Goal: Information Seeking & Learning: Get advice/opinions

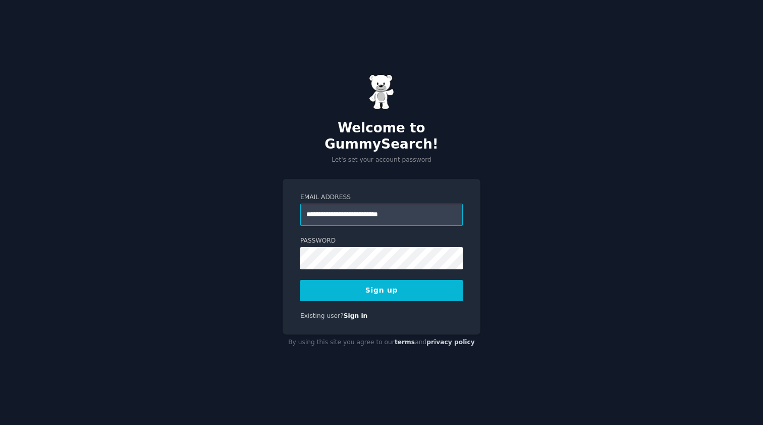
type input "**********"
click at [494, 286] on div "**********" at bounding box center [381, 212] width 763 height 425
click at [431, 285] on button "Sign up" at bounding box center [381, 290] width 163 height 21
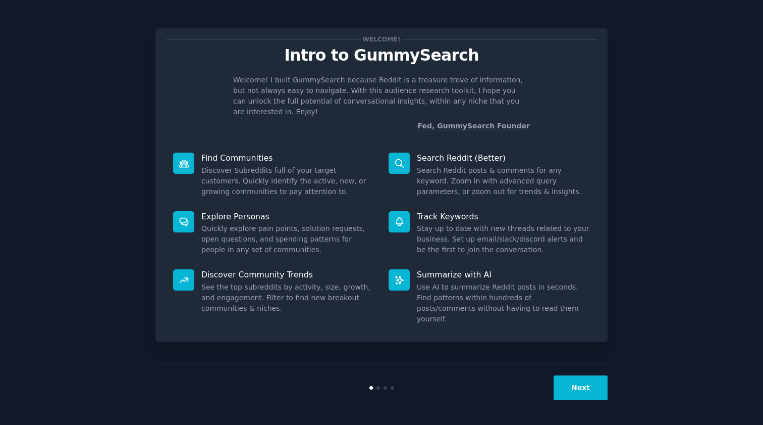
click at [590, 389] on button "Next" at bounding box center [581, 387] width 54 height 25
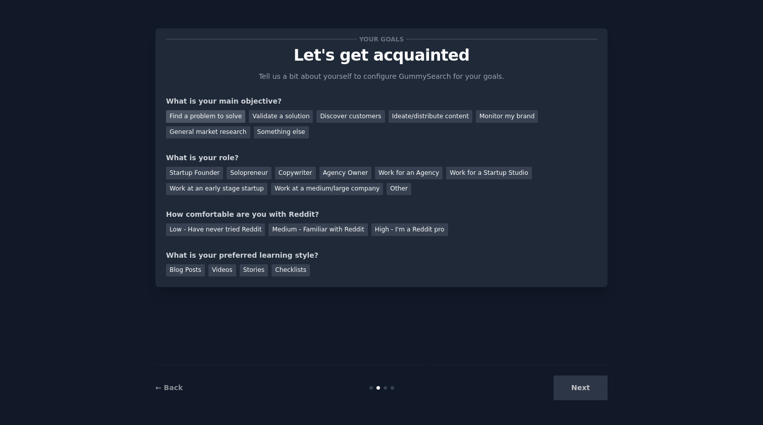
click at [205, 120] on div "Find a problem to solve" at bounding box center [205, 116] width 79 height 13
click at [354, 115] on div "Discover customers" at bounding box center [350, 116] width 68 height 13
click at [211, 116] on div "Find a problem to solve" at bounding box center [205, 116] width 79 height 13
click at [387, 189] on div "Other" at bounding box center [399, 189] width 25 height 13
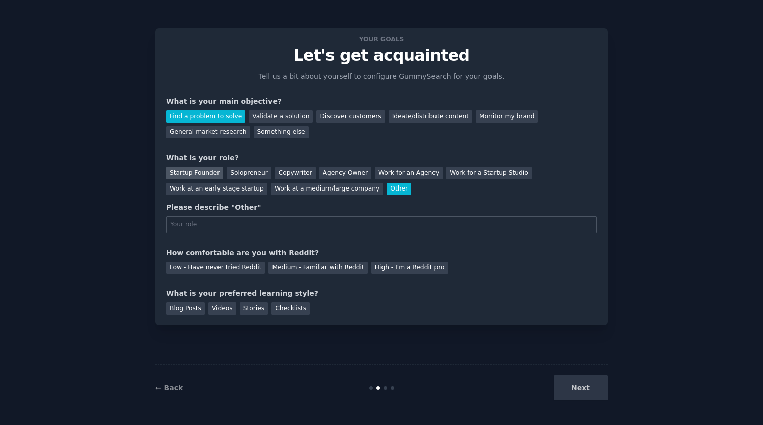
click at [204, 171] on div "Startup Founder" at bounding box center [194, 173] width 57 height 13
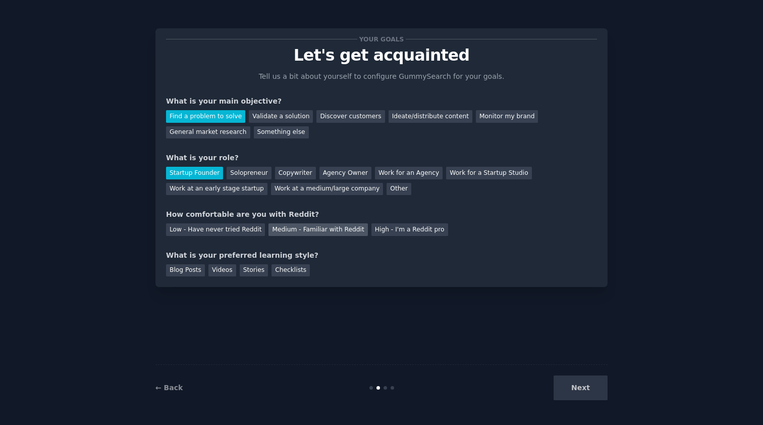
click at [340, 233] on div "Medium - Familiar with Reddit" at bounding box center [318, 229] width 99 height 13
click at [181, 274] on div "Blog Posts" at bounding box center [185, 270] width 39 height 13
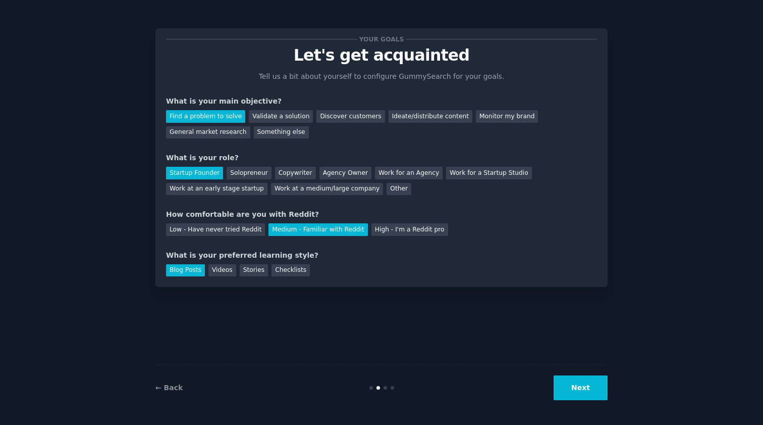
click at [584, 392] on button "Next" at bounding box center [581, 387] width 54 height 25
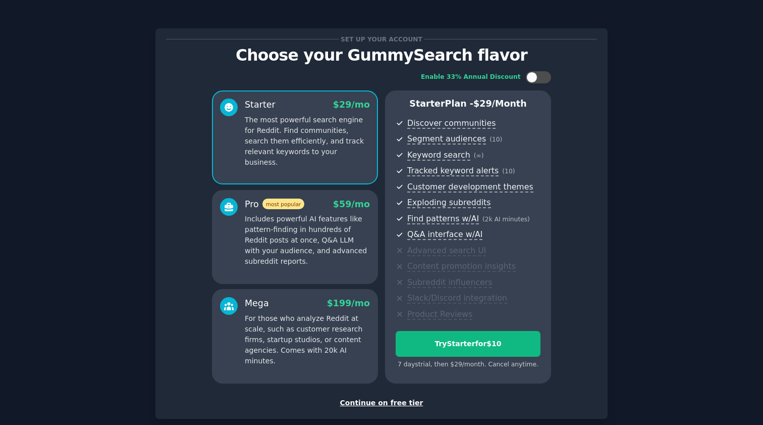
click at [363, 397] on div "Continue on free tier" at bounding box center [381, 402] width 431 height 11
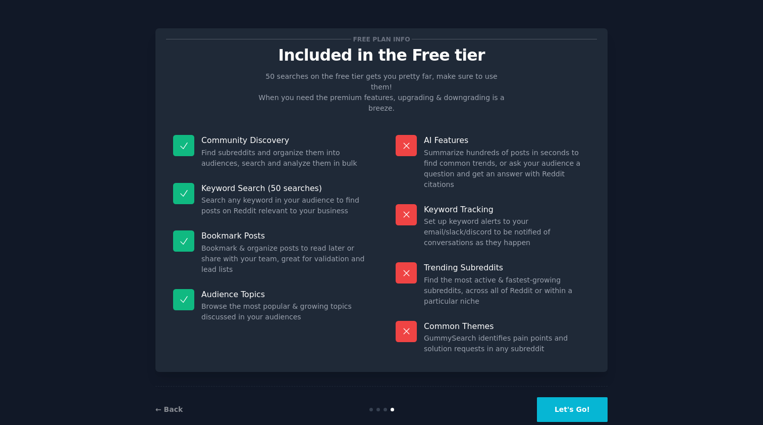
click at [173, 386] on div "← Back Let's Go!" at bounding box center [381, 409] width 452 height 46
click at [174, 386] on div "← Back Let's Go!" at bounding box center [381, 409] width 452 height 46
click at [175, 405] on link "← Back" at bounding box center [168, 409] width 27 height 8
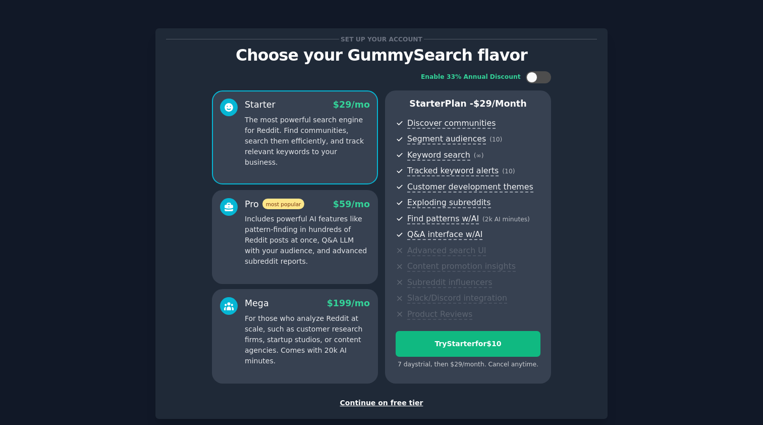
click at [379, 397] on div "Continue on free tier" at bounding box center [381, 402] width 431 height 11
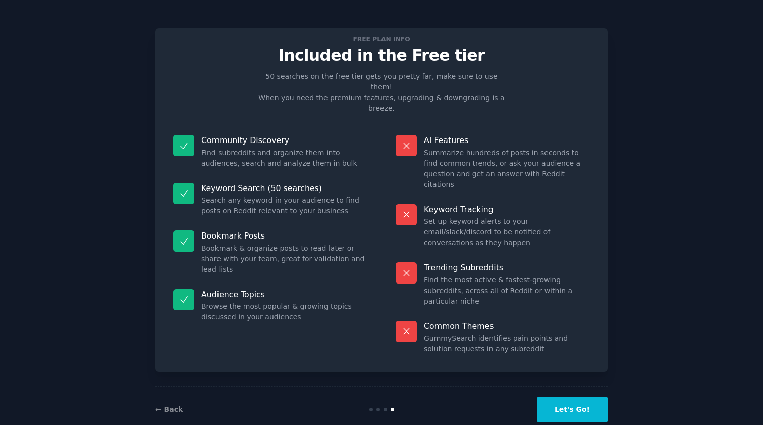
click at [577, 397] on button "Let's Go!" at bounding box center [572, 409] width 71 height 25
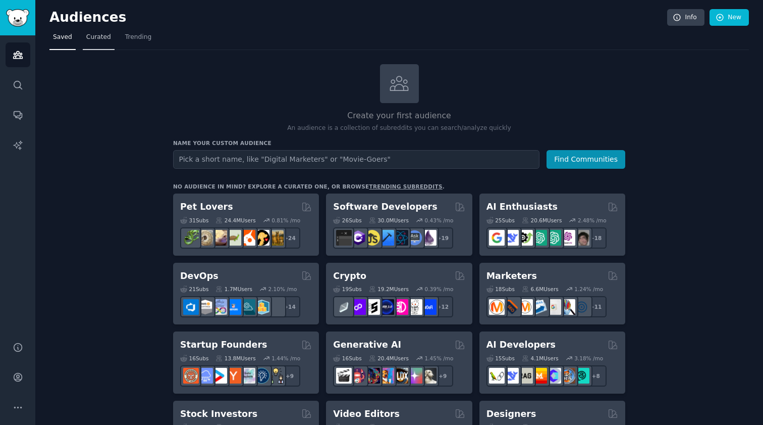
click at [96, 43] on link "Curated" at bounding box center [99, 39] width 32 height 21
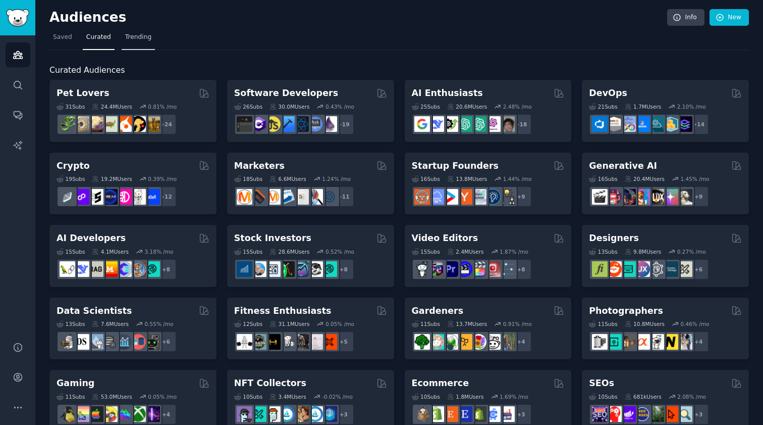
click at [137, 39] on span "Trending" at bounding box center [138, 37] width 26 height 9
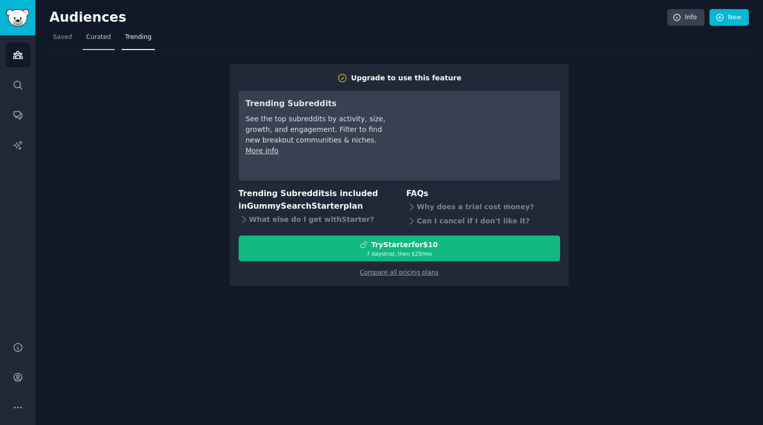
click at [106, 39] on span "Curated" at bounding box center [98, 37] width 25 height 9
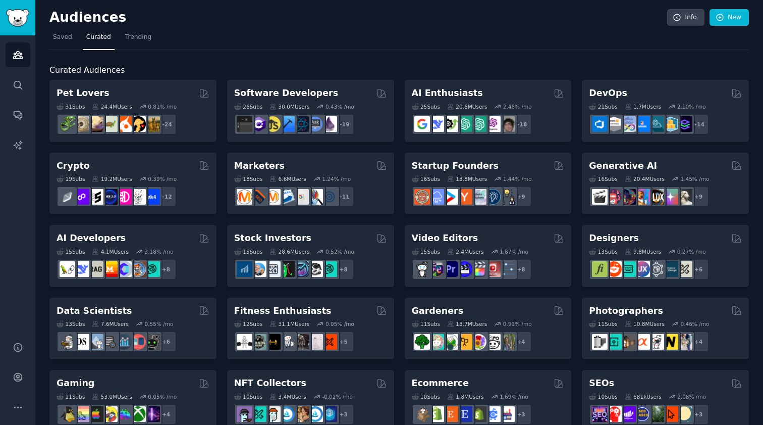
click at [77, 42] on nav "Saved Curated Trending" at bounding box center [399, 39] width 700 height 21
click at [58, 40] on span "Saved" at bounding box center [62, 37] width 19 height 9
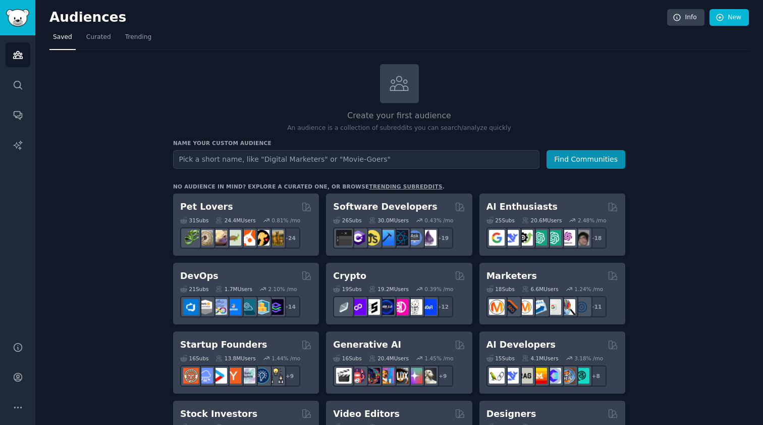
click at [394, 153] on input "text" at bounding box center [356, 159] width 366 height 19
click at [259, 158] on input "text" at bounding box center [356, 159] width 366 height 19
type input "Digital Marketing"
click at [587, 158] on button "Find Communities" at bounding box center [586, 159] width 79 height 19
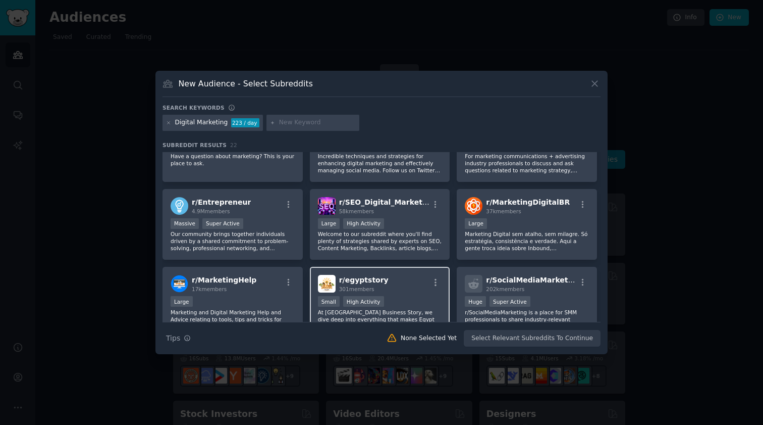
scroll to position [115, 0]
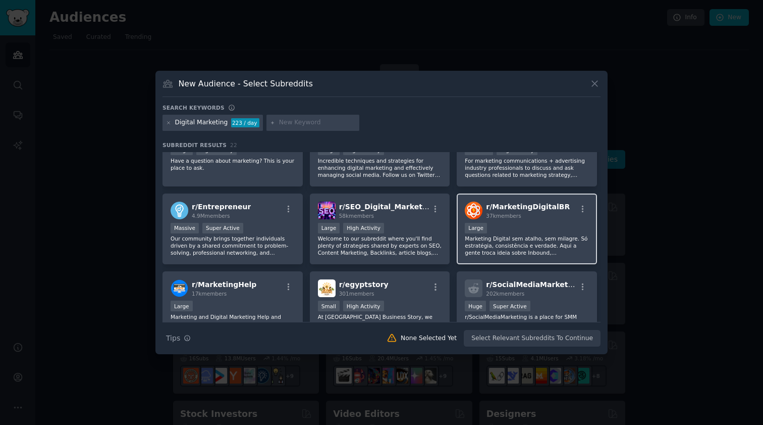
click at [510, 230] on div "10,000 - 100,000 members Large" at bounding box center [527, 229] width 124 height 13
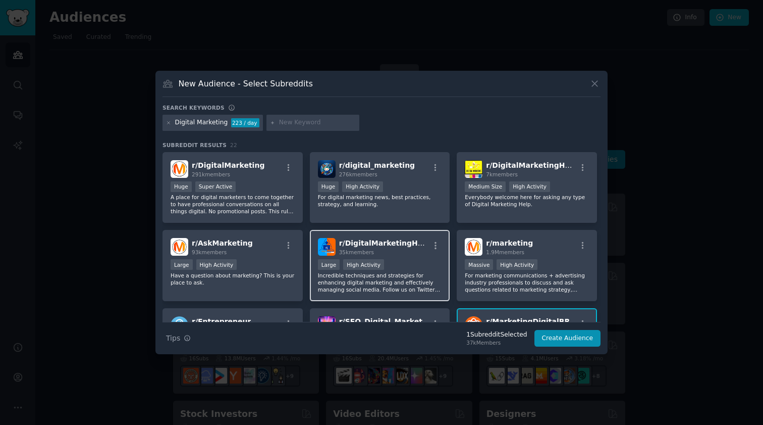
scroll to position [0, 0]
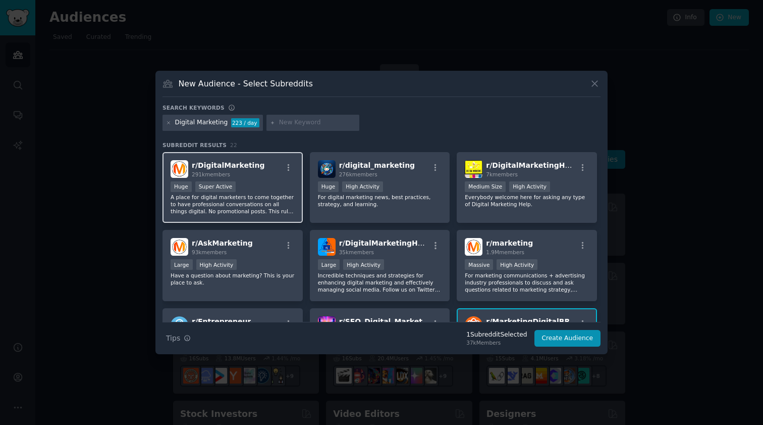
click at [283, 210] on p "A place for digital marketers to come together to have professional conversatio…" at bounding box center [233, 203] width 124 height 21
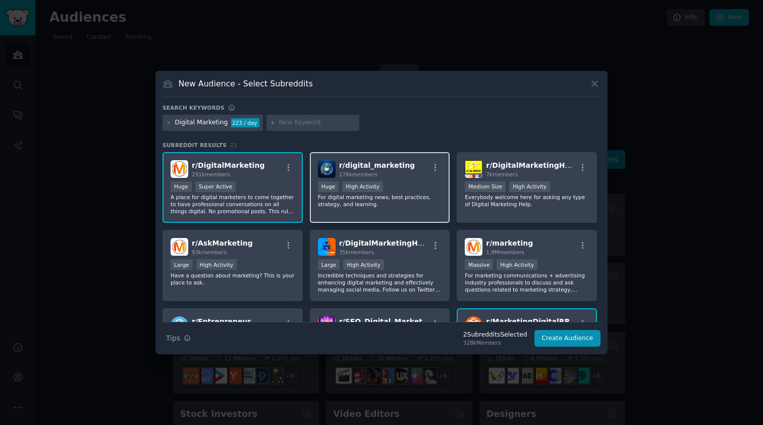
scroll to position [1, 0]
click at [276, 199] on p "A place for digital marketers to come together to have professional conversatio…" at bounding box center [233, 203] width 124 height 21
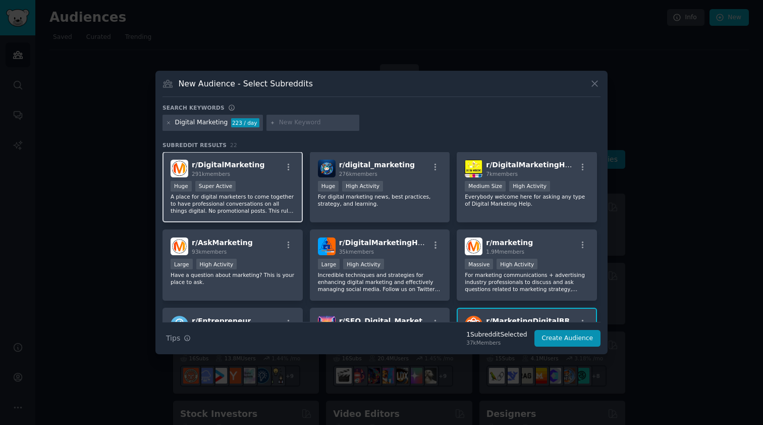
click at [275, 200] on p "A place for digital marketers to come together to have professional conversatio…" at bounding box center [233, 203] width 124 height 21
click at [261, 185] on div "Huge Super Active" at bounding box center [233, 187] width 124 height 13
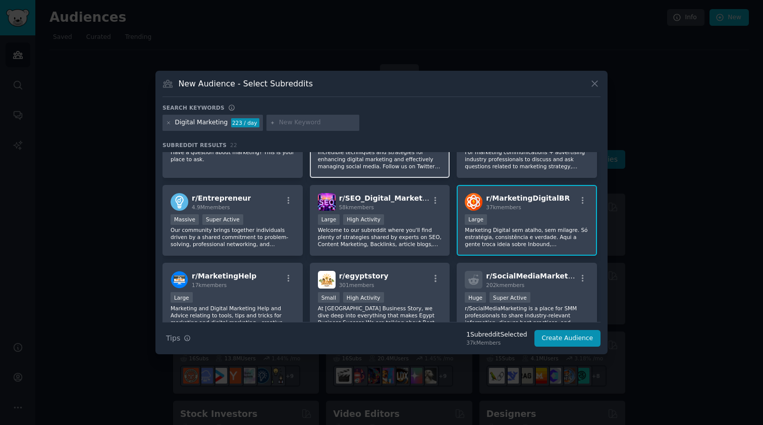
scroll to position [126, 0]
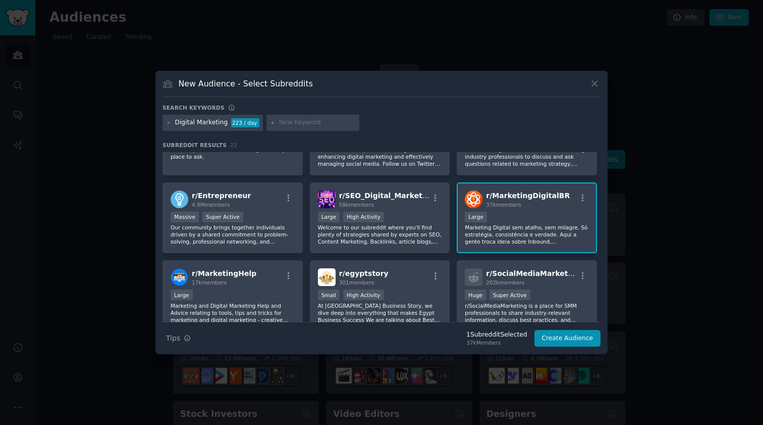
click at [296, 126] on input "text" at bounding box center [317, 122] width 77 height 9
type input "marketing digital"
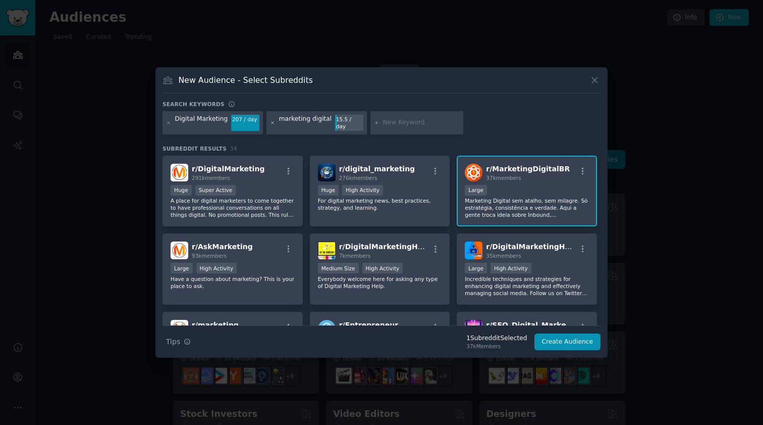
click at [270, 122] on icon at bounding box center [273, 123] width 6 height 6
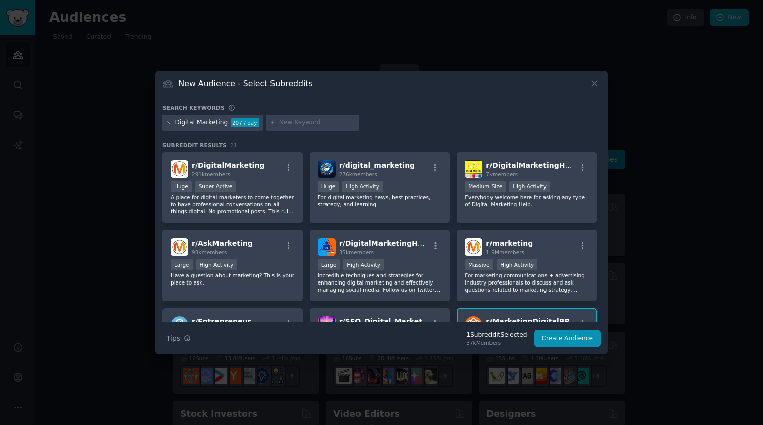
click at [293, 123] on input "text" at bounding box center [317, 122] width 77 height 9
click at [166, 121] on icon at bounding box center [169, 123] width 6 height 6
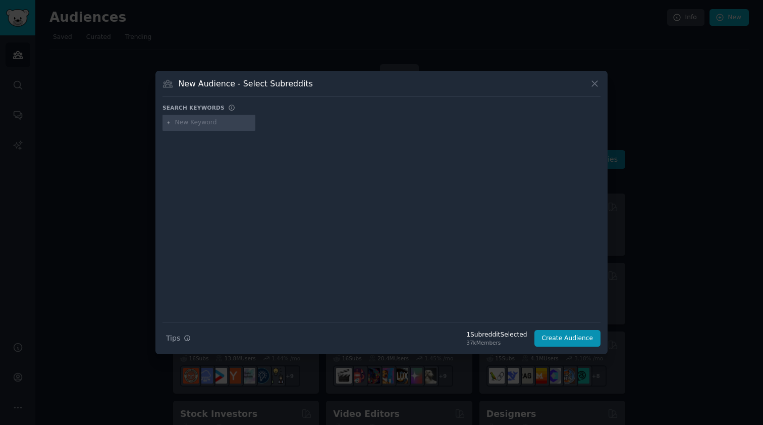
click at [194, 126] on input "text" at bounding box center [213, 122] width 77 height 9
type input "empreendedorismo"
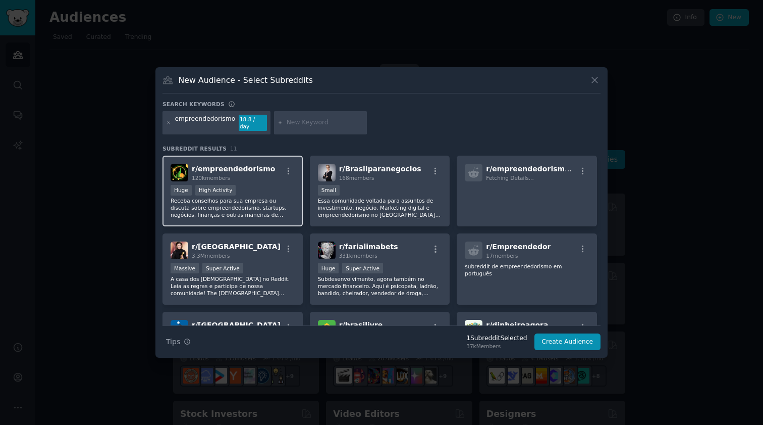
click at [266, 185] on div "Huge High Activity" at bounding box center [233, 191] width 124 height 13
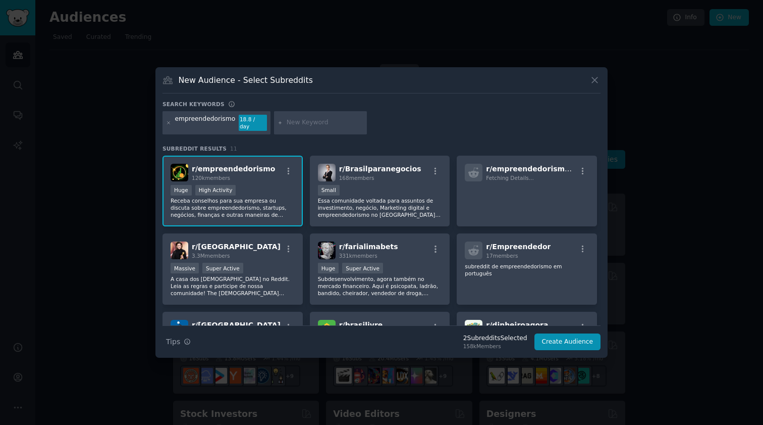
click at [303, 124] on input "text" at bounding box center [325, 122] width 77 height 9
click at [169, 125] on icon at bounding box center [169, 123] width 6 height 6
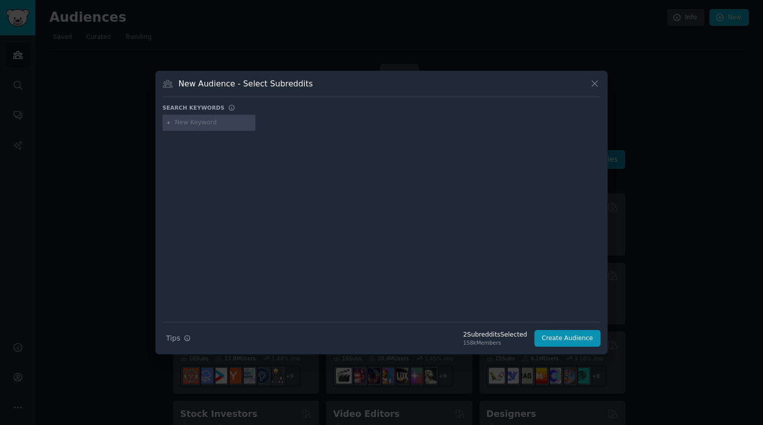
click at [213, 121] on input "text" at bounding box center [213, 122] width 77 height 9
type input "medicina"
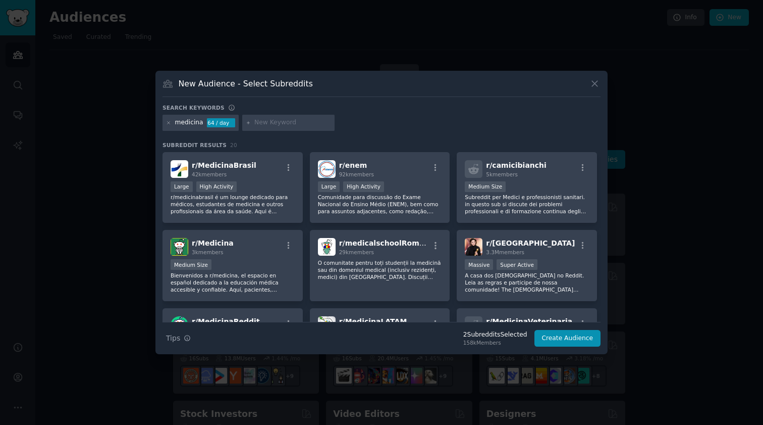
click at [500, 336] on div "2 Subreddit s Selected" at bounding box center [495, 334] width 64 height 9
click at [263, 125] on input "text" at bounding box center [292, 122] width 77 height 9
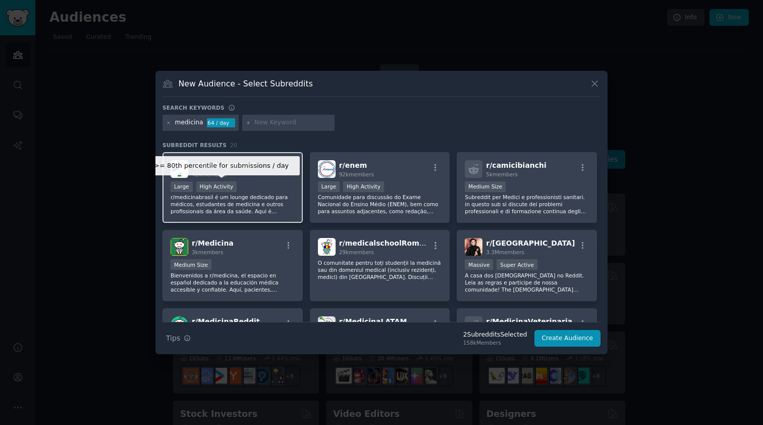
click at [226, 183] on div "High Activity" at bounding box center [216, 186] width 41 height 11
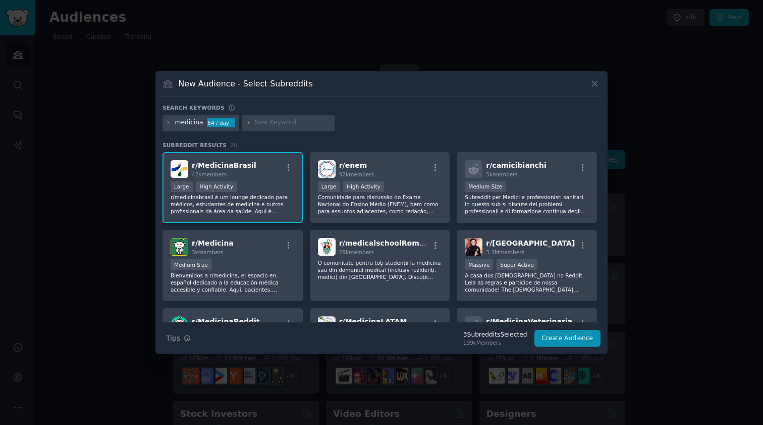
click at [249, 121] on div at bounding box center [288, 123] width 93 height 16
click at [266, 121] on input "text" at bounding box center [292, 122] width 77 height 9
type input "marketing"
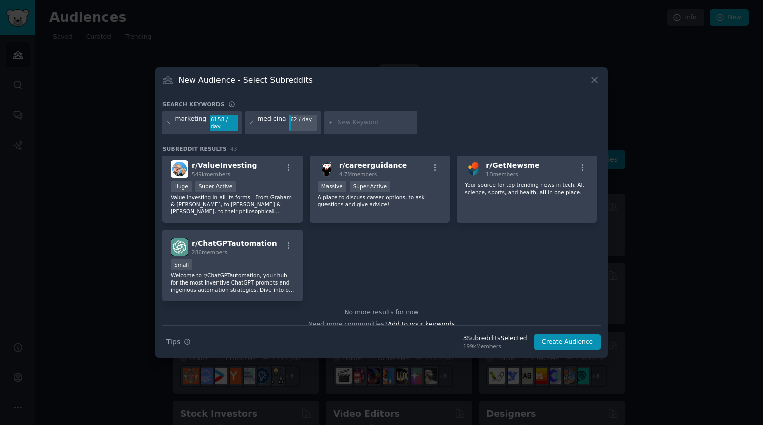
scroll to position [1006, 0]
click at [249, 124] on icon at bounding box center [252, 123] width 6 height 6
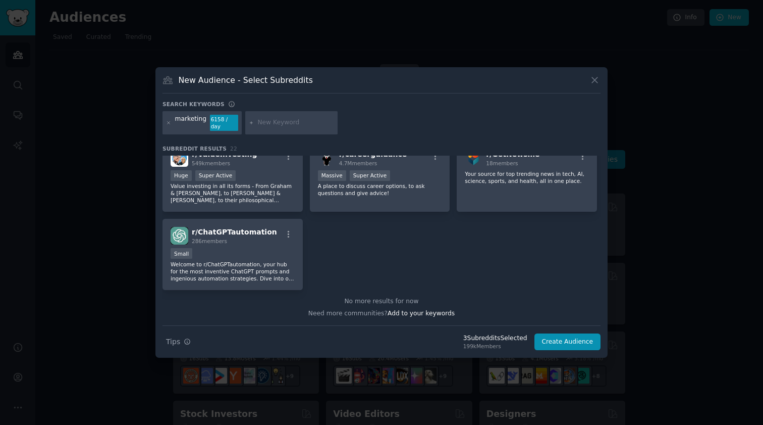
scroll to position [482, 0]
click at [590, 72] on div "New Audience - Select Subreddits Search keywords Try a 2-4 keywords your audien…" at bounding box center [381, 212] width 452 height 290
click at [592, 80] on icon at bounding box center [595, 80] width 11 height 11
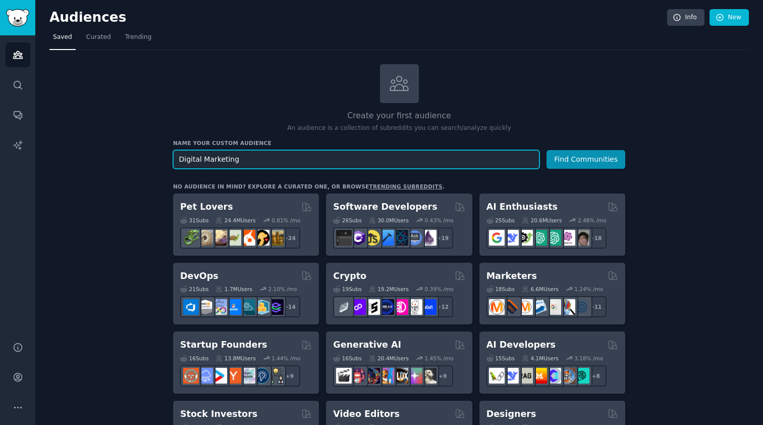
click at [399, 163] on input "Digital Marketing" at bounding box center [356, 159] width 366 height 19
type input "Medicina"
click at [587, 158] on button "Find Communities" at bounding box center [586, 159] width 79 height 19
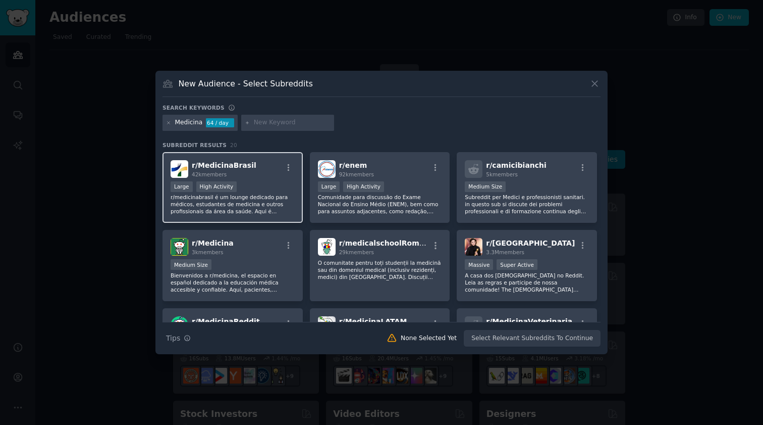
click at [240, 174] on div "42k members" at bounding box center [224, 174] width 65 height 7
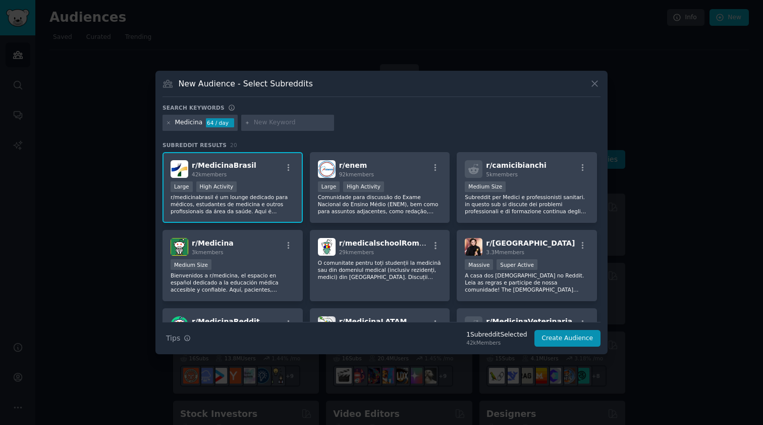
click at [278, 123] on input "text" at bounding box center [292, 122] width 77 height 9
type input "odontologia"
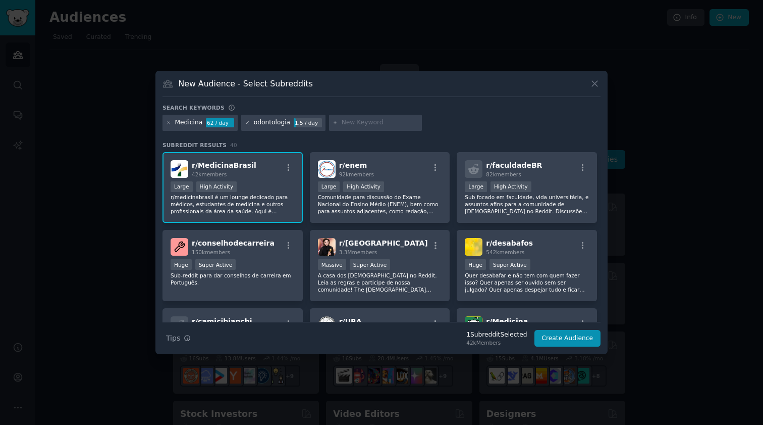
click at [246, 123] on icon at bounding box center [247, 122] width 3 height 3
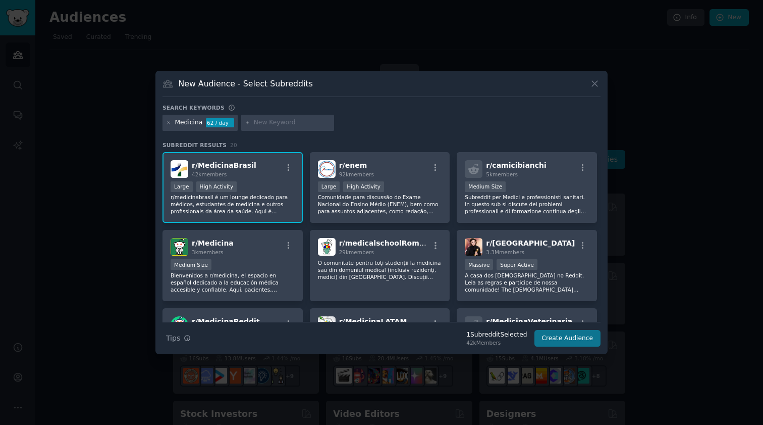
click at [578, 339] on button "Create Audience" at bounding box center [568, 338] width 67 height 17
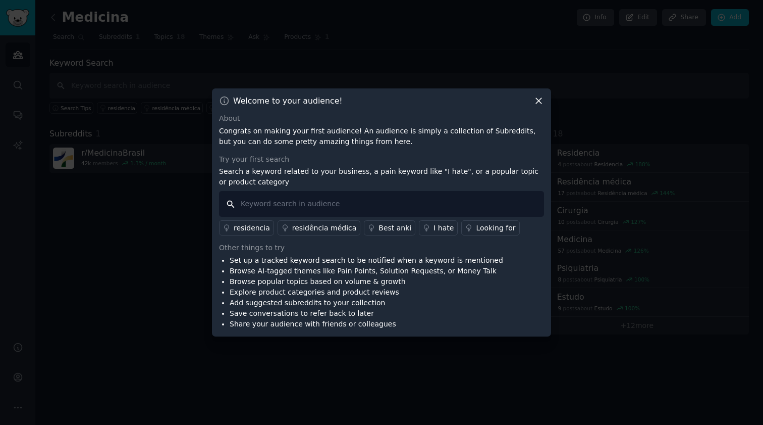
click at [346, 202] on input "text" at bounding box center [381, 204] width 325 height 26
click at [282, 200] on input "text" at bounding box center [381, 204] width 325 height 26
type input "odeio"
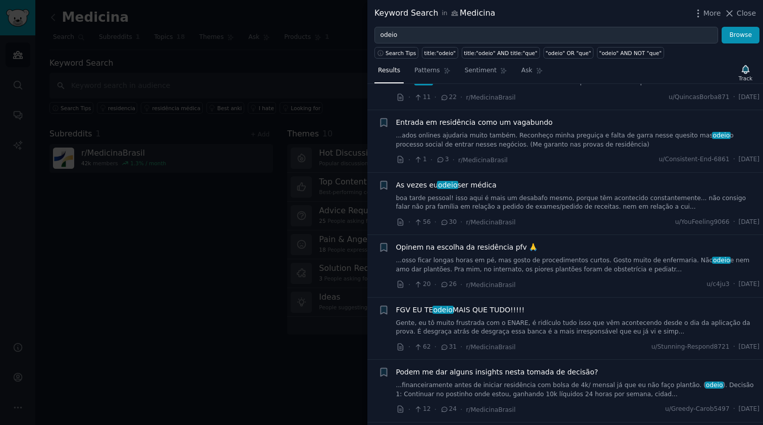
scroll to position [1049, 0]
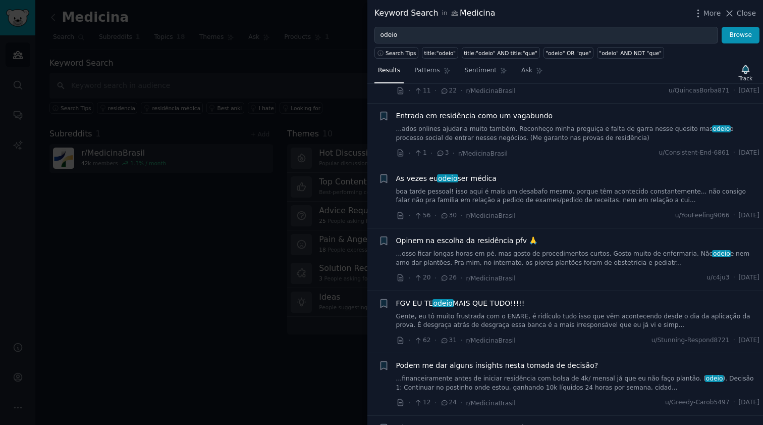
click at [298, 118] on div at bounding box center [381, 212] width 763 height 425
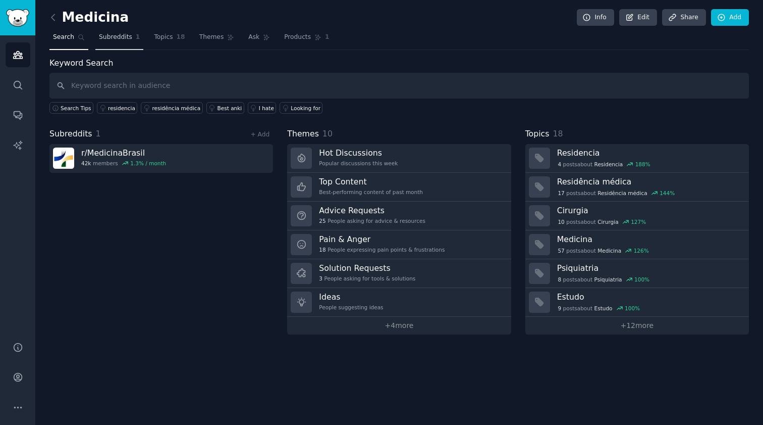
click at [117, 42] on link "Subreddits 1" at bounding box center [119, 39] width 48 height 21
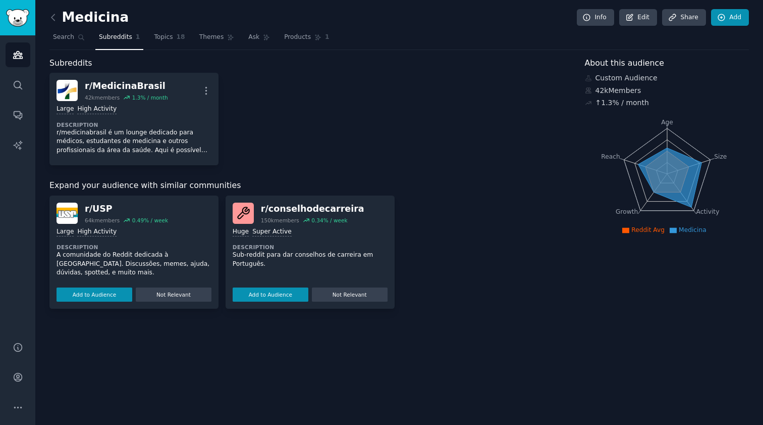
click at [736, 22] on link "Add" at bounding box center [730, 17] width 38 height 17
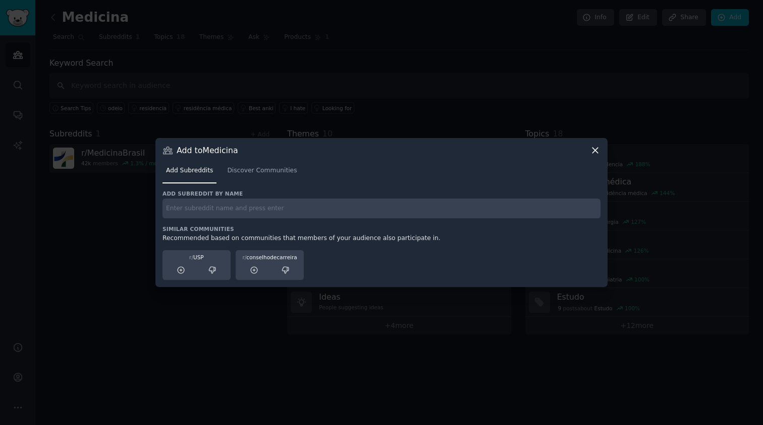
click at [295, 211] on input "text" at bounding box center [382, 208] width 438 height 20
type input "odonto"
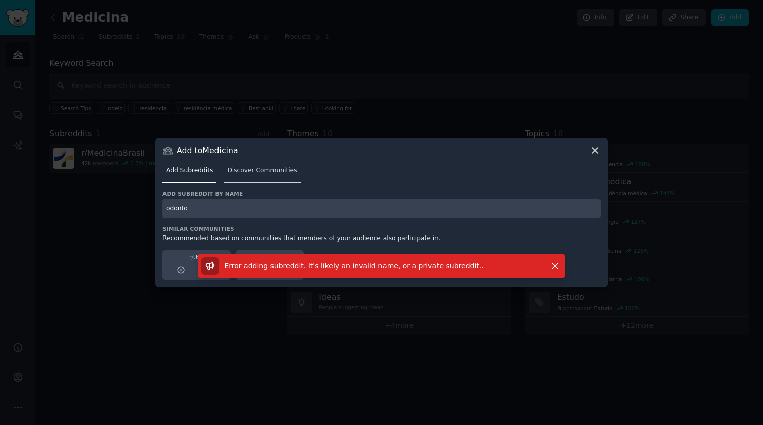
click at [247, 175] on span "Discover Communities" at bounding box center [262, 170] width 70 height 9
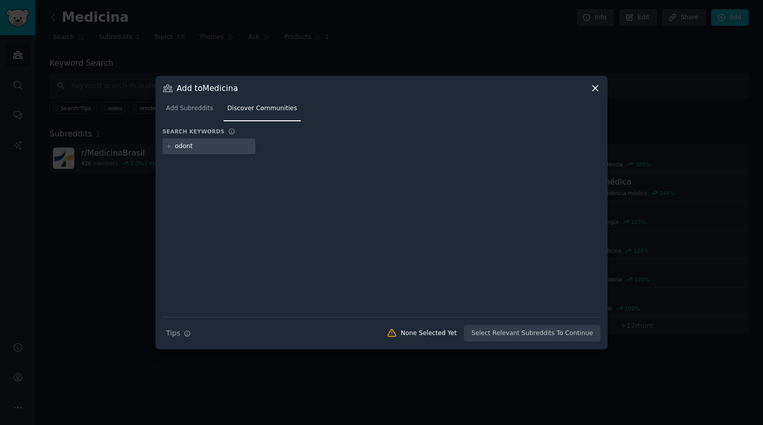
type input "odonto"
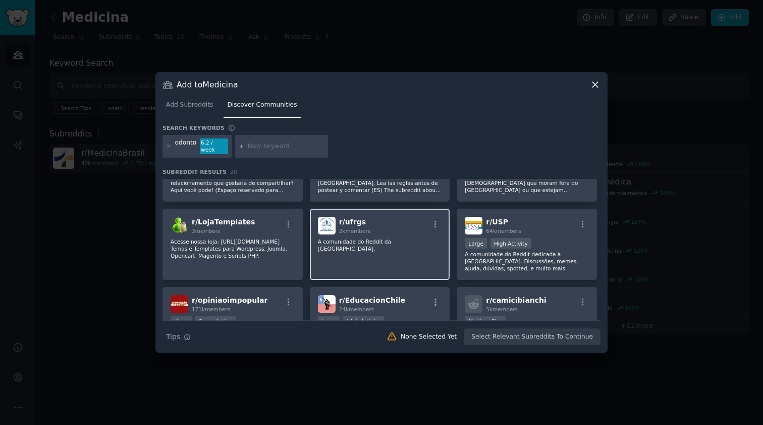
scroll to position [283, 0]
click at [598, 86] on icon at bounding box center [596, 85] width 6 height 6
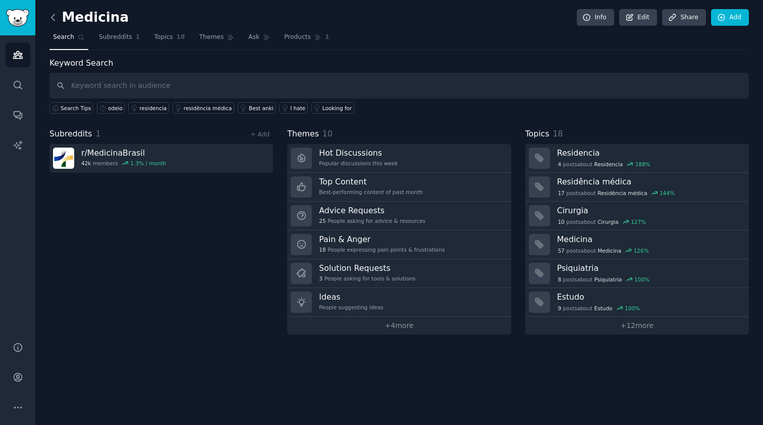
click at [55, 18] on icon at bounding box center [53, 17] width 11 height 11
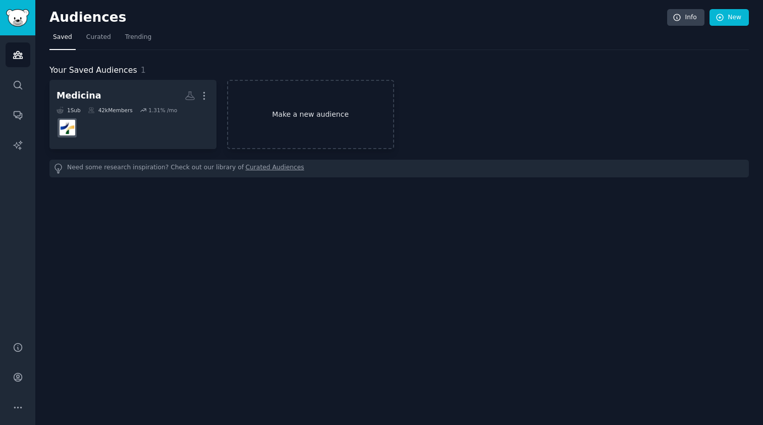
click at [271, 125] on link "Make a new audience" at bounding box center [310, 114] width 167 height 69
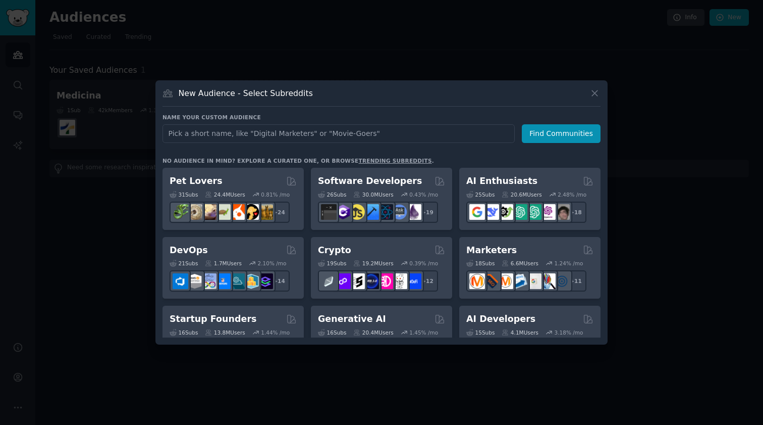
click at [274, 132] on input "text" at bounding box center [339, 133] width 352 height 19
click at [277, 138] on input "text" at bounding box center [339, 133] width 352 height 19
type input "Faculdade"
click at [563, 133] on button "Find Communities" at bounding box center [561, 133] width 79 height 19
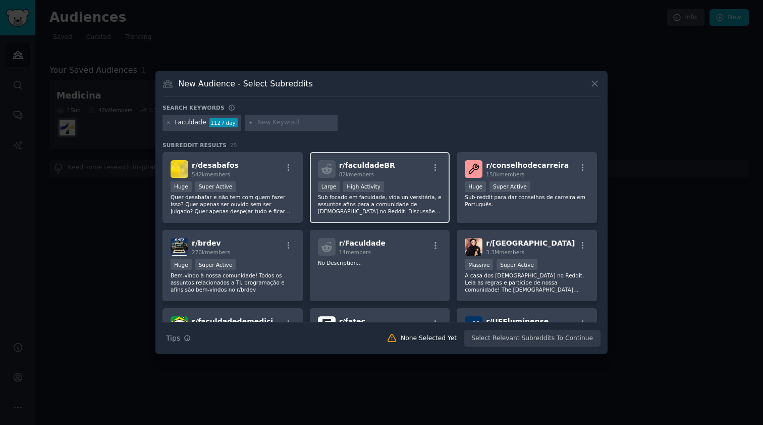
click at [358, 165] on span "r/ faculdadeBR" at bounding box center [367, 165] width 56 height 8
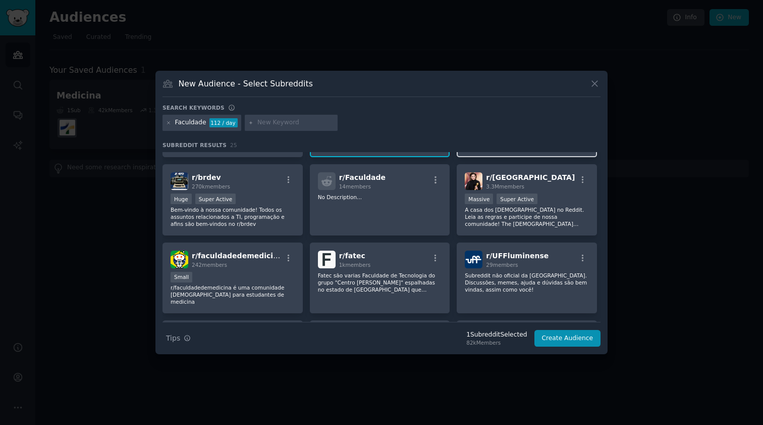
scroll to position [70, 0]
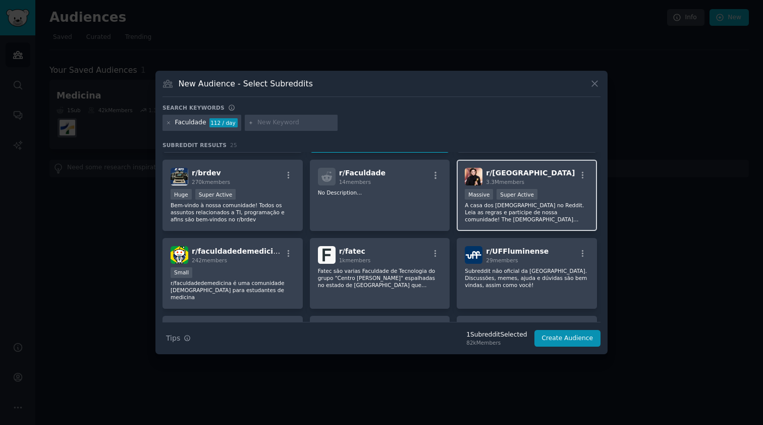
click at [523, 175] on div "r/ brasil 3.3M members" at bounding box center [527, 177] width 124 height 18
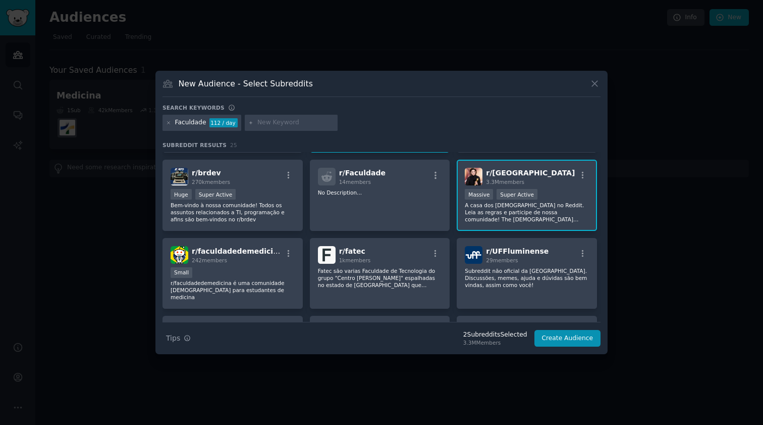
click at [497, 216] on p "A casa dos [DEMOGRAPHIC_DATA] no Reddit. Leia as regras e participe de nossa co…" at bounding box center [527, 211] width 124 height 21
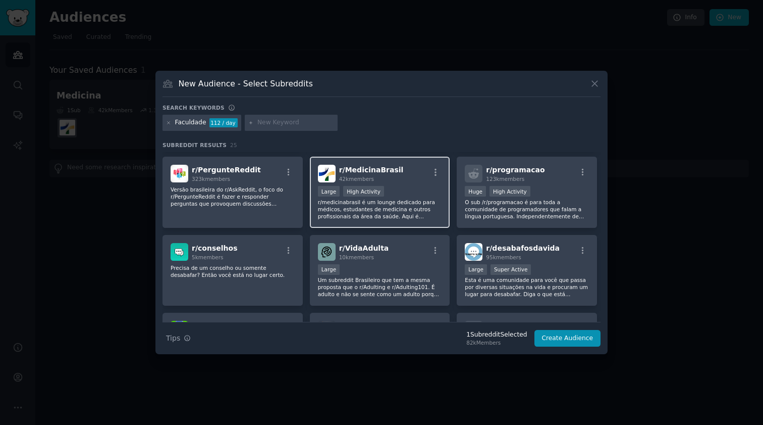
scroll to position [230, 0]
click at [354, 206] on p "r/medicinabrasil é um lounge dedicado para médicos, estudantes de medicina e ou…" at bounding box center [380, 207] width 124 height 21
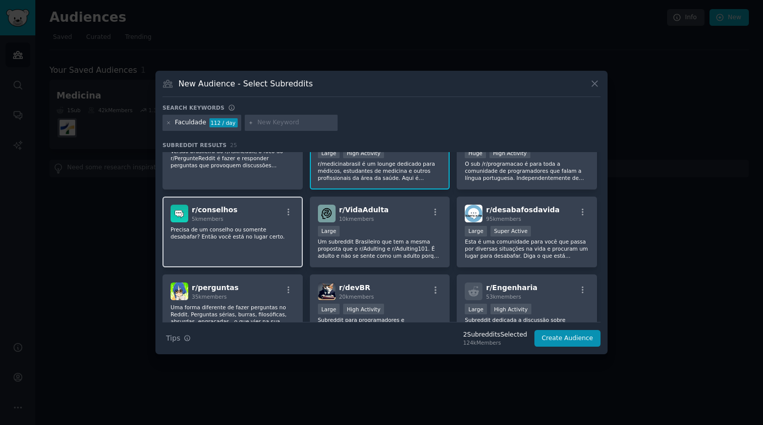
scroll to position [268, 0]
click at [288, 124] on input "text" at bounding box center [295, 122] width 77 height 9
type input "estudantes"
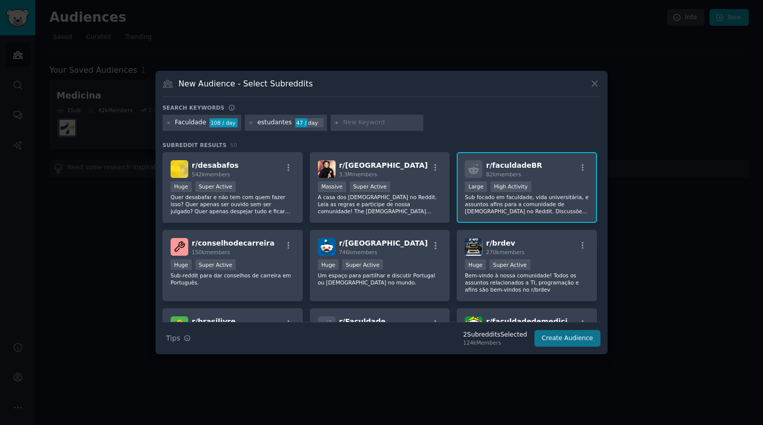
click at [572, 335] on button "Create Audience" at bounding box center [568, 338] width 67 height 17
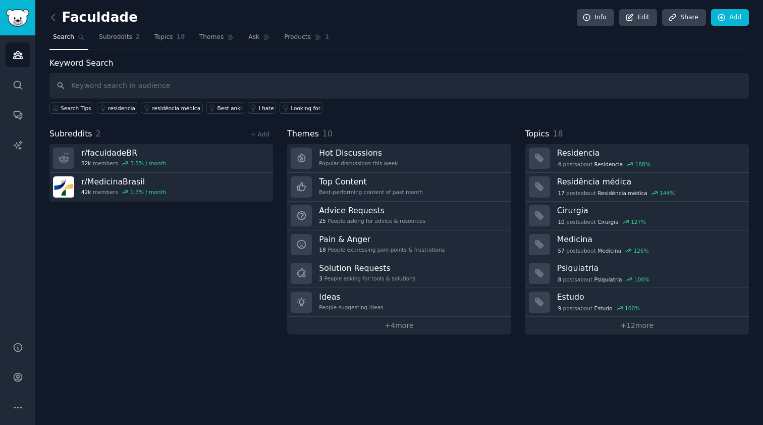
click at [140, 80] on input "text" at bounding box center [399, 86] width 700 height 26
type input "sistema"
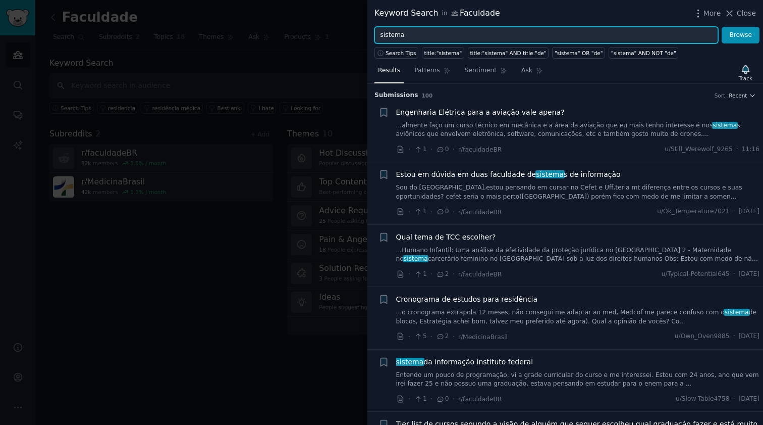
click at [495, 33] on input "sistema" at bounding box center [547, 35] width 344 height 17
click at [741, 35] on button "Browse" at bounding box center [741, 35] width 38 height 17
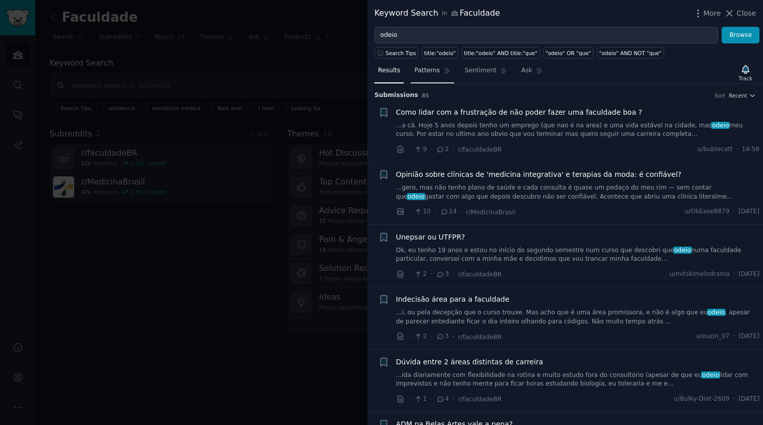
click at [440, 77] on link "Patterns" at bounding box center [432, 73] width 43 height 21
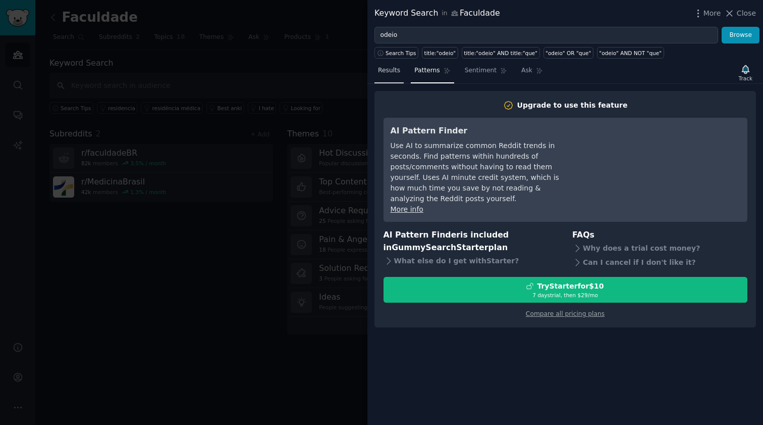
click at [389, 72] on span "Results" at bounding box center [389, 70] width 22 height 9
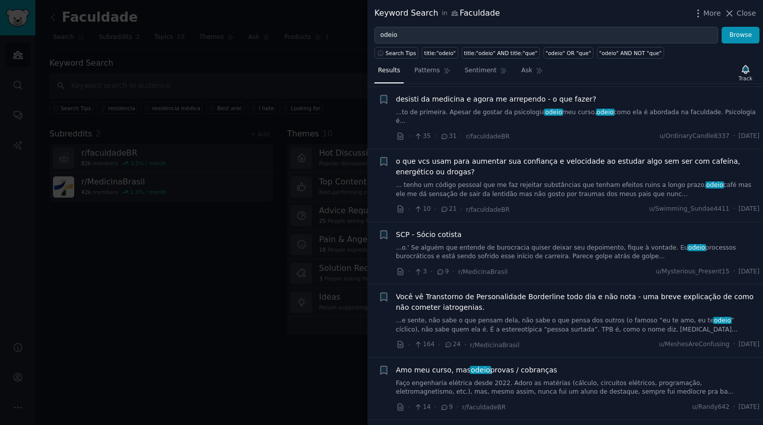
scroll to position [646, 0]
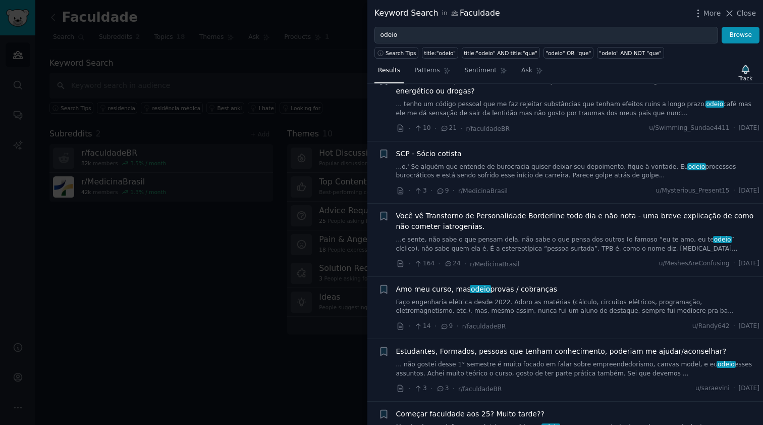
click at [525, 163] on link "...o.' Se alguém que entende de burocracia quiser deixar seu depoimento, fique …" at bounding box center [578, 172] width 364 height 18
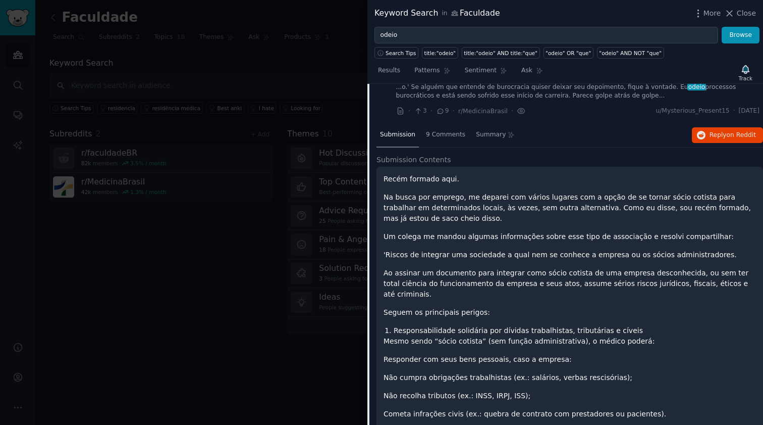
scroll to position [645, 0]
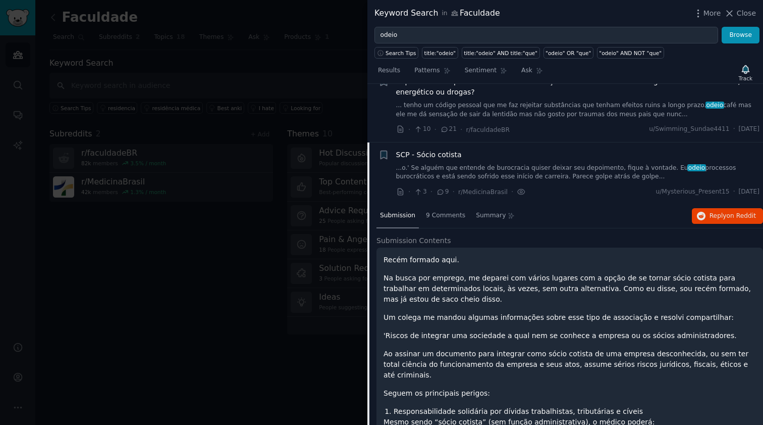
click at [491, 149] on div "SCP - Sócio cotista" at bounding box center [578, 154] width 364 height 11
click at [479, 149] on div "SCP - Sócio cotista" at bounding box center [578, 154] width 364 height 11
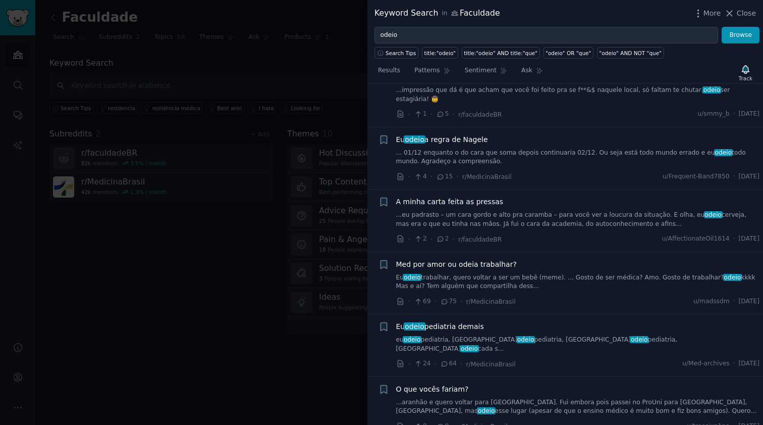
scroll to position [4920, 0]
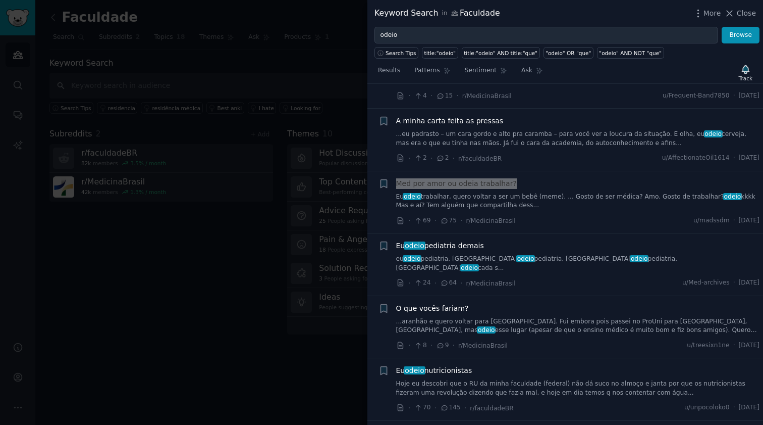
click at [453, 178] on span "Med por amor ou odeia trabalhar?" at bounding box center [456, 183] width 121 height 11
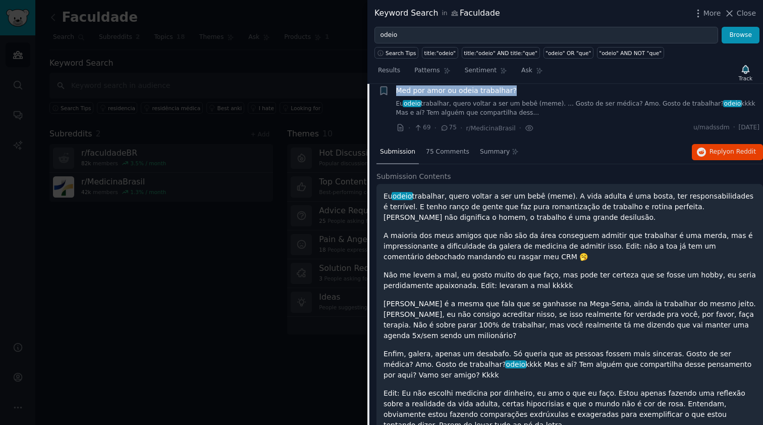
scroll to position [4064, 0]
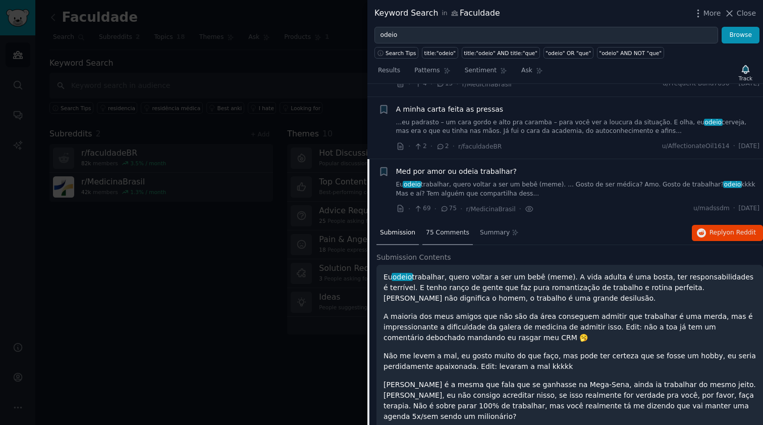
click at [445, 228] on span "75 Comments" at bounding box center [447, 232] width 43 height 9
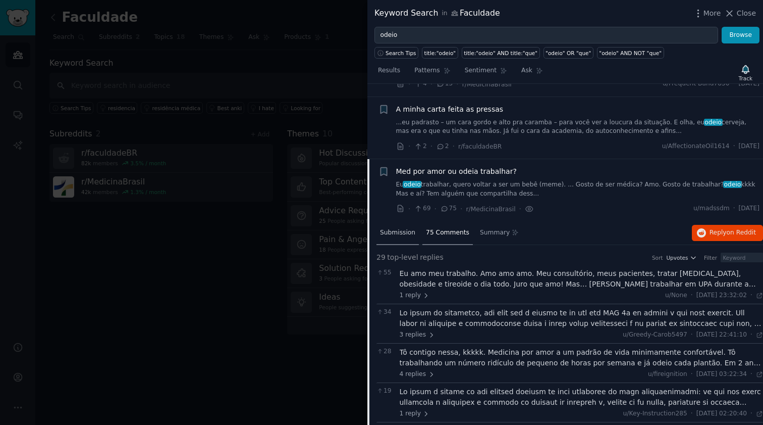
click at [392, 228] on span "Submission" at bounding box center [397, 232] width 35 height 9
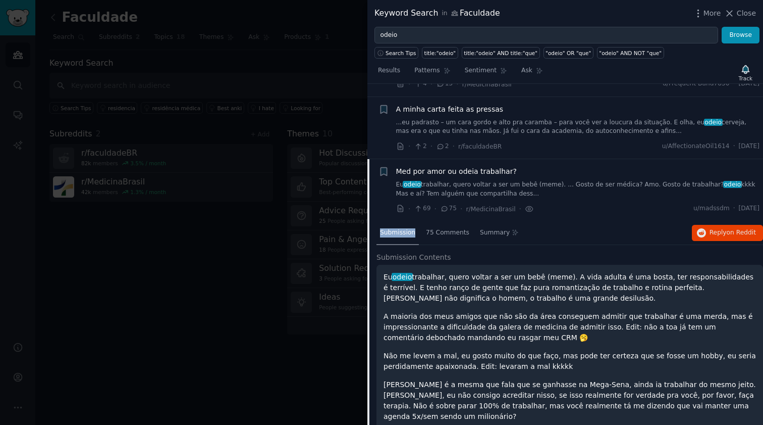
click at [392, 228] on span "Submission" at bounding box center [397, 232] width 35 height 9
click at [398, 228] on span "Submission" at bounding box center [397, 232] width 35 height 9
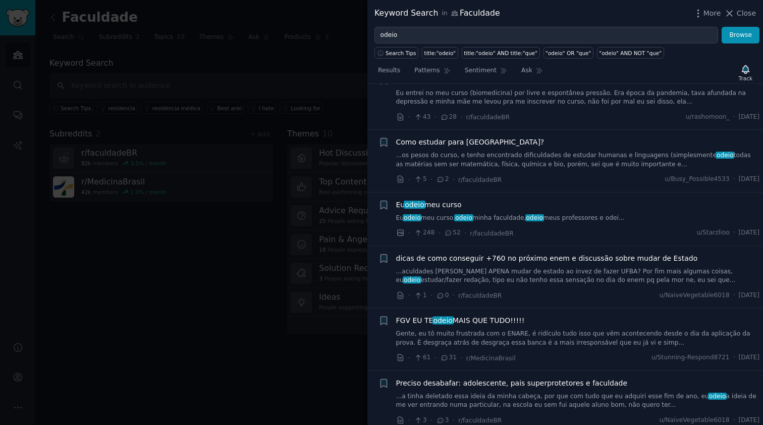
scroll to position [2339, 0]
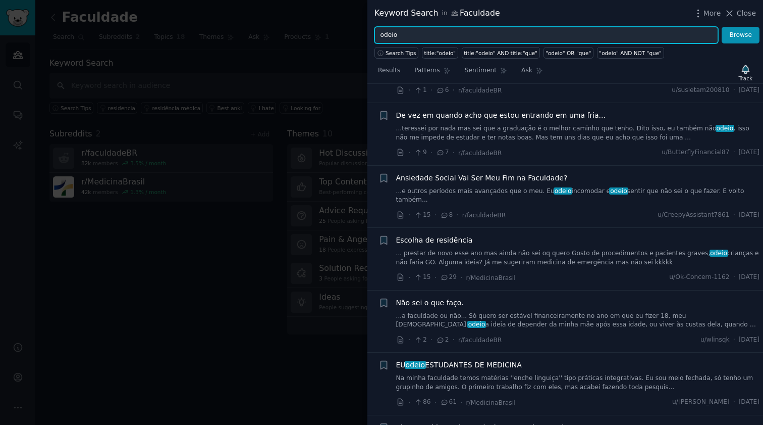
click at [488, 37] on input "odeio" at bounding box center [547, 35] width 344 height 17
click at [741, 35] on button "Browse" at bounding box center [741, 35] width 38 height 17
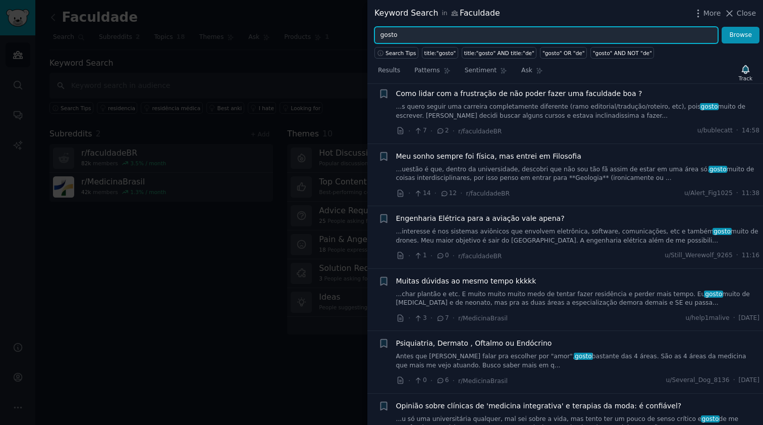
scroll to position [242, 0]
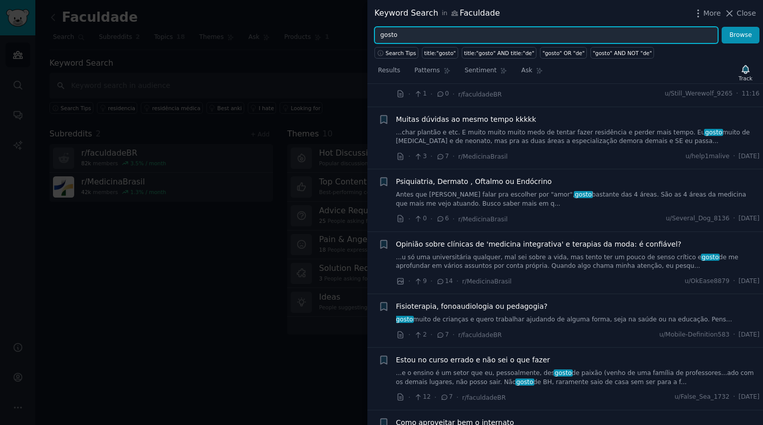
click at [461, 36] on input "gosto" at bounding box center [547, 35] width 344 height 17
click at [741, 35] on button "Browse" at bounding box center [741, 35] width 38 height 17
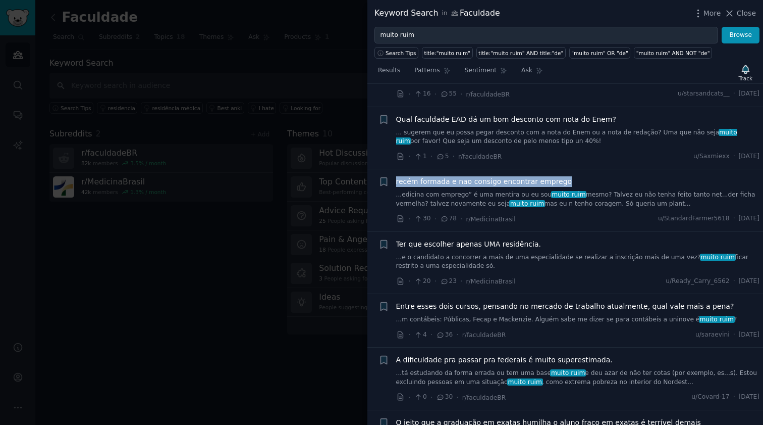
click at [451, 179] on span "recém formada e nao consigo encontrar emprego" at bounding box center [484, 181] width 176 height 11
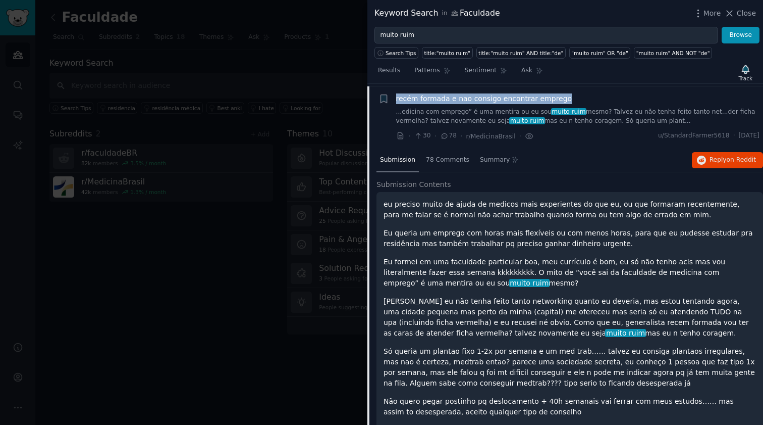
scroll to position [406, 0]
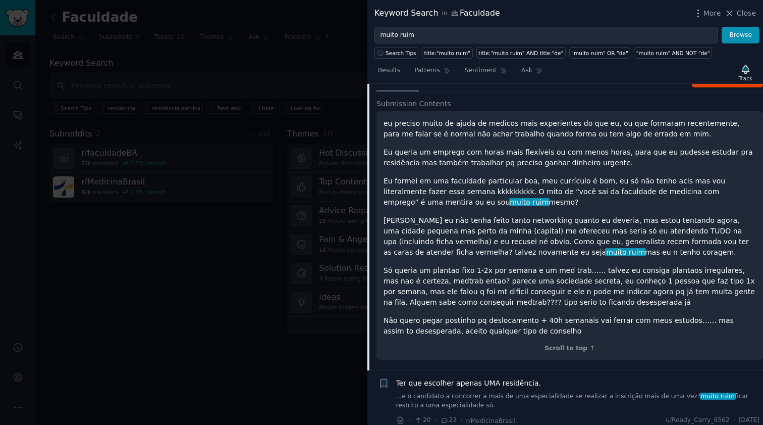
click at [445, 299] on p "Só queria um plantao fixo 1-2x por semana e um med trab…… talvez eu consiga pla…" at bounding box center [570, 286] width 373 height 42
click at [427, 297] on p "Só queria um plantao fixo 1-2x por semana e um med trab…… talvez eu consiga pla…" at bounding box center [570, 286] width 373 height 42
copy p "medtrab"
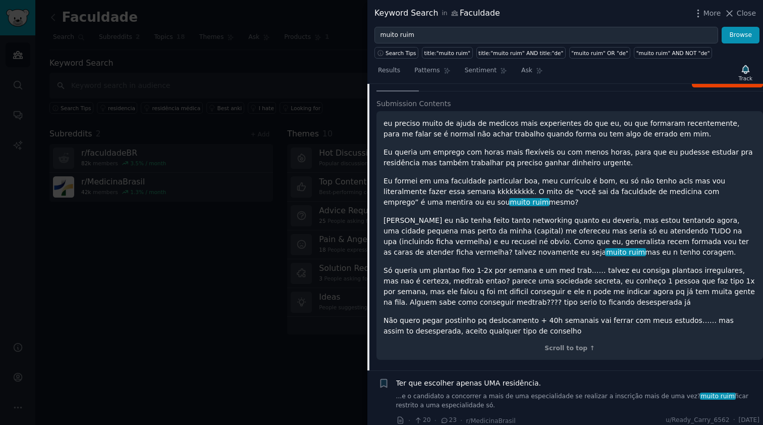
click at [537, 197] on p "Eu formei em uma faculdade particular boa, meu currículo é bom, eu só não tenho…" at bounding box center [570, 192] width 373 height 32
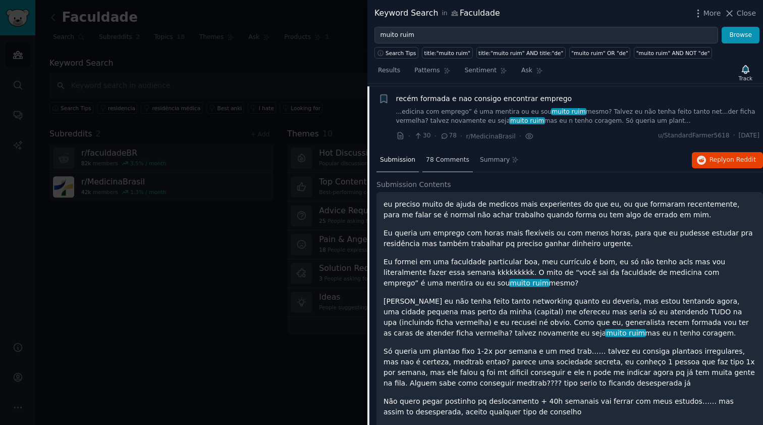
click at [444, 161] on div "78 Comments" at bounding box center [448, 160] width 50 height 24
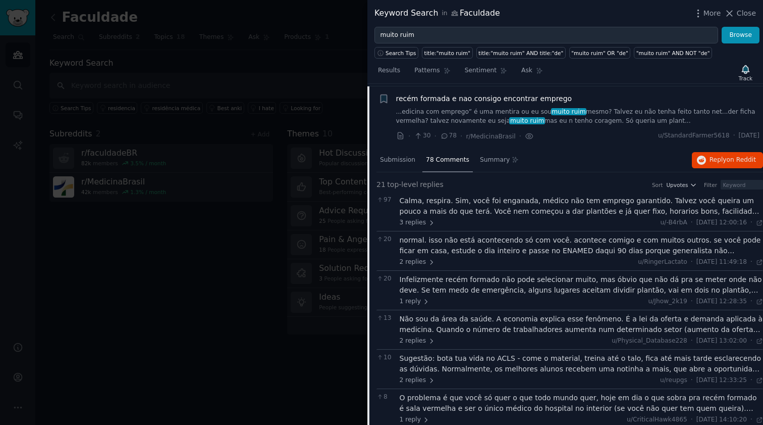
click at [455, 206] on div "Calma, respira. Sim, você foi enganada, médico não tem emprego garantido. Talve…" at bounding box center [582, 205] width 364 height 21
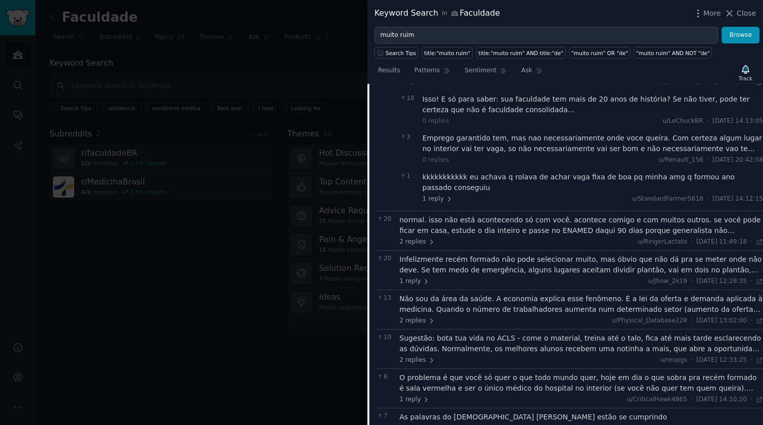
scroll to position [567, 0]
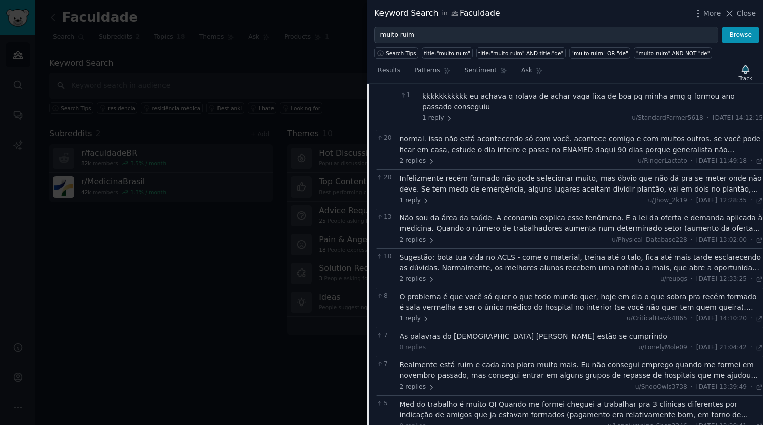
click at [473, 303] on div "O problema é que você só quer o que todo mundo quer, hoje em dia o que sobra pr…" at bounding box center [582, 301] width 364 height 21
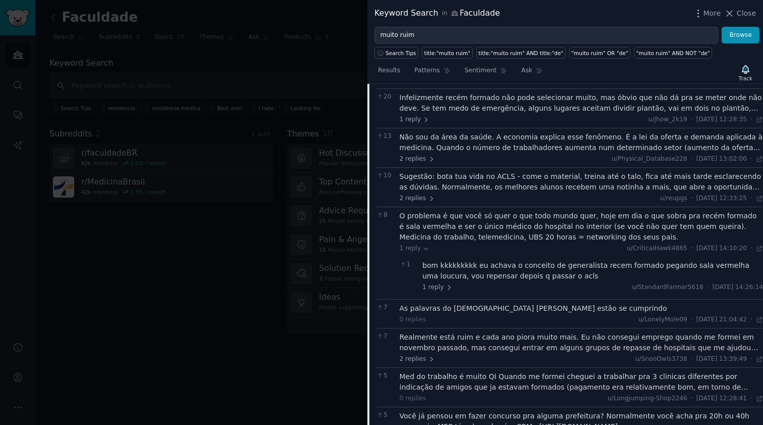
scroll to position [729, 0]
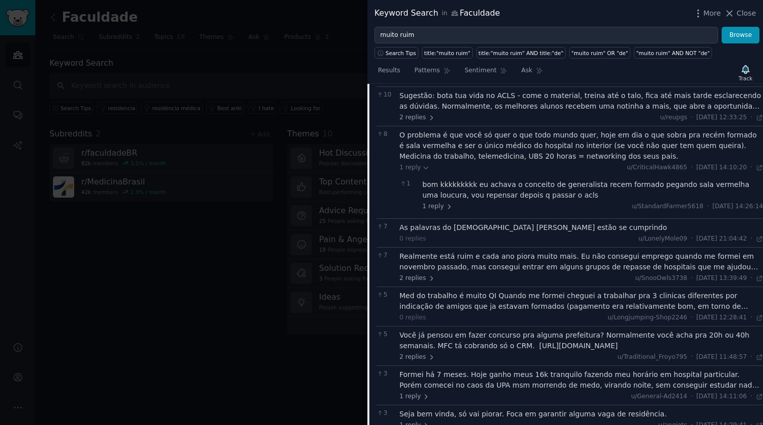
click at [545, 262] on div "Realmente está ruim e cada ano piora muito mais. Eu não consegui emprego quando…" at bounding box center [582, 261] width 364 height 21
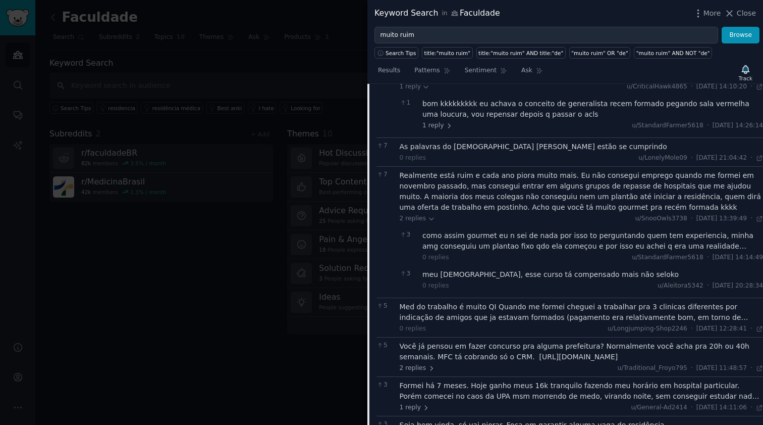
scroll to position [890, 0]
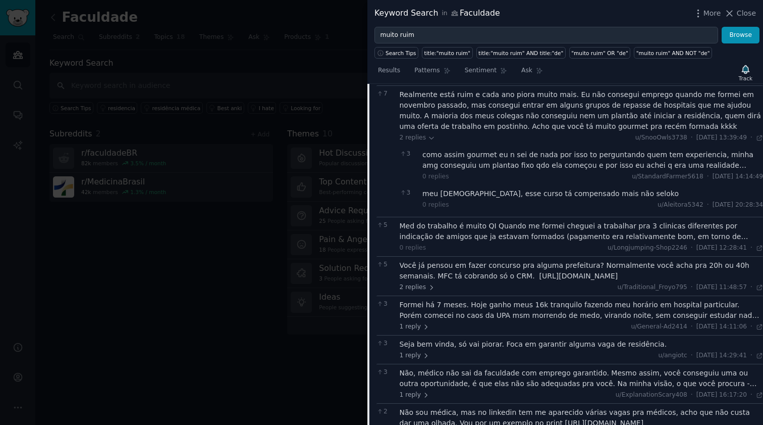
click at [496, 232] on div "Med do trabalho é muito QI Quando me formei cheguei a trabalhar pra 3 clinicas …" at bounding box center [582, 231] width 364 height 21
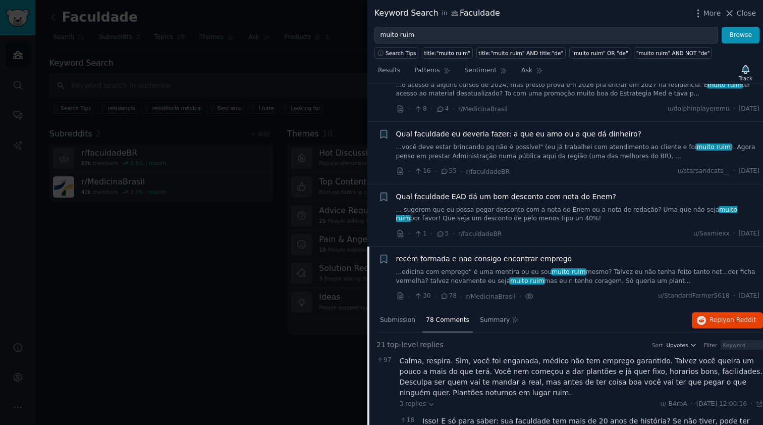
scroll to position [327, 0]
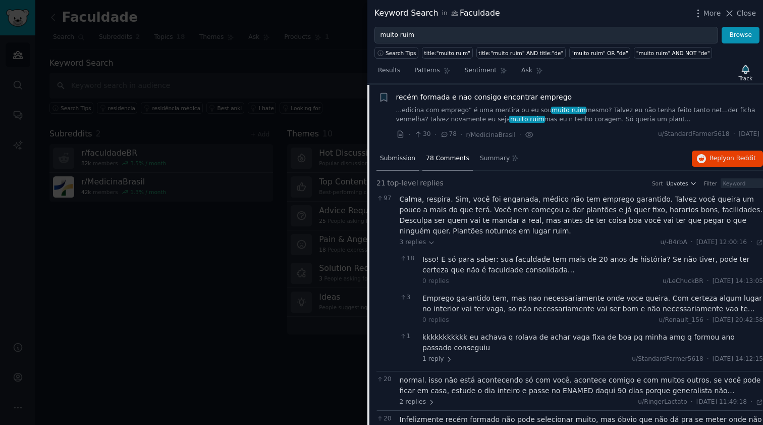
click at [403, 156] on span "Submission" at bounding box center [397, 158] width 35 height 9
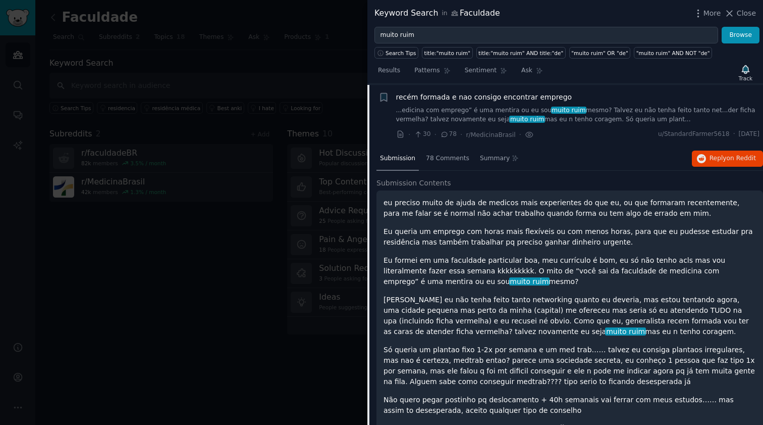
scroll to position [669, 0]
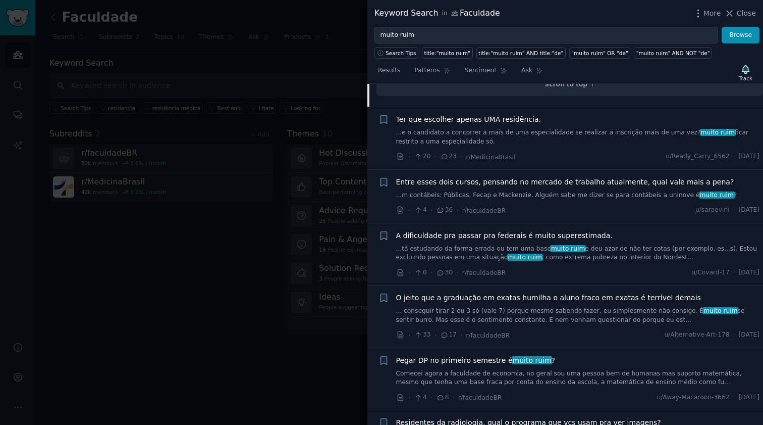
click at [539, 247] on link "...tá estudando da forma errada ou tem uma base muito ruim e deu azar de não te…" at bounding box center [578, 253] width 364 height 18
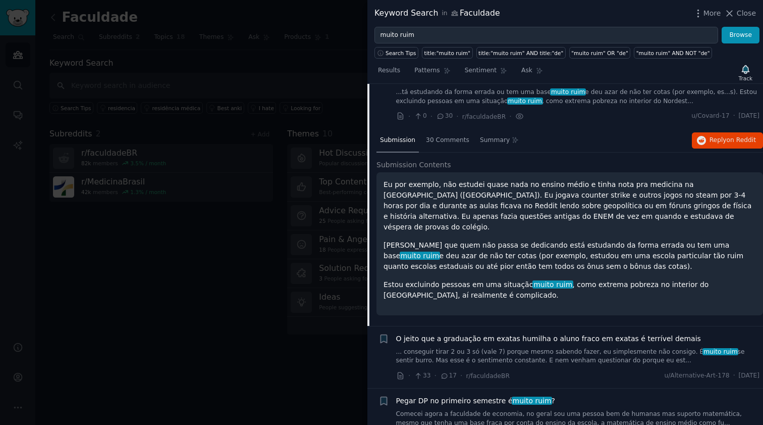
scroll to position [502, 0]
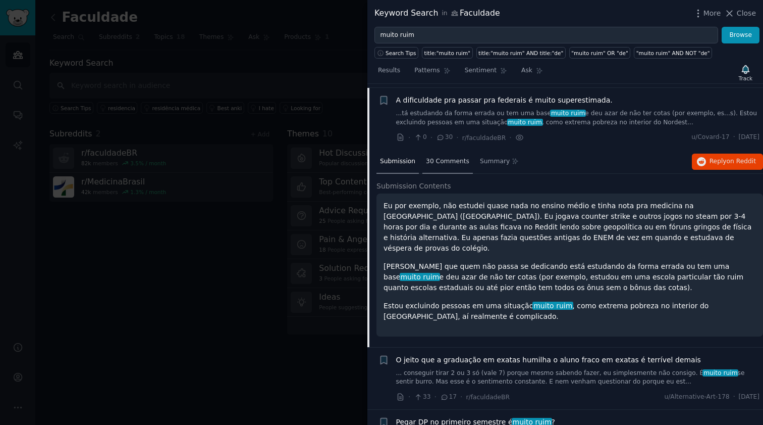
click at [439, 157] on span "30 Comments" at bounding box center [447, 161] width 43 height 9
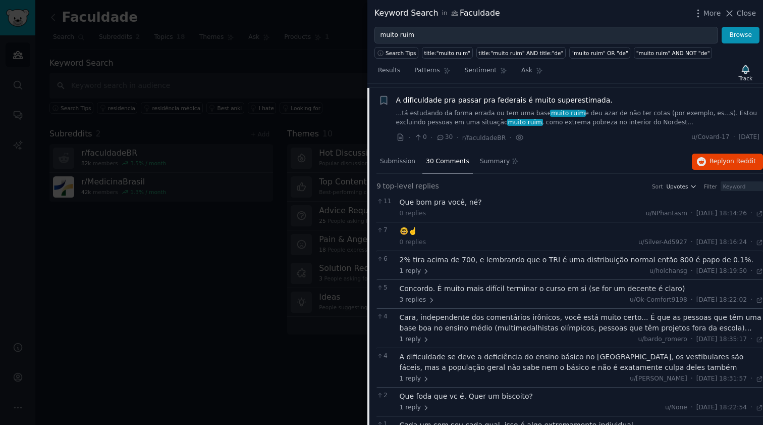
scroll to position [583, 0]
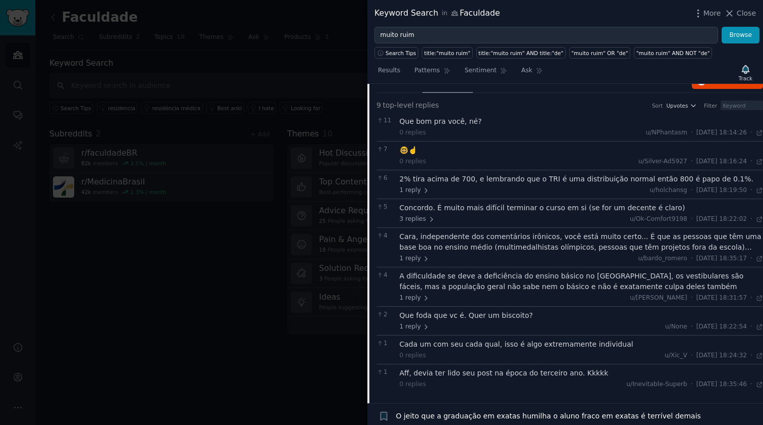
click at [466, 244] on div "Cara, independente dos comentários irônicos, você está muito certo... É que as …" at bounding box center [582, 241] width 364 height 21
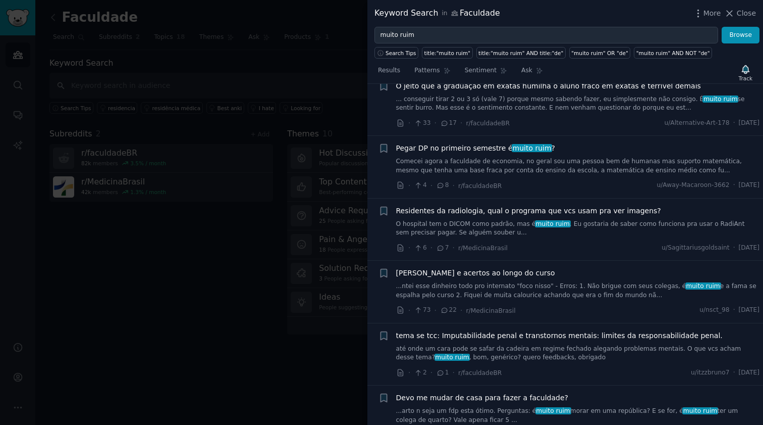
scroll to position [1067, 0]
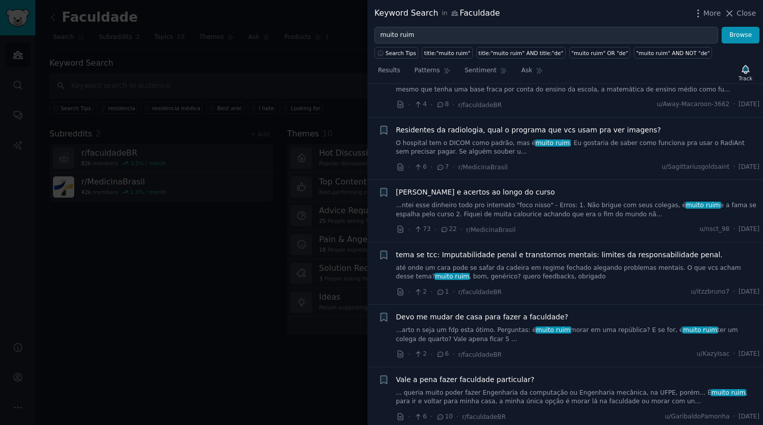
click at [557, 145] on link "O hospital tem o DICOM como padrão, mas é muito ruim . Eu gostaria de saber com…" at bounding box center [578, 148] width 364 height 18
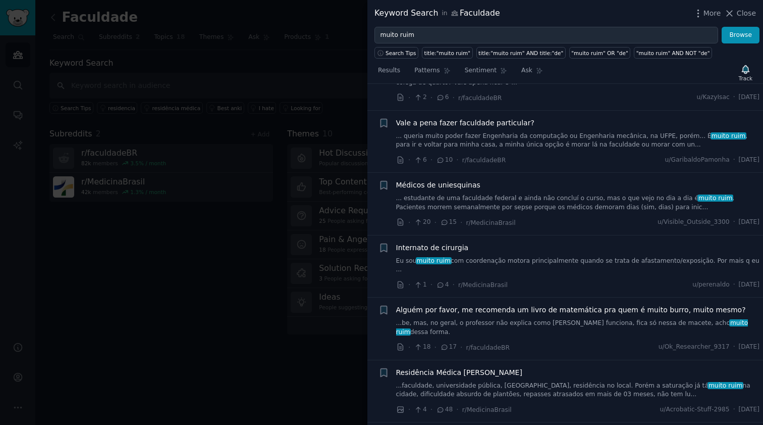
scroll to position [687, 0]
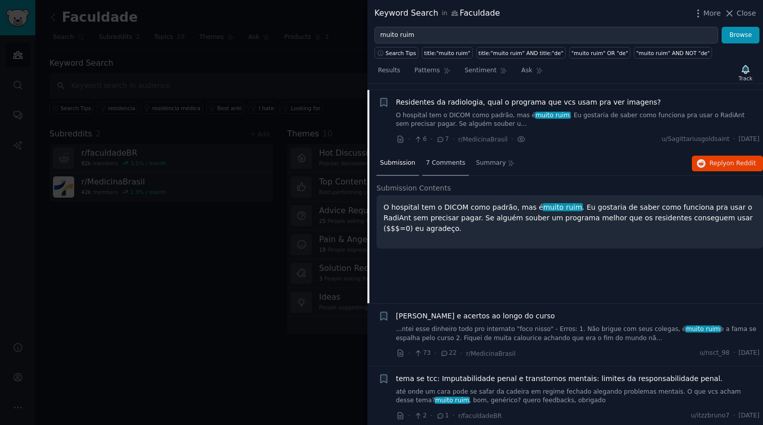
click at [454, 161] on span "7 Comments" at bounding box center [445, 163] width 39 height 9
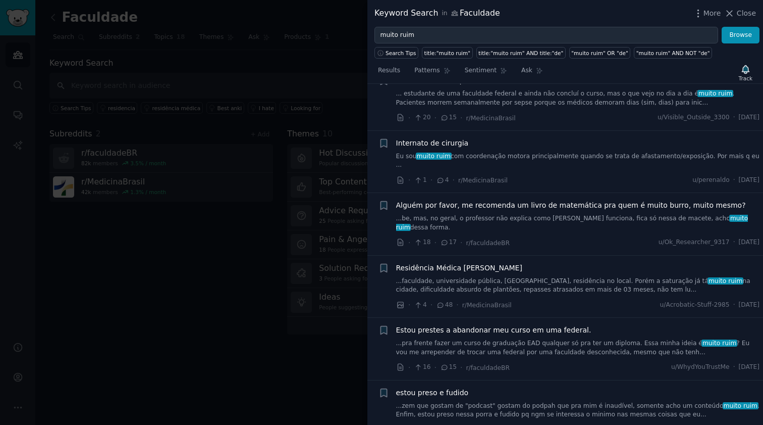
scroll to position [1252, 0]
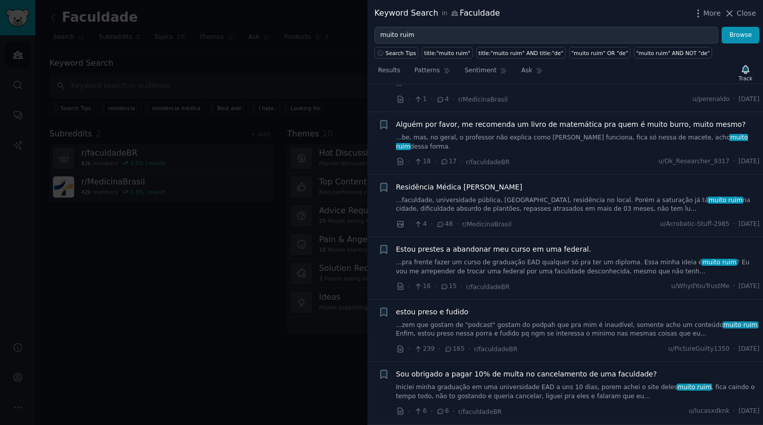
click at [479, 119] on span "Alguém por favor, me recomenda um livro de matemática pra quem é muito burro, m…" at bounding box center [571, 124] width 350 height 11
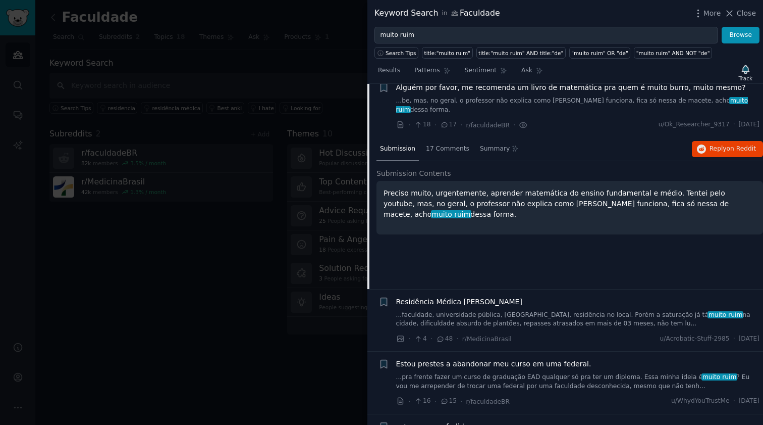
scroll to position [1112, 0]
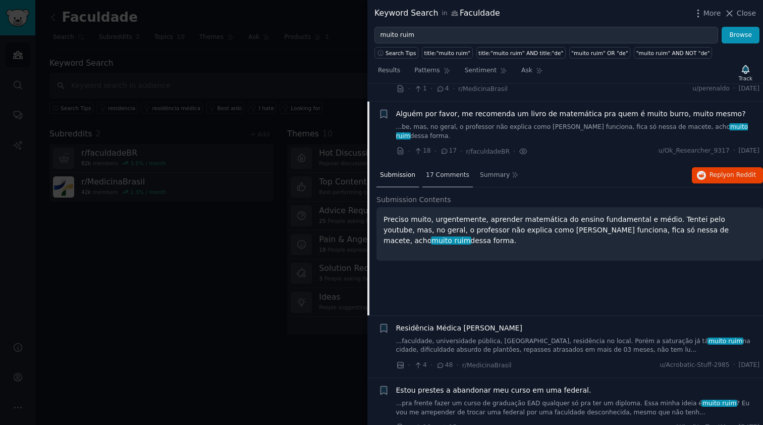
click at [437, 171] on span "17 Comments" at bounding box center [447, 175] width 43 height 9
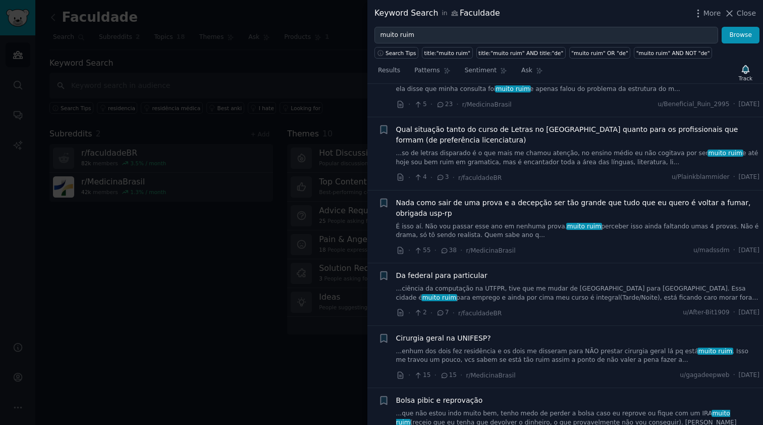
scroll to position [2323, 0]
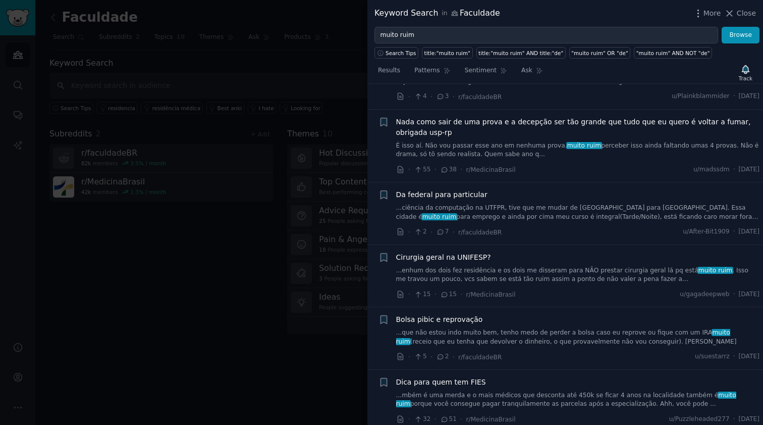
click at [450, 252] on span "Cirurgia geral na UNIFESP?" at bounding box center [443, 257] width 95 height 11
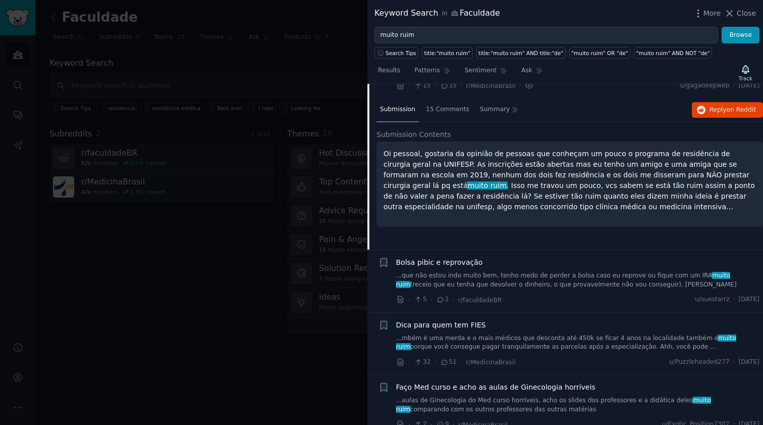
scroll to position [1928, 0]
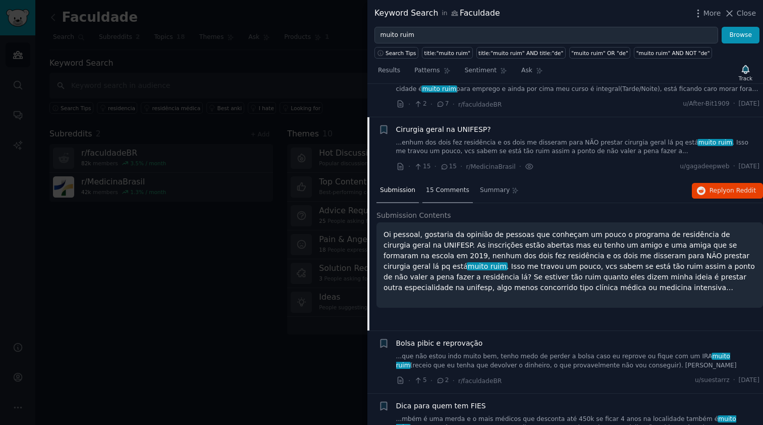
click at [452, 179] on div "15 Comments" at bounding box center [448, 191] width 50 height 24
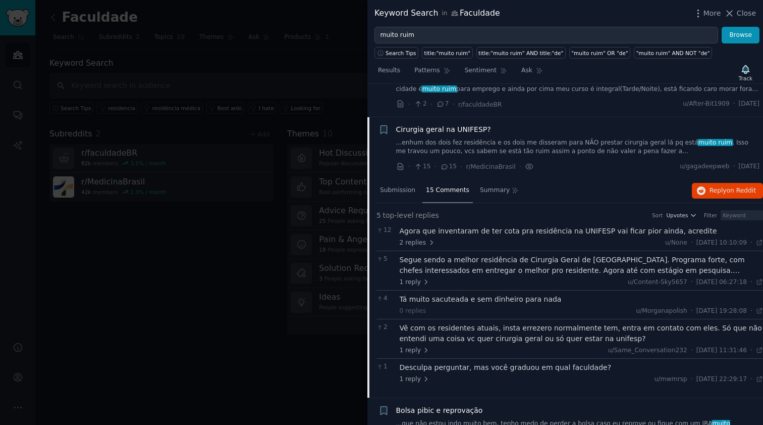
click at [542, 254] on div "Segue sendo a melhor residência de Cirurgia Geral de São Paulo. Programa forte,…" at bounding box center [582, 264] width 364 height 21
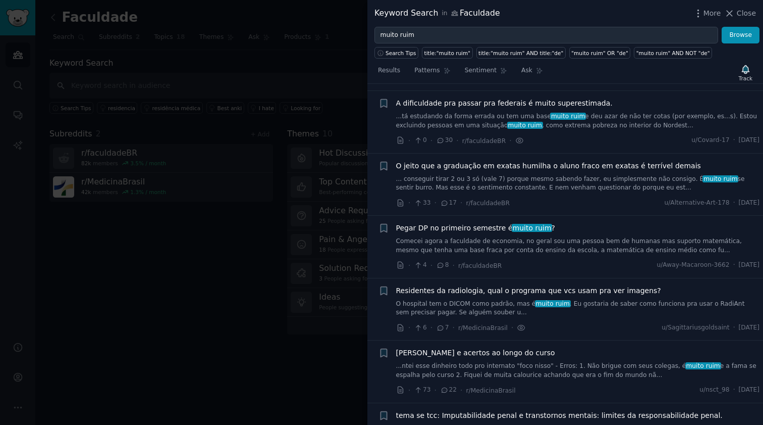
scroll to position [0, 0]
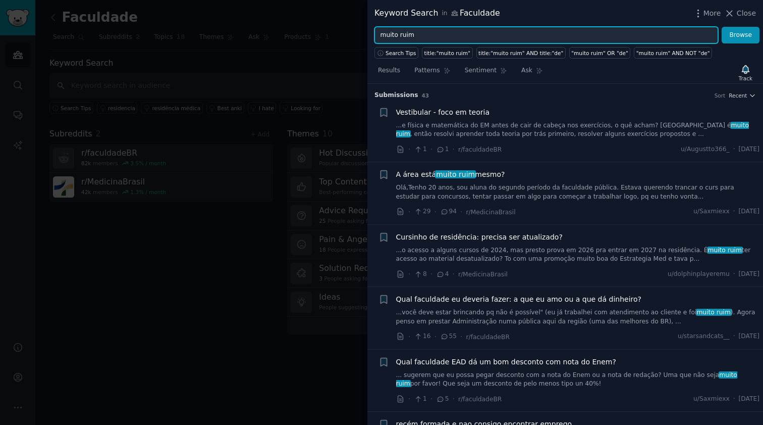
drag, startPoint x: 428, startPoint y: 34, endPoint x: 350, endPoint y: 33, distance: 77.8
click at [350, 33] on div "Keyword Search in Faculdade More Close muito ruim Browse Search Tips title:"mui…" at bounding box center [381, 212] width 763 height 425
type input "raiva"
click at [741, 35] on button "Browse" at bounding box center [741, 35] width 38 height 17
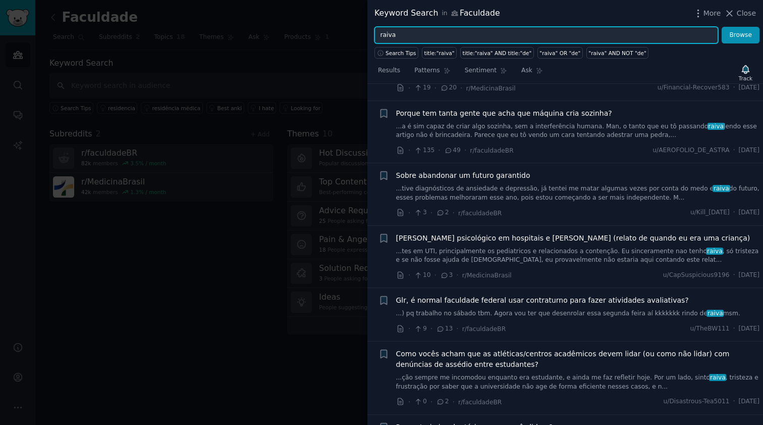
scroll to position [404, 0]
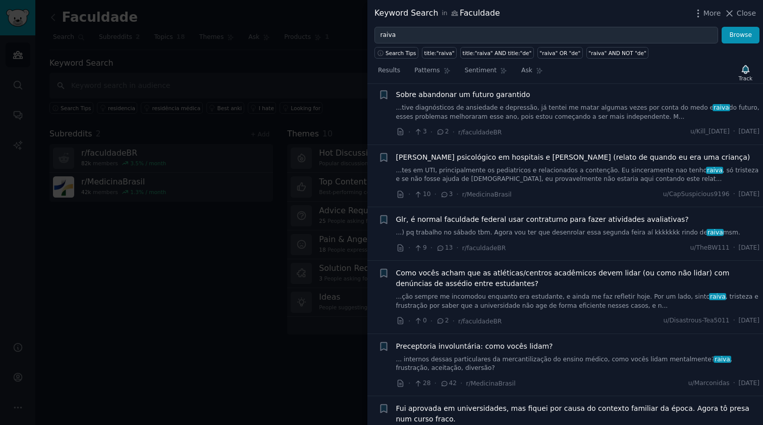
click at [291, 184] on div at bounding box center [381, 212] width 763 height 425
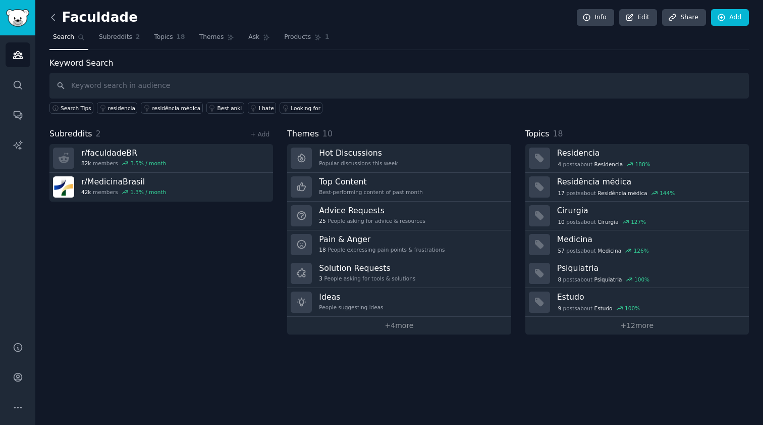
click at [50, 18] on icon at bounding box center [53, 17] width 11 height 11
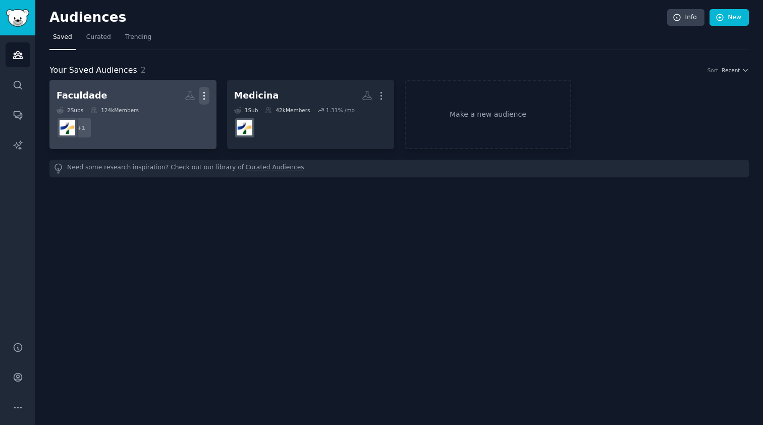
click at [204, 93] on icon "button" at bounding box center [203, 95] width 1 height 7
click at [177, 116] on p "Delete" at bounding box center [176, 117] width 23 height 11
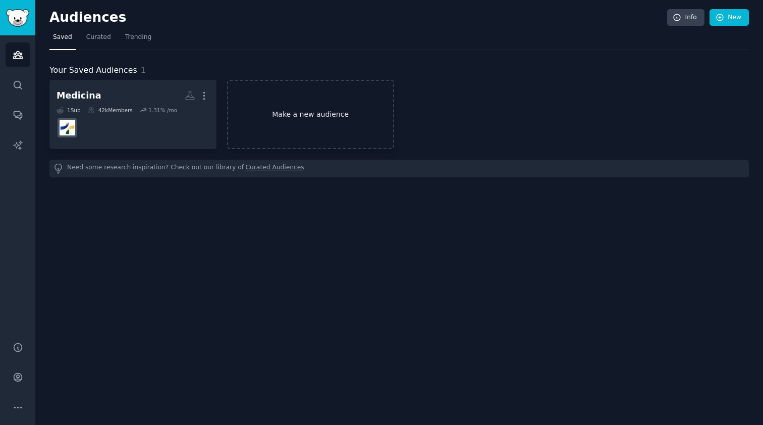
click at [323, 109] on link "Make a new audience" at bounding box center [310, 114] width 167 height 69
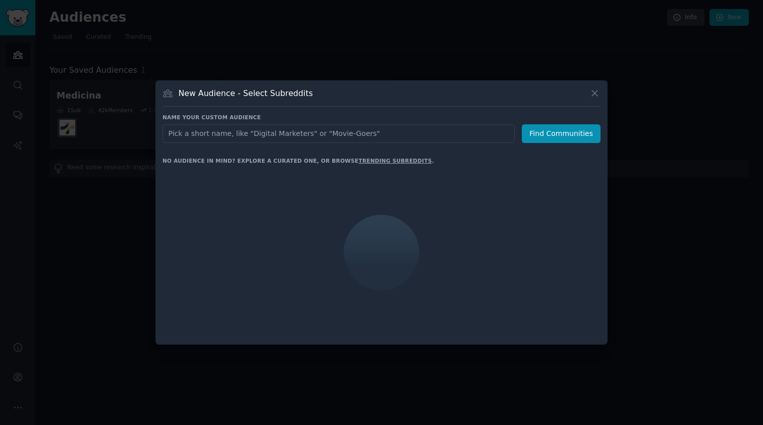
click at [320, 132] on input "text" at bounding box center [339, 133] width 352 height 19
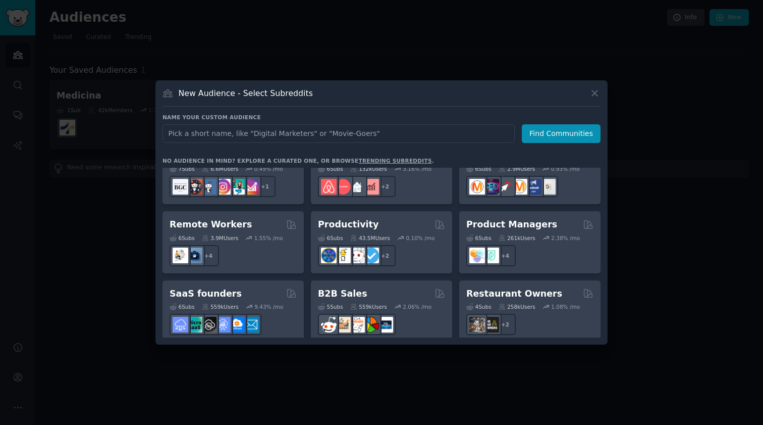
scroll to position [784, 0]
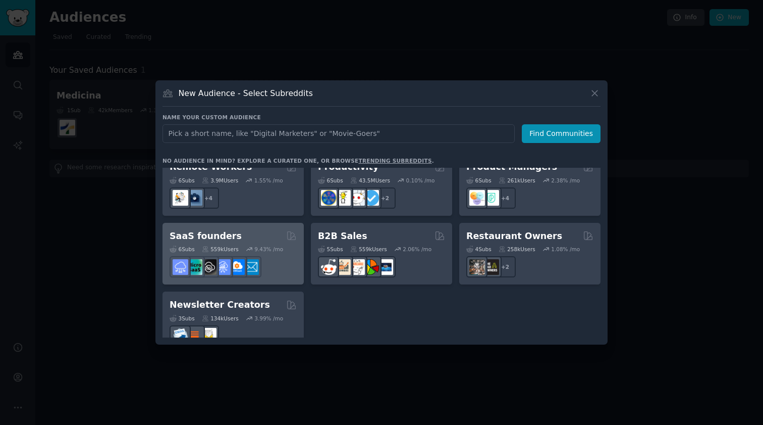
click at [292, 256] on div at bounding box center [233, 266] width 127 height 21
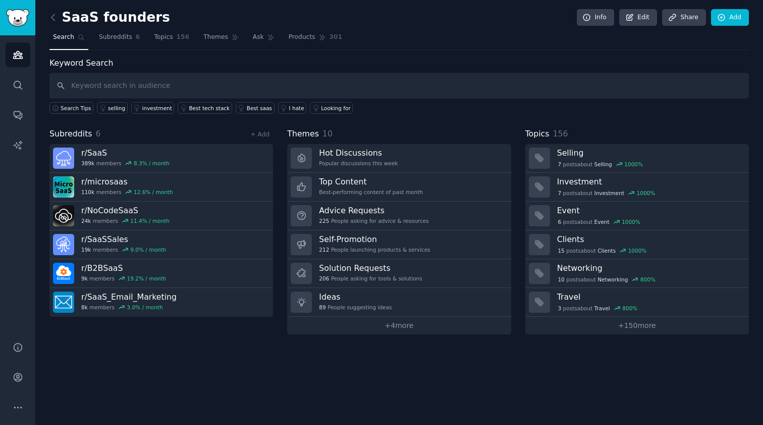
click at [177, 77] on input "text" at bounding box center [399, 86] width 700 height 26
type input "MRR"
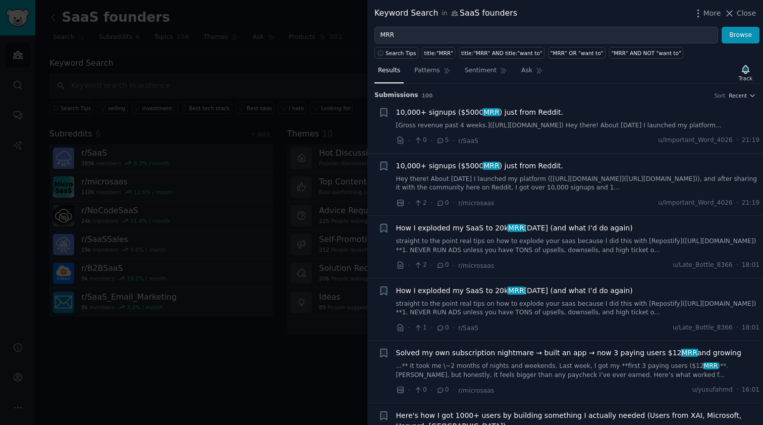
scroll to position [81, 0]
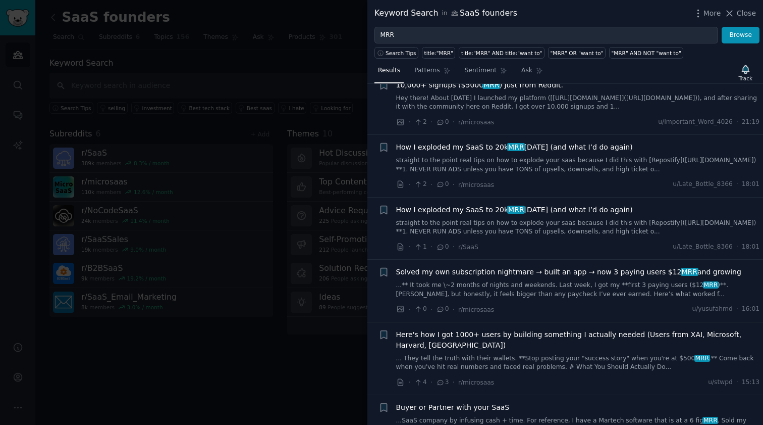
click at [555, 172] on link "straight to the point real tips on how to explode your saas because I did this …" at bounding box center [578, 165] width 364 height 18
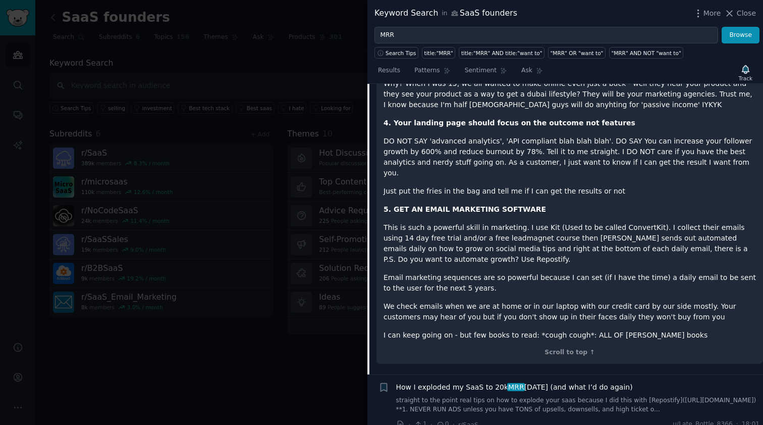
scroll to position [785, 0]
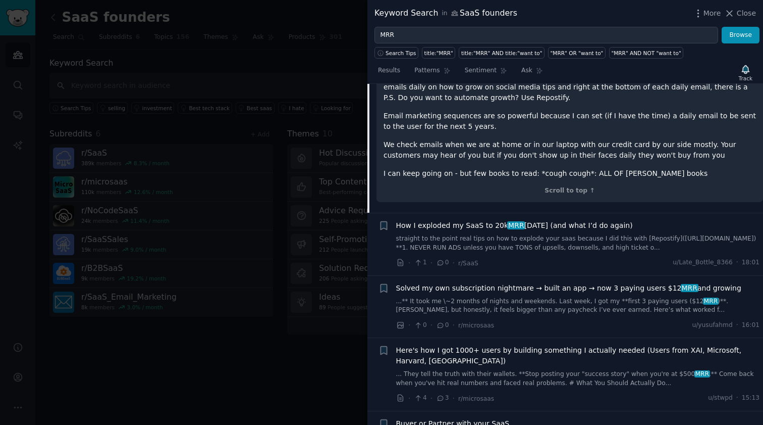
click at [593, 283] on div "Solved my own subscription nightmare → built an app → now 3 paying users $12 MR…" at bounding box center [578, 299] width 364 height 32
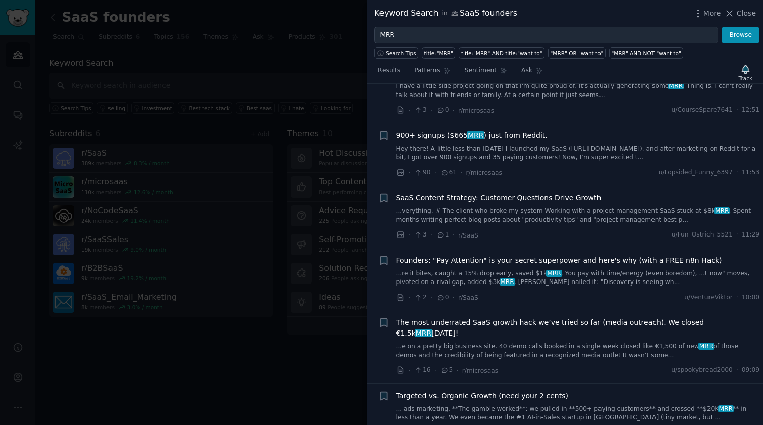
scroll to position [1674, 0]
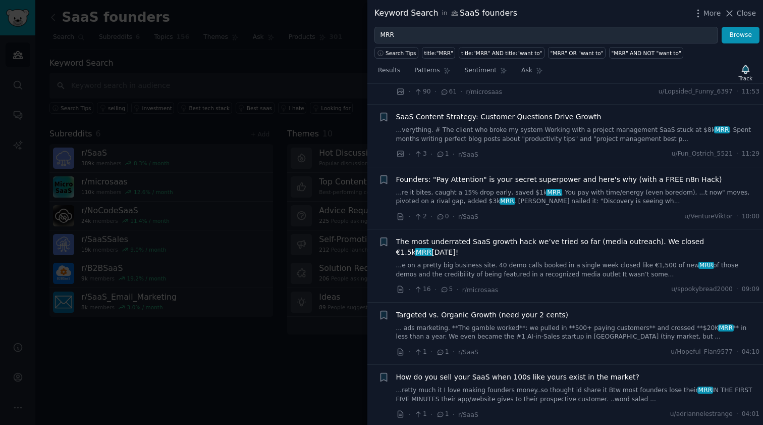
click at [290, 154] on div at bounding box center [381, 212] width 763 height 425
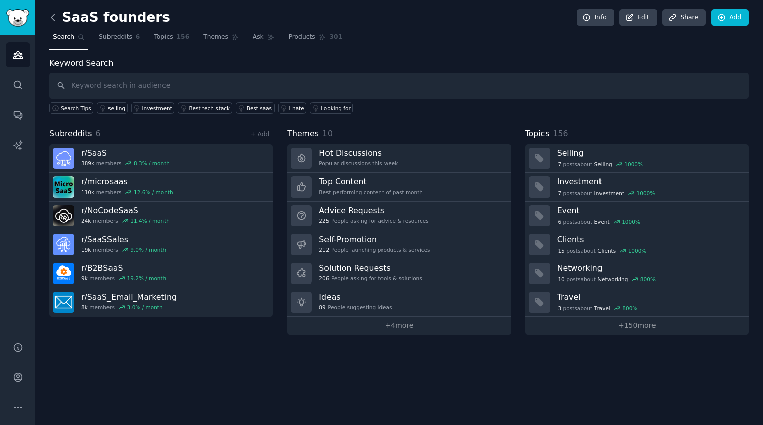
click at [52, 20] on icon at bounding box center [53, 17] width 11 height 11
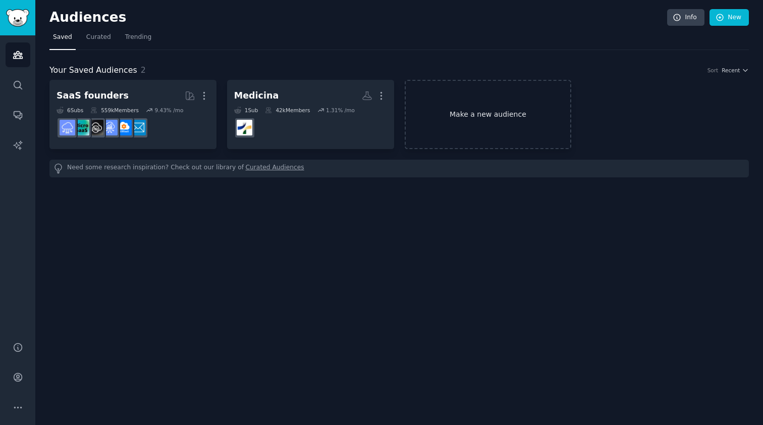
click at [514, 119] on link "Make a new audience" at bounding box center [488, 114] width 167 height 69
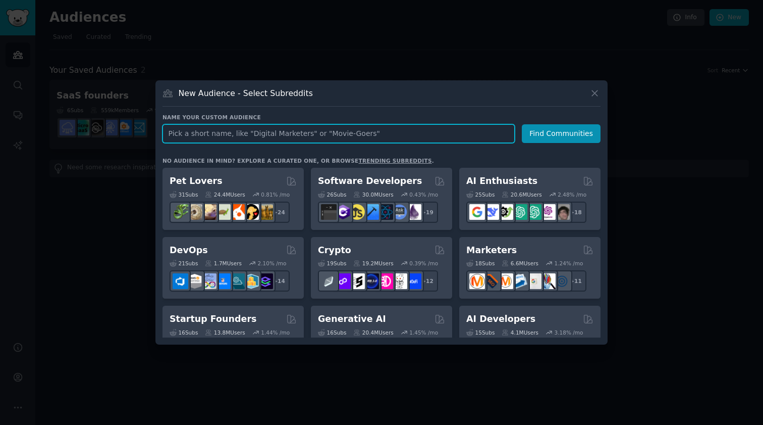
click at [262, 134] on input "text" at bounding box center [339, 133] width 352 height 19
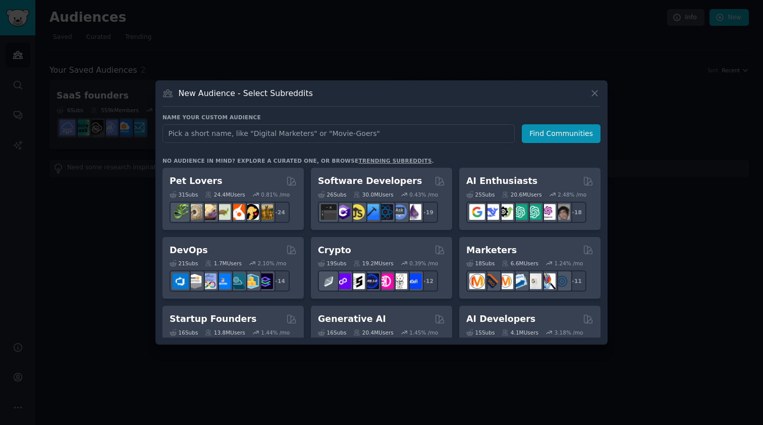
click at [600, 97] on button at bounding box center [595, 93] width 12 height 12
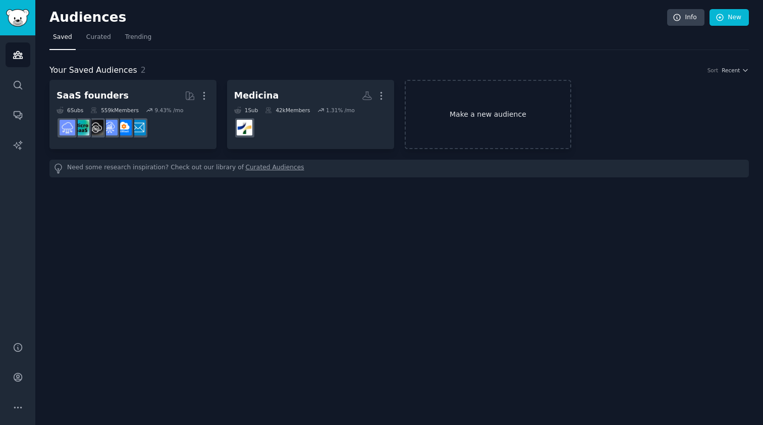
click at [464, 121] on link "Make a new audience" at bounding box center [488, 114] width 167 height 69
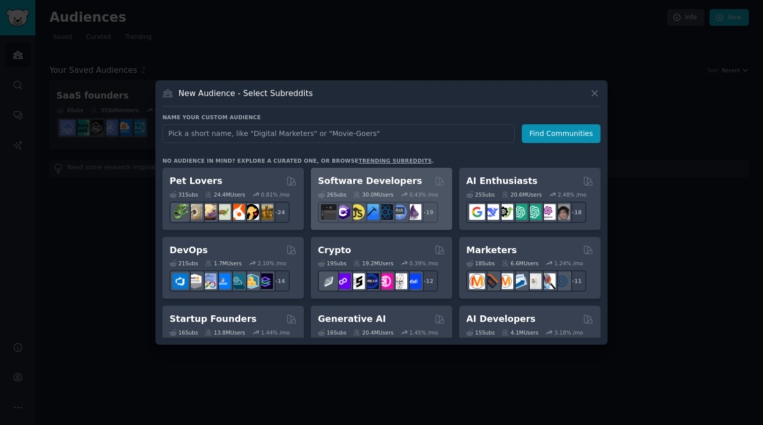
click at [415, 181] on div "Software Developers" at bounding box center [381, 181] width 127 height 13
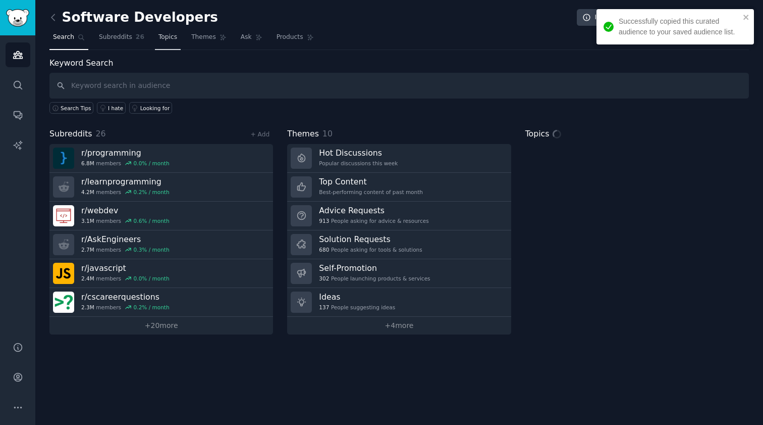
click at [165, 37] on span "Topics" at bounding box center [168, 37] width 19 height 9
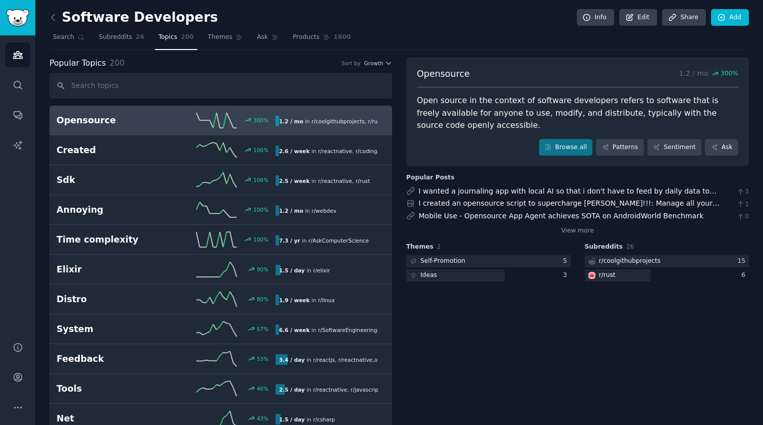
click at [171, 120] on div "300 %" at bounding box center [221, 120] width 110 height 15
click at [563, 153] on link "Browse all" at bounding box center [566, 147] width 54 height 17
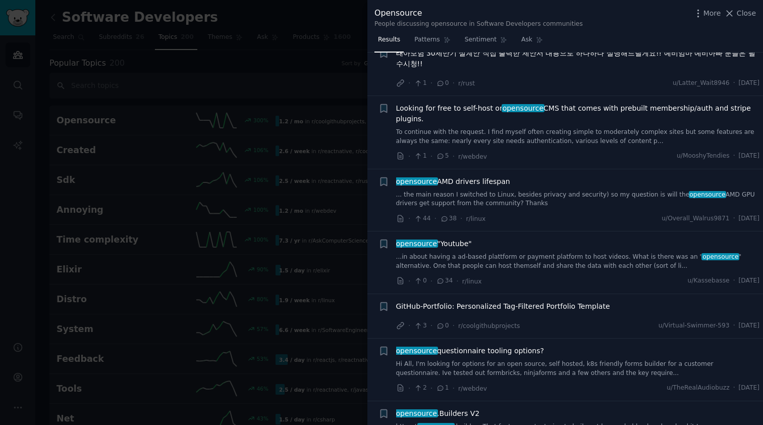
scroll to position [724, 0]
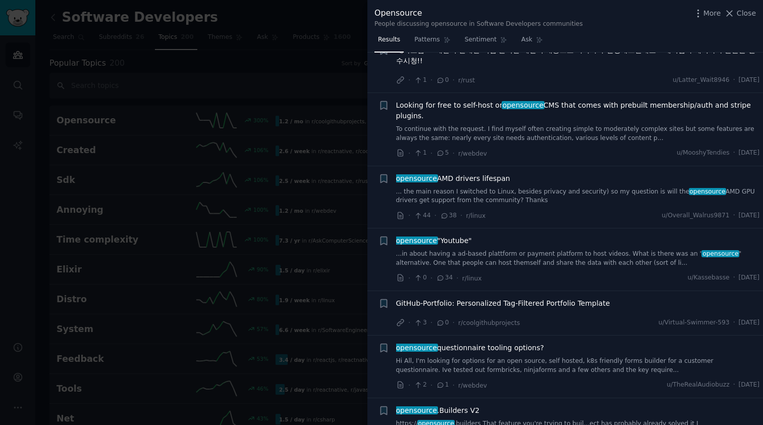
click at [312, 113] on div at bounding box center [381, 212] width 763 height 425
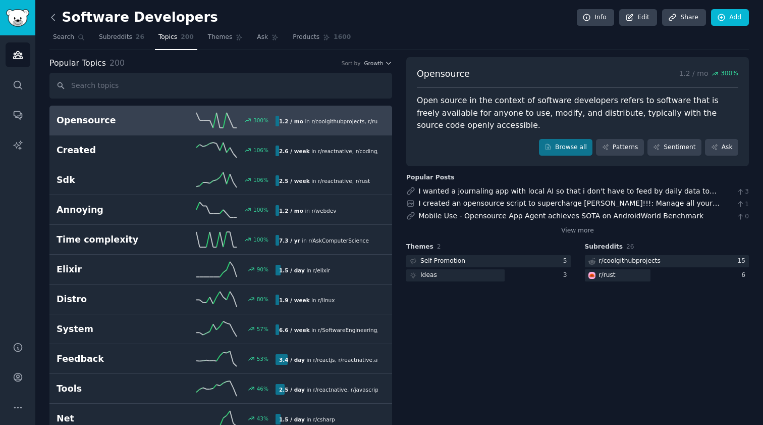
click at [52, 18] on icon at bounding box center [53, 17] width 11 height 11
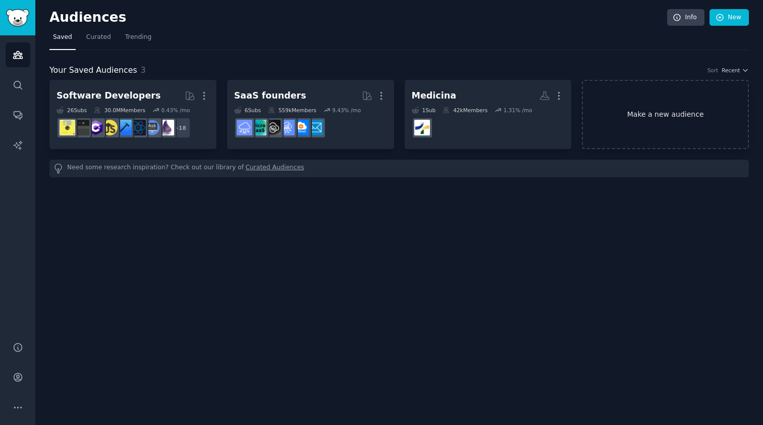
click at [624, 133] on link "Make a new audience" at bounding box center [665, 114] width 167 height 69
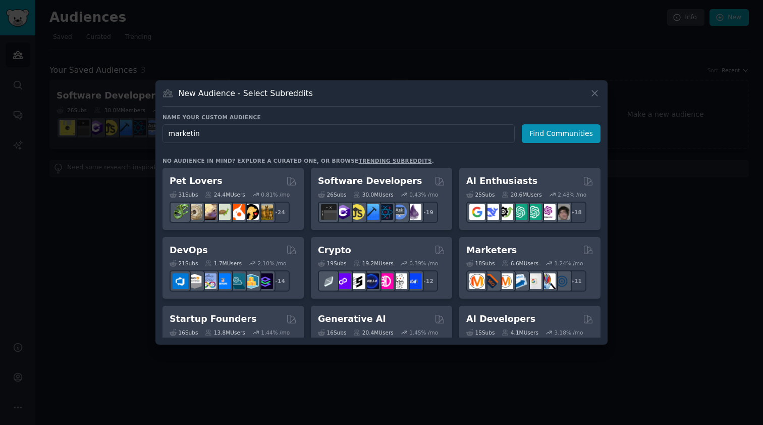
type input "marketing"
click at [563, 133] on button "Find Communities" at bounding box center [561, 133] width 79 height 19
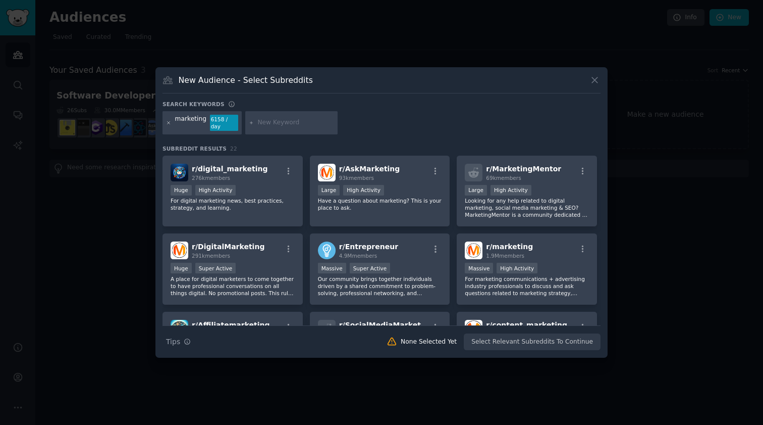
click at [168, 122] on icon at bounding box center [169, 123] width 6 height 6
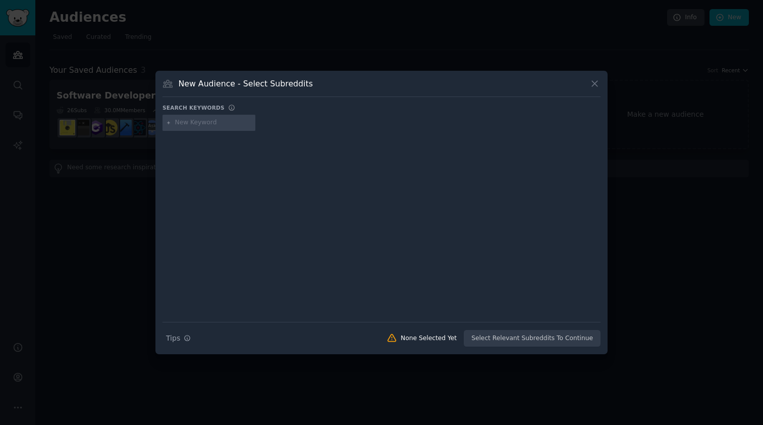
click at [234, 125] on input "text" at bounding box center [213, 122] width 77 height 9
type input "[GEOGRAPHIC_DATA]"
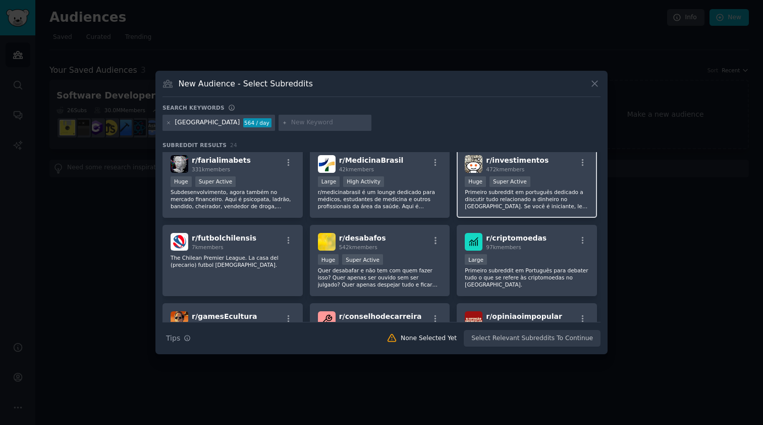
scroll to position [289, 0]
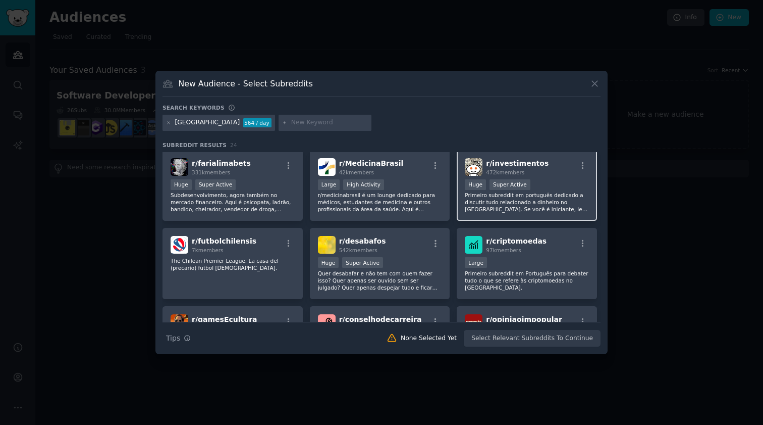
click at [476, 205] on p "Primeiro subreddit em português dedicado a discutir tudo relacionado a dinheiro…" at bounding box center [527, 201] width 124 height 21
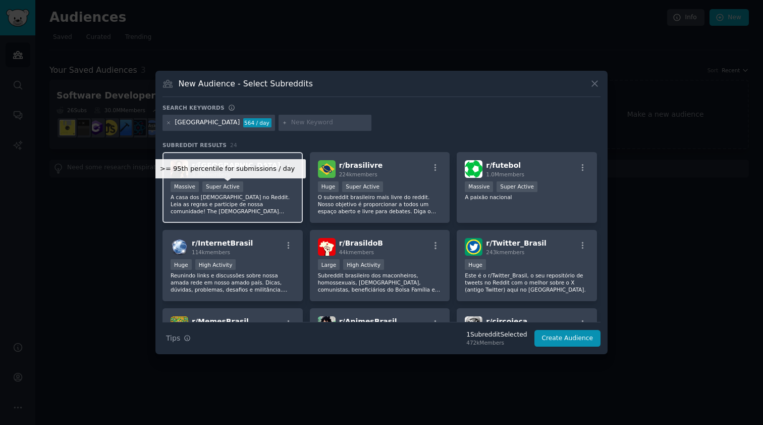
scroll to position [-1, 0]
click at [202, 183] on div "Super Active" at bounding box center [222, 186] width 41 height 11
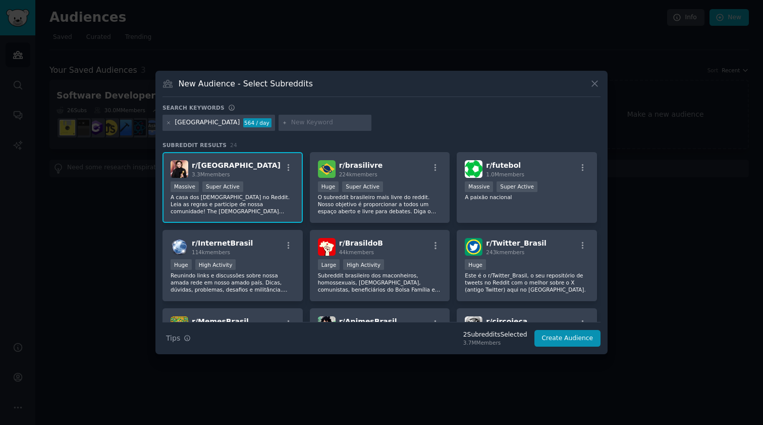
click at [225, 199] on p "A casa dos [DEMOGRAPHIC_DATA] no Reddit. Leia as regras e participe de nossa co…" at bounding box center [233, 203] width 124 height 21
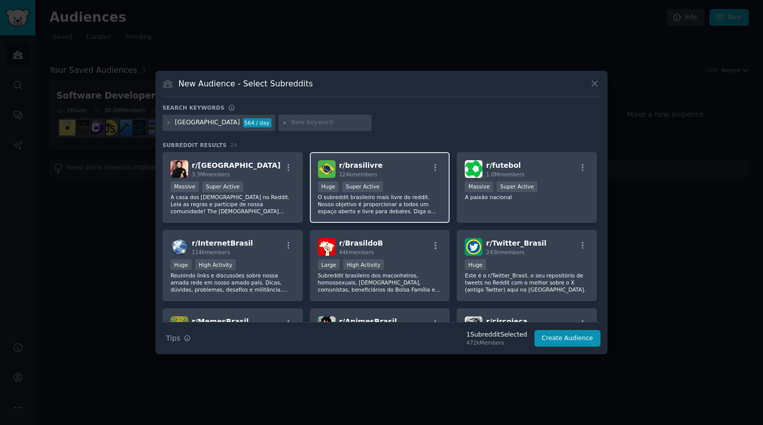
click at [338, 201] on p "O subreddit brasileiro mais livre do reddit. Nosso objetivo é proporcionar a to…" at bounding box center [380, 203] width 124 height 21
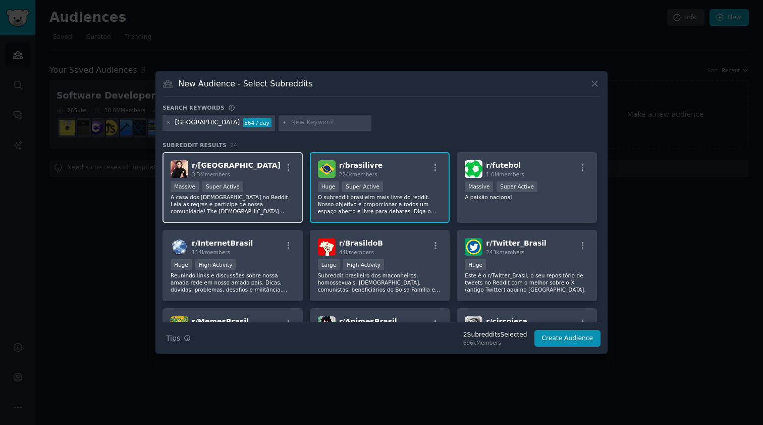
click at [267, 207] on p "A casa dos [DEMOGRAPHIC_DATA] no Reddit. Leia as regras e participe de nossa co…" at bounding box center [233, 203] width 124 height 21
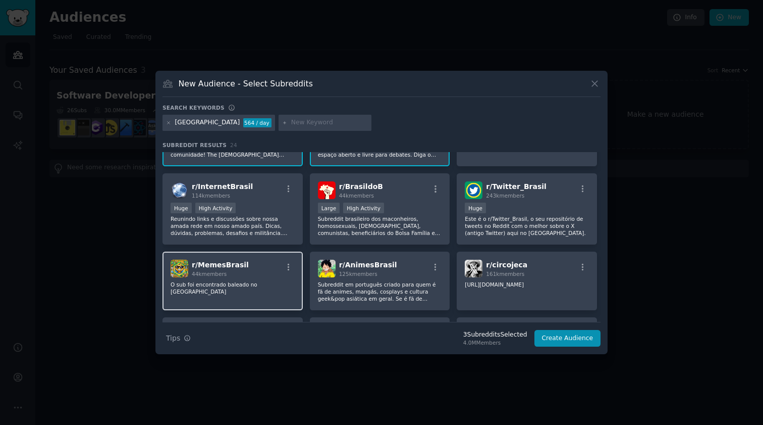
scroll to position [56, 0]
click at [557, 339] on button "Create Audience" at bounding box center [568, 338] width 67 height 17
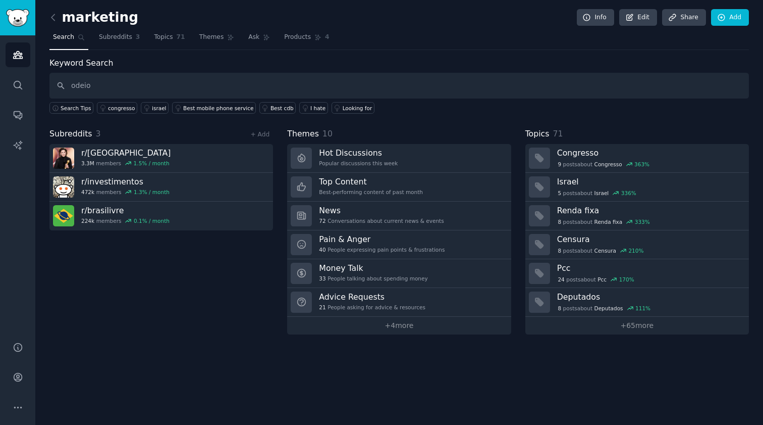
type input "odeio"
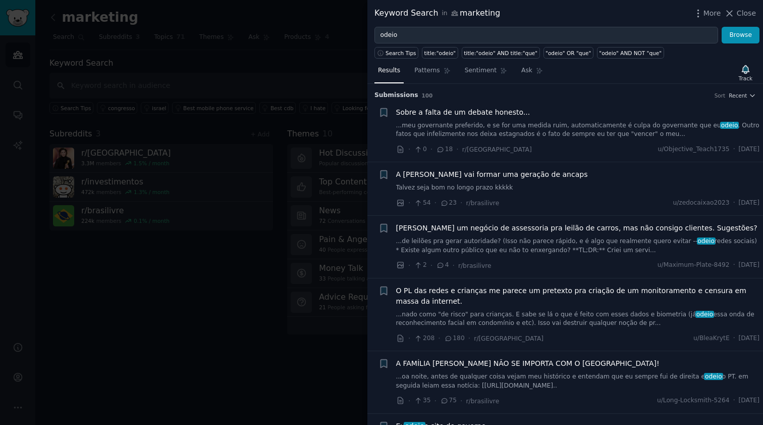
click at [513, 177] on span "A [PERSON_NAME] vai formar uma geração de ancaps" at bounding box center [492, 174] width 192 height 11
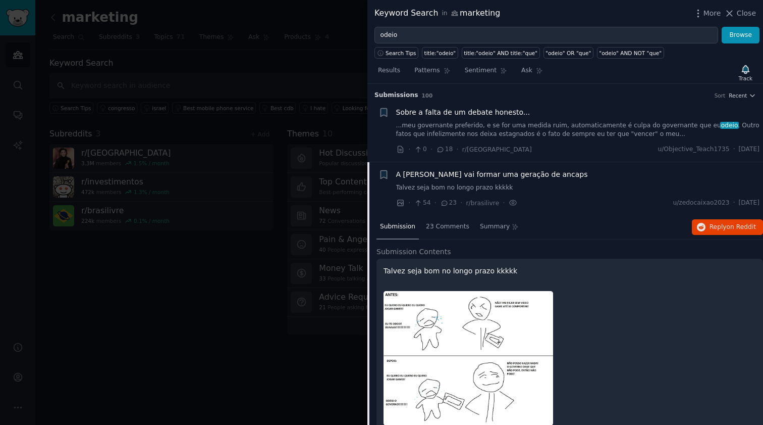
scroll to position [78, 0]
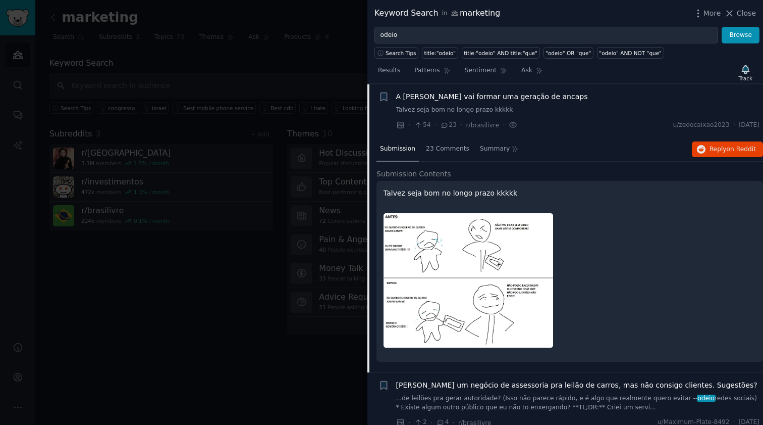
click at [518, 239] on img at bounding box center [469, 280] width 170 height 134
click at [447, 149] on span "23 Comments" at bounding box center [447, 148] width 43 height 9
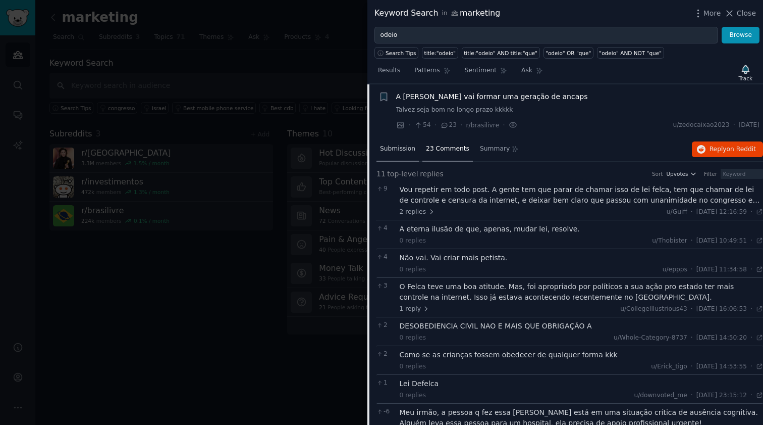
click at [403, 149] on span "Submission" at bounding box center [397, 148] width 35 height 9
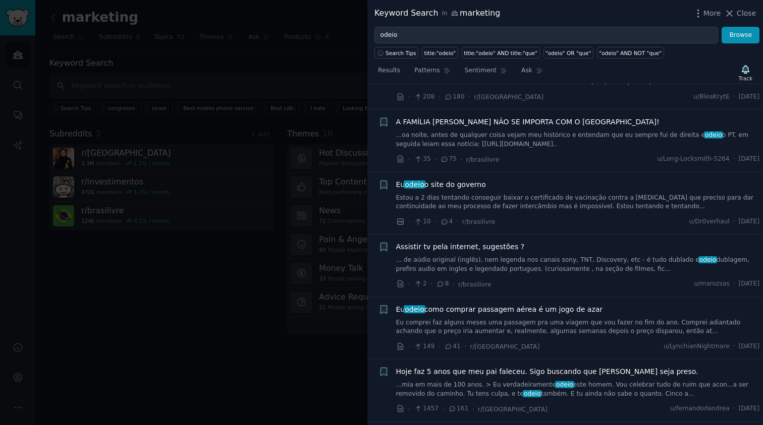
scroll to position [557, 0]
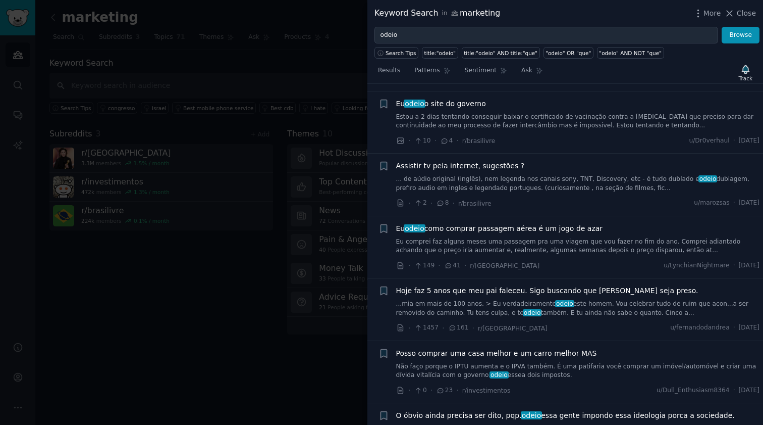
click at [515, 232] on div "Eu odeio como comprar passagem aérea é um jogo de azar Eu comprei faz alguns me…" at bounding box center [578, 239] width 364 height 32
click at [522, 227] on span "Eu odeio como comprar passagem aérea é um jogo de azar" at bounding box center [499, 228] width 207 height 11
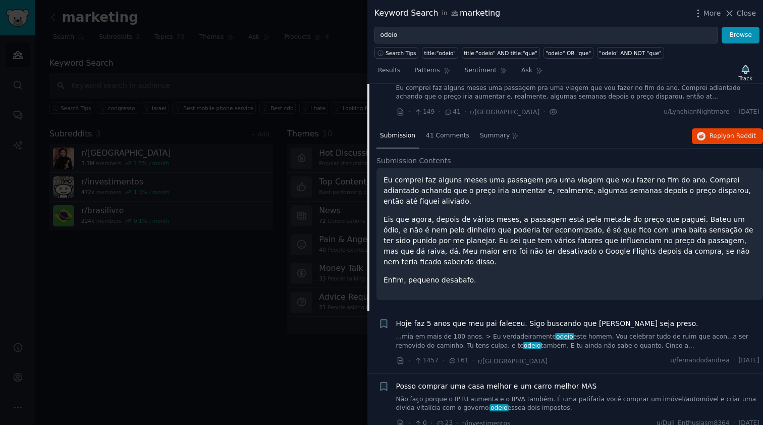
scroll to position [450, 0]
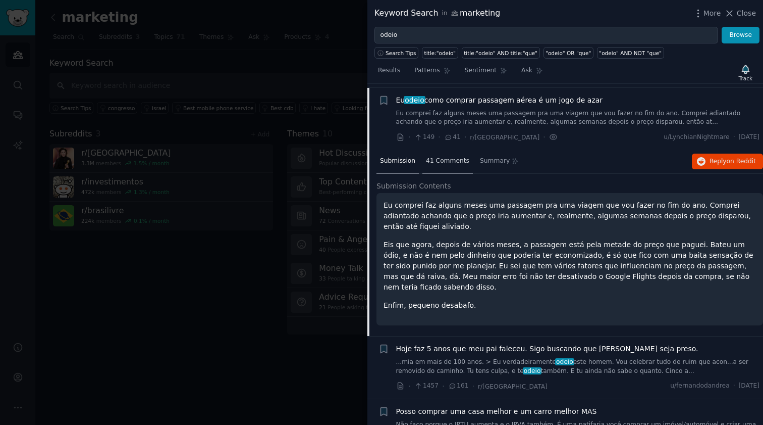
click at [459, 156] on span "41 Comments" at bounding box center [447, 160] width 43 height 9
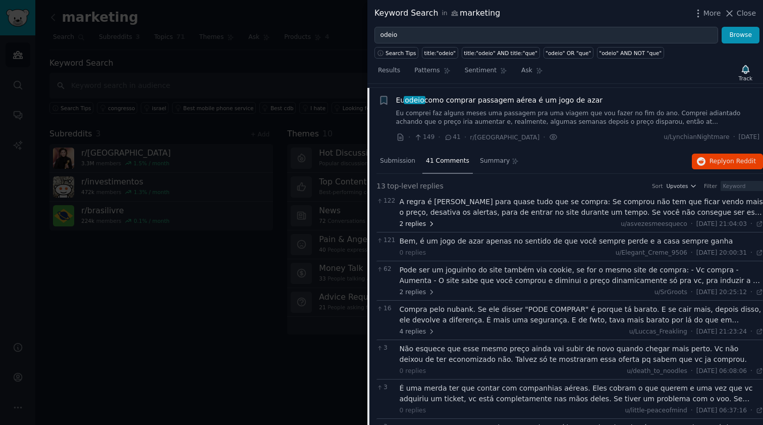
click at [411, 220] on span "2 replies" at bounding box center [417, 224] width 35 height 9
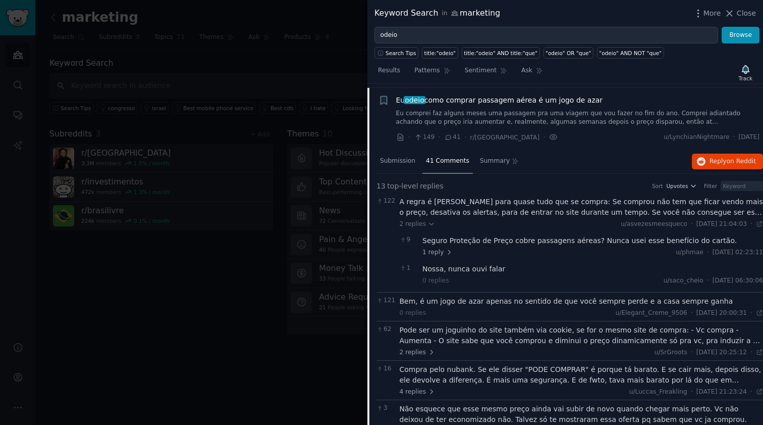
click at [451, 206] on div "A regra é [PERSON_NAME] para quase tudo que se compra: Se comprou não tem que f…" at bounding box center [582, 206] width 364 height 21
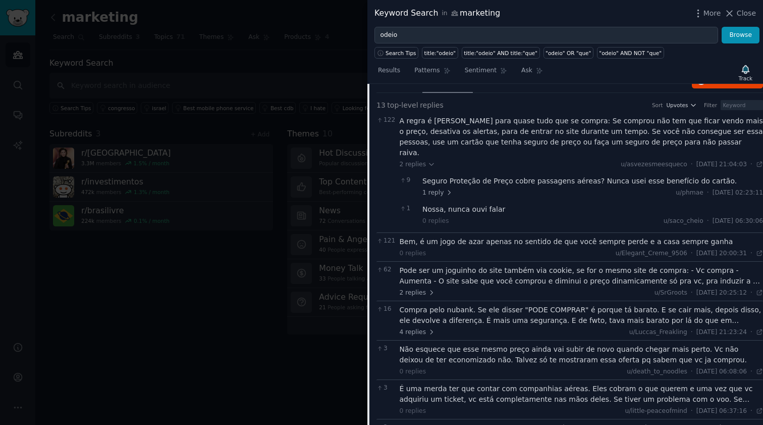
scroll to position [612, 0]
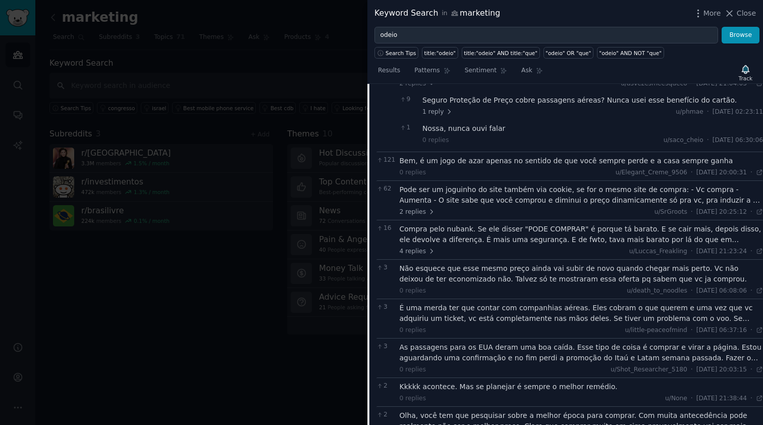
click at [460, 184] on div "Pode ser um joguinho do site também via cookie, se for o mesmo site de compra: …" at bounding box center [582, 194] width 364 height 21
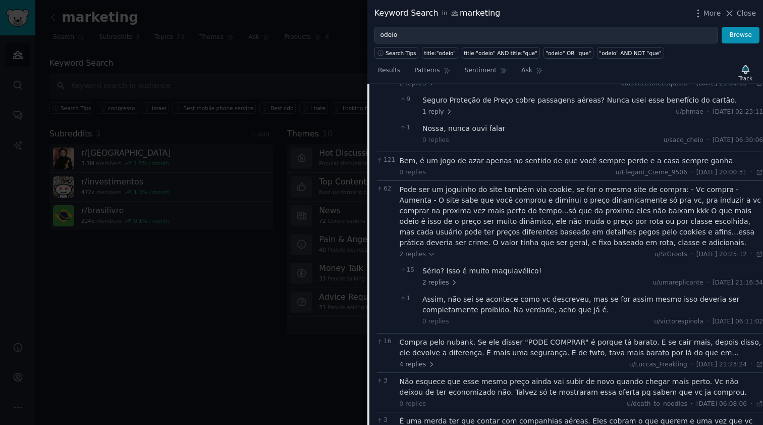
scroll to position [773, 0]
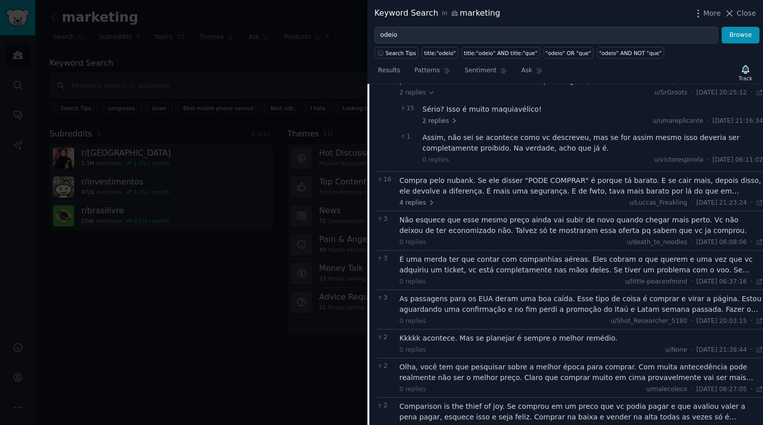
click at [454, 176] on div "Compra pelo nubank. Se ele disser "PODE COMPRAR" é porque tá barato. E se cair …" at bounding box center [582, 185] width 364 height 21
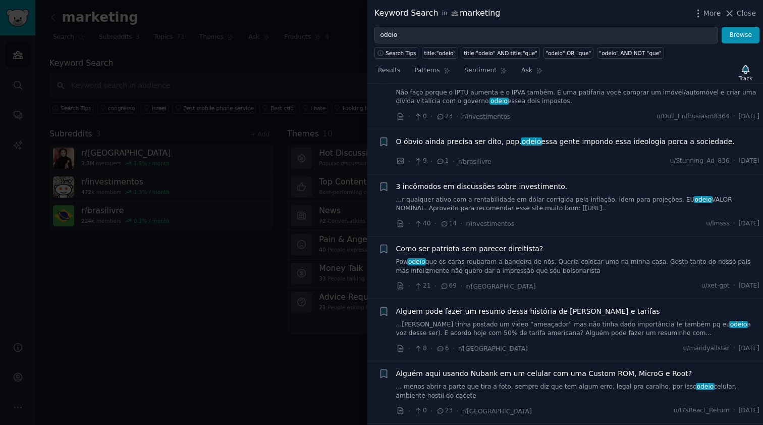
scroll to position [1521, 0]
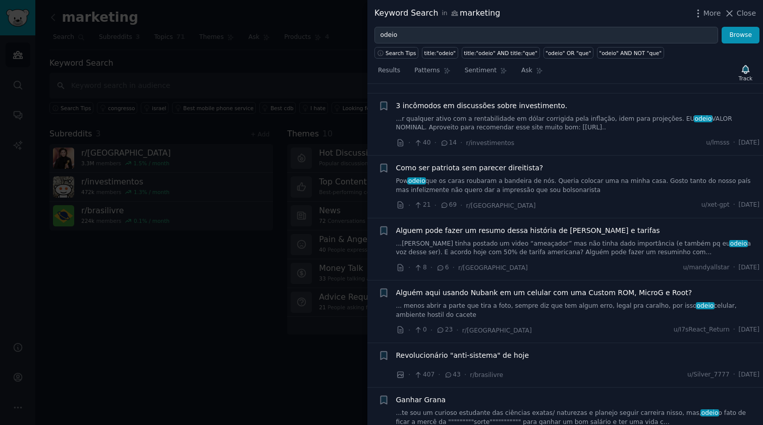
click at [531, 177] on link "Pow odeio que os caras roubaram a bandeira de nós. Queria colocar uma na minha …" at bounding box center [578, 186] width 364 height 18
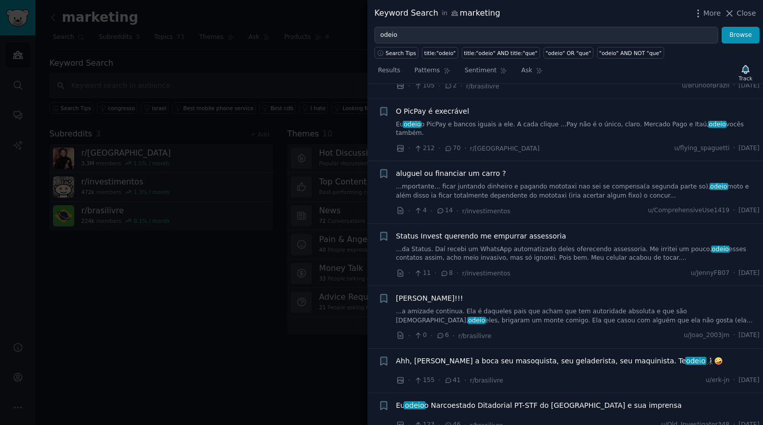
scroll to position [743, 0]
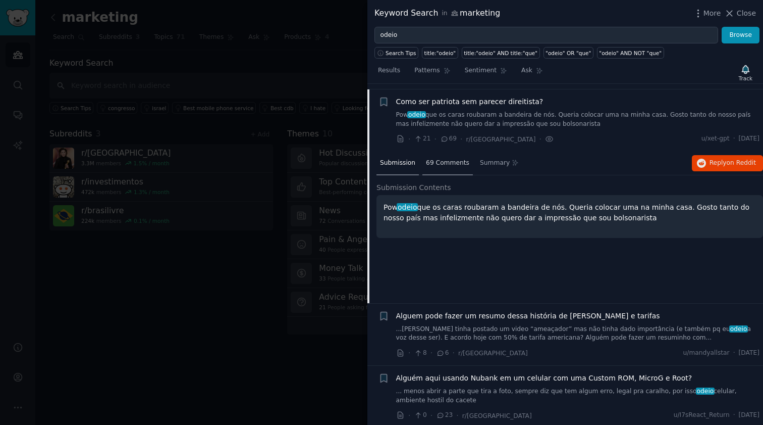
click at [451, 164] on div "69 Comments" at bounding box center [448, 163] width 50 height 24
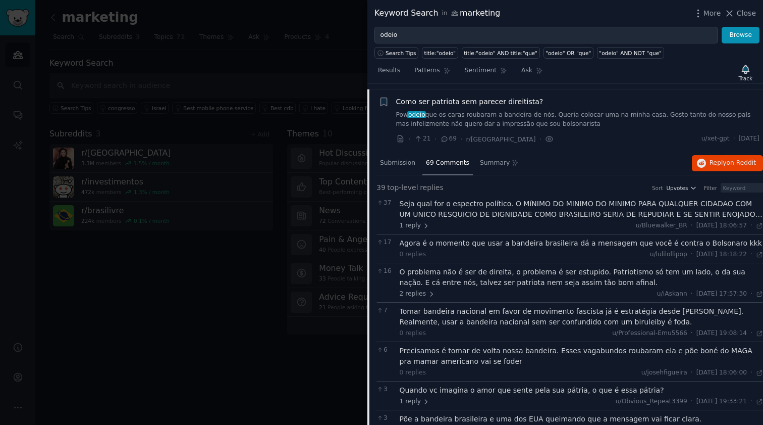
click at [545, 210] on div "Seja qual for o espectro político. O MíNIMO DO MINIMO DO MINIMO PARA QUALQUER C…" at bounding box center [582, 208] width 364 height 21
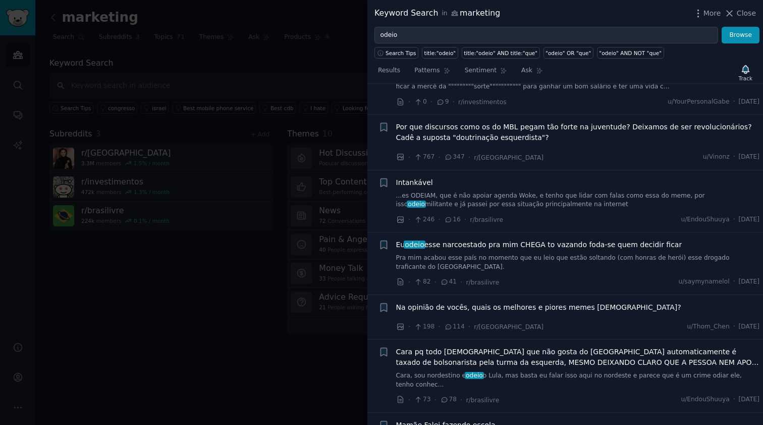
scroll to position [2626, 0]
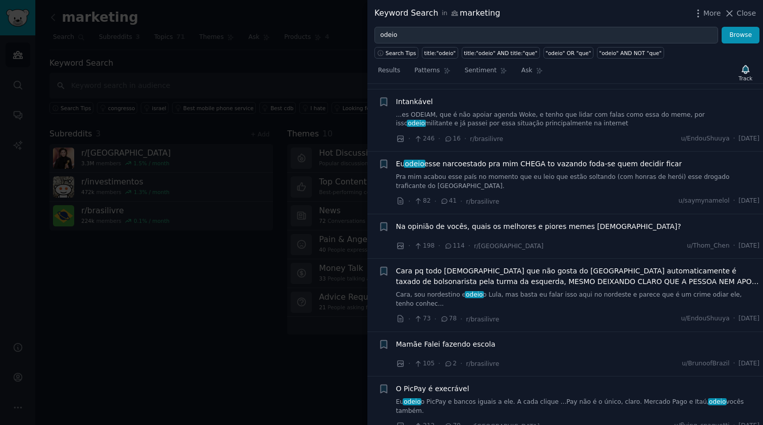
click at [309, 137] on div at bounding box center [381, 212] width 763 height 425
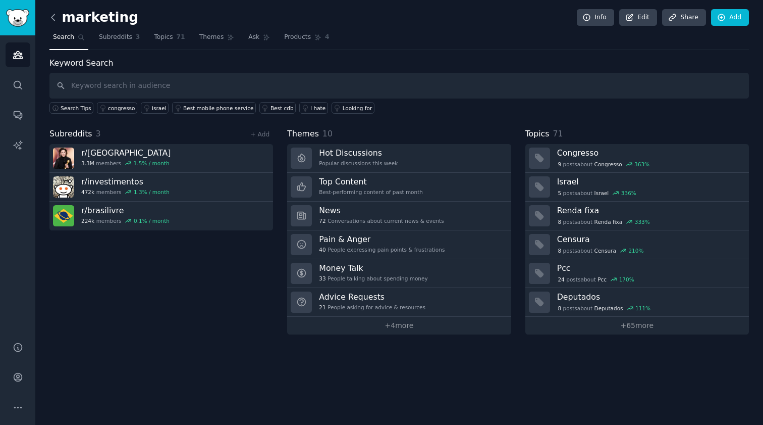
click at [51, 19] on icon at bounding box center [53, 17] width 11 height 11
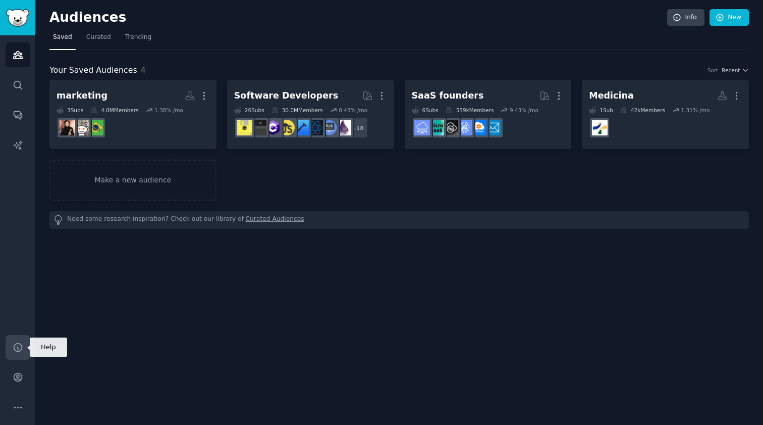
click at [19, 351] on icon "Sidebar" at bounding box center [18, 347] width 11 height 11
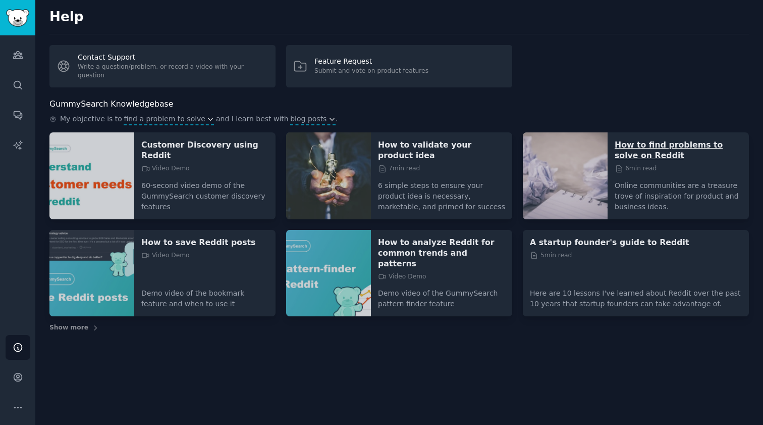
click at [706, 144] on p "How to find problems to solve on Reddit" at bounding box center [678, 149] width 127 height 21
click at [18, 56] on icon "Sidebar" at bounding box center [18, 54] width 11 height 11
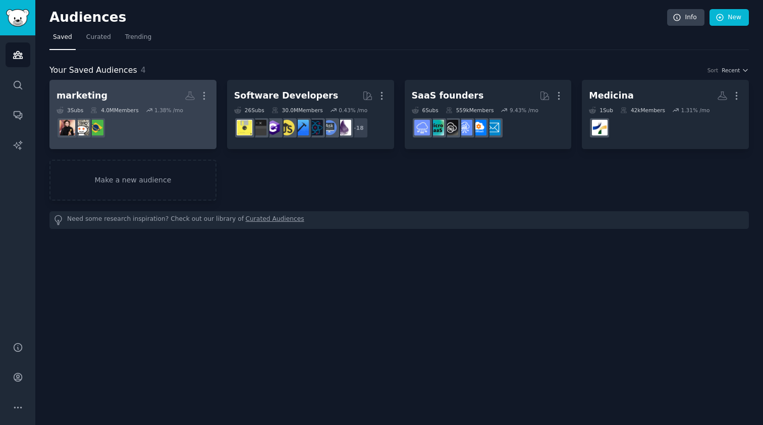
click at [153, 89] on h2 "marketing More" at bounding box center [133, 96] width 153 height 18
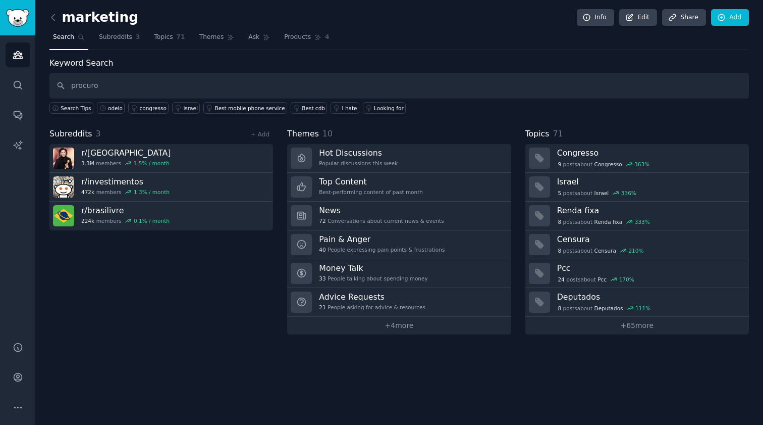
type input "procuro"
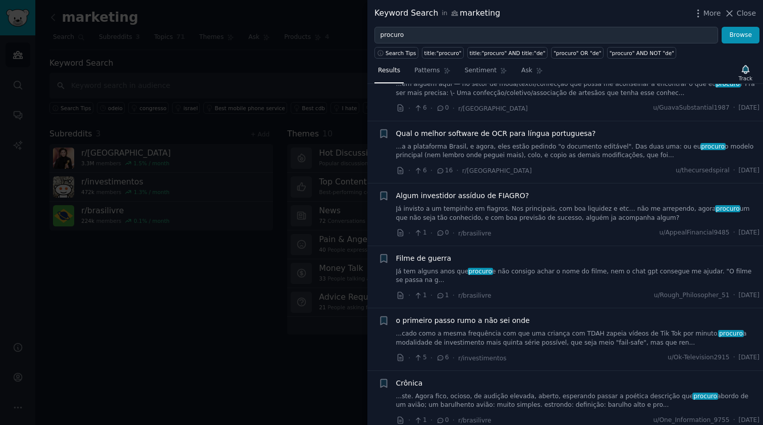
scroll to position [888, 0]
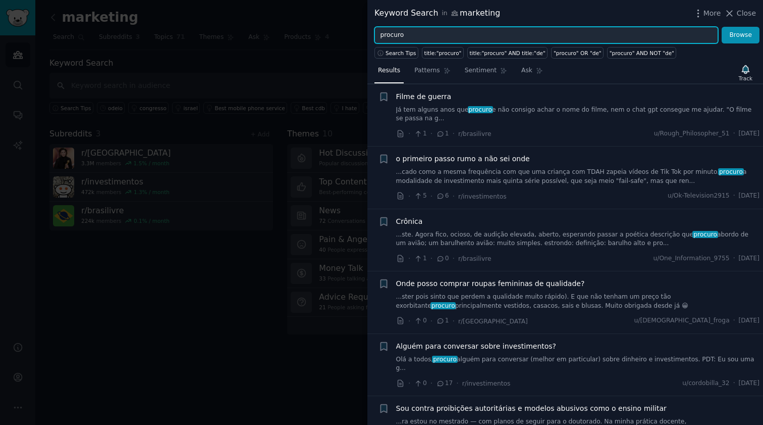
click at [427, 37] on input "procuro" at bounding box center [547, 35] width 344 height 17
type input "algum app"
click at [741, 35] on button "Browse" at bounding box center [741, 35] width 38 height 17
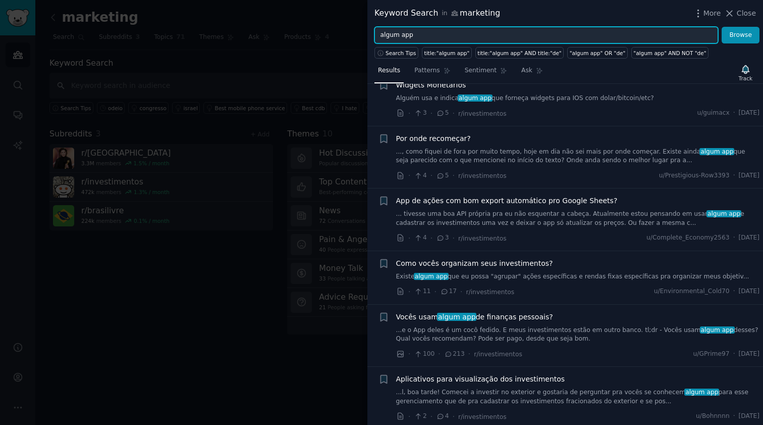
scroll to position [162, 0]
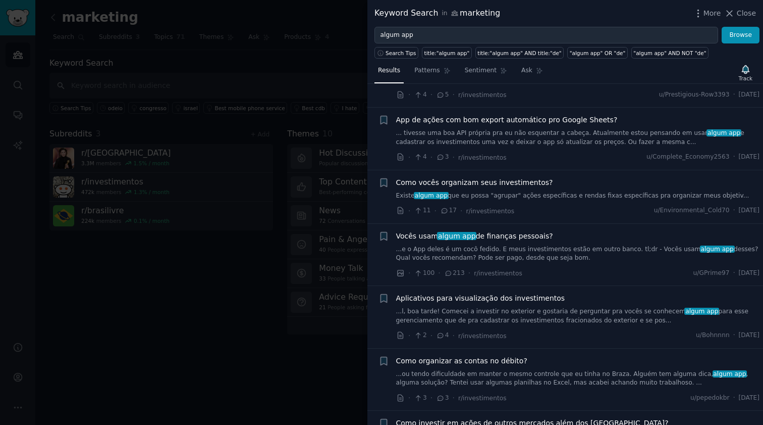
click at [538, 251] on link "...e o App deles é um cocô fedido. E meus investimentos estão em outro banco. t…" at bounding box center [578, 254] width 364 height 18
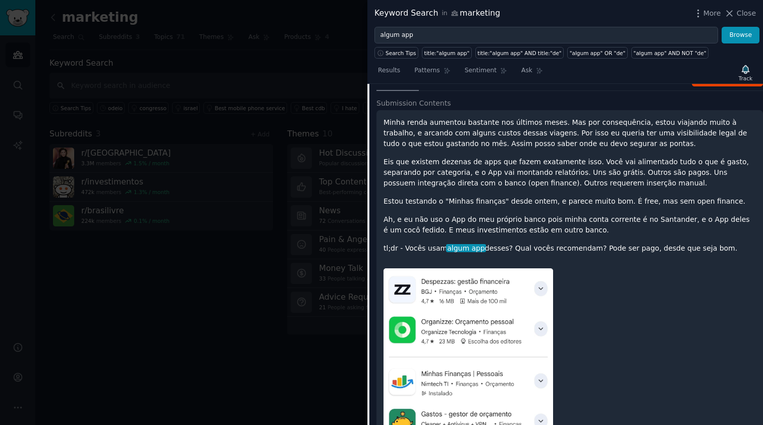
scroll to position [299, 0]
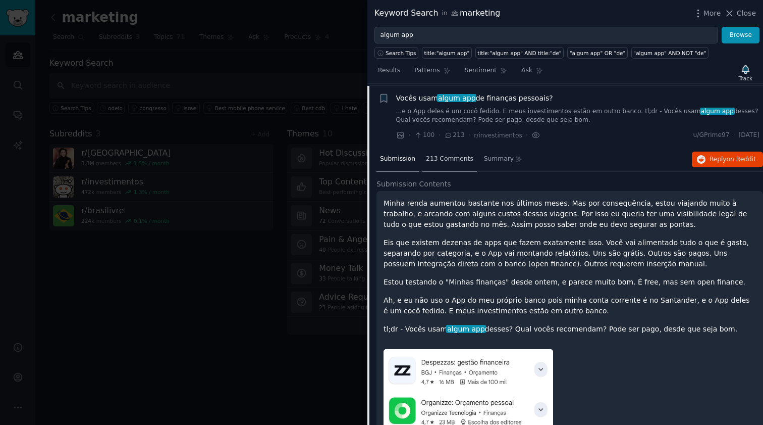
click at [445, 160] on span "213 Comments" at bounding box center [449, 158] width 47 height 9
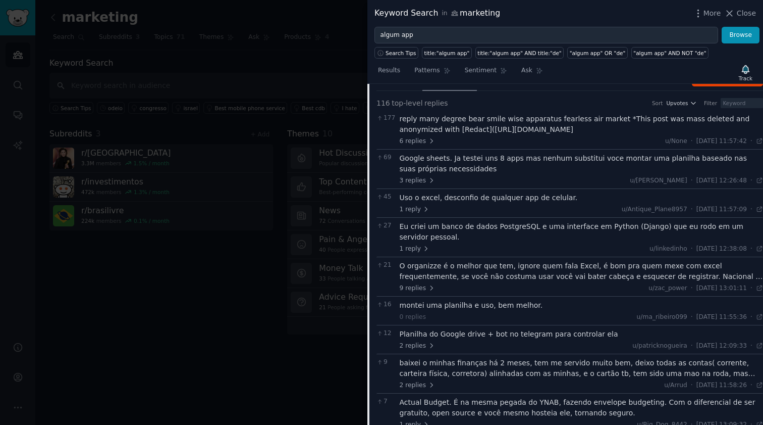
scroll to position [461, 0]
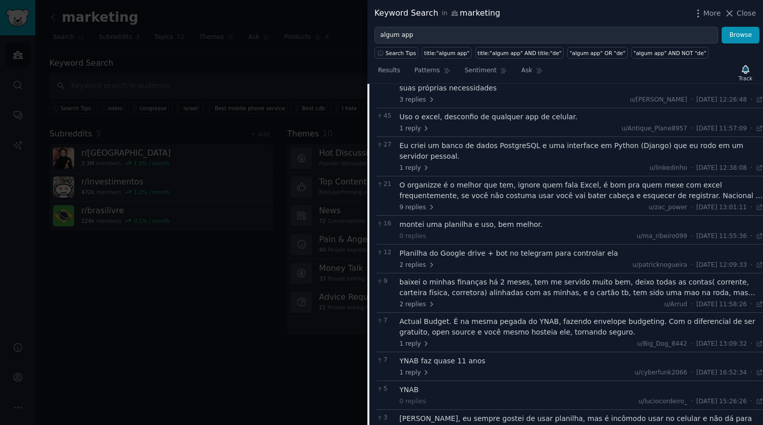
click at [509, 187] on div "O organizze é o melhor que tem, ignore quem fala Excel, é bom pra quem mexe com…" at bounding box center [582, 190] width 364 height 21
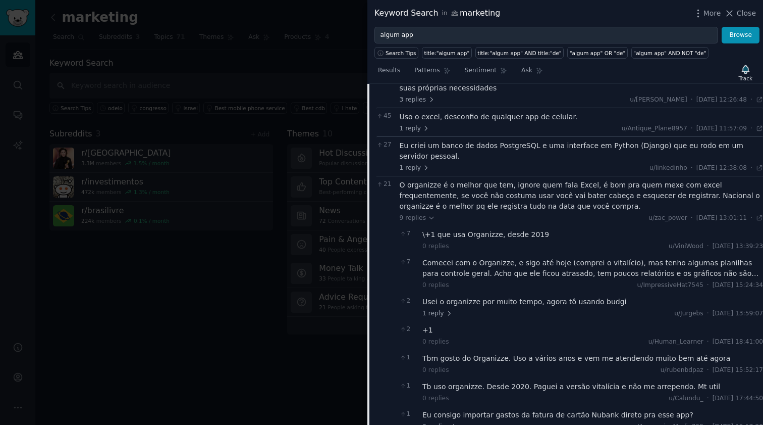
click at [518, 187] on div "O organizze é o melhor que tem, ignore quem fala Excel, é bom pra quem mexe com…" at bounding box center [582, 196] width 364 height 32
click at [628, 270] on div "Comecei com o Organizze, e sigo até hoje (comprei o vitalício), mas tenho algum…" at bounding box center [593, 267] width 341 height 21
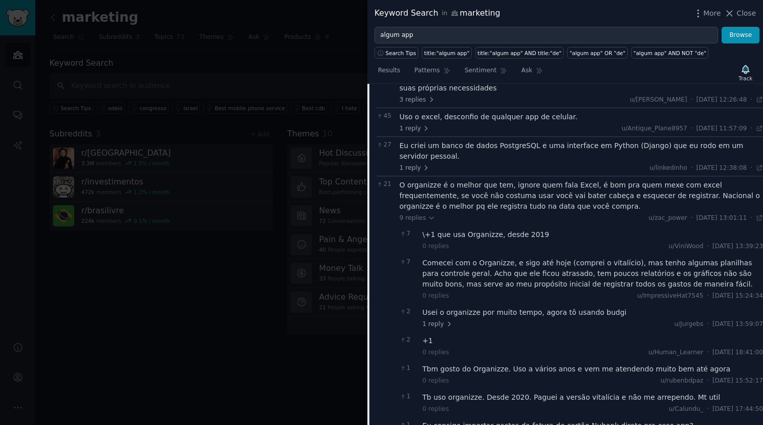
click at [657, 270] on div "Comecei com o Organizze, e sigo até hoje (comprei o vitalício), mas tenho algum…" at bounding box center [593, 273] width 341 height 32
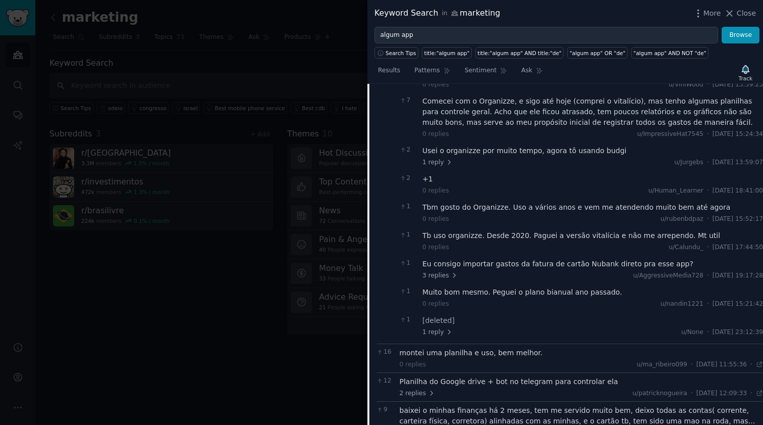
scroll to position [784, 0]
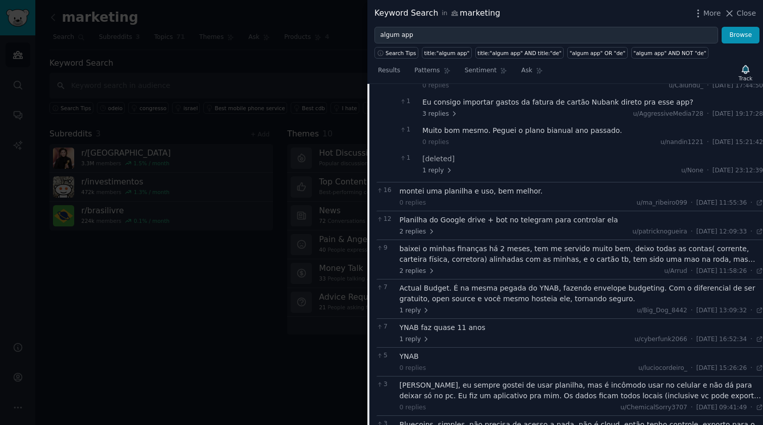
click at [499, 252] on div "baixei o minhas finanças há 2 meses, tem me servido muito bem, deixo todas as c…" at bounding box center [582, 253] width 364 height 21
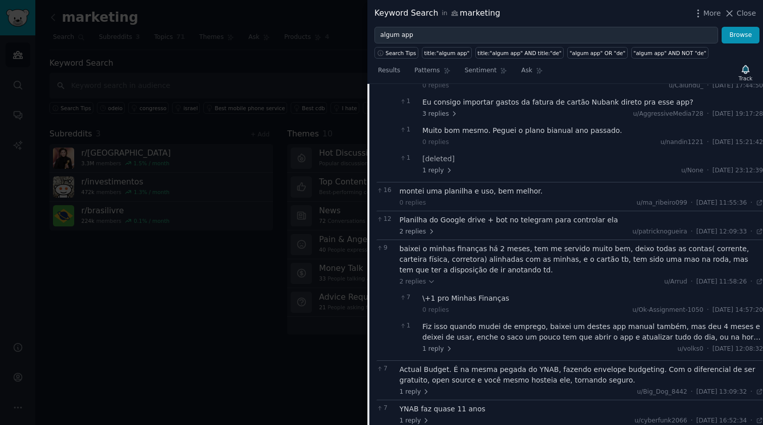
scroll to position [865, 0]
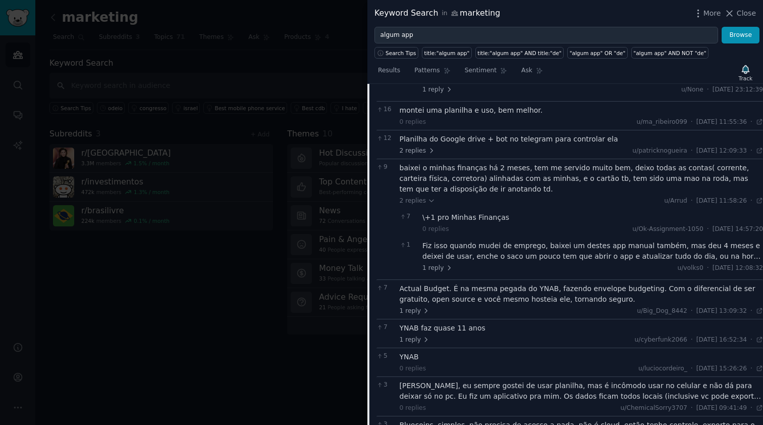
click at [603, 248] on div "Fiz isso quando mudei de emprego, baixei um destes app manual também, mas deu 4…" at bounding box center [593, 250] width 341 height 21
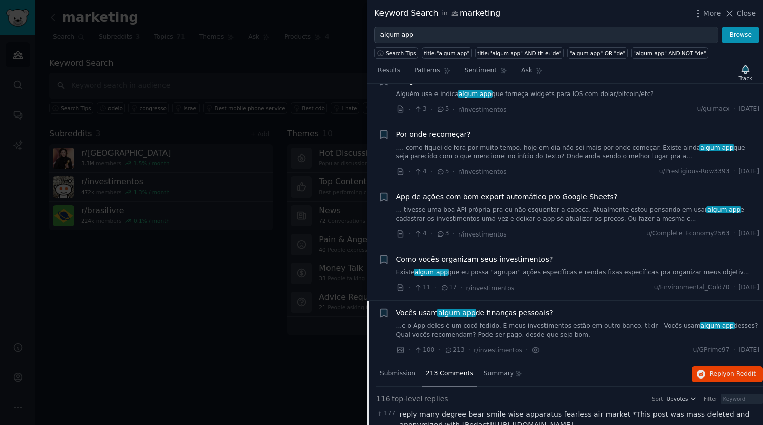
scroll to position [309, 0]
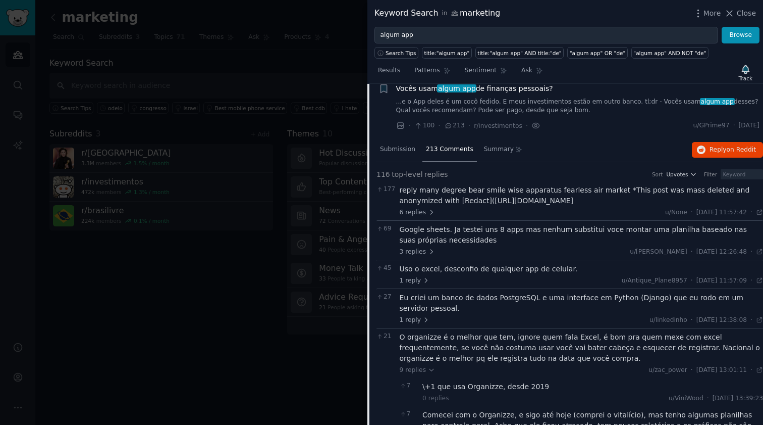
click at [402, 176] on span "top-level" at bounding box center [407, 174] width 31 height 11
click at [397, 152] on div "Submission" at bounding box center [398, 150] width 42 height 24
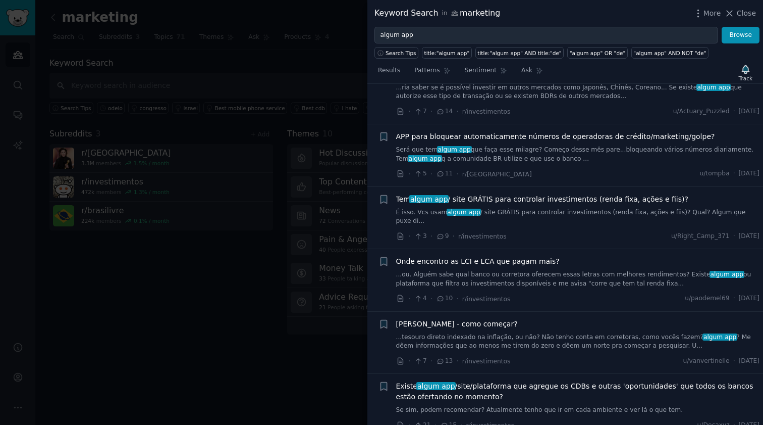
scroll to position [1123, 0]
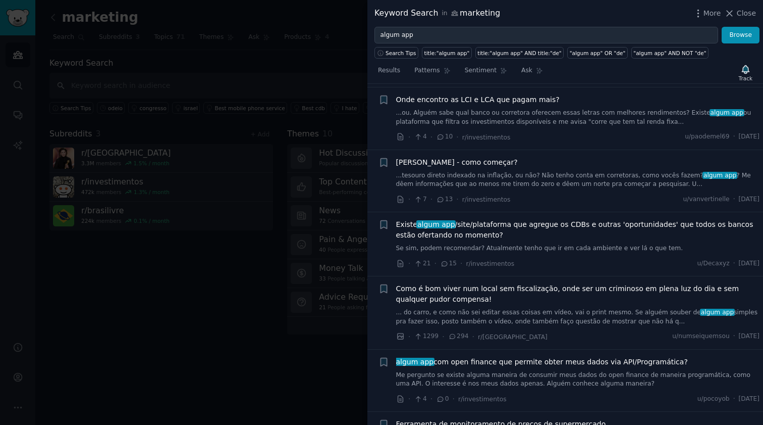
click at [307, 136] on div at bounding box center [381, 212] width 763 height 425
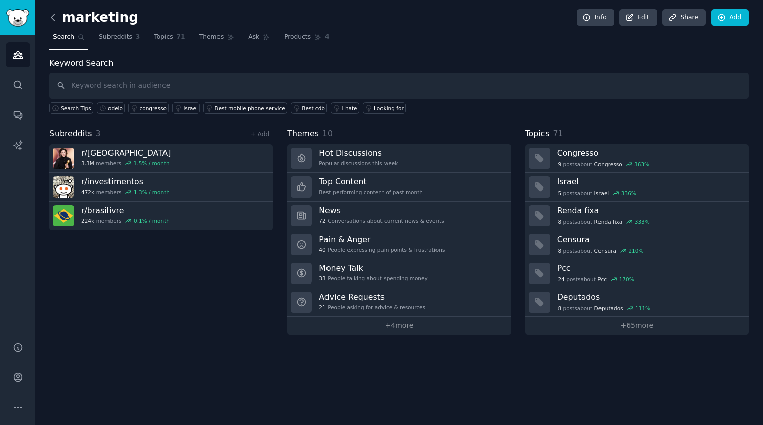
click at [55, 21] on icon at bounding box center [53, 17] width 11 height 11
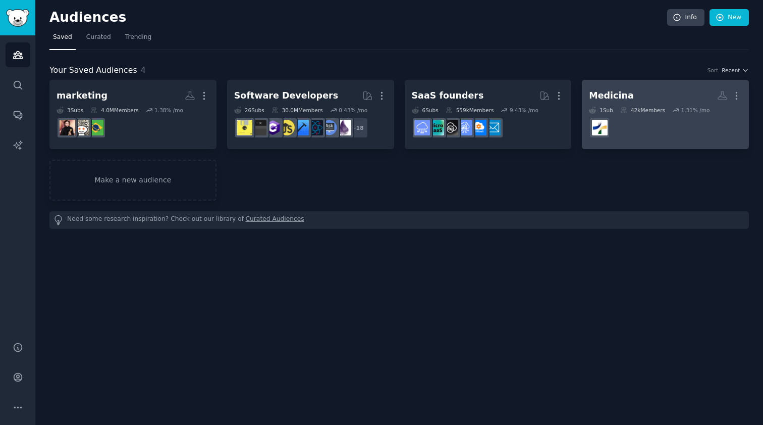
click at [606, 89] on div "Medicina" at bounding box center [611, 95] width 44 height 13
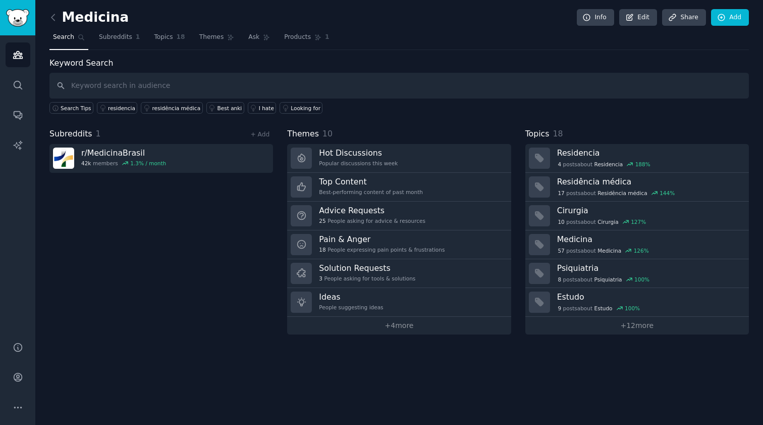
click at [535, 79] on input "text" at bounding box center [399, 86] width 700 height 26
type input "algum app"
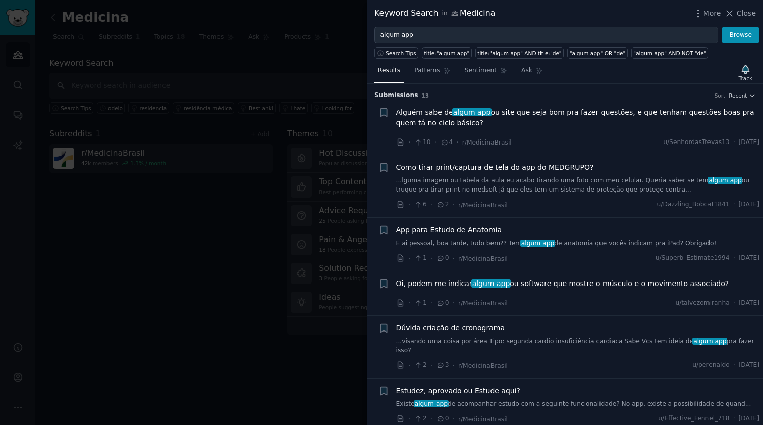
click at [576, 119] on span "Alguém sabe de algum app ou site que seja bom pra fazer questões, e que tenham …" at bounding box center [578, 117] width 364 height 21
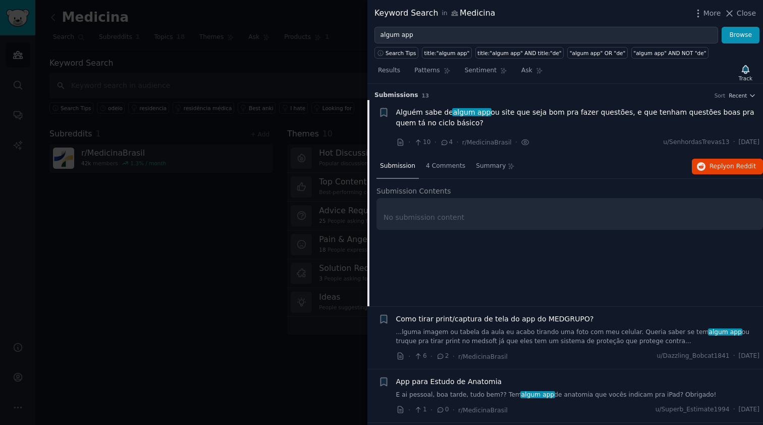
scroll to position [16, 0]
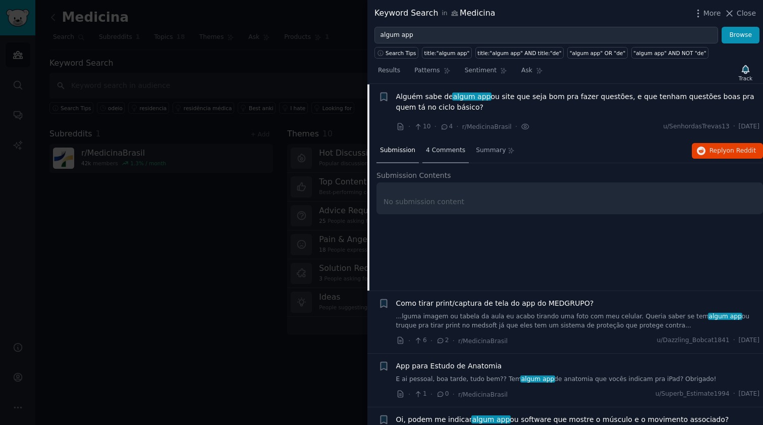
click at [447, 151] on span "4 Comments" at bounding box center [445, 150] width 39 height 9
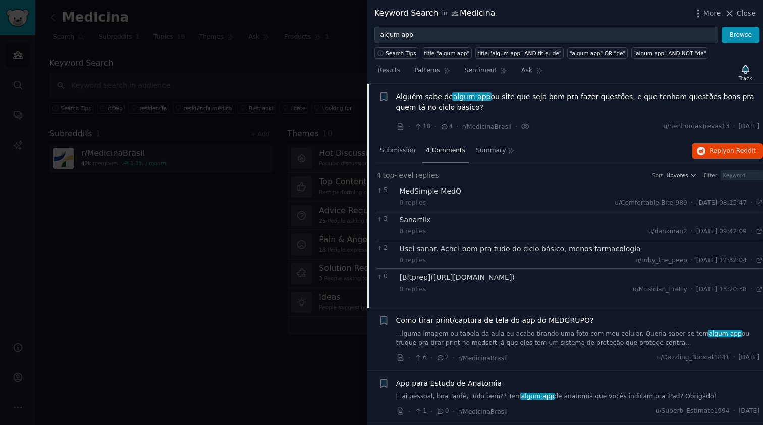
click at [503, 224] on div "Sanarflix" at bounding box center [582, 220] width 364 height 11
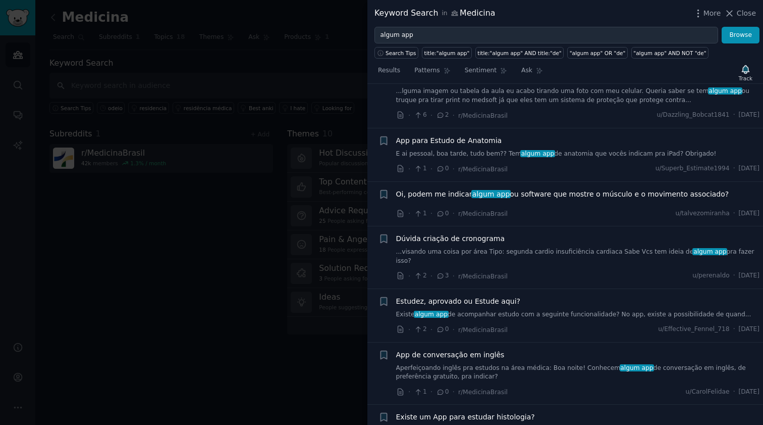
scroll to position [339, 0]
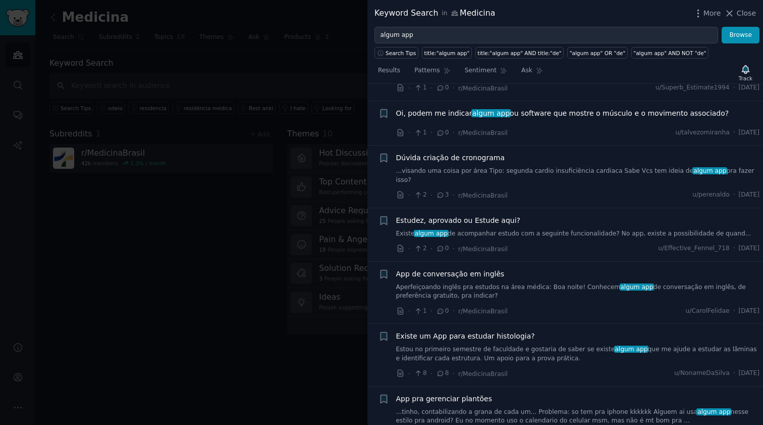
click at [480, 159] on span "Dúvida criação de cronograma" at bounding box center [450, 157] width 109 height 11
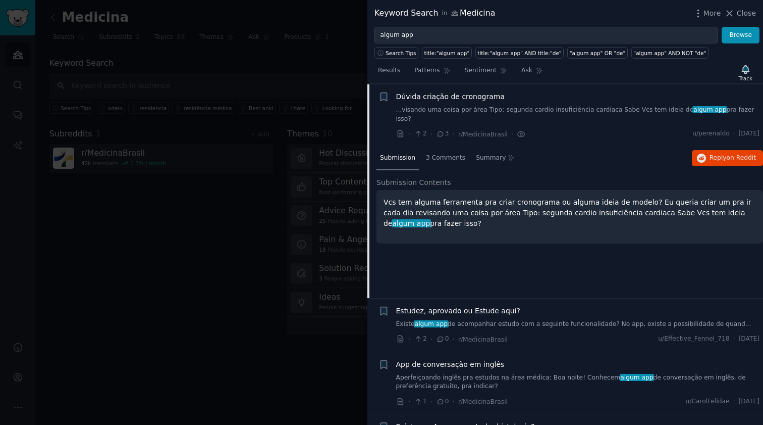
scroll to position [231, 0]
click at [442, 155] on div "3 Comments" at bounding box center [446, 159] width 46 height 24
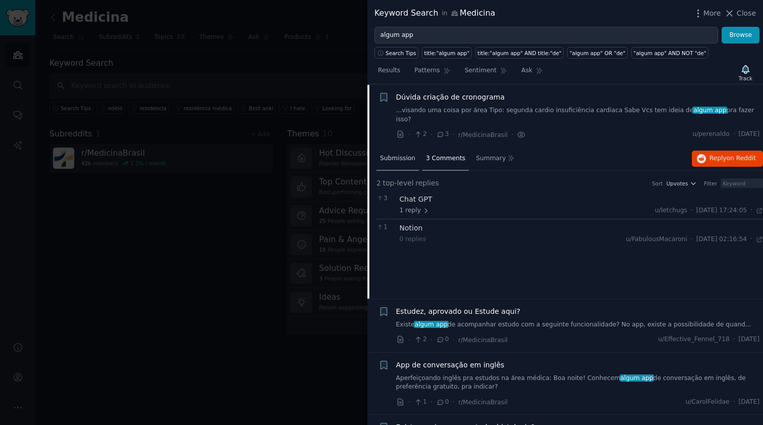
click at [402, 154] on span "Submission" at bounding box center [397, 158] width 35 height 9
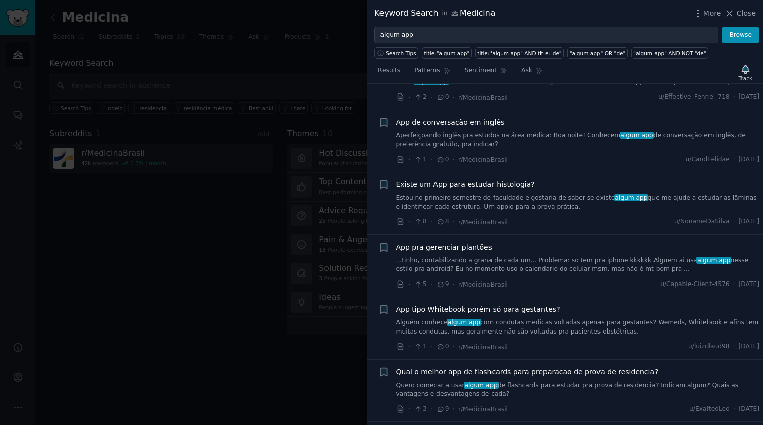
scroll to position [554, 0]
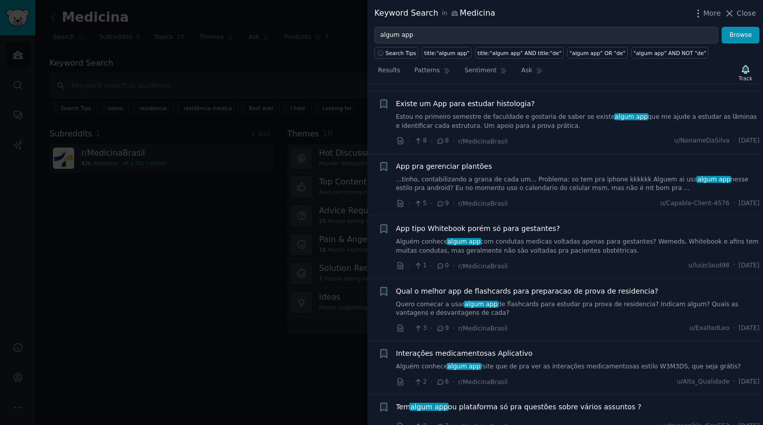
click at [454, 175] on link "...tinho, contabilizando a grana de cada um... Problema: so tem pra iphone kkkk…" at bounding box center [578, 184] width 364 height 18
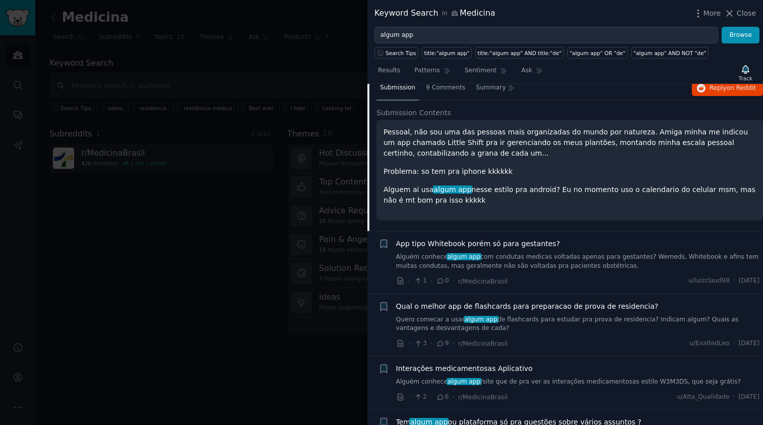
scroll to position [461, 0]
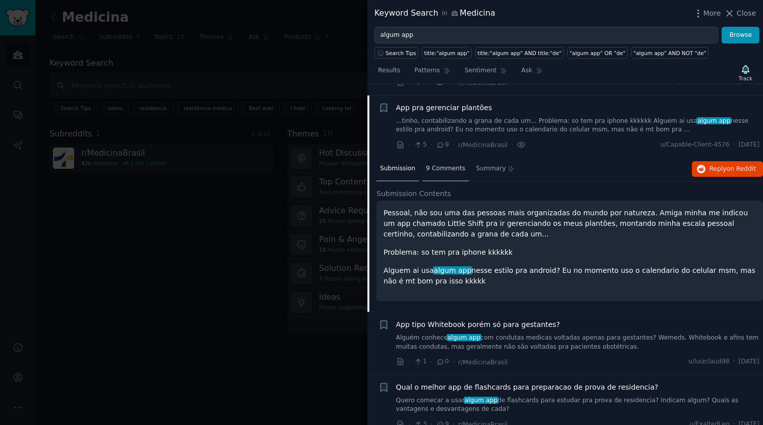
click at [443, 164] on span "9 Comments" at bounding box center [445, 168] width 39 height 9
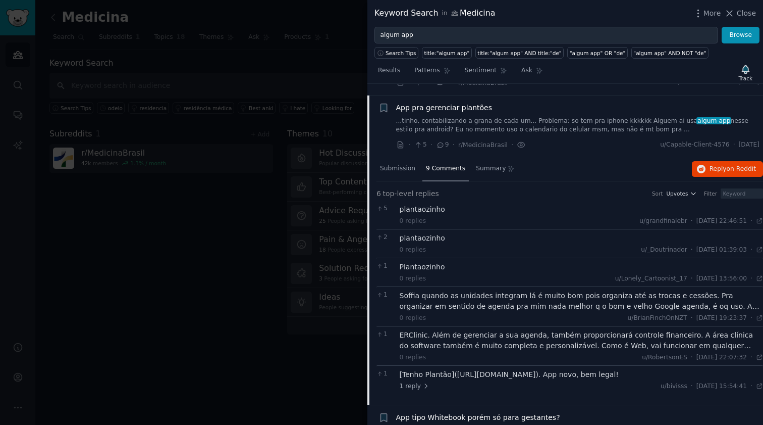
click at [428, 102] on span "App pra gerenciar plantões" at bounding box center [444, 107] width 96 height 11
click at [728, 165] on span "on Reddit" at bounding box center [741, 168] width 29 height 7
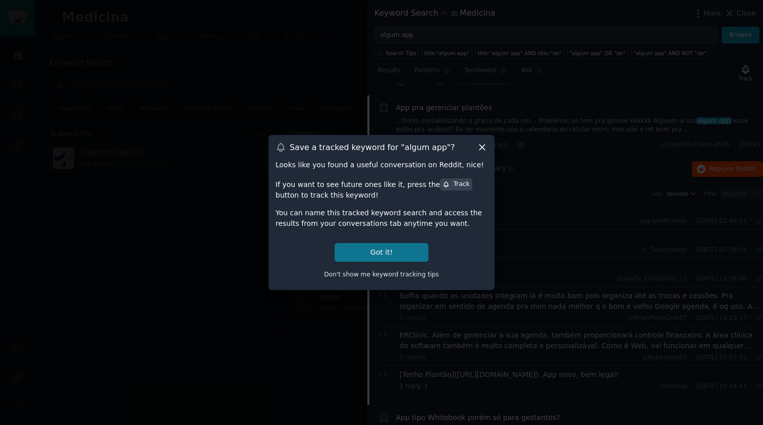
click at [409, 247] on button "Got it!" at bounding box center [382, 252] width 94 height 19
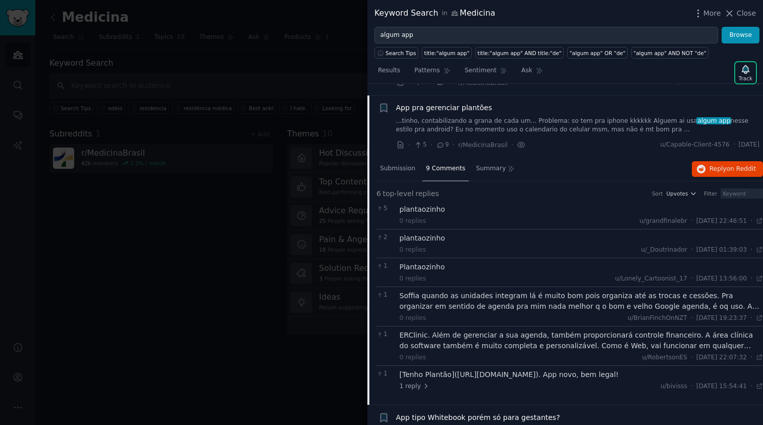
scroll to position [542, 0]
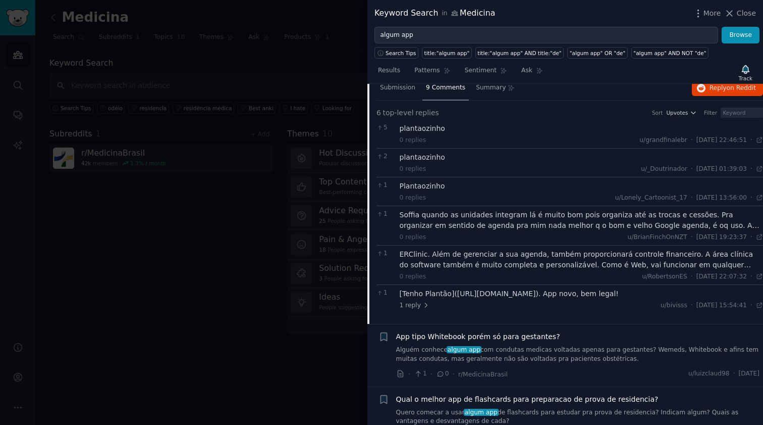
click at [700, 233] on span "[DATE] 19:23:37" at bounding box center [722, 237] width 50 height 9
click at [700, 214] on div "Soffia quando as unidades integram lá é muito bom pois organiza até as trocas e…" at bounding box center [582, 219] width 364 height 21
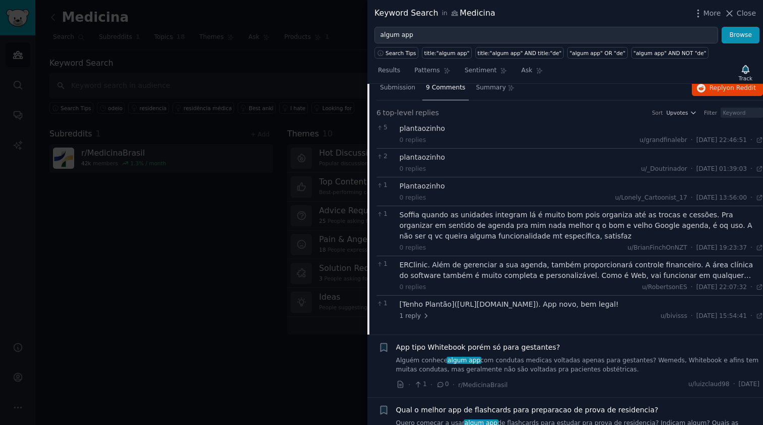
click at [742, 261] on div "ERClinic. Além de gerenciar a sua agenda, também proporcionará controle finance…" at bounding box center [582, 269] width 364 height 21
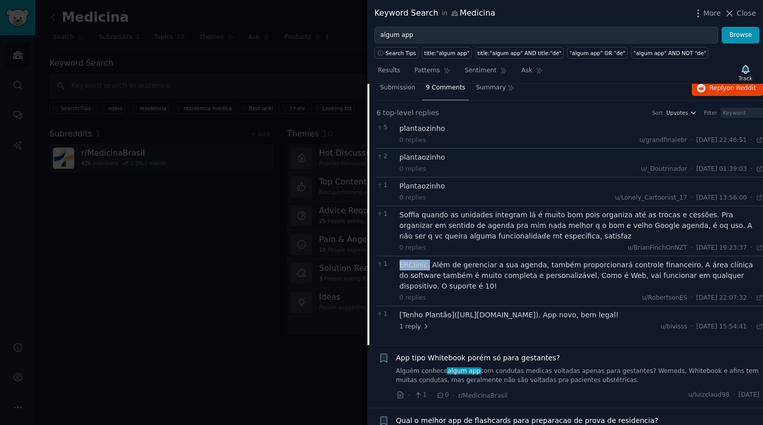
drag, startPoint x: 428, startPoint y: 252, endPoint x: 399, endPoint y: 250, distance: 28.3
click at [400, 259] on div "ERClinic. Além de gerenciar a sua agenda, também proporcionará controle finance…" at bounding box center [582, 275] width 364 height 32
copy div "ERClinic."
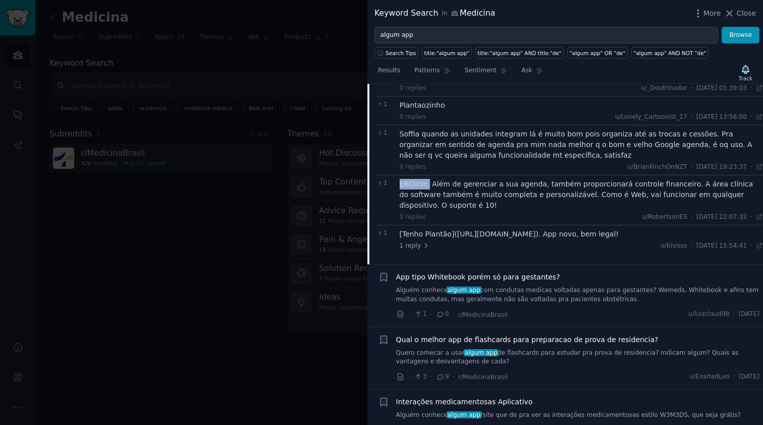
click at [595, 286] on link "Alguém conhece algum app com condutas medicas voltadas apenas para gestantes? W…" at bounding box center [578, 295] width 364 height 18
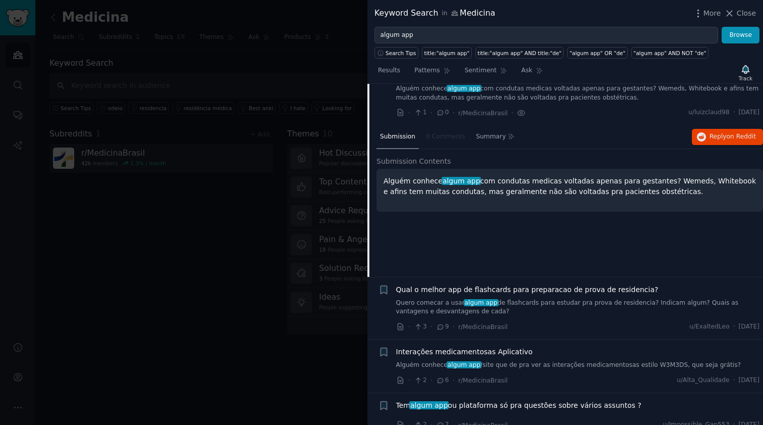
scroll to position [522, 0]
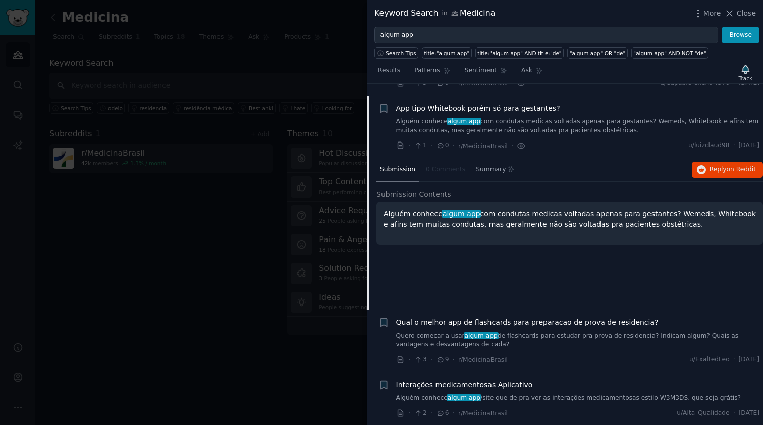
drag, startPoint x: 663, startPoint y: 217, endPoint x: 385, endPoint y: 202, distance: 279.0
click at [382, 201] on div "Alguém conhece algum app com condutas medicas voltadas apenas para gestantes? W…" at bounding box center [570, 222] width 387 height 43
copy p "Alguém conhece algum app com condutas medicas voltadas apenas para gestantes? W…"
click at [513, 218] on div "Alguém conhece algum app com condutas medicas voltadas apenas para gestantes? W…" at bounding box center [570, 222] width 387 height 43
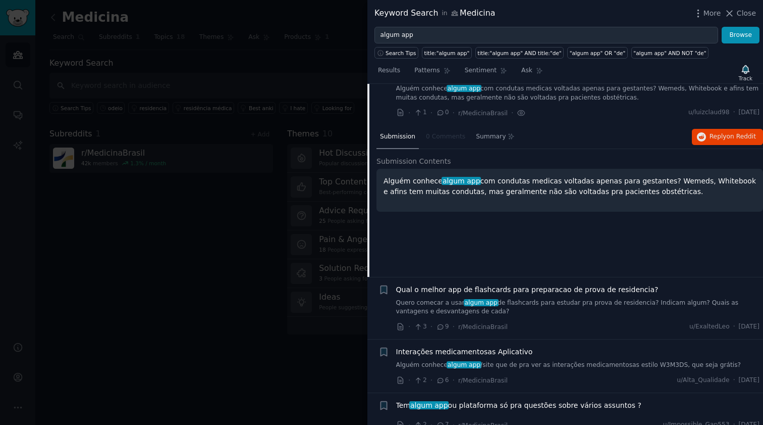
click at [579, 298] on link "Quero comecar a usar algum app de flashcards para estudar pra prova de residenc…" at bounding box center [578, 307] width 364 height 18
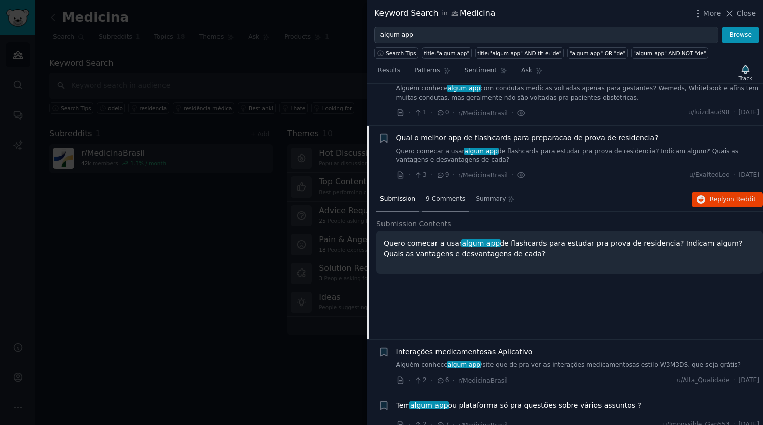
click at [434, 194] on span "9 Comments" at bounding box center [445, 198] width 39 height 9
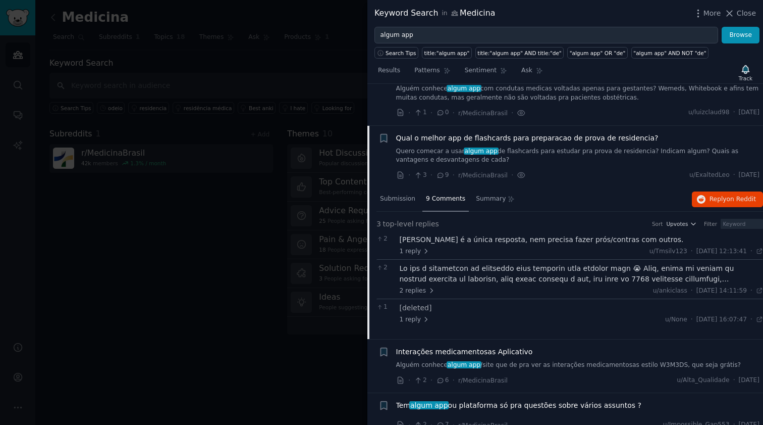
click at [501, 269] on div at bounding box center [582, 273] width 364 height 21
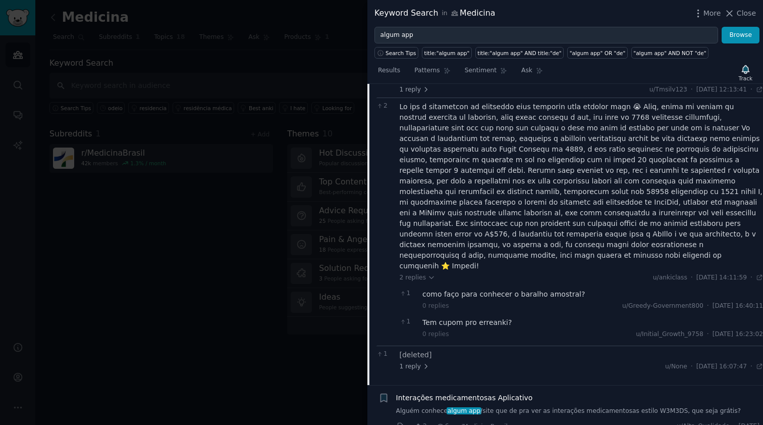
scroll to position [636, 0]
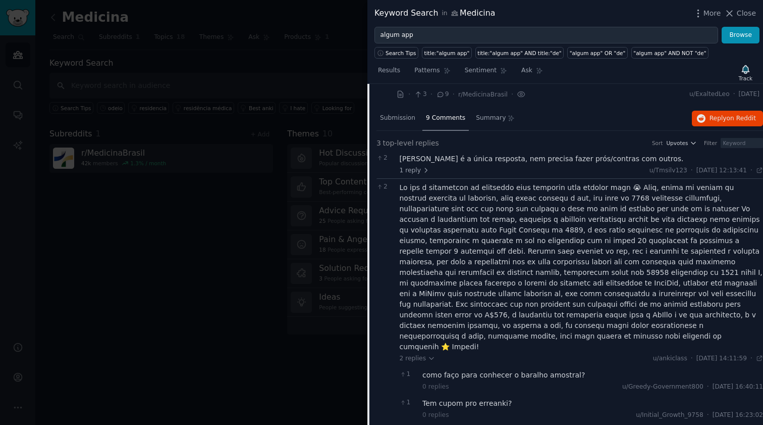
click at [625, 267] on div at bounding box center [582, 267] width 364 height 170
copy div "nKing"
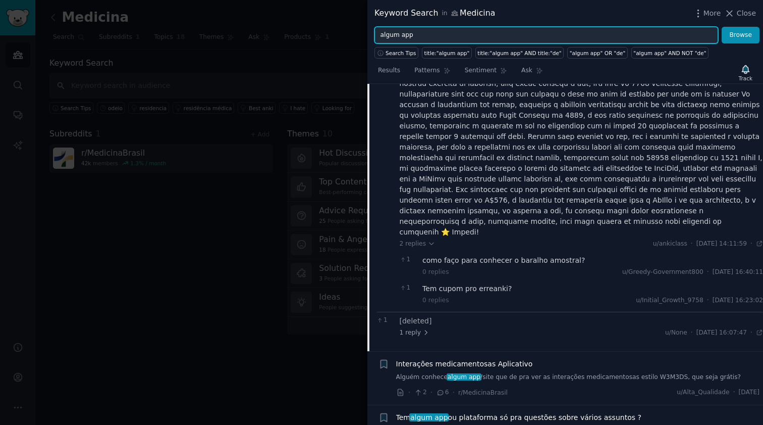
click at [428, 33] on input "algum app" at bounding box center [547, 35] width 344 height 17
click at [741, 35] on button "Browse" at bounding box center [741, 35] width 38 height 17
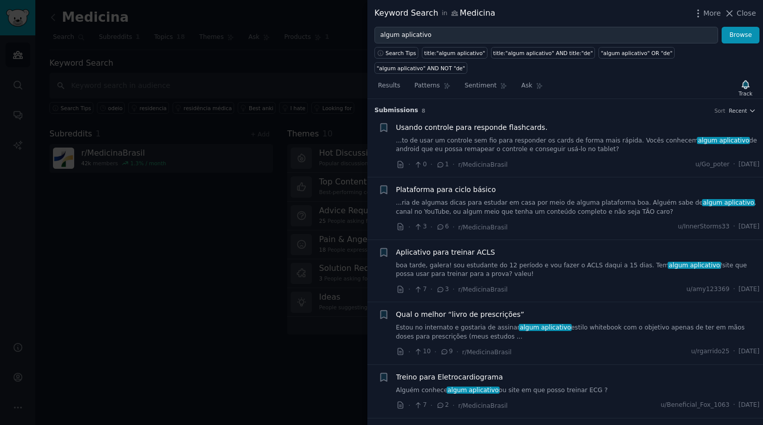
click at [500, 130] on span "Usando controle para responde flashcards." at bounding box center [471, 127] width 151 height 11
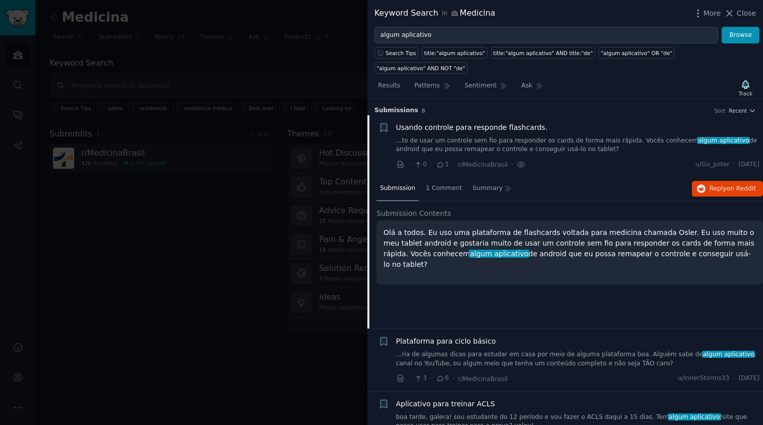
scroll to position [16, 0]
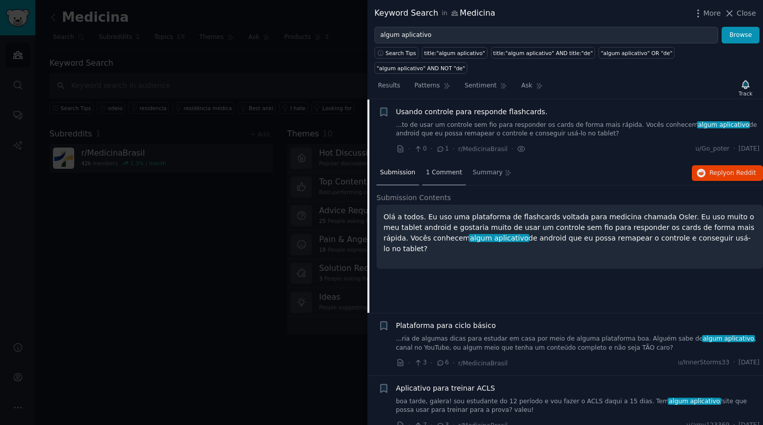
click at [441, 178] on div "1 Comment" at bounding box center [444, 173] width 43 height 24
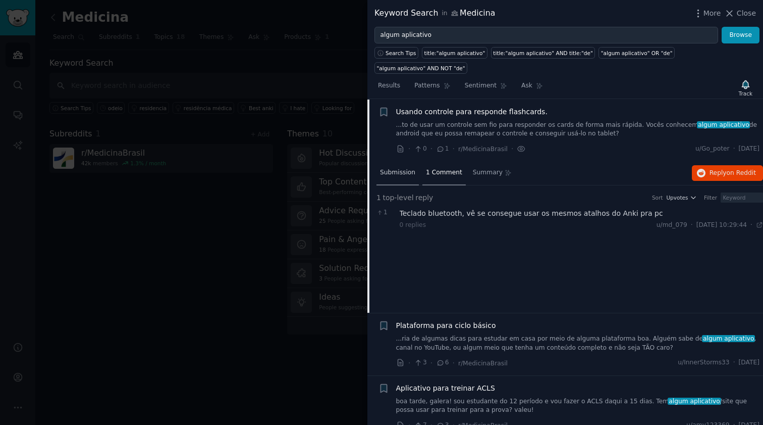
click at [407, 172] on span "Submission" at bounding box center [397, 172] width 35 height 9
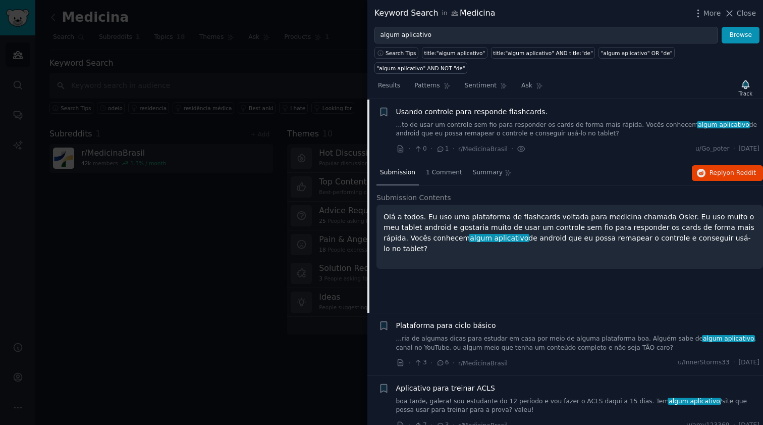
scroll to position [96, 0]
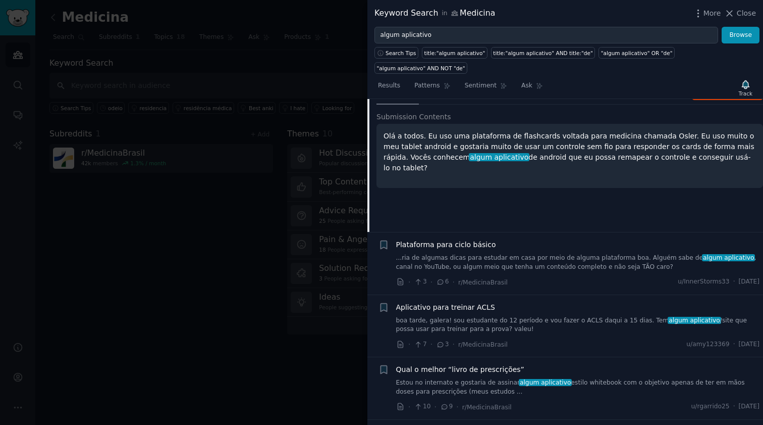
click at [533, 264] on link "...ria de algumas dicas para estudar em casa por meio de alguma plataforma boa.…" at bounding box center [578, 262] width 364 height 18
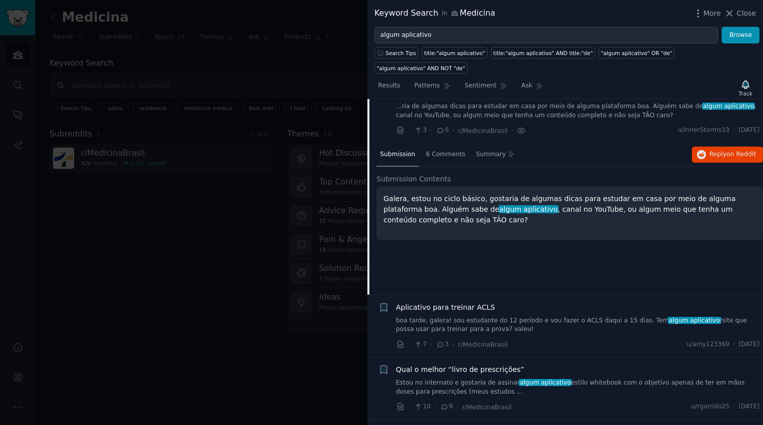
scroll to position [77, 0]
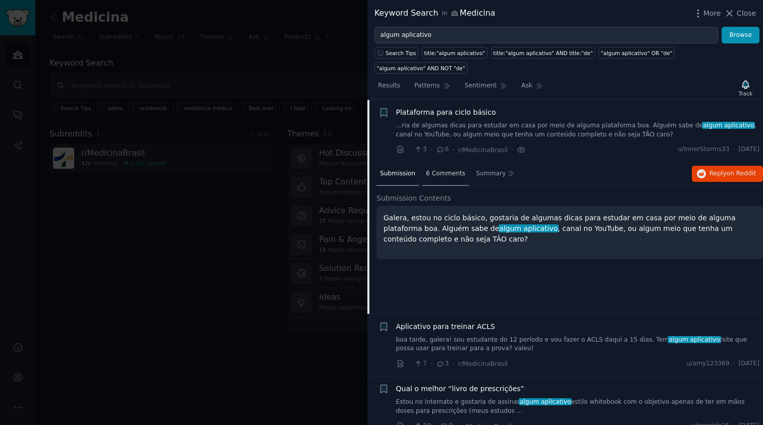
click at [448, 175] on span "6 Comments" at bounding box center [445, 173] width 39 height 9
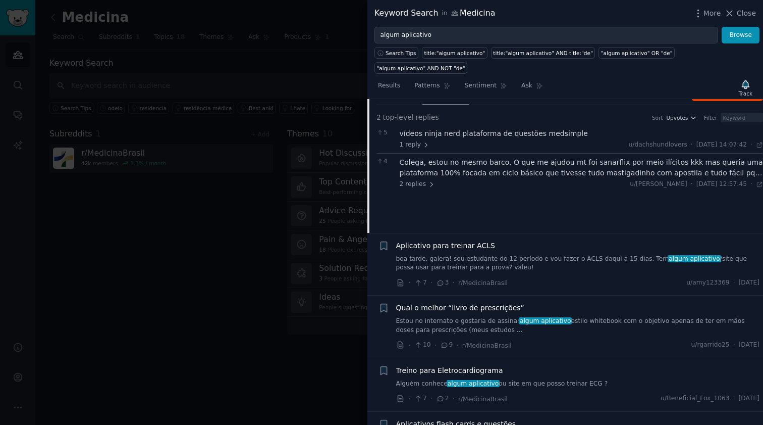
scroll to position [239, 0]
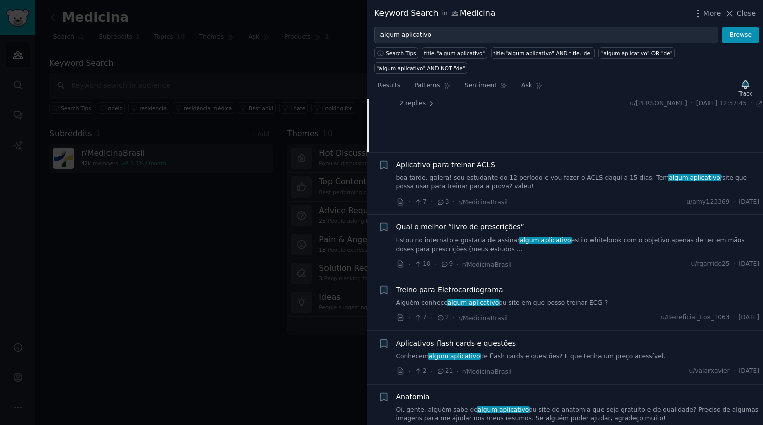
click at [562, 178] on link "boa tarde, galera! sou estudante do 12 período e vou fazer o ACLS daqui a 15 di…" at bounding box center [578, 183] width 364 height 18
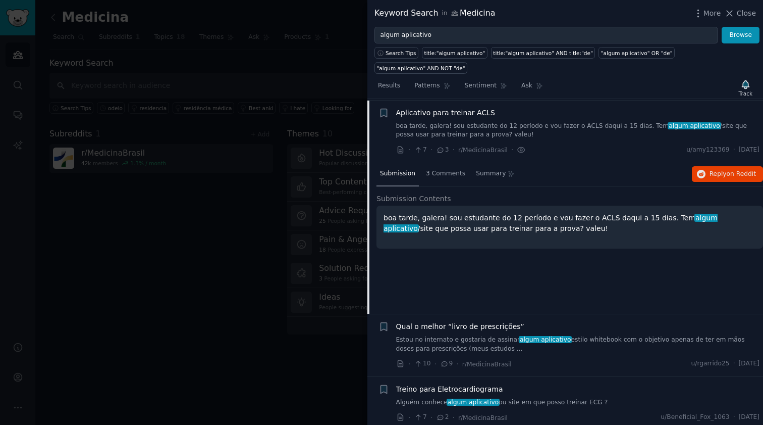
scroll to position [59, 0]
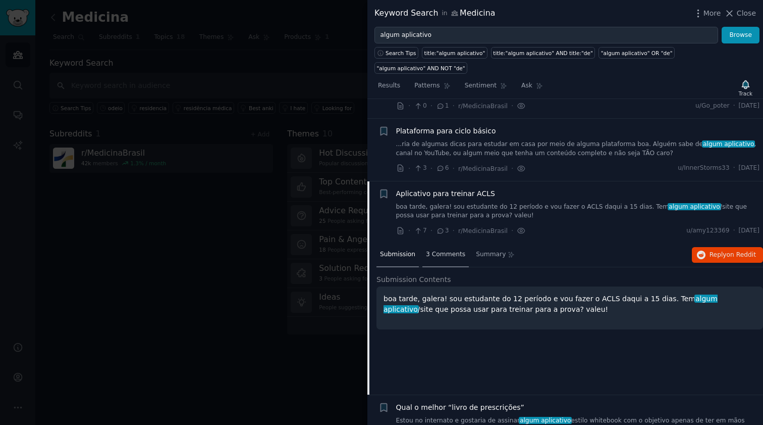
click at [459, 256] on span "3 Comments" at bounding box center [445, 254] width 39 height 9
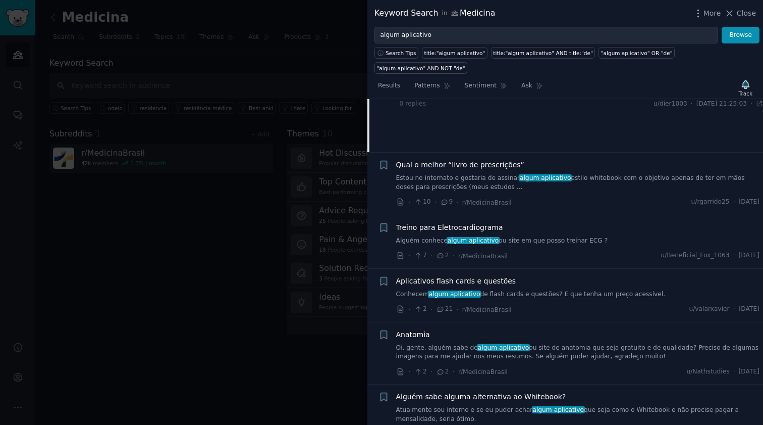
scroll to position [319, 0]
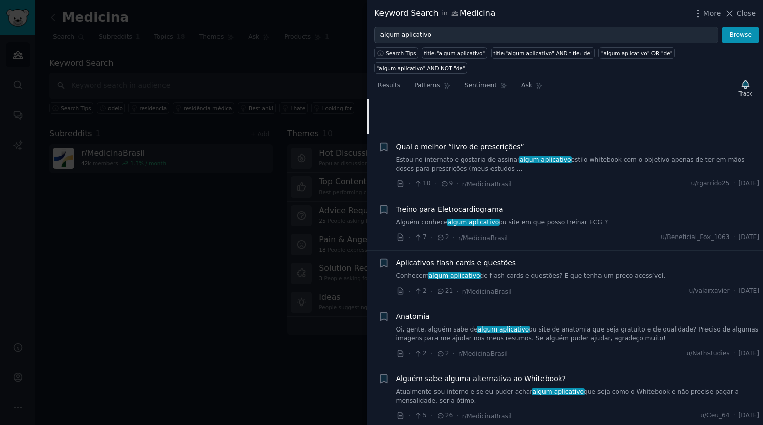
click at [581, 387] on link "Atualmente sou interno e se eu puder achar algum aplicativo que seja como o Whi…" at bounding box center [578, 396] width 364 height 18
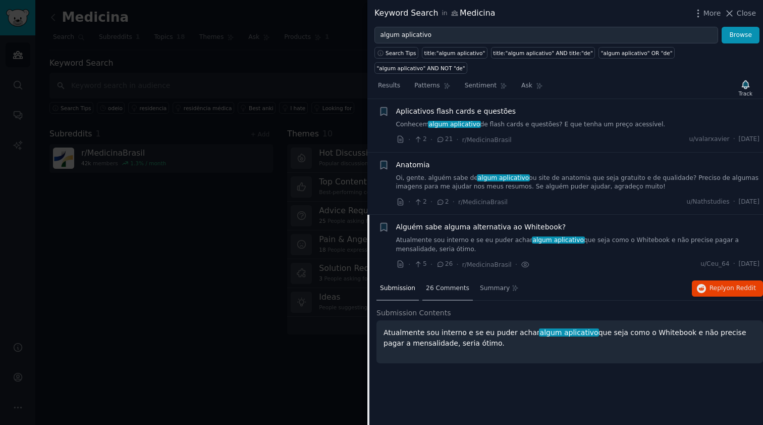
click at [452, 286] on span "26 Comments" at bounding box center [447, 288] width 43 height 9
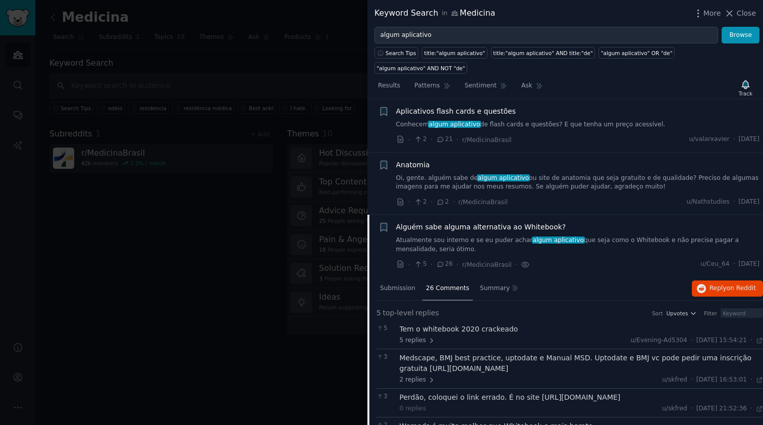
scroll to position [374, 0]
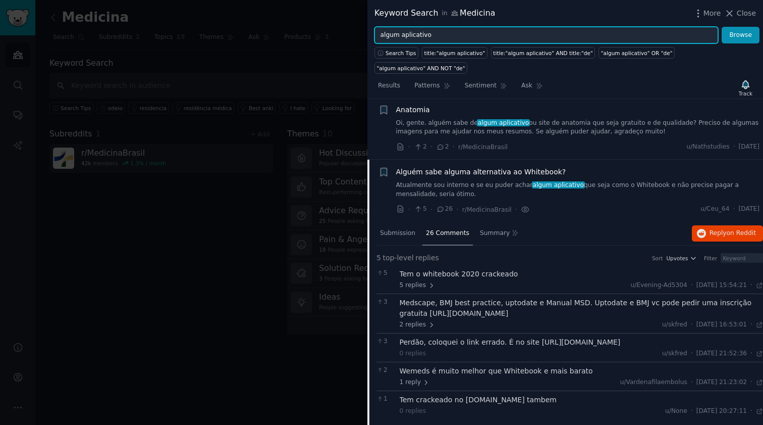
click at [438, 34] on input "algum aplicativo" at bounding box center [547, 35] width 344 height 17
type input "algum site"
click at [741, 35] on button "Browse" at bounding box center [741, 35] width 38 height 17
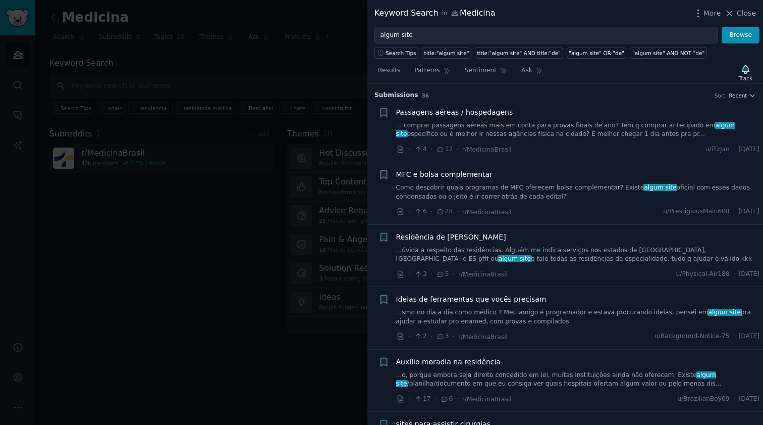
click at [569, 194] on link "Como descobrir quais programas de MFC oferecem bolsa complementar? Existe algum…" at bounding box center [578, 192] width 364 height 18
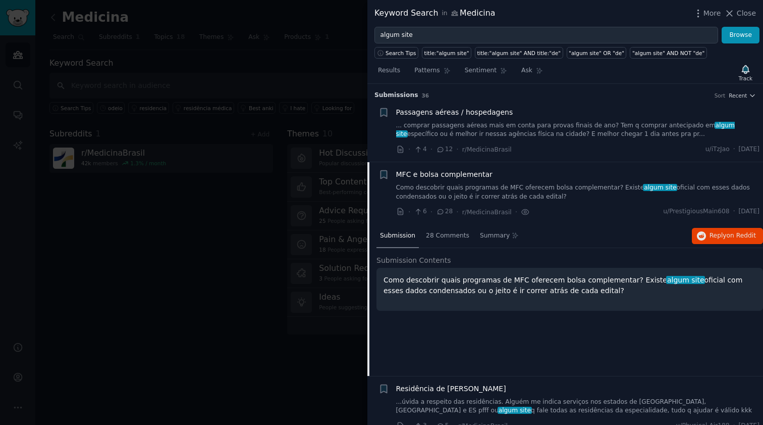
scroll to position [78, 0]
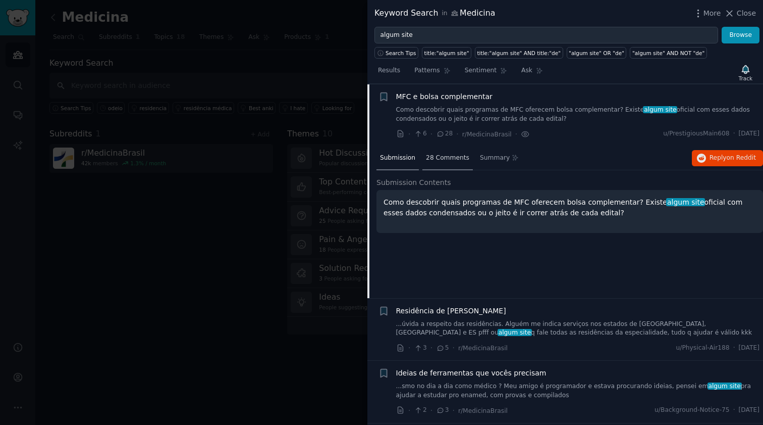
click at [455, 157] on span "28 Comments" at bounding box center [447, 157] width 43 height 9
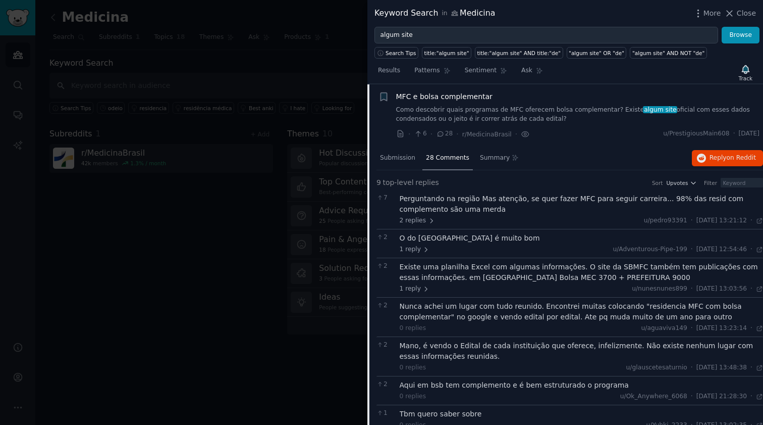
click at [488, 206] on div "Perguntando na região Mas atenção, se quer fazer MFC para seguir carreira... 98…" at bounding box center [582, 203] width 364 height 21
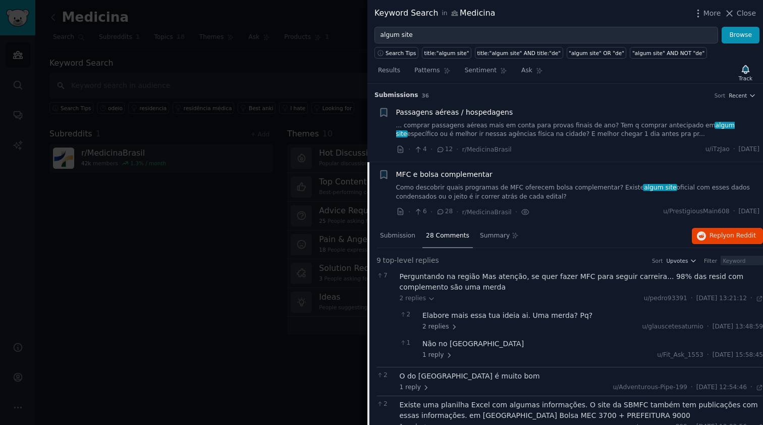
scroll to position [81, 0]
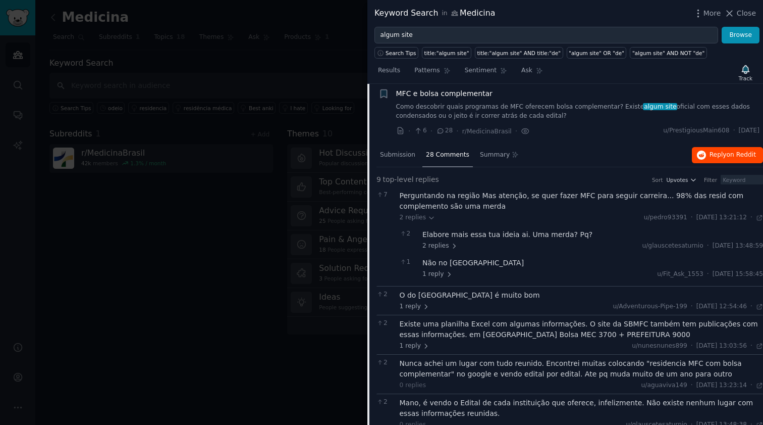
click at [704, 151] on button "Reply on Reddit" at bounding box center [727, 155] width 71 height 16
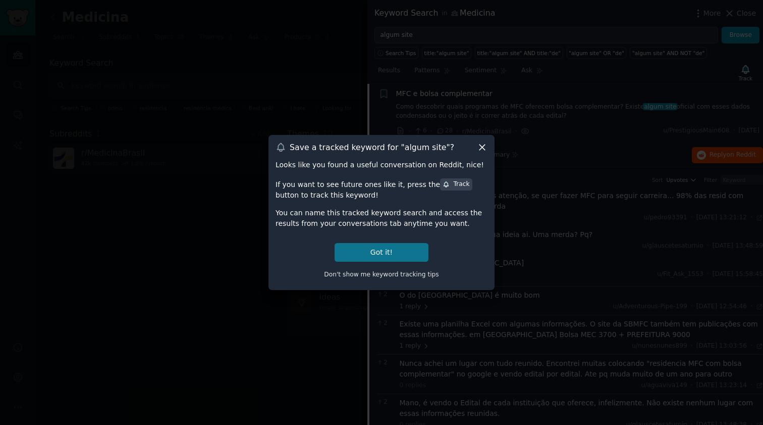
click at [396, 256] on button "Got it!" at bounding box center [382, 252] width 94 height 19
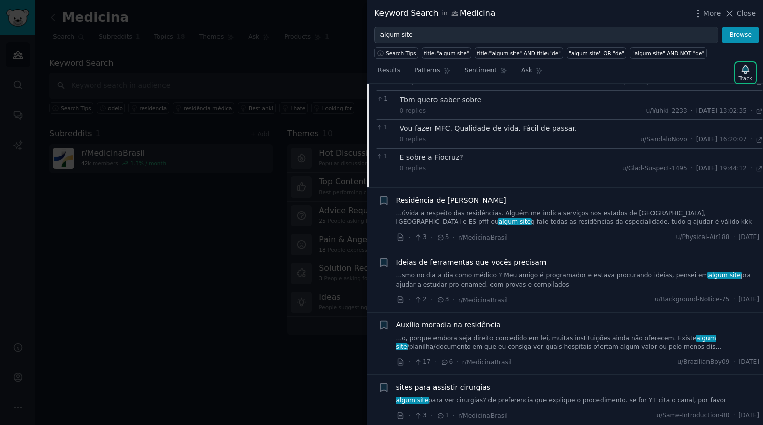
scroll to position [533, 0]
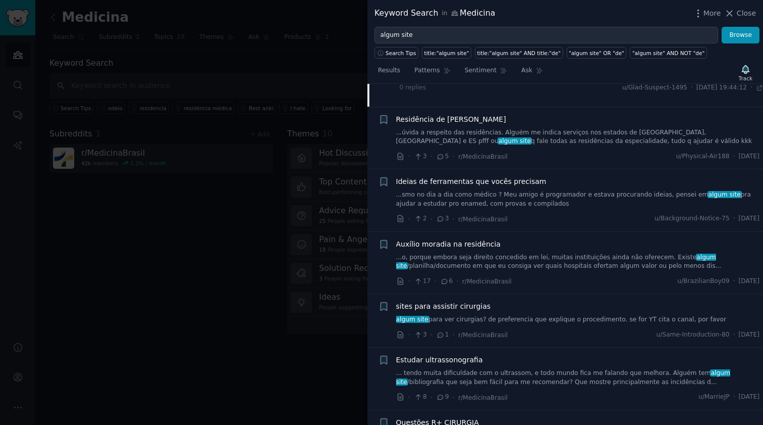
click at [513, 192] on link "...smo no dia a dia como médico ? Meu amigo é programador e estava procurando i…" at bounding box center [578, 199] width 364 height 18
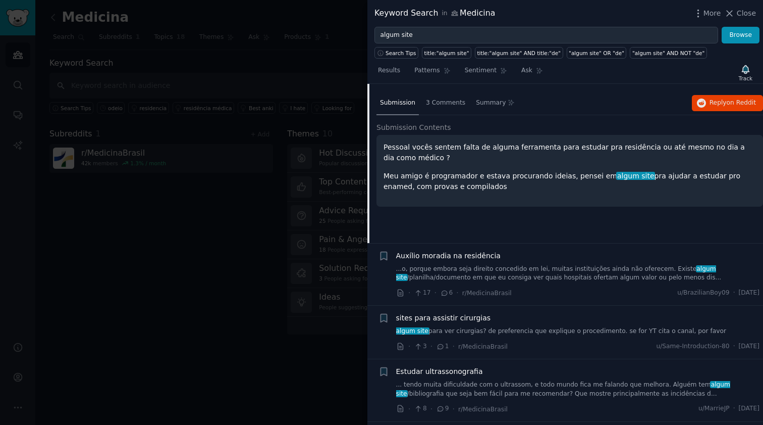
scroll to position [201, 0]
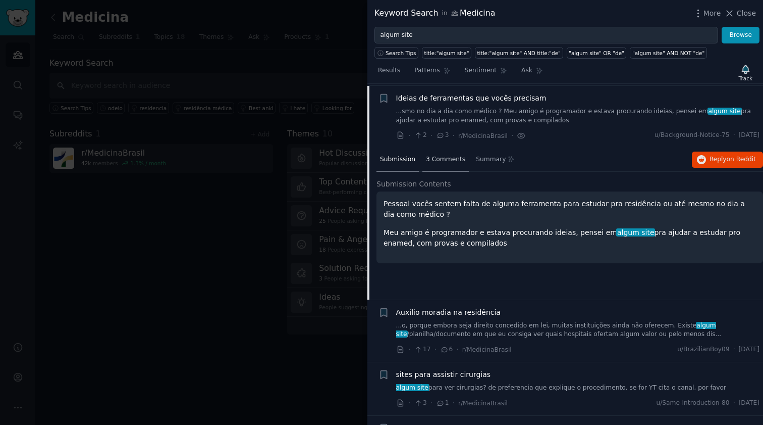
click at [451, 159] on span "3 Comments" at bounding box center [445, 159] width 39 height 9
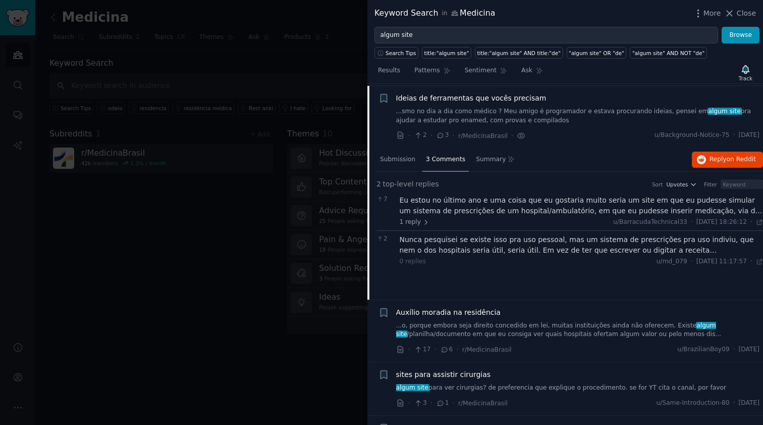
click at [479, 211] on div "Eu estou no último ano e uma coisa que eu gostaria muito seria um site em que e…" at bounding box center [582, 205] width 364 height 21
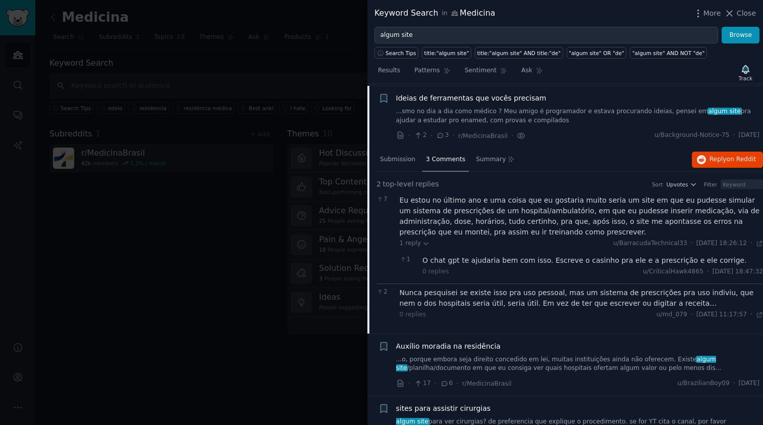
click at [510, 303] on div "Nunca pesquisei se existe isso pra uso pessoal, mas um sistema de prescrições p…" at bounding box center [582, 297] width 364 height 21
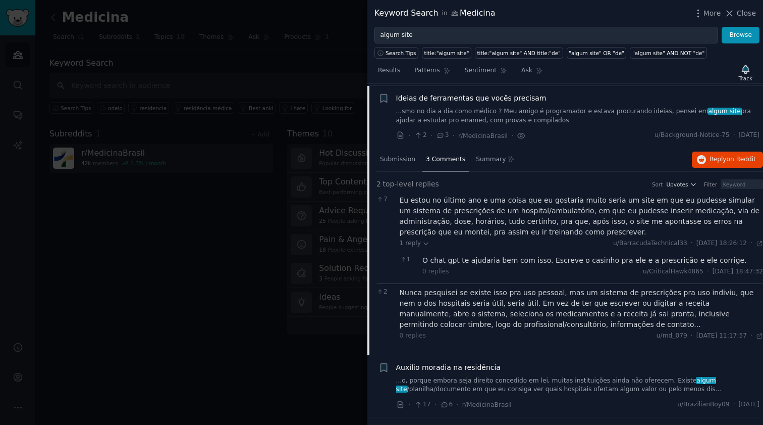
click at [443, 99] on span "Ideias de ferramentas que vocês precisam" at bounding box center [471, 98] width 150 height 11
click at [704, 156] on button "Reply on Reddit" at bounding box center [727, 159] width 71 height 16
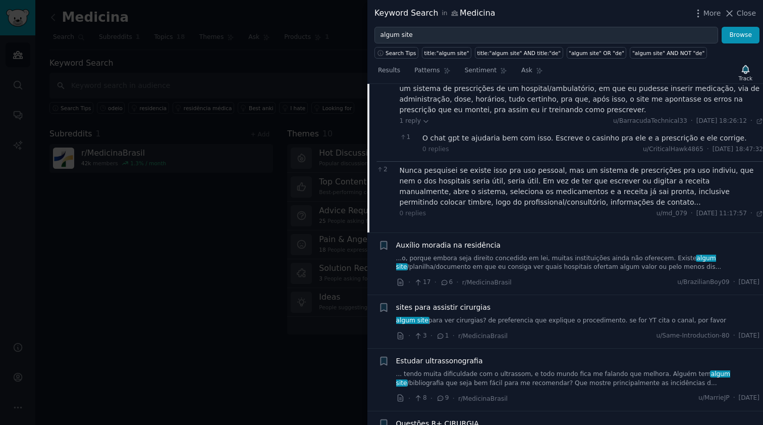
scroll to position [404, 0]
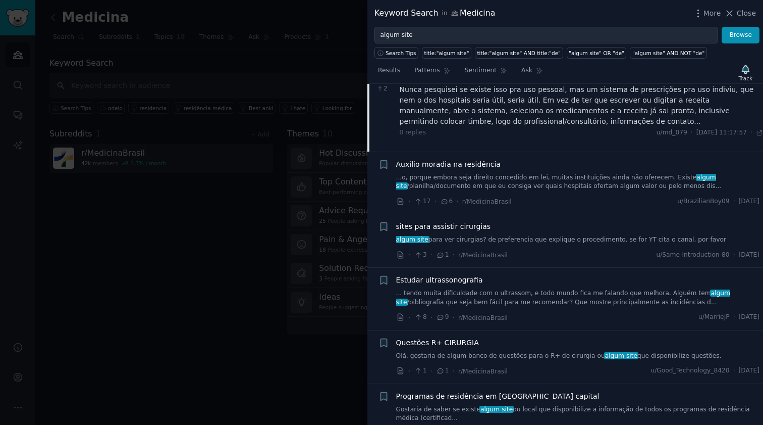
click at [515, 174] on link "...o, porque embora seja direito concedido em lei, muitas instituições ainda nã…" at bounding box center [578, 182] width 364 height 18
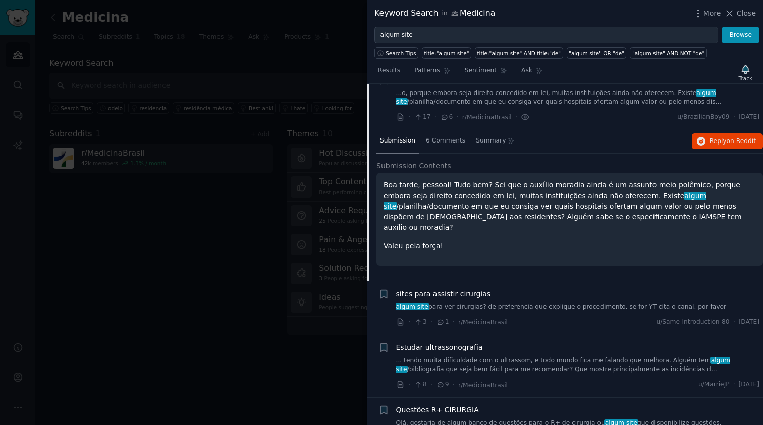
scroll to position [263, 0]
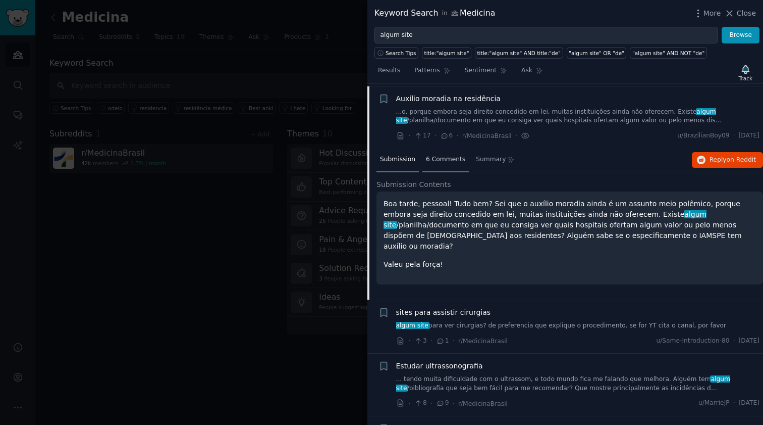
click at [445, 161] on span "6 Comments" at bounding box center [445, 159] width 39 height 9
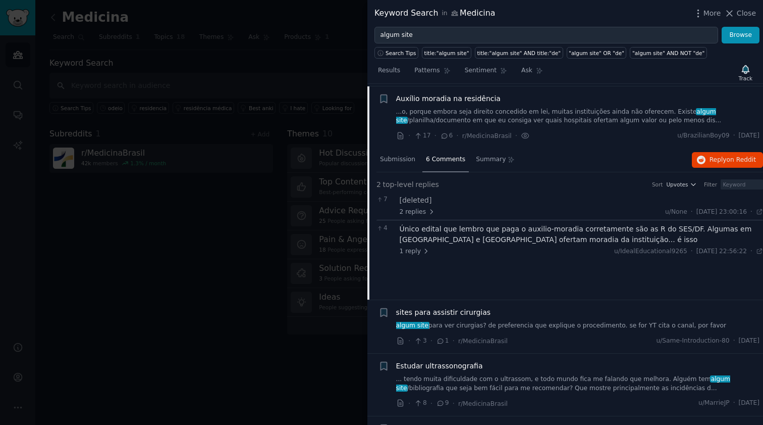
scroll to position [344, 0]
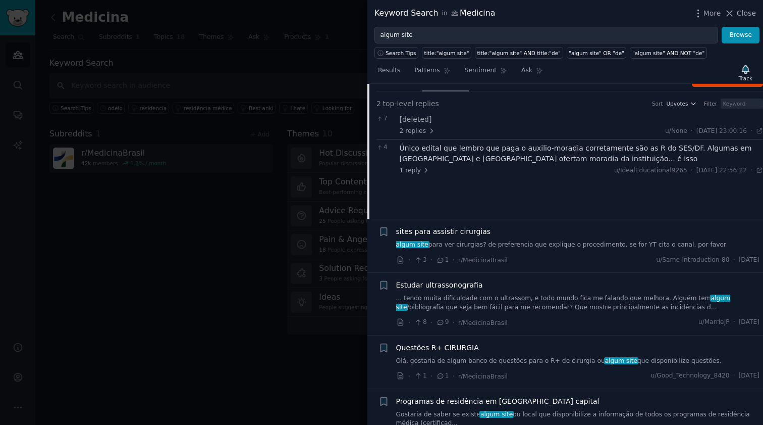
click at [523, 242] on link "algum site para ver cirurgias? de preferencia que explique o procedimento. se f…" at bounding box center [578, 244] width 364 height 9
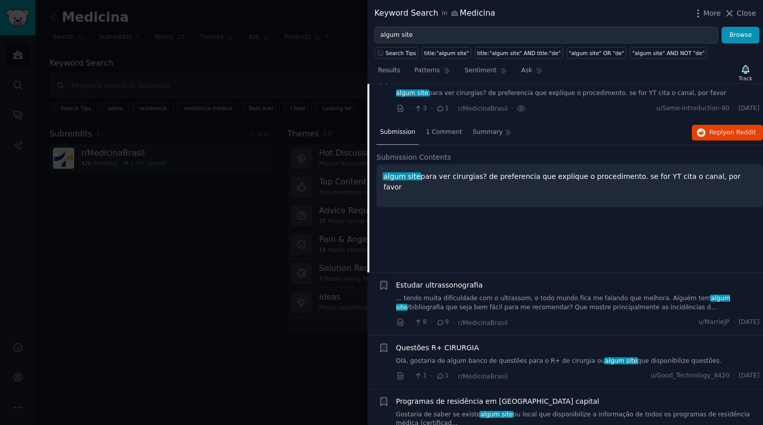
scroll to position [325, 0]
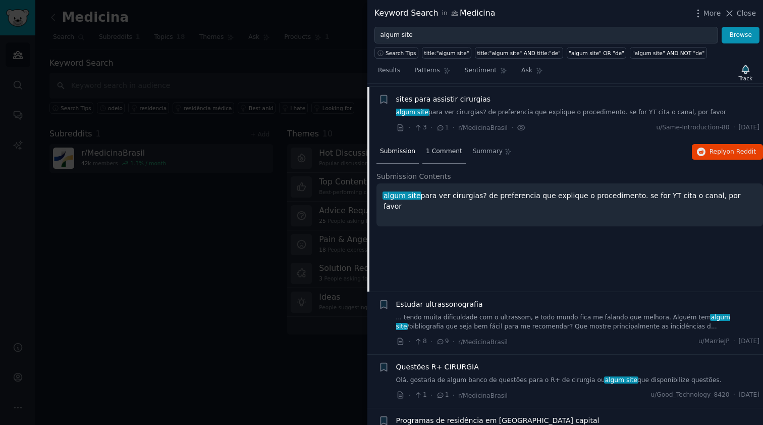
click at [441, 150] on span "1 Comment" at bounding box center [444, 151] width 36 height 9
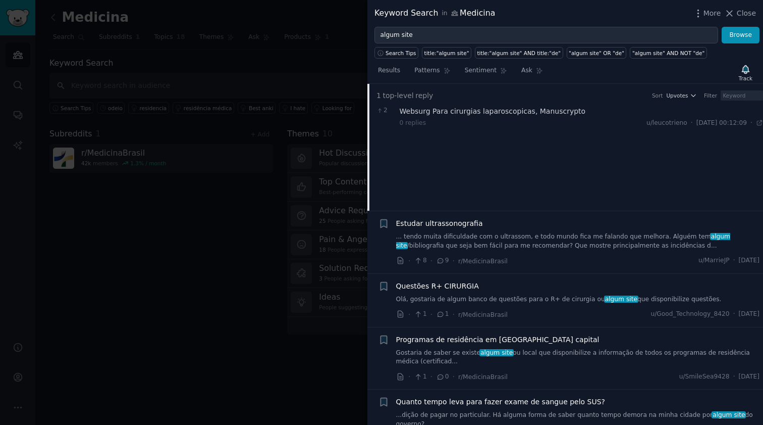
scroll to position [486, 0]
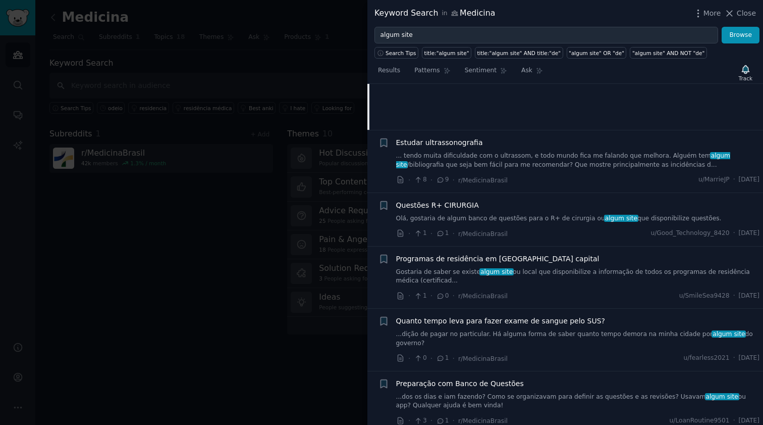
click at [525, 146] on div "Estudar ultrassonografia ... tendo muita dificuldade com o ultrassom, e todo mu…" at bounding box center [578, 153] width 364 height 32
click at [486, 160] on link "... tendo muita dificuldade com o ultrassom, e todo mundo fica me falando que m…" at bounding box center [578, 160] width 364 height 18
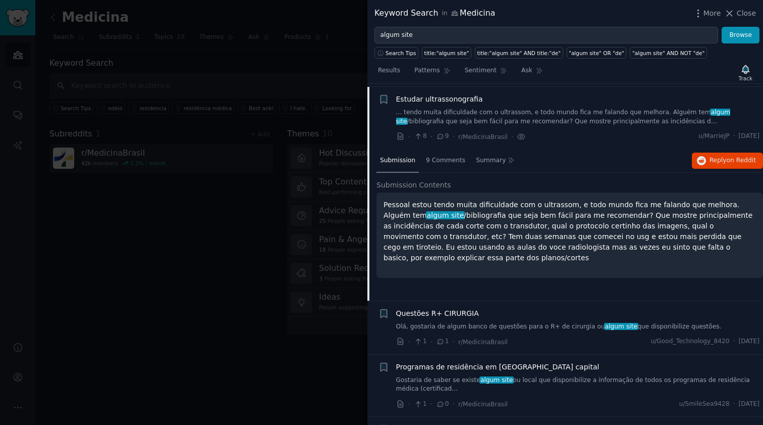
scroll to position [378, 0]
click at [443, 156] on span "9 Comments" at bounding box center [445, 160] width 39 height 9
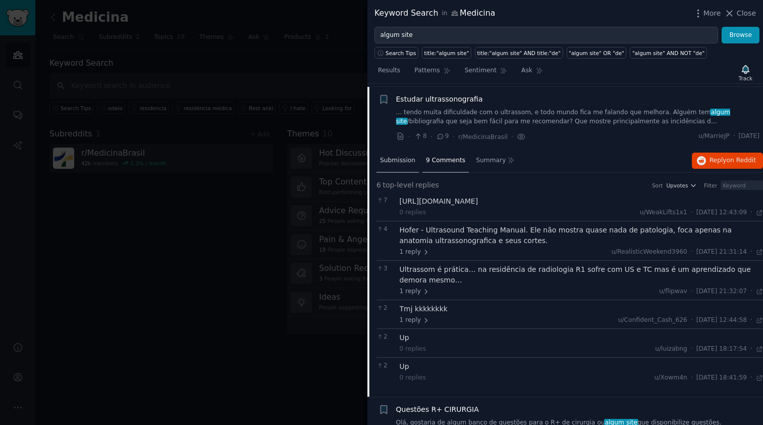
click at [404, 161] on div "Submission" at bounding box center [398, 161] width 42 height 24
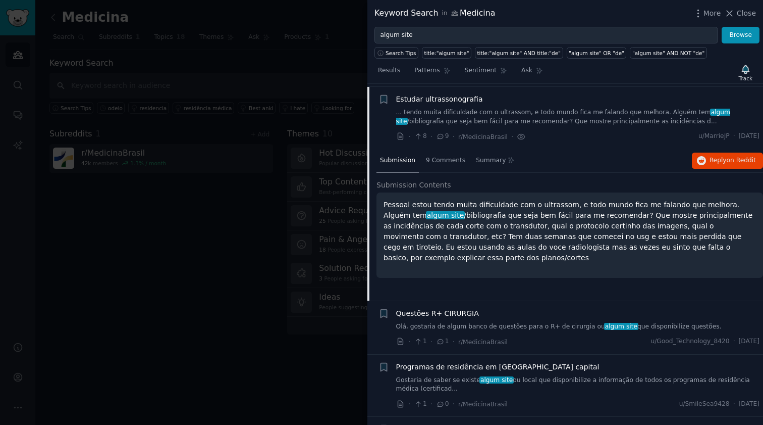
scroll to position [540, 0]
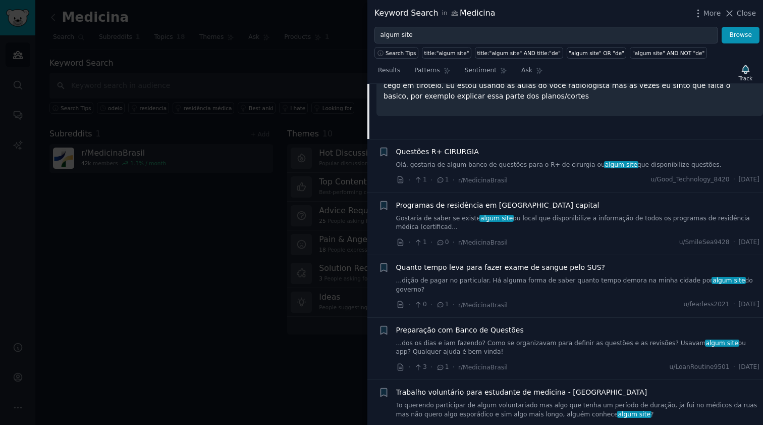
click at [537, 162] on link "Olá, gostaria de algum banco de questões para o R+ de cirurgia ou algum site qu…" at bounding box center [578, 165] width 364 height 9
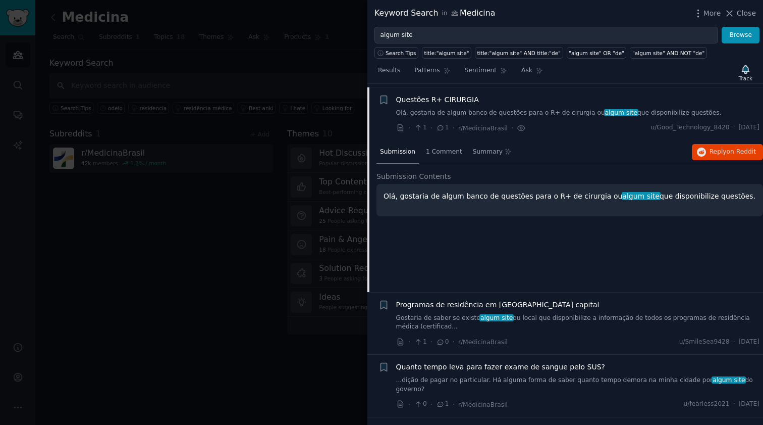
scroll to position [440, 0]
click at [444, 148] on span "1 Comment" at bounding box center [444, 152] width 36 height 9
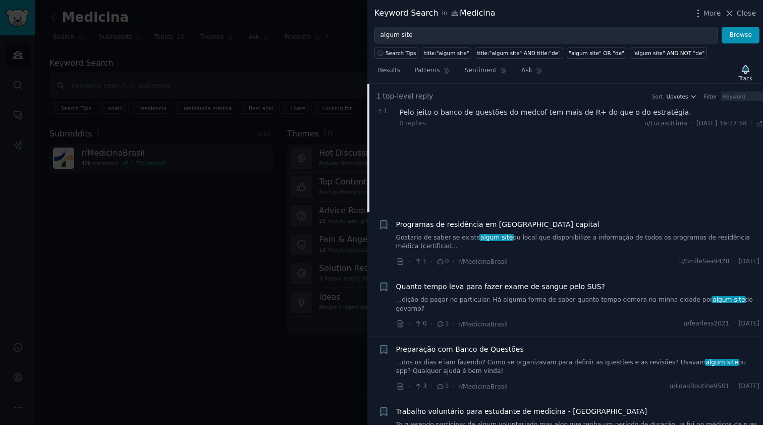
scroll to position [601, 0]
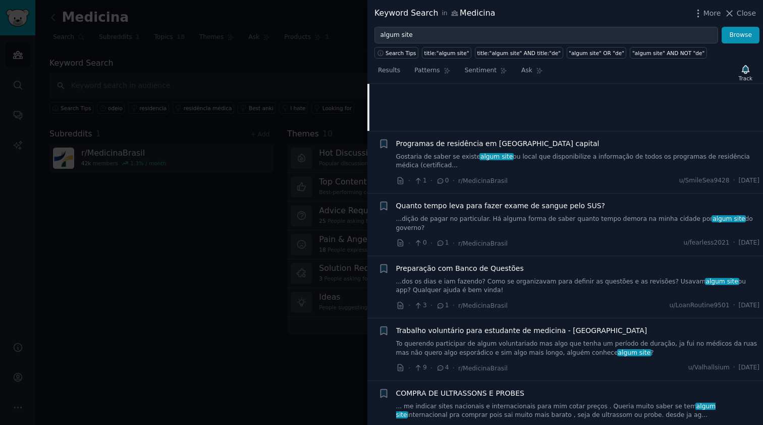
click at [485, 153] on span "algum site" at bounding box center [497, 156] width 34 height 7
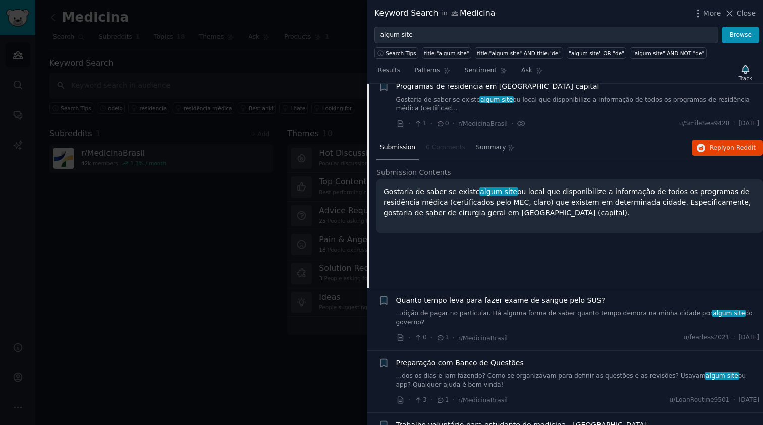
scroll to position [493, 0]
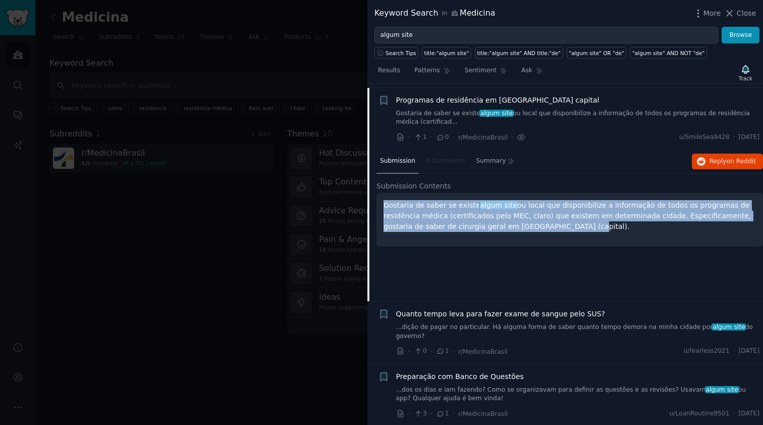
drag, startPoint x: 551, startPoint y: 224, endPoint x: 382, endPoint y: 201, distance: 170.1
click at [382, 201] on div "Gostaria de saber se existe algum site ou local que disponibilize a informação …" at bounding box center [570, 220] width 387 height 54
copy p "Gostaria de saber se existe algum site ou local que disponibilize a informação …"
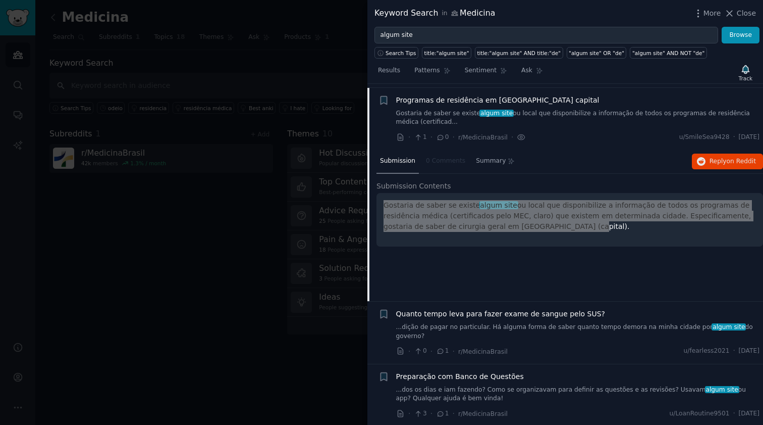
drag, startPoint x: 40, startPoint y: 65, endPoint x: 522, endPoint y: 219, distance: 506.2
click at [522, 219] on p "Gostaria de saber se existe algum site ou local que disponibilize a informação …" at bounding box center [570, 216] width 373 height 32
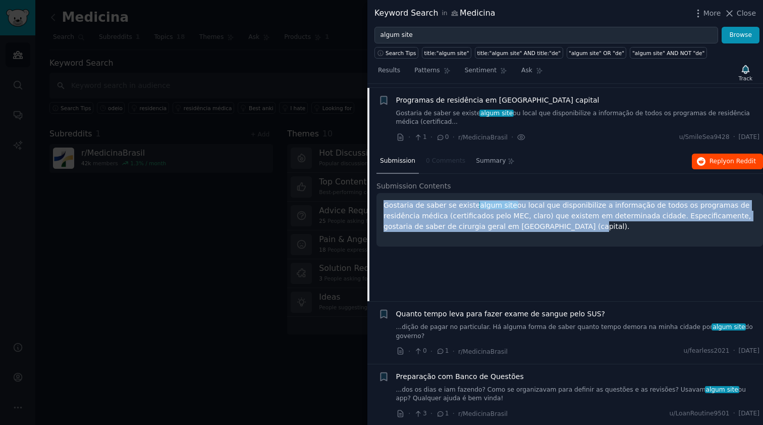
click at [698, 157] on icon "button" at bounding box center [701, 161] width 9 height 9
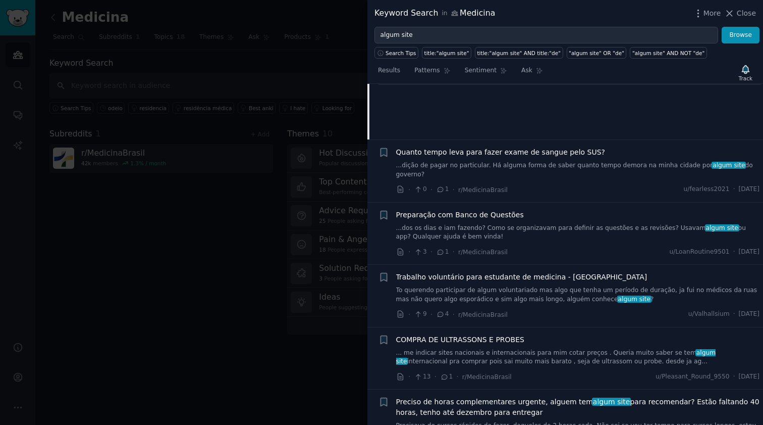
scroll to position [735, 0]
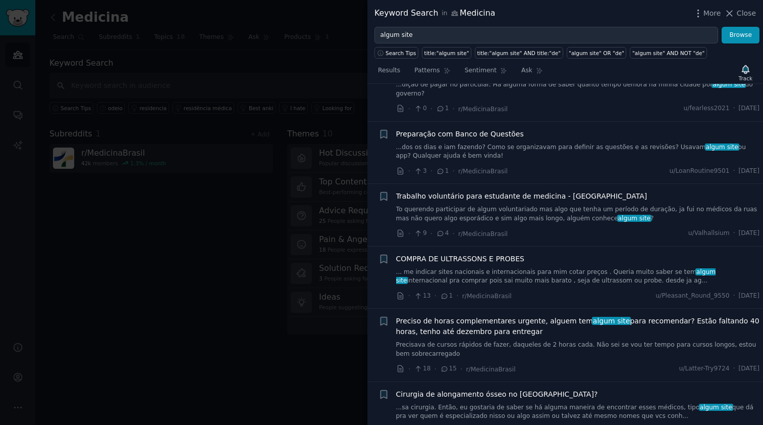
click at [524, 209] on link "To querendo participar de algum voluntariado mas algo que tenha um período de d…" at bounding box center [578, 214] width 364 height 18
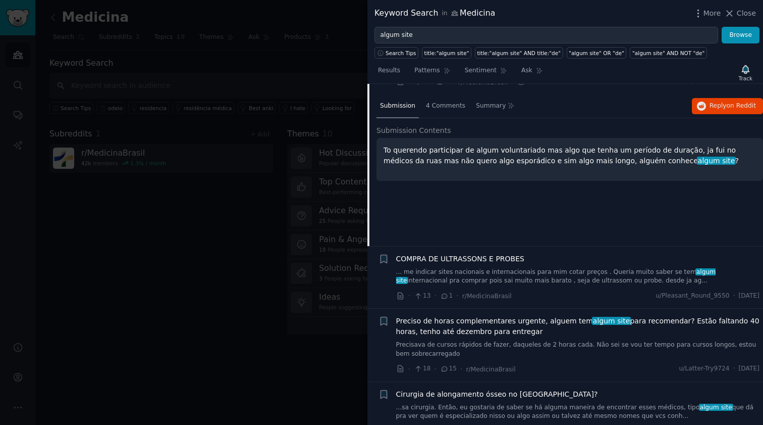
scroll to position [678, 0]
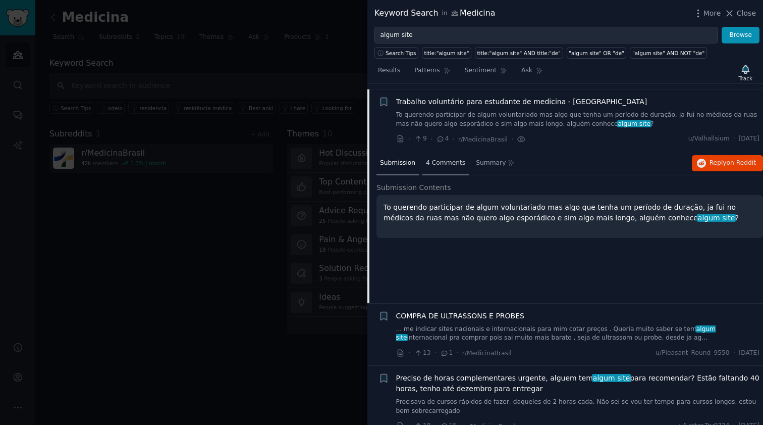
click at [443, 161] on div "4 Comments" at bounding box center [446, 163] width 46 height 24
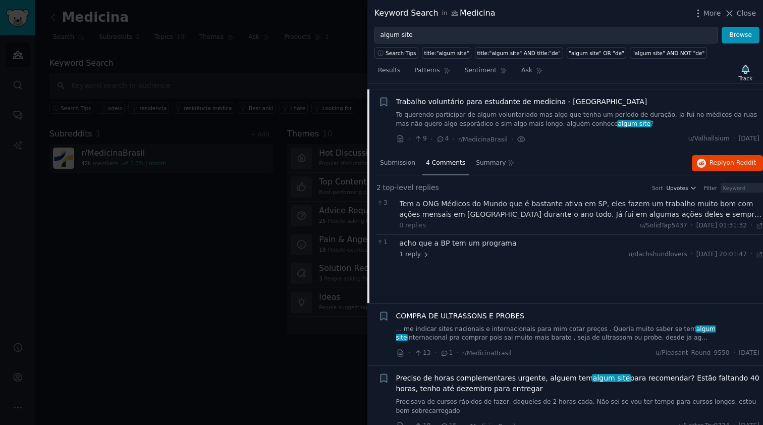
click at [725, 210] on div "Tem a ONG Médicos do Mundo que é bastante ativa em SP, eles fazem um trabalho m…" at bounding box center [582, 208] width 364 height 21
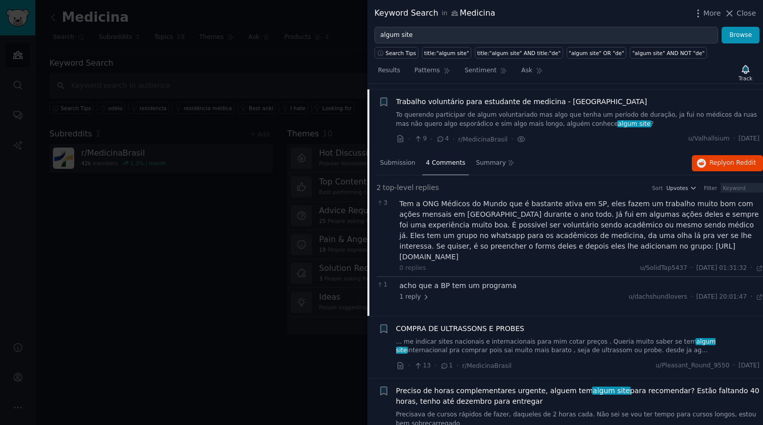
scroll to position [598, 0]
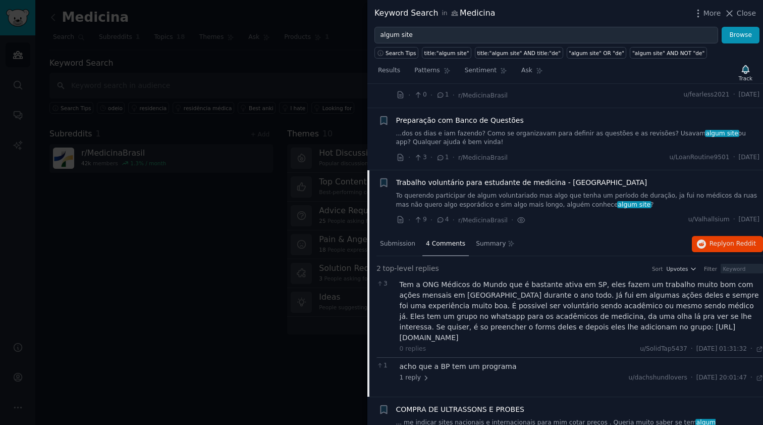
drag, startPoint x: 621, startPoint y: 325, endPoint x: 519, endPoint y: 321, distance: 102.0
click at [519, 321] on div "Tem a ONG Médicos do Mundo que é bastante ativa em SP, eles fazem um trabalho m…" at bounding box center [582, 311] width 364 height 64
copy div "[URL][DOMAIN_NAME]"
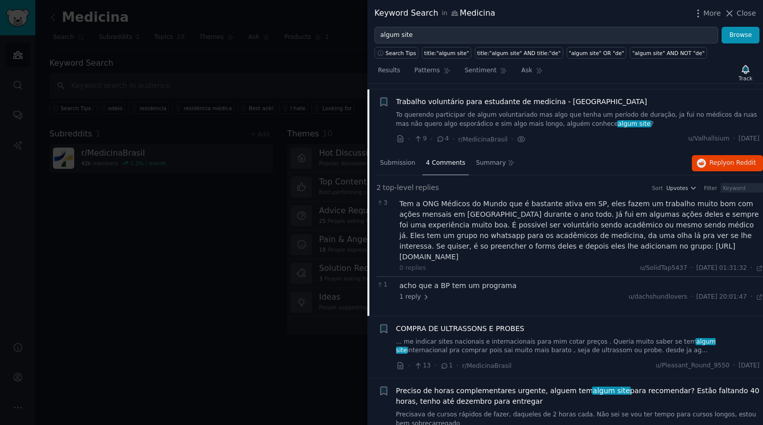
scroll to position [759, 0]
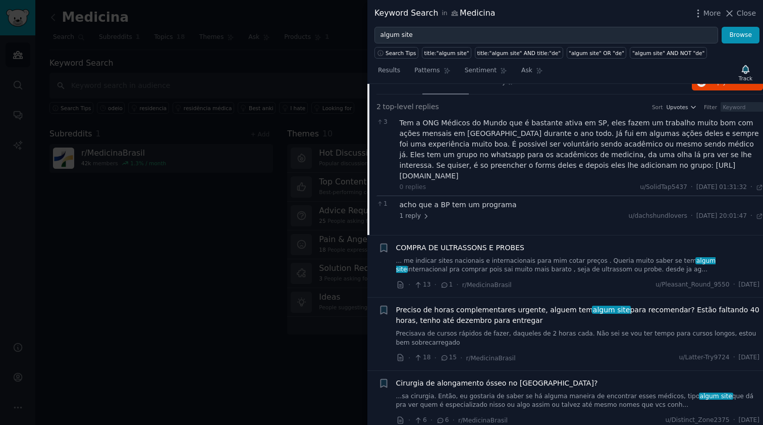
click at [562, 256] on link "... me indicar sites nacionais e internacionais para mim cotar preços . Queria …" at bounding box center [578, 265] width 364 height 18
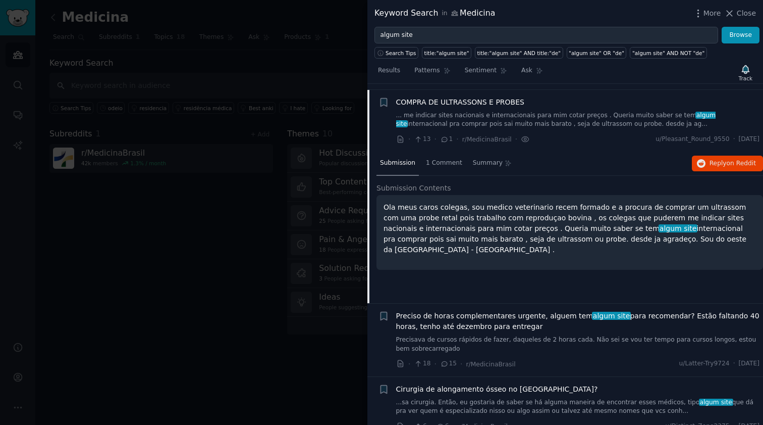
scroll to position [902, 0]
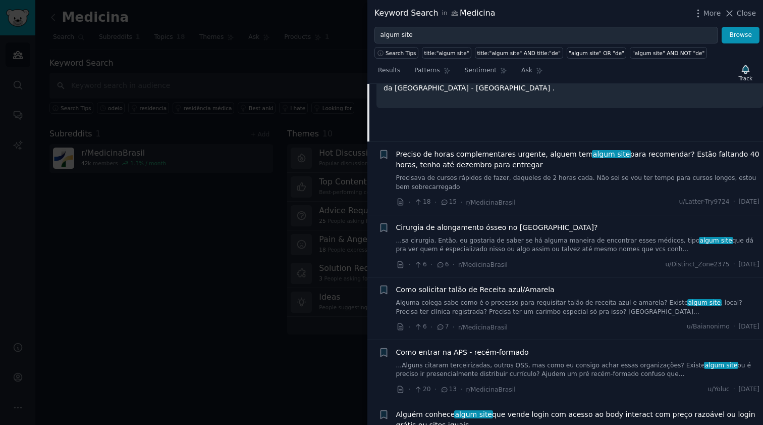
click at [529, 166] on div "Preciso de horas complementares urgente, alguem tem algum site para recomendar?…" at bounding box center [578, 170] width 364 height 42
click at [503, 156] on span "Preciso de horas complementares urgente, alguem tem algum site para recomendar?…" at bounding box center [578, 159] width 364 height 21
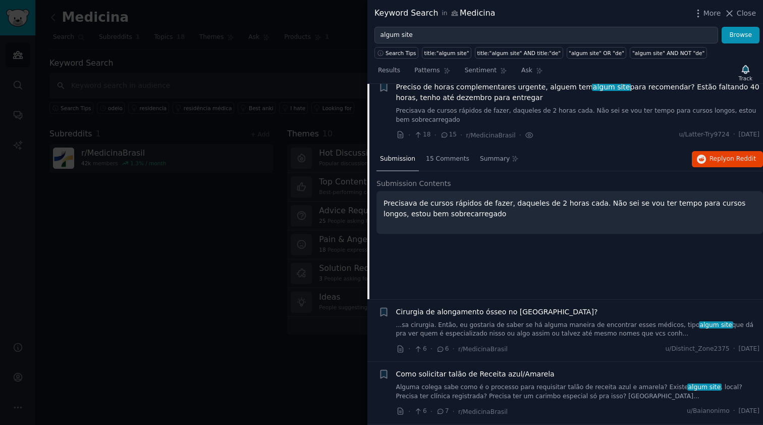
scroll to position [802, 0]
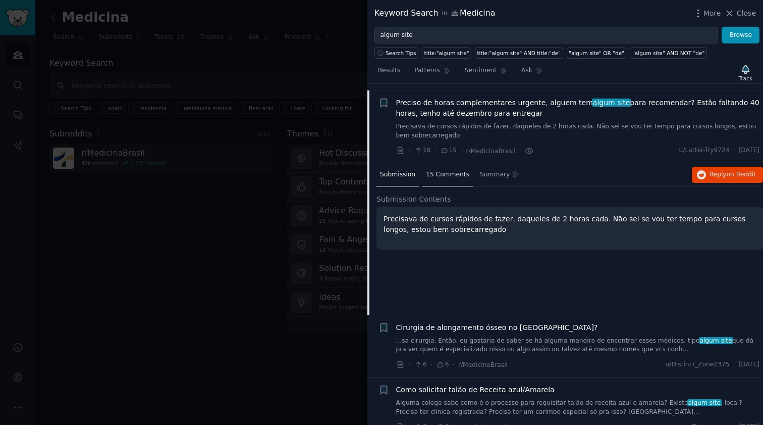
click at [446, 170] on span "15 Comments" at bounding box center [447, 174] width 43 height 9
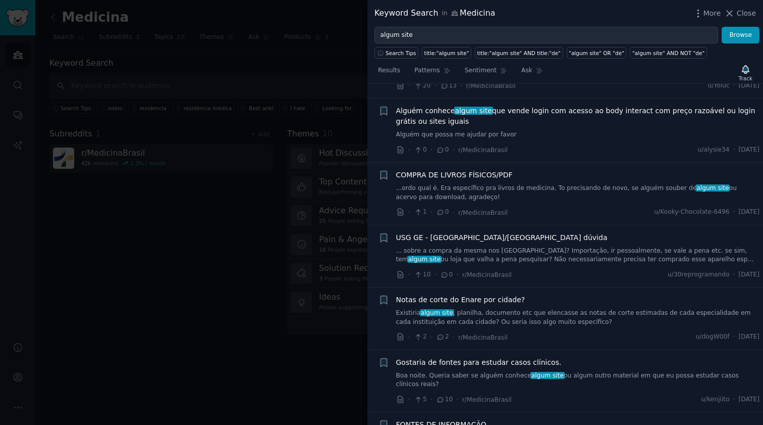
scroll to position [1529, 0]
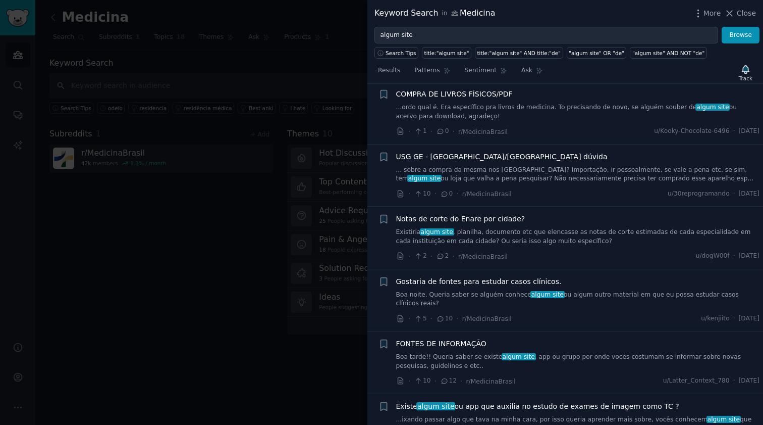
click at [551, 228] on link "Existiria algum site , planilha, documento etc que elencasse as notas de corte …" at bounding box center [578, 237] width 364 height 18
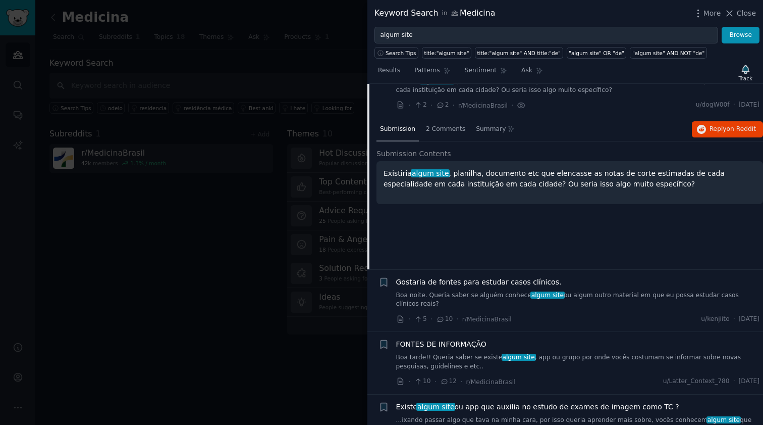
scroll to position [1248, 0]
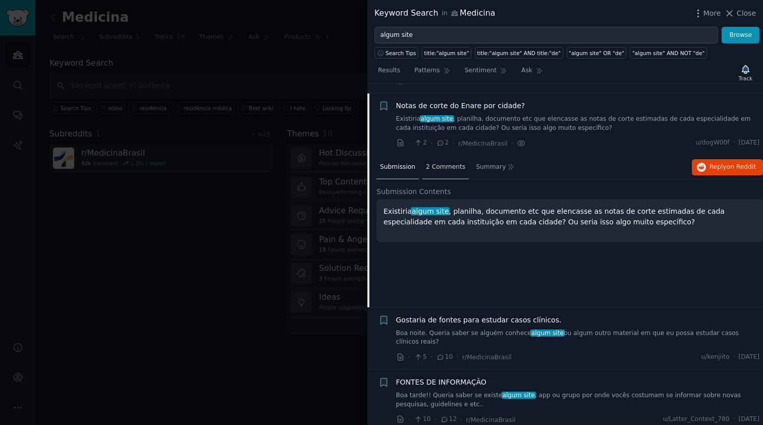
click at [446, 163] on span "2 Comments" at bounding box center [445, 167] width 39 height 9
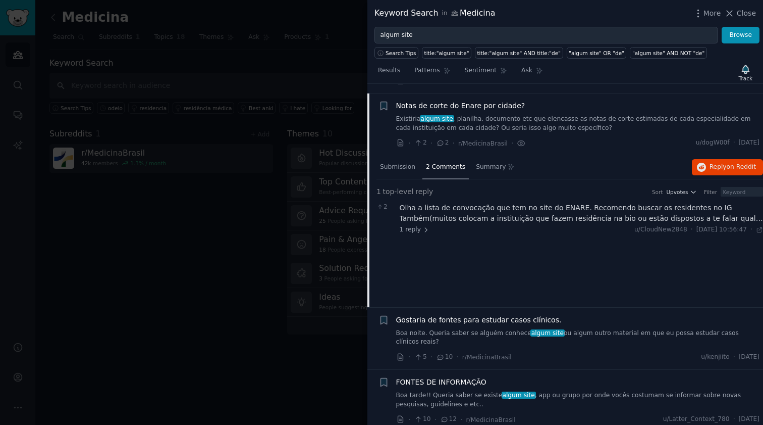
click at [657, 206] on div "Olha a lista de convocação que tem no site do ENARE. Recomendo buscar os reside…" at bounding box center [582, 212] width 364 height 21
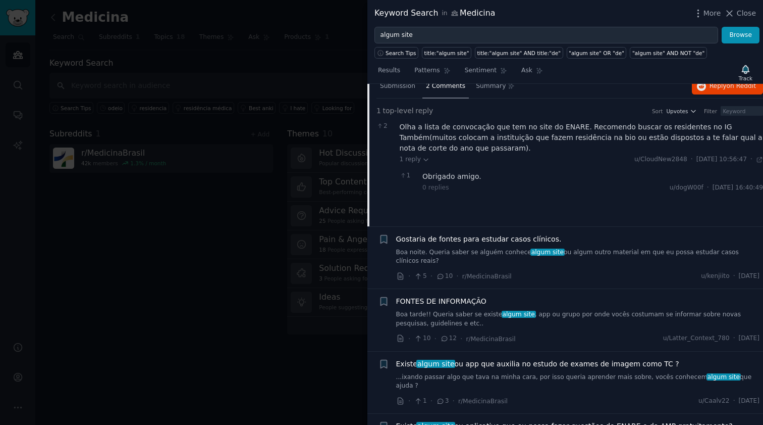
scroll to position [1409, 0]
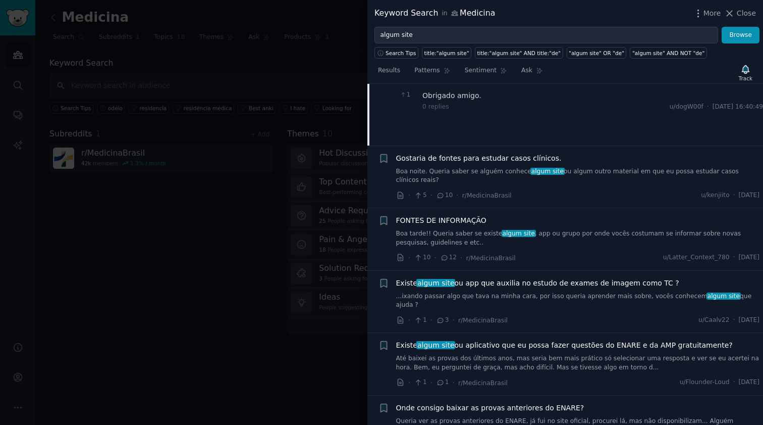
click at [557, 167] on link "Boa noite. Queria saber se alguém conhece algum site ou algum outro material em…" at bounding box center [578, 176] width 364 height 18
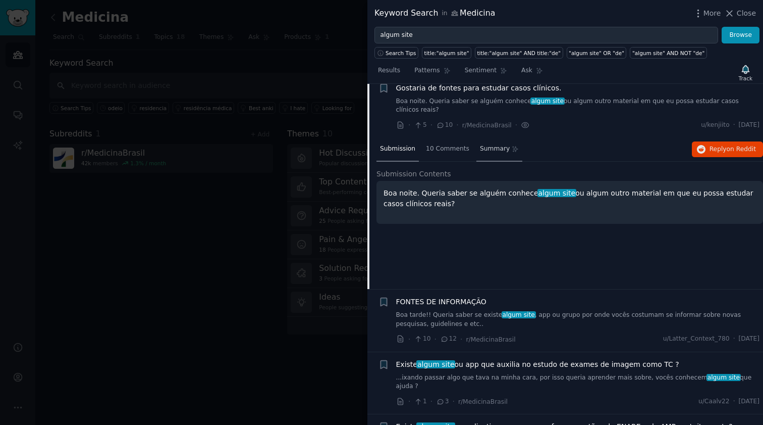
scroll to position [1309, 0]
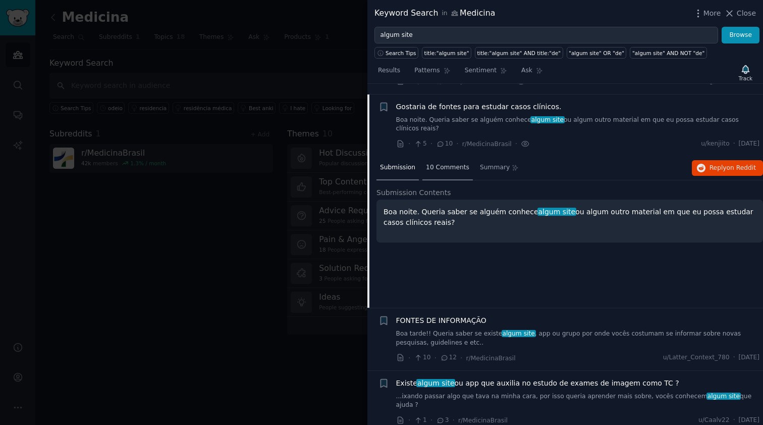
click at [455, 163] on span "10 Comments" at bounding box center [447, 167] width 43 height 9
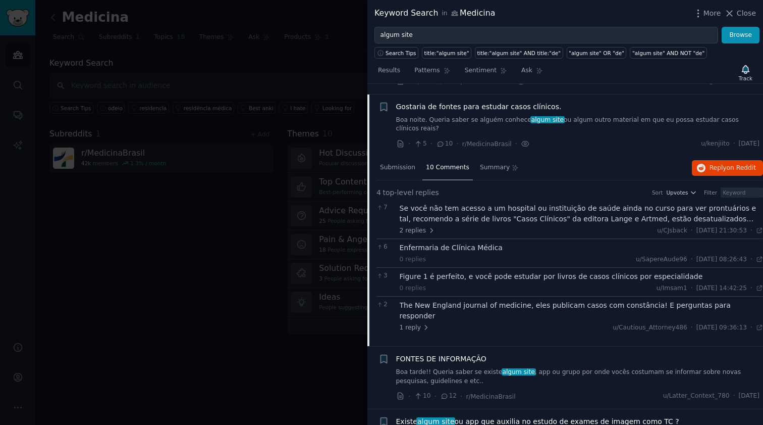
click at [507, 210] on div "Se você não tem acesso a um hospital ou instituição de saúde ainda no curso par…" at bounding box center [582, 213] width 364 height 21
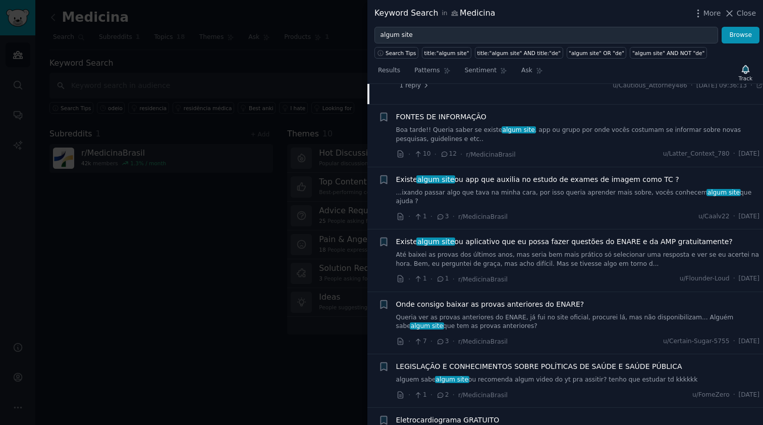
scroll to position [1713, 0]
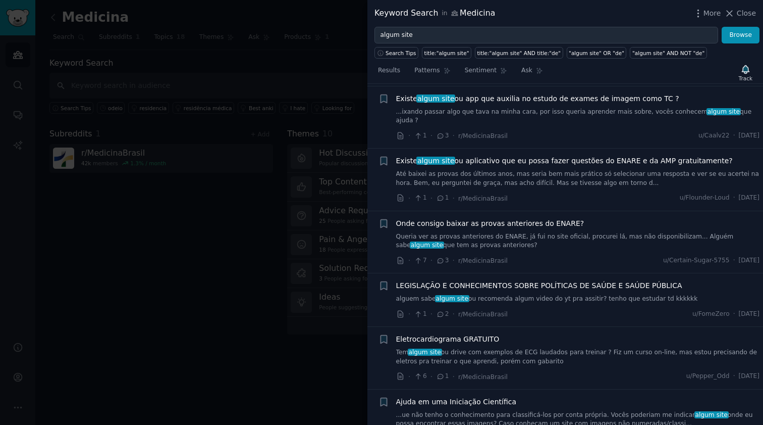
click at [515, 232] on link "Queria ver as provas anteriores do ENARE, já fui no site oficial, procurei lá, …" at bounding box center [578, 241] width 364 height 18
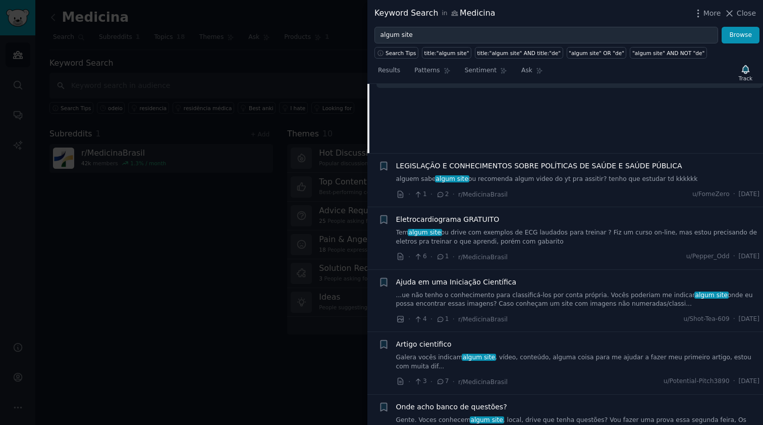
scroll to position [1548, 0]
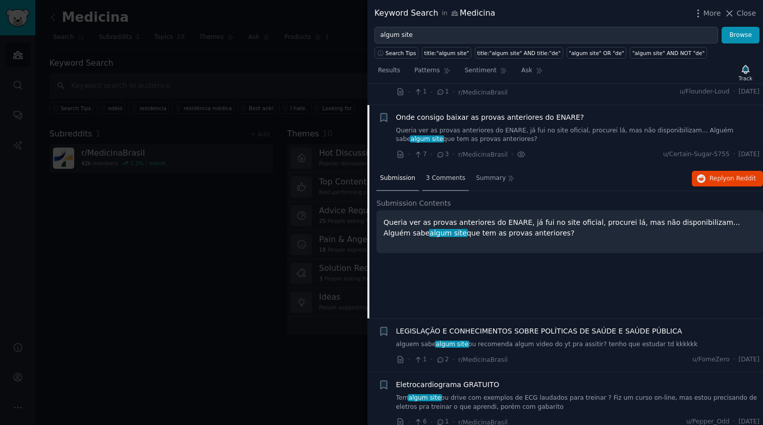
click at [449, 167] on div "3 Comments" at bounding box center [446, 179] width 46 height 24
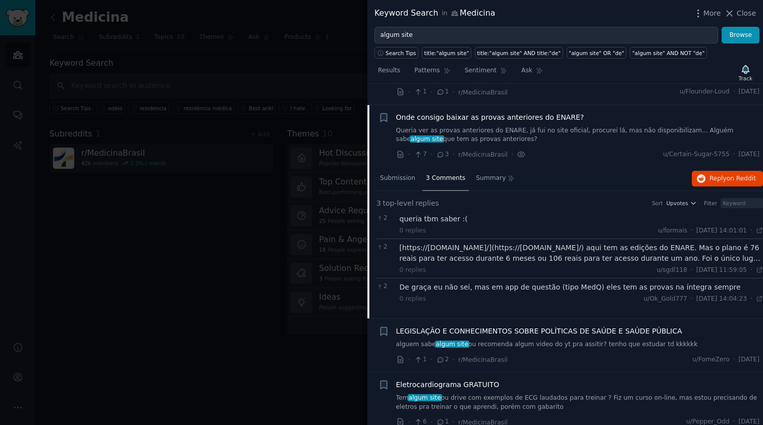
click at [512, 242] on div "[https://[DOMAIN_NAME]/](https://[DOMAIN_NAME]/) aqui tem as edições do ENARE. …" at bounding box center [582, 252] width 364 height 21
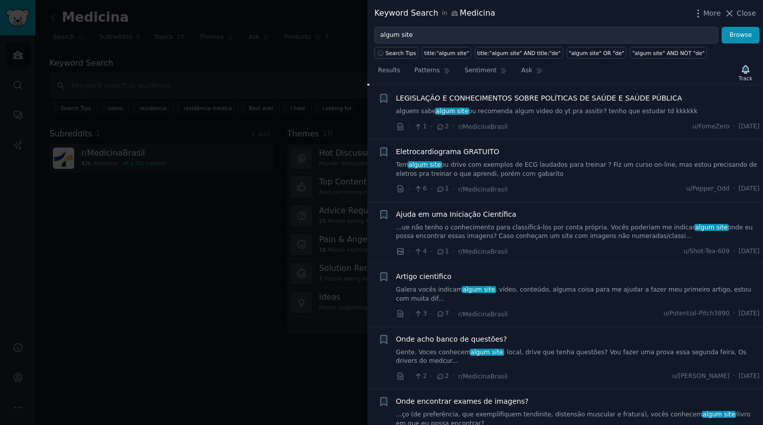
scroll to position [1871, 0]
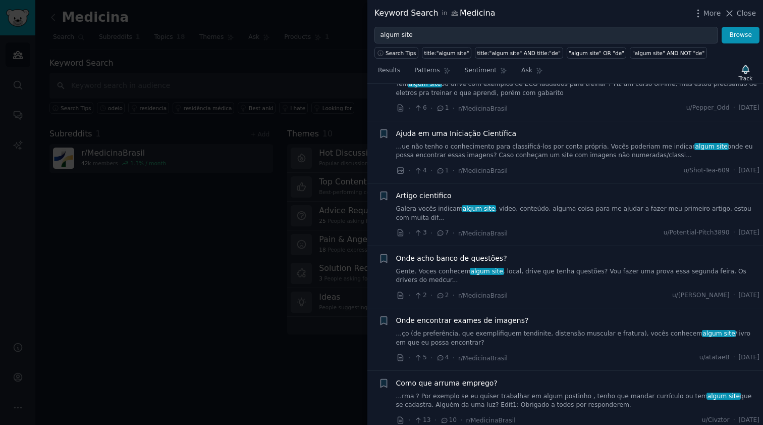
click at [507, 204] on link "Galera vocês indicam algum site , vídeo, conteúdo, alguma coisa para me ajudar …" at bounding box center [578, 213] width 364 height 18
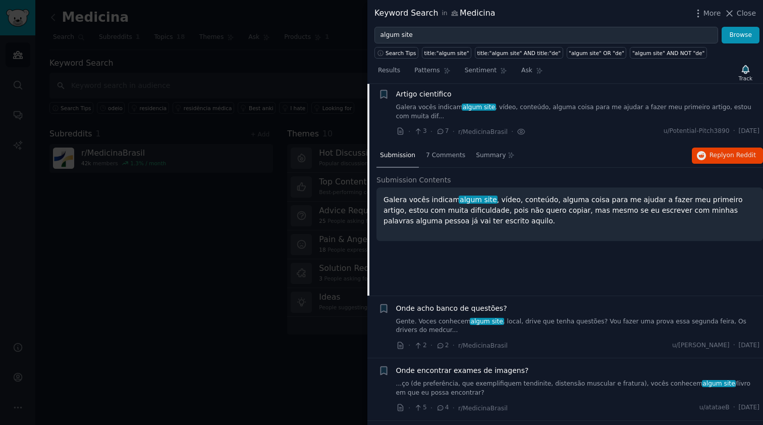
scroll to position [1787, 0]
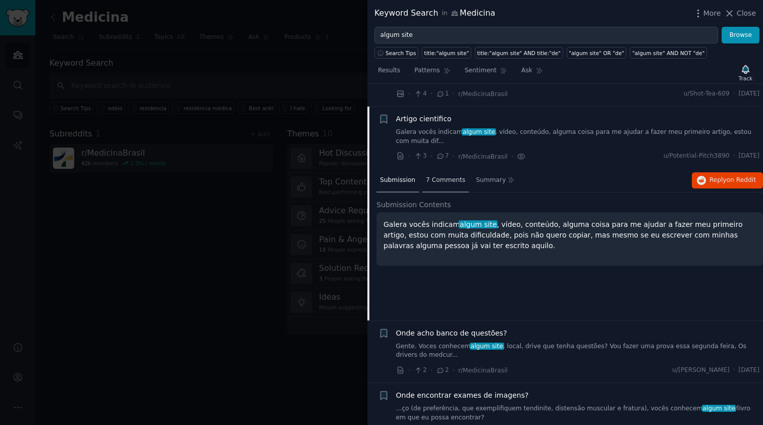
click at [450, 169] on div "7 Comments" at bounding box center [446, 181] width 46 height 24
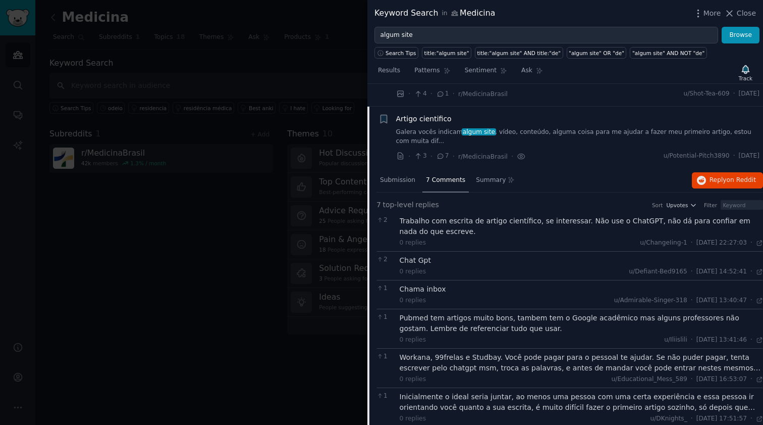
scroll to position [1868, 0]
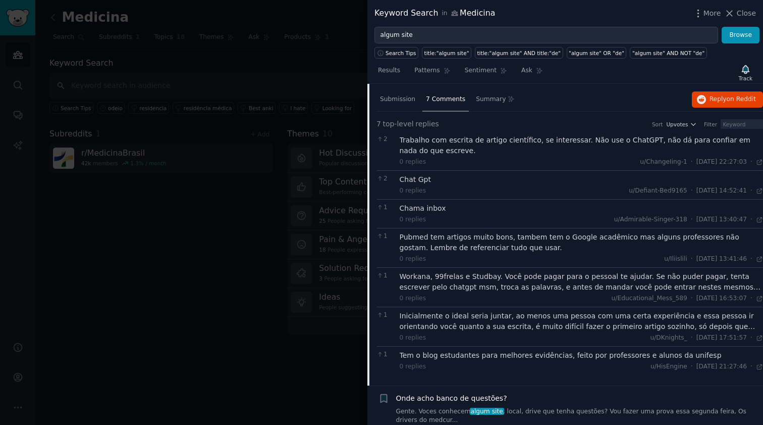
click at [568, 271] on div "Workana, 99frelas e Studbay. Você pode pagar para o pessoal te ajudar. Se não p…" at bounding box center [582, 281] width 364 height 21
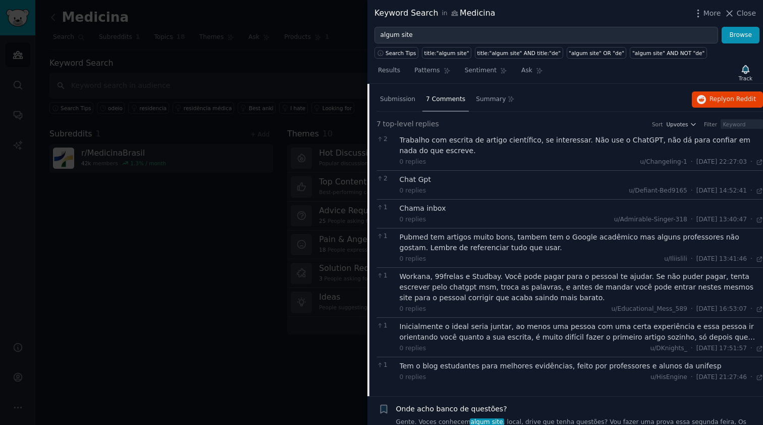
scroll to position [1948, 0]
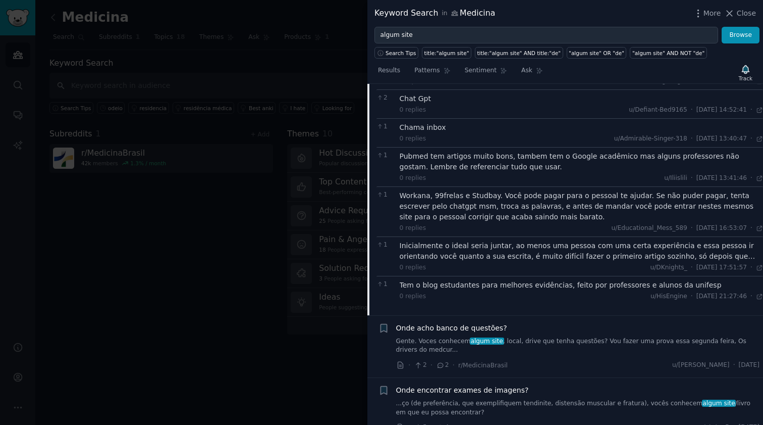
click at [518, 240] on div "Inicialmente o ideal seria juntar, ao menos uma pessoa com uma certa experiênci…" at bounding box center [582, 250] width 364 height 21
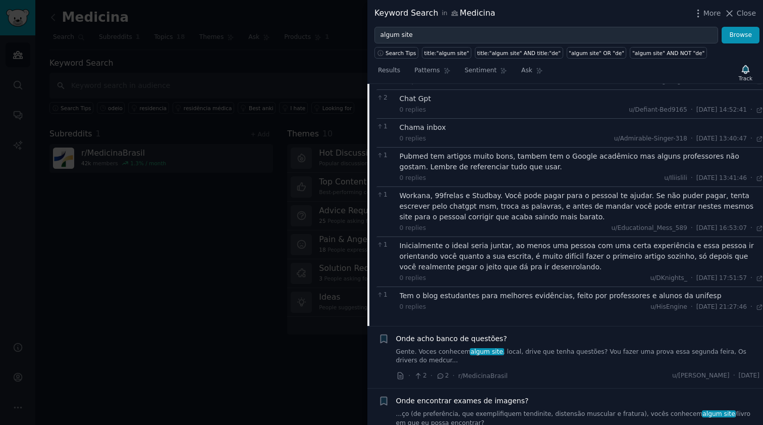
scroll to position [2029, 0]
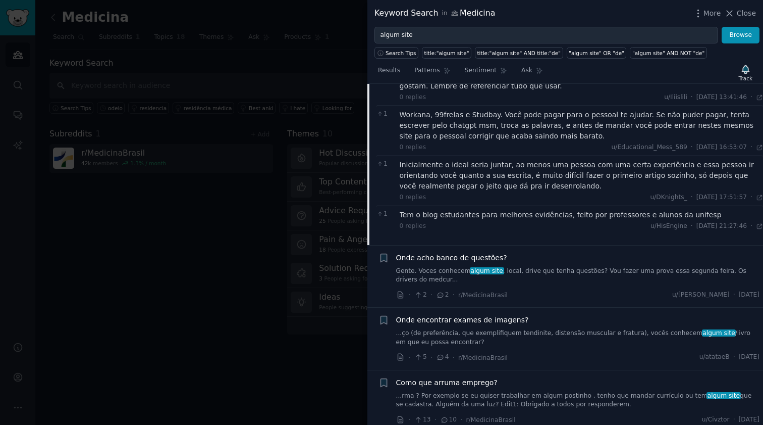
click at [544, 267] on link "Gente. Voces conhecem algum site , local, drive que tenha questões? Vou fazer u…" at bounding box center [578, 276] width 364 height 18
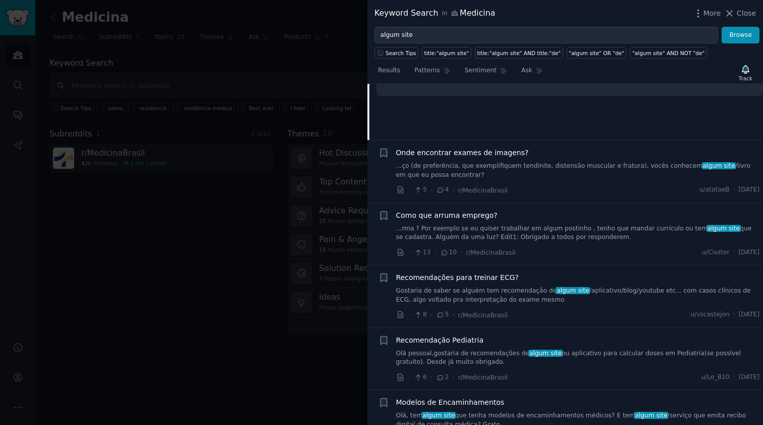
scroll to position [1849, 0]
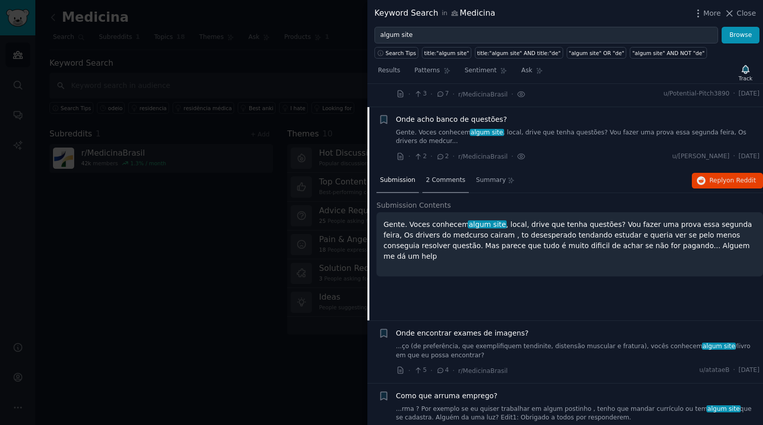
click at [448, 169] on div "2 Comments" at bounding box center [446, 181] width 46 height 24
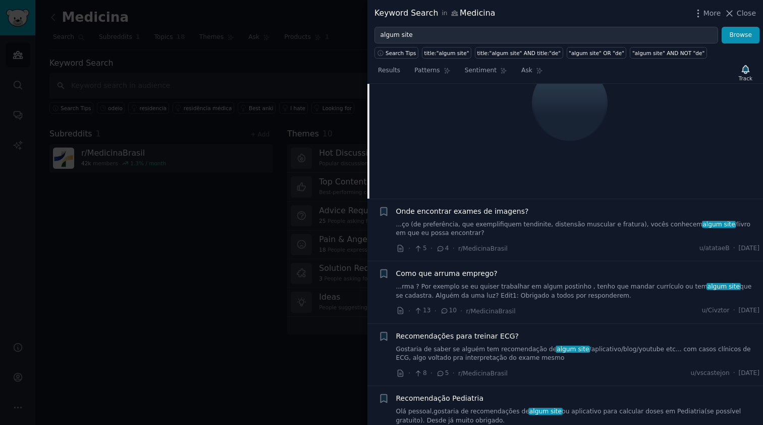
scroll to position [1824, 0]
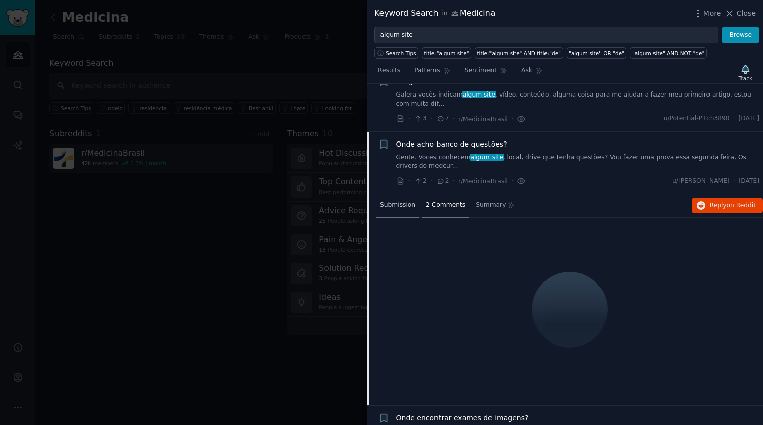
click at [399, 200] on span "Submission" at bounding box center [397, 204] width 35 height 9
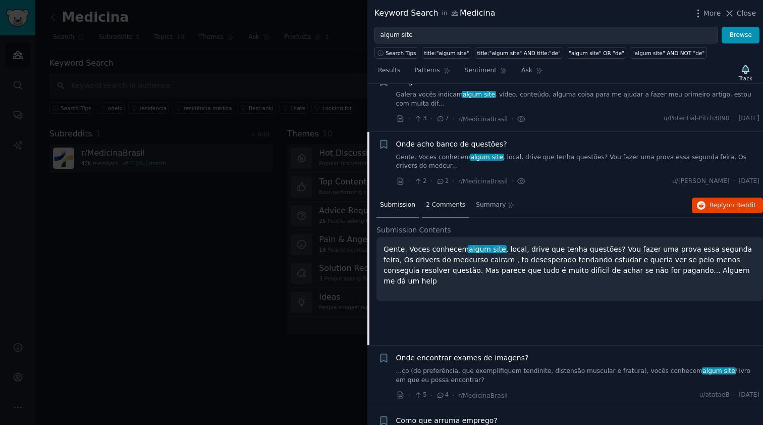
click at [439, 200] on span "2 Comments" at bounding box center [445, 204] width 39 height 9
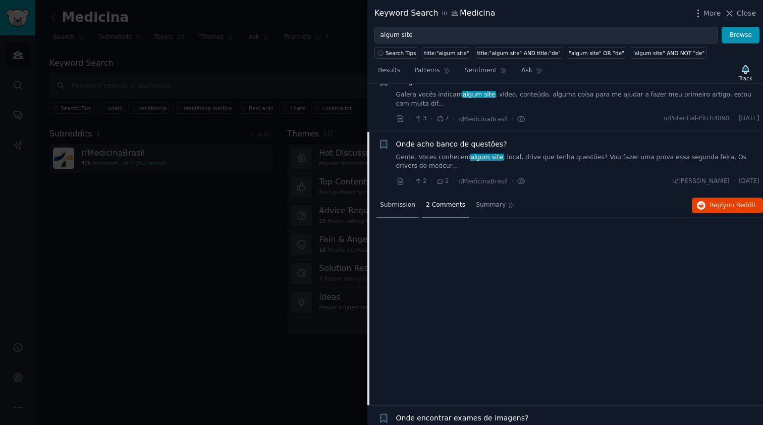
click at [405, 200] on span "Submission" at bounding box center [397, 204] width 35 height 9
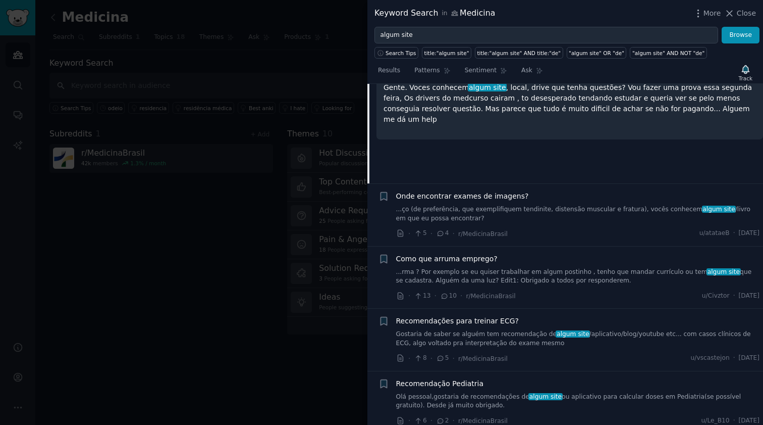
scroll to position [2031, 0]
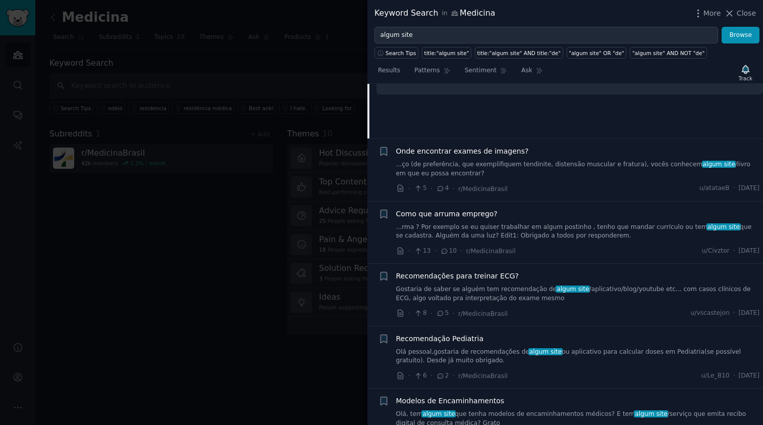
click at [578, 223] on link "...rma ? Por exemplo se eu quiser trabalhar em algum postinho , tenho que manda…" at bounding box center [578, 232] width 364 height 18
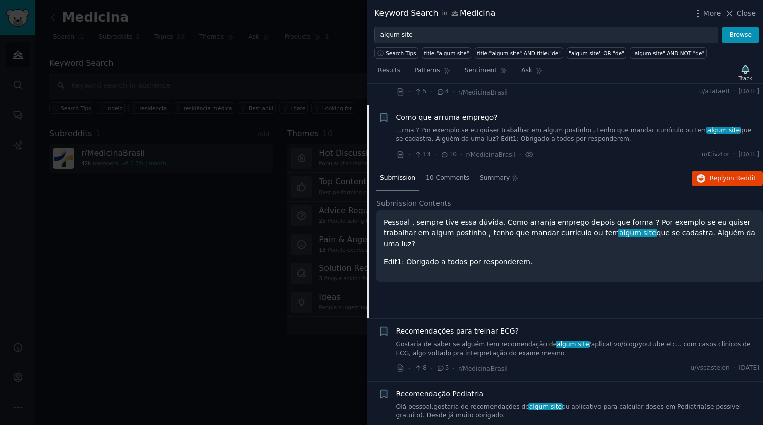
scroll to position [1973, 0]
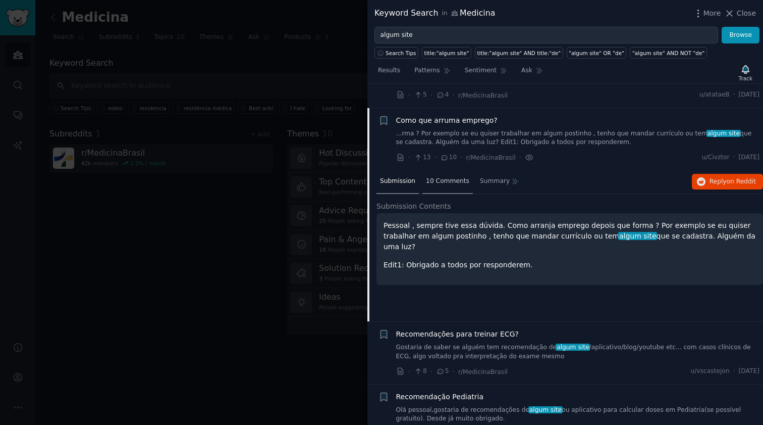
click at [455, 177] on span "10 Comments" at bounding box center [447, 181] width 43 height 9
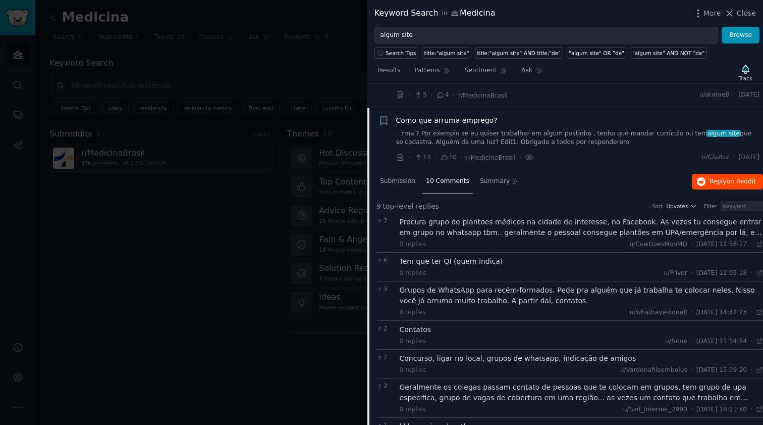
click at [712, 177] on span "Reply on Reddit" at bounding box center [733, 181] width 46 height 9
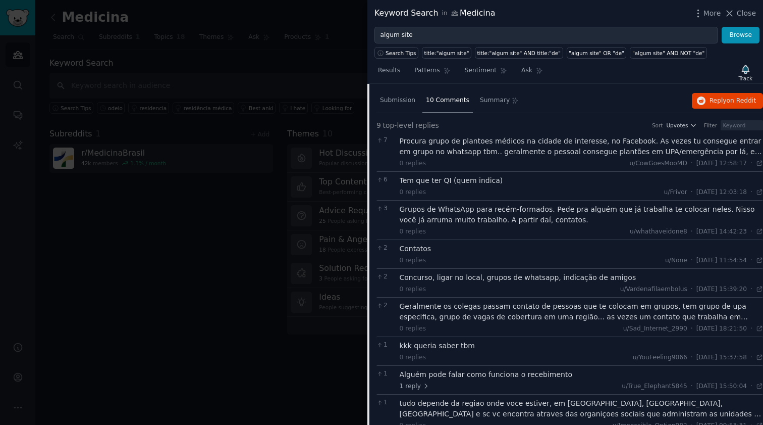
scroll to position [1892, 0]
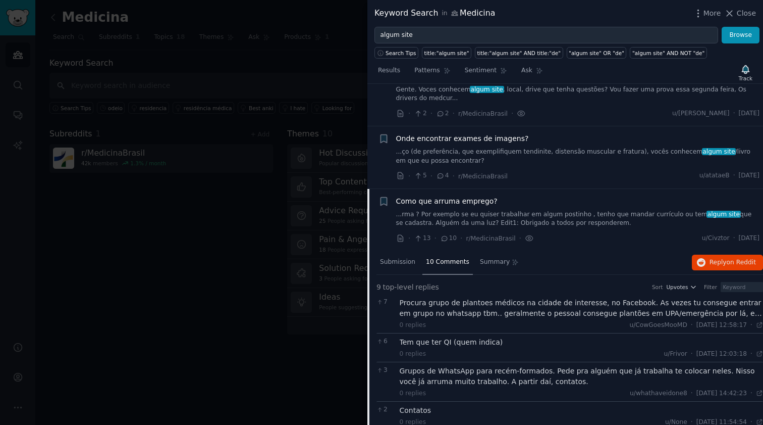
click at [655, 297] on div "Procura grupo de plantoes médicos na cidade de interesse, no Facebook. As vezes…" at bounding box center [582, 307] width 364 height 21
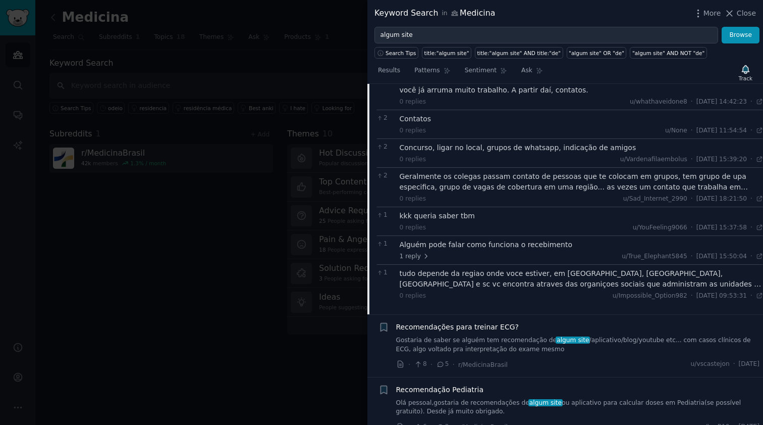
scroll to position [2253, 0]
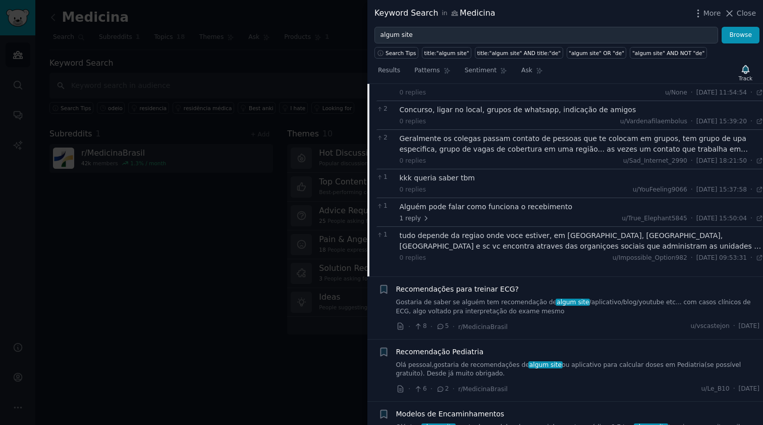
click at [555, 423] on link "Olá, tem algum site que tenha modelos de encaminhamentos médicos? E tem algum s…" at bounding box center [578, 432] width 364 height 18
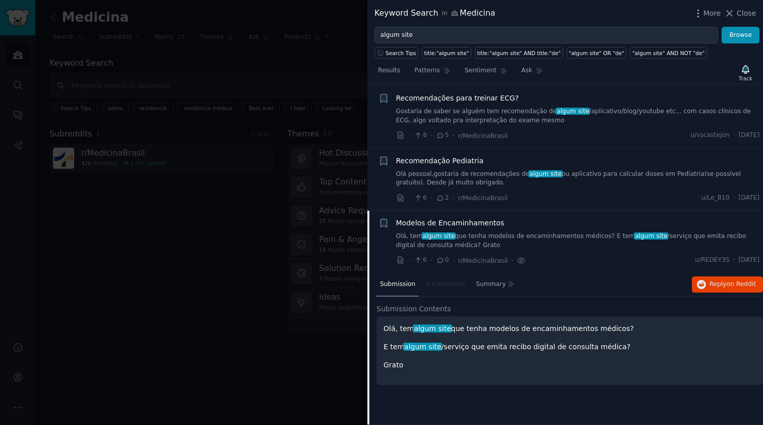
scroll to position [2031, 0]
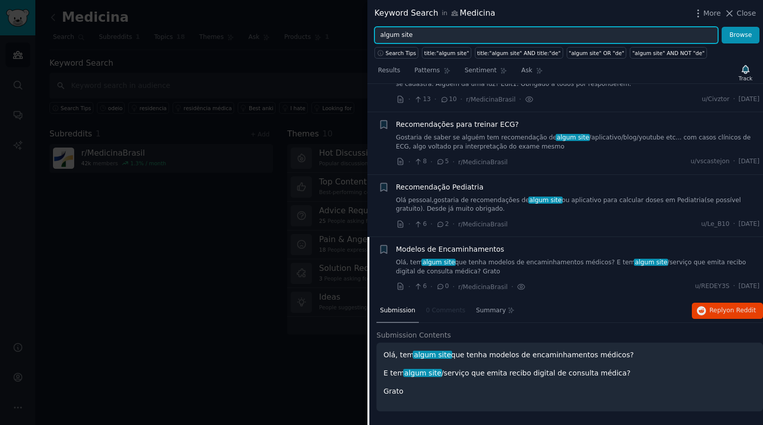
click at [385, 36] on input "algum site" at bounding box center [547, 35] width 344 height 17
click at [741, 35] on button "Browse" at bounding box center [741, 35] width 38 height 17
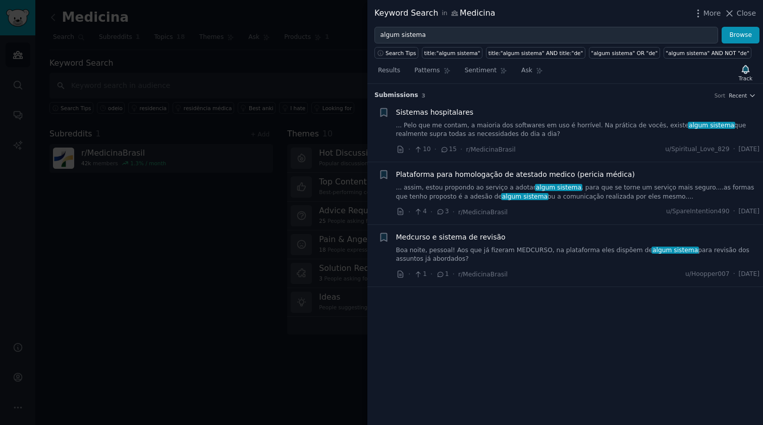
click at [502, 130] on link "... Pelo que me contam, a maioria dos softwares em uso é horrível. Na prática d…" at bounding box center [578, 130] width 364 height 18
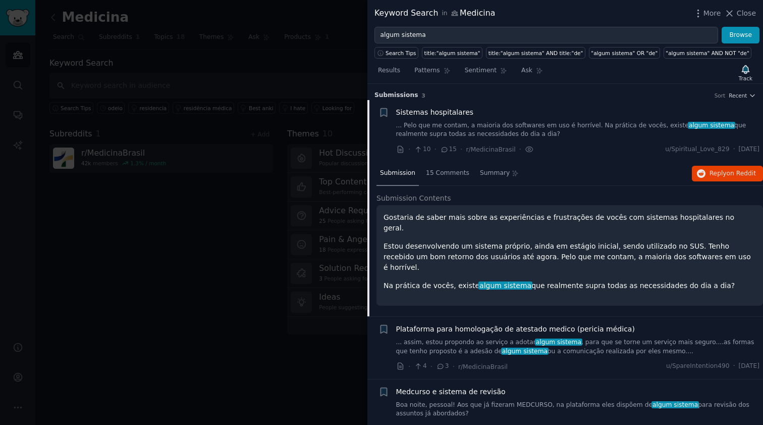
scroll to position [12, 0]
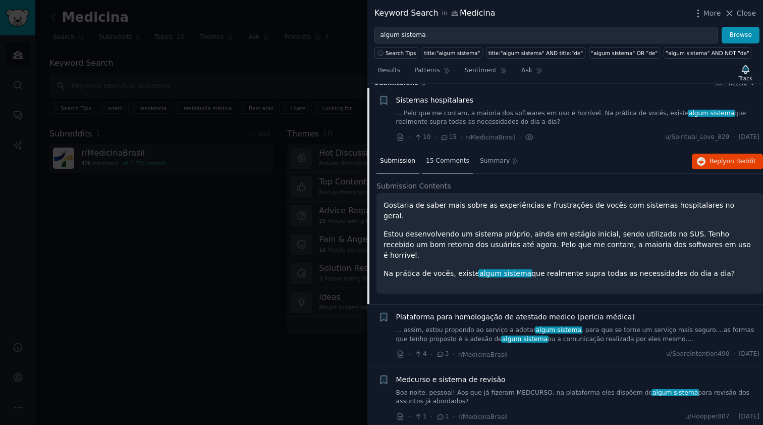
click at [448, 164] on span "15 Comments" at bounding box center [447, 160] width 43 height 9
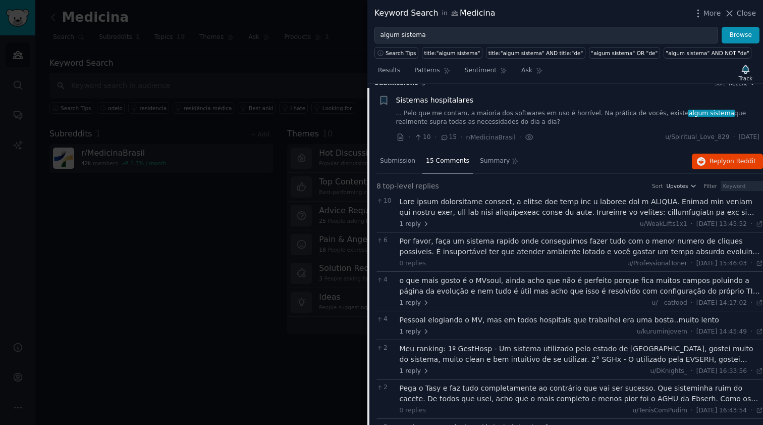
click at [484, 211] on div at bounding box center [582, 206] width 364 height 21
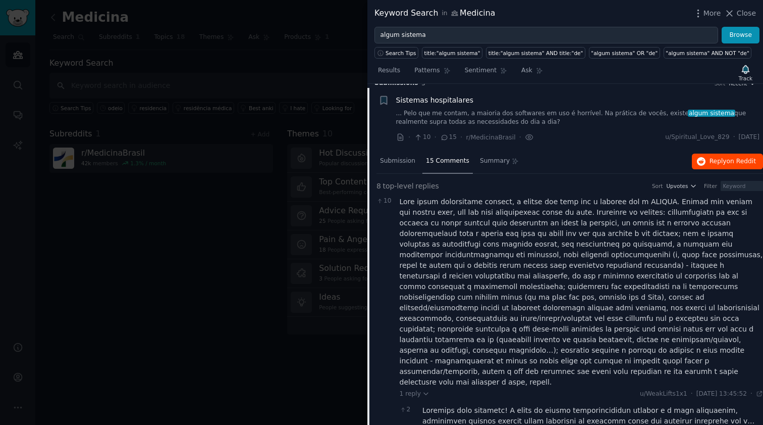
click at [704, 159] on button "Reply on Reddit" at bounding box center [727, 161] width 71 height 16
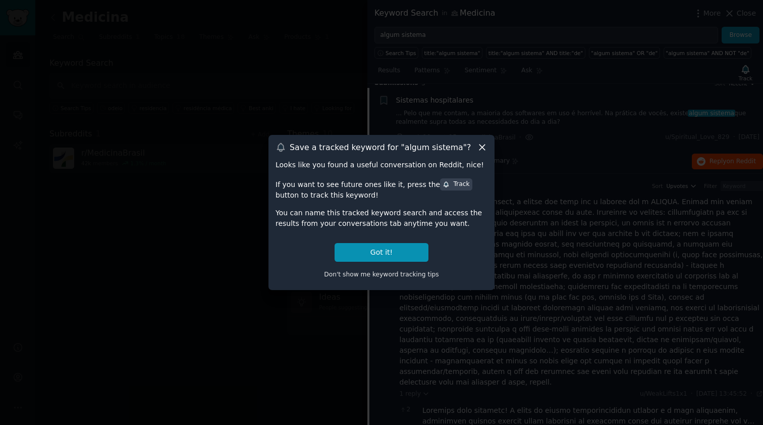
click at [479, 146] on icon at bounding box center [482, 147] width 11 height 11
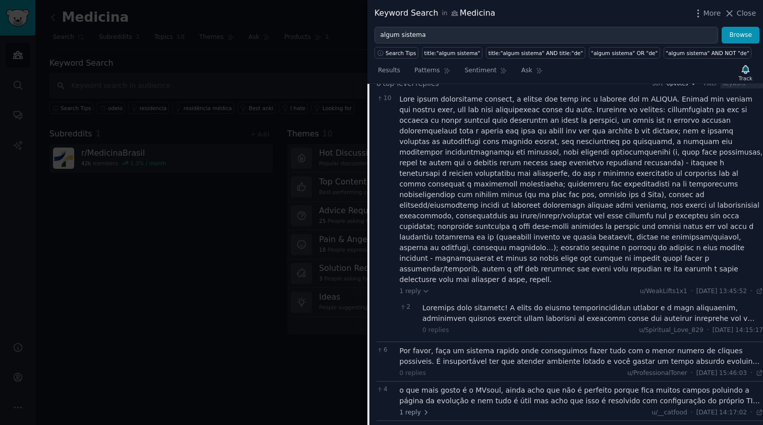
scroll to position [396, 0]
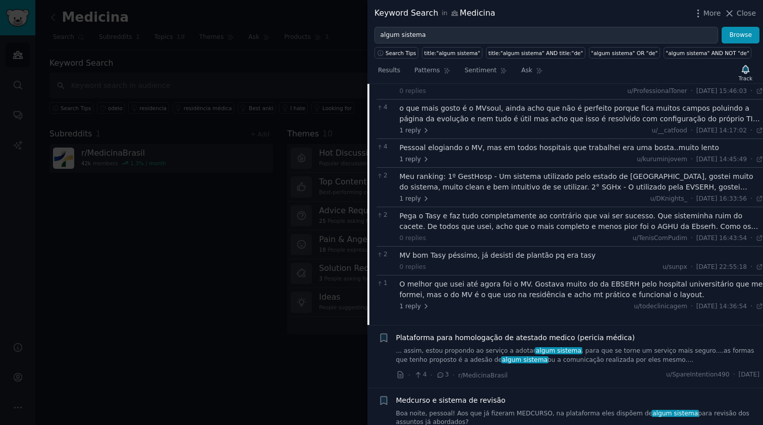
click at [609, 346] on link "... assim, estou propondo ao serviço a adotar algum sistema , para que se torne…" at bounding box center [578, 355] width 364 height 18
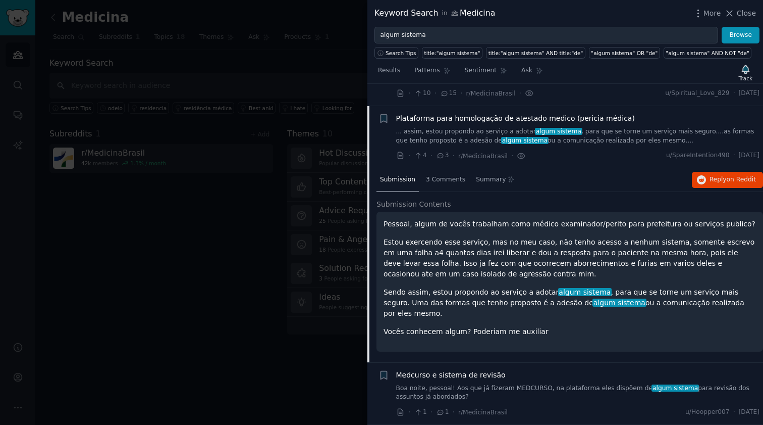
scroll to position [43, 0]
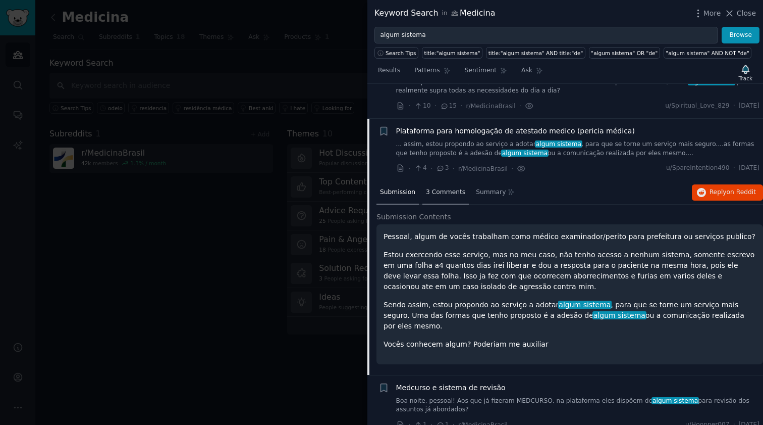
click at [445, 196] on div "3 Comments" at bounding box center [446, 193] width 46 height 24
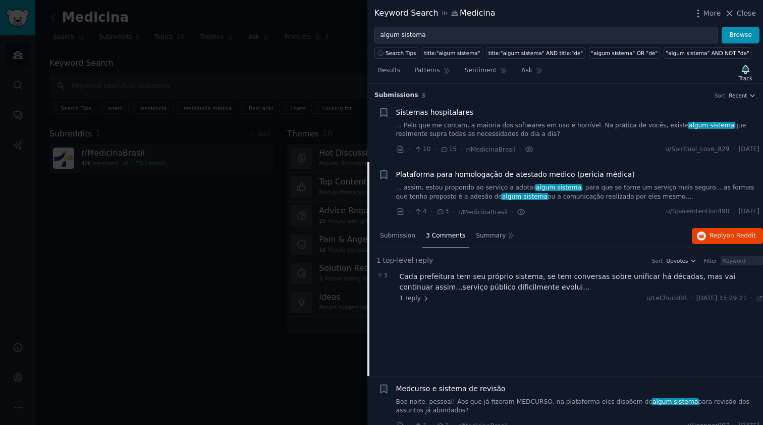
scroll to position [12, 0]
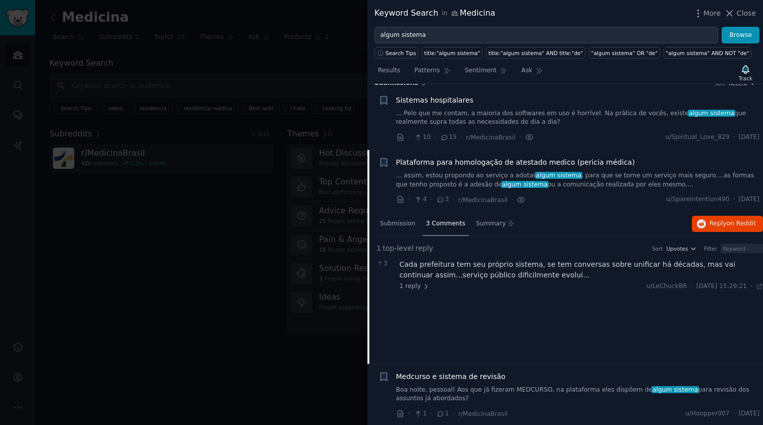
click at [500, 377] on div "Medcurso e sistema de revisão" at bounding box center [578, 376] width 364 height 11
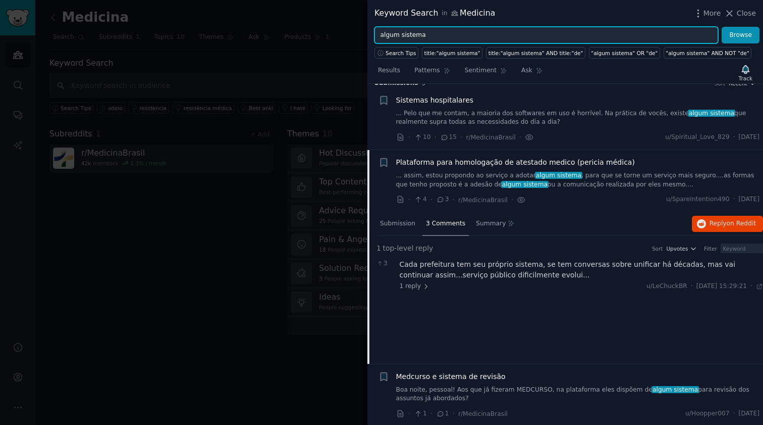
click at [391, 33] on input "algum sistema" at bounding box center [547, 35] width 344 height 17
click at [411, 35] on input "algum sistema" at bounding box center [547, 35] width 344 height 17
click at [393, 38] on input "algum sistema" at bounding box center [547, 35] width 344 height 17
click at [405, 36] on input "algum sistema" at bounding box center [547, 35] width 344 height 17
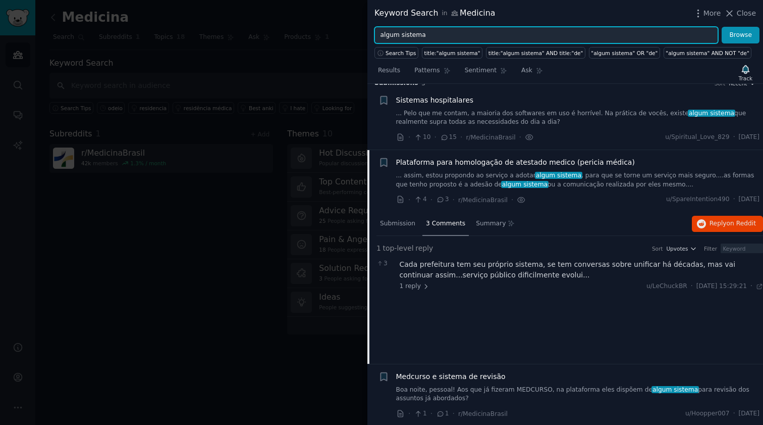
click at [405, 36] on input "algum sistema" at bounding box center [547, 35] width 344 height 17
type input "algum software"
click at [741, 35] on button "Browse" at bounding box center [741, 35] width 38 height 17
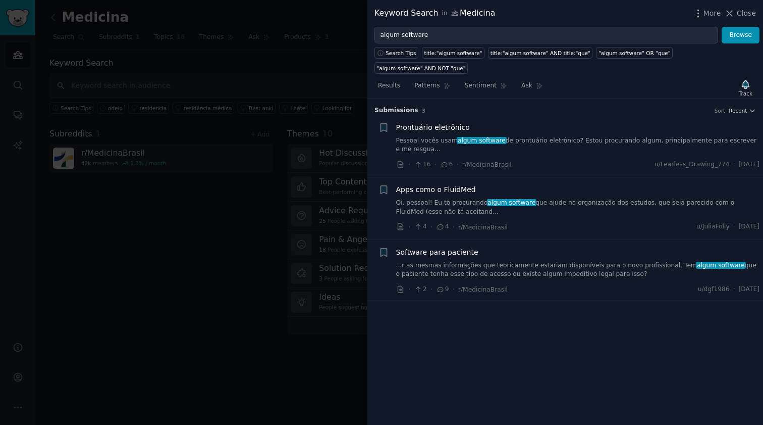
click at [570, 140] on link "Pessoal vocês usam algum software de prontuário eletrônico? Estou procurando al…" at bounding box center [578, 145] width 364 height 18
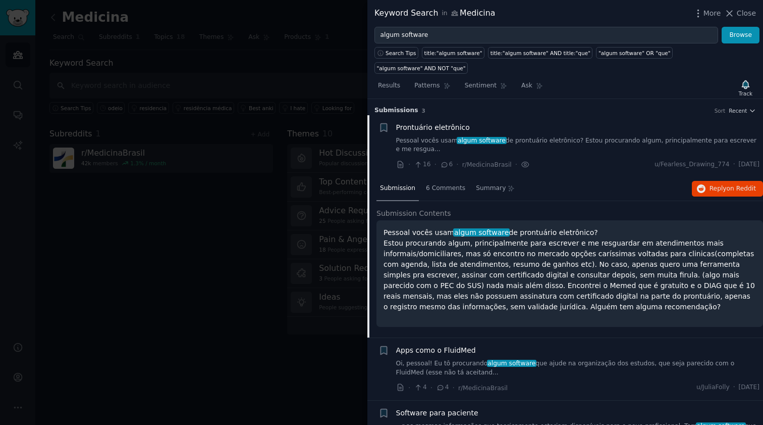
scroll to position [16, 0]
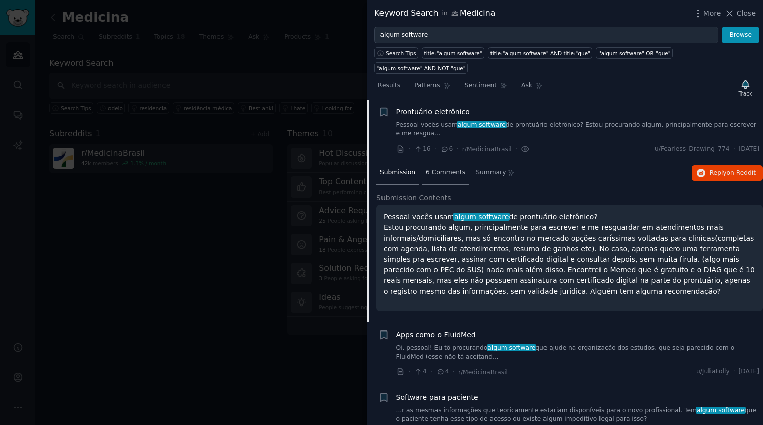
click at [451, 173] on span "6 Comments" at bounding box center [445, 172] width 39 height 9
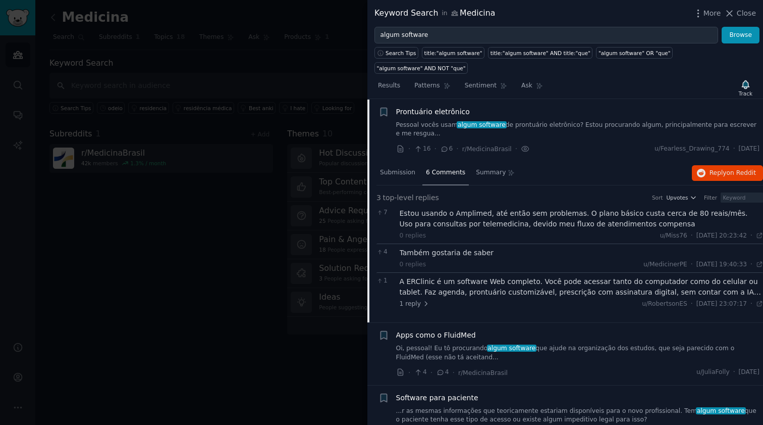
scroll to position [36, 0]
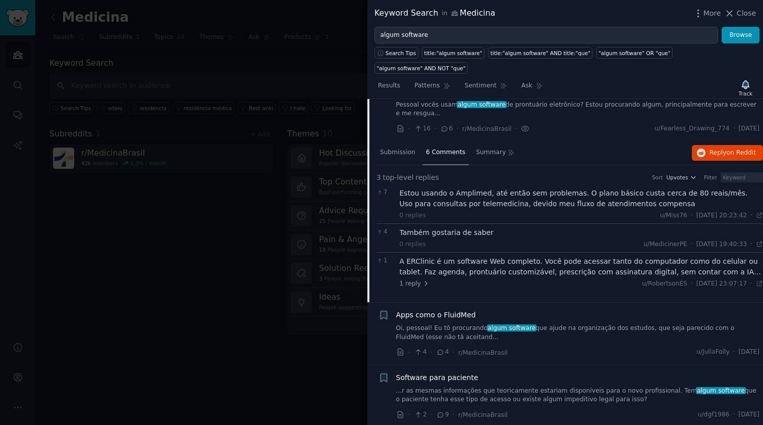
click at [549, 271] on div "A ERClinic é um software Web completo. Você pode acessar tanto do computador co…" at bounding box center [582, 266] width 364 height 21
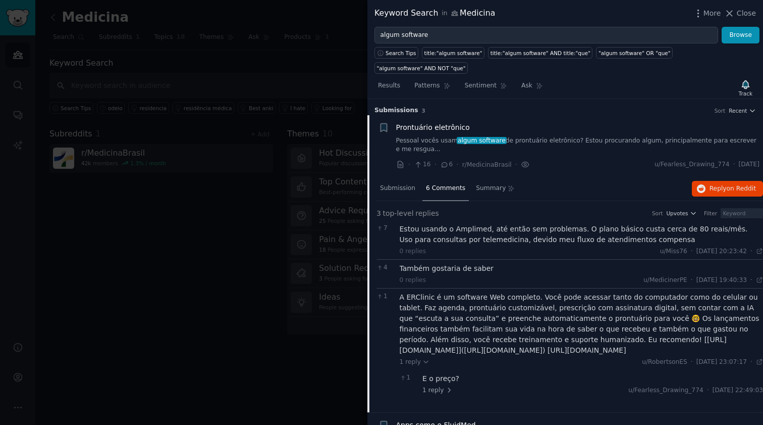
scroll to position [120, 0]
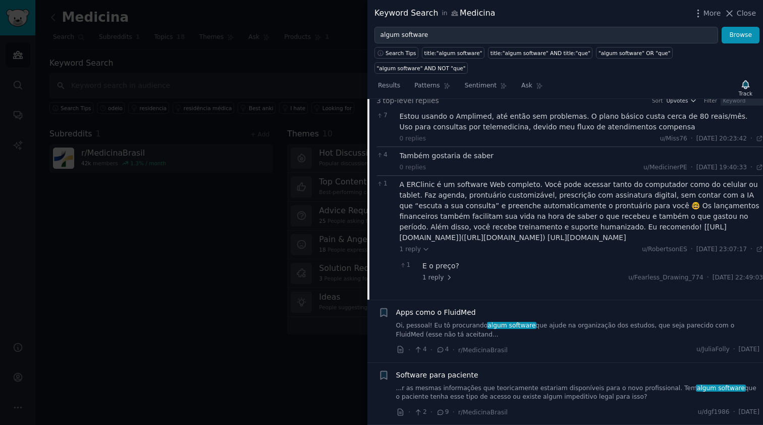
click at [568, 328] on link "Oi, pessoal! Eu tô procurando algum software que ajude na organização dos estud…" at bounding box center [578, 330] width 364 height 18
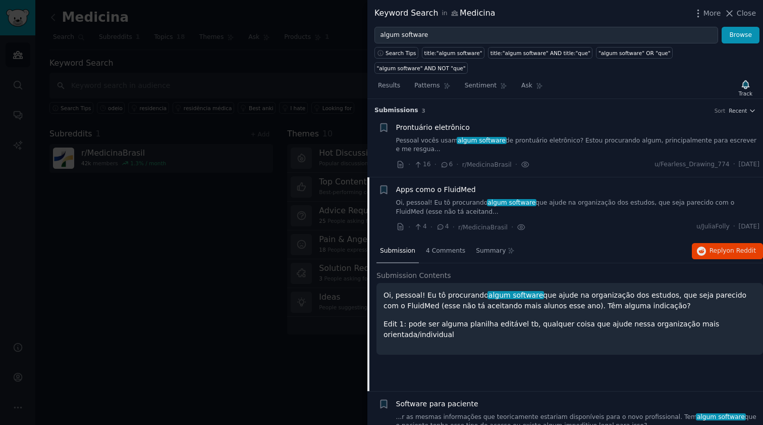
click at [337, 203] on div at bounding box center [381, 212] width 763 height 425
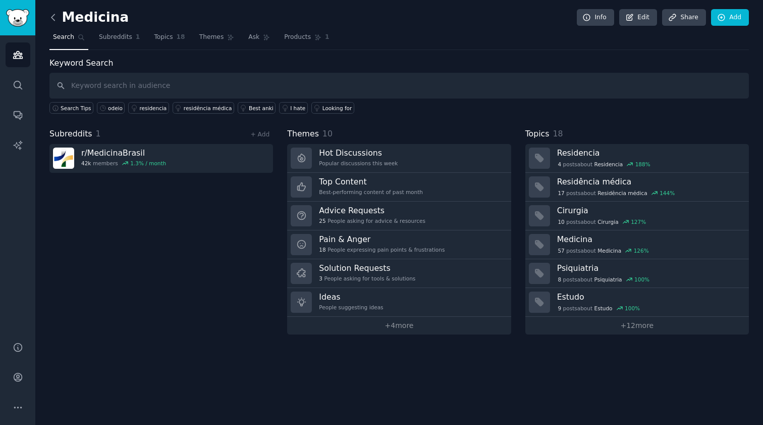
click at [55, 20] on icon at bounding box center [52, 17] width 3 height 6
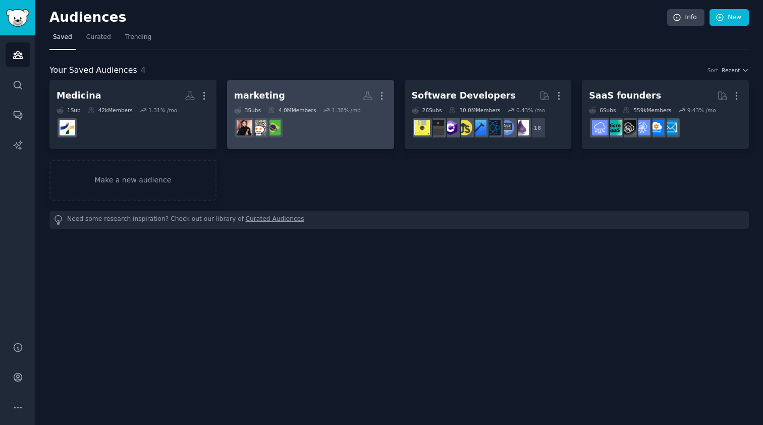
click at [269, 94] on div "marketing" at bounding box center [259, 95] width 51 height 13
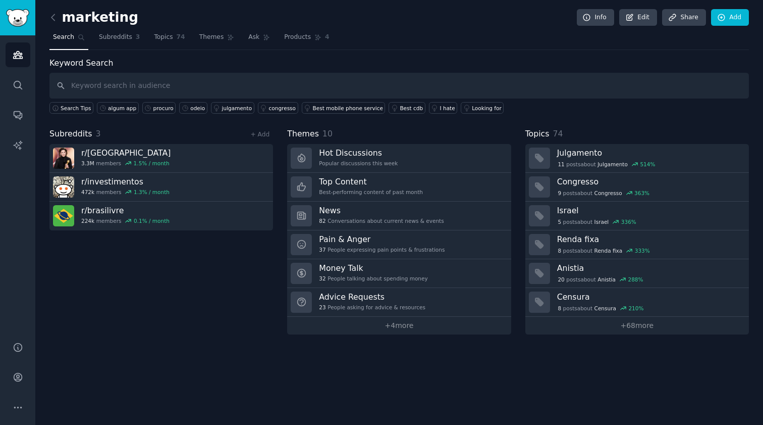
click at [284, 90] on input "text" at bounding box center [399, 86] width 700 height 26
type input "algum aplicativo"
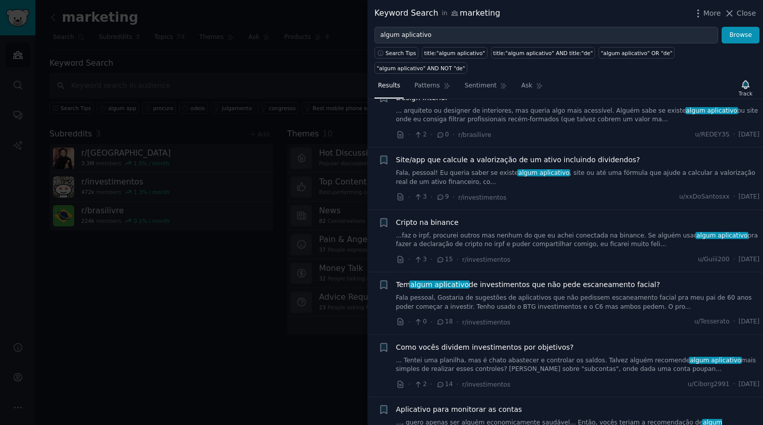
scroll to position [485, 0]
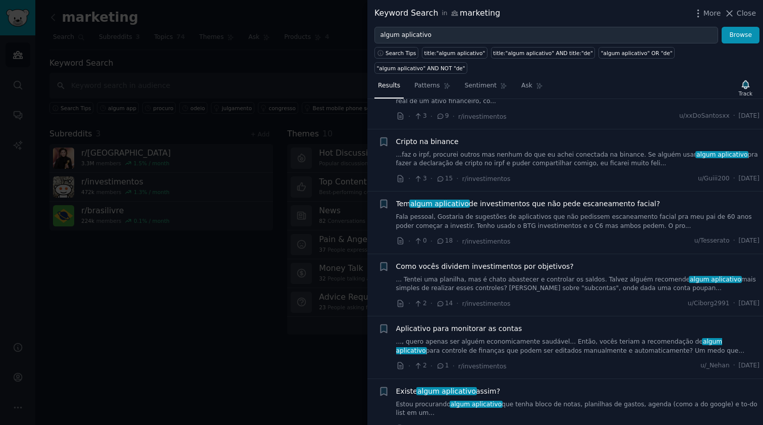
click at [267, 78] on div at bounding box center [381, 212] width 763 height 425
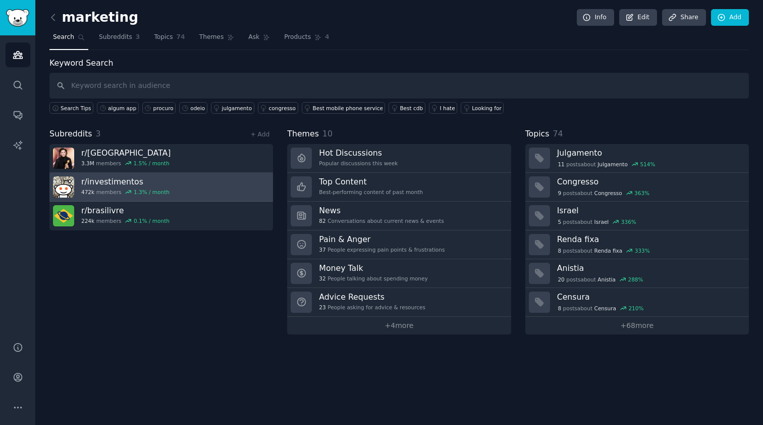
click at [206, 185] on link "r/ investimentos 472k members 1.3 % / month" at bounding box center [161, 187] width 224 height 29
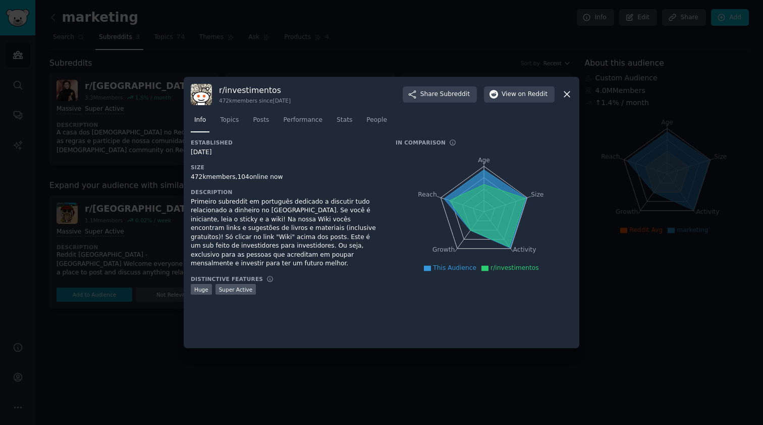
click at [569, 95] on icon at bounding box center [567, 94] width 11 height 11
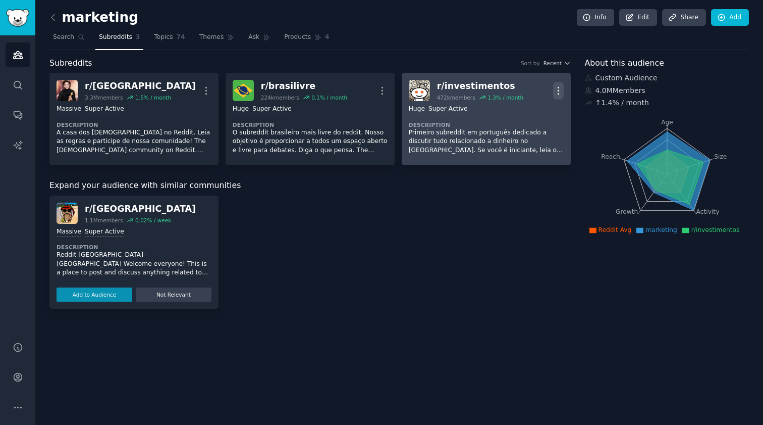
click at [559, 90] on icon "button" at bounding box center [558, 90] width 11 height 11
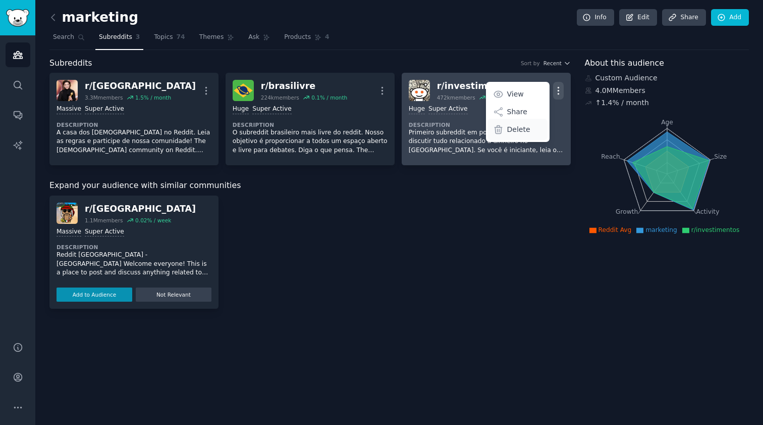
click at [525, 128] on p "Delete" at bounding box center [518, 129] width 23 height 11
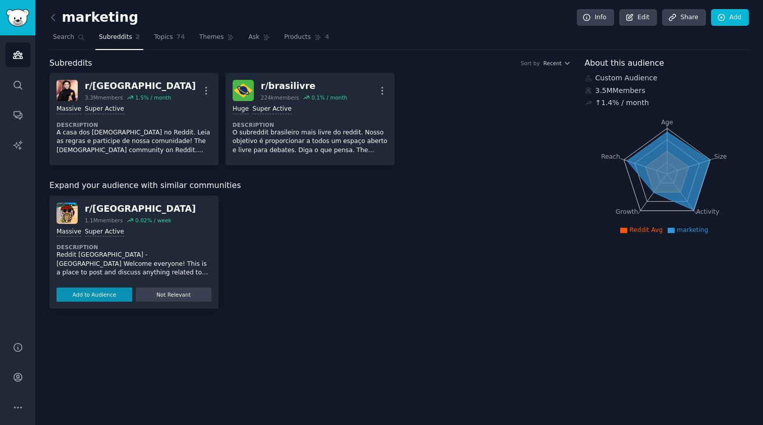
click at [108, 17] on h2 "marketing" at bounding box center [93, 18] width 89 height 16
click at [112, 18] on h2 "marketing" at bounding box center [93, 18] width 89 height 16
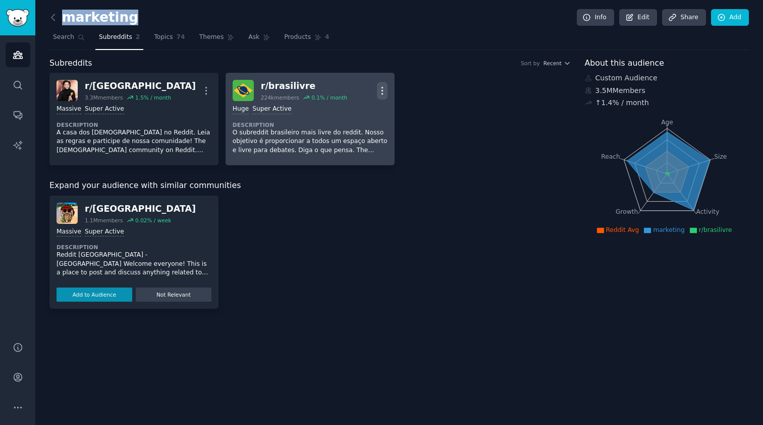
click at [383, 85] on icon "button" at bounding box center [382, 90] width 11 height 11
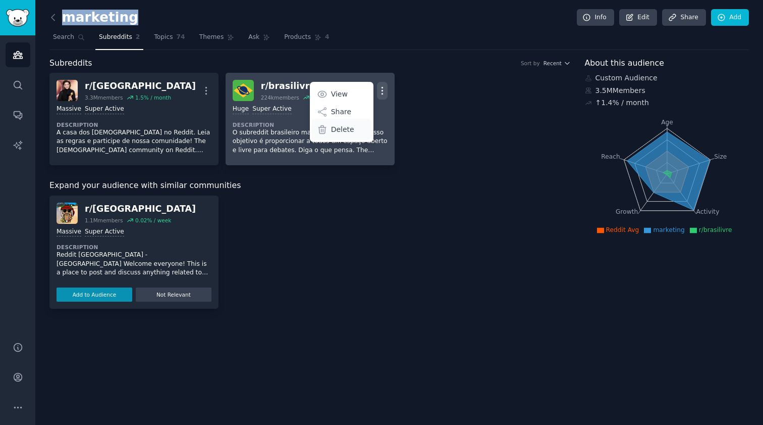
click at [349, 125] on p "Delete" at bounding box center [342, 129] width 23 height 11
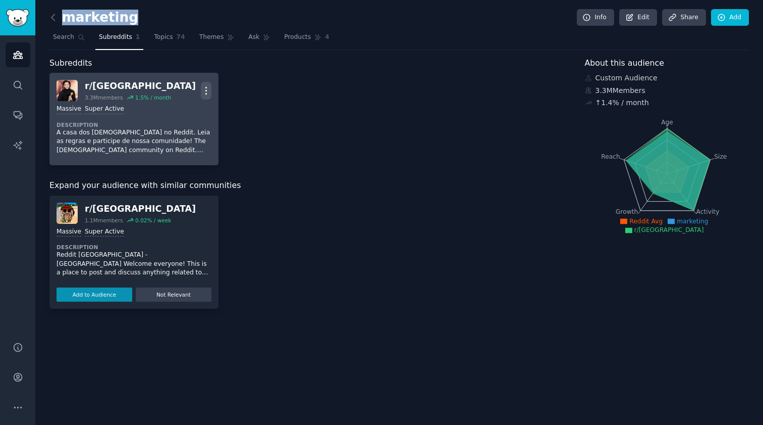
click at [207, 87] on icon "button" at bounding box center [206, 90] width 11 height 11
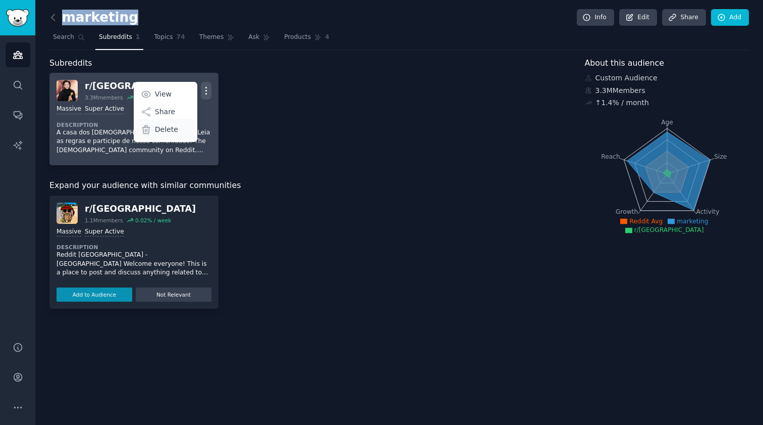
click at [173, 130] on p "Delete" at bounding box center [166, 129] width 23 height 11
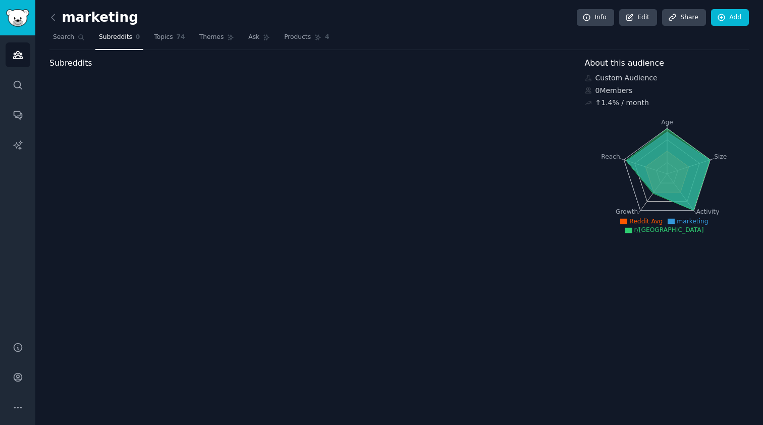
click at [243, 99] on div "Subreddits" at bounding box center [309, 147] width 521 height 180
click at [728, 19] on link "Add" at bounding box center [730, 17] width 38 height 17
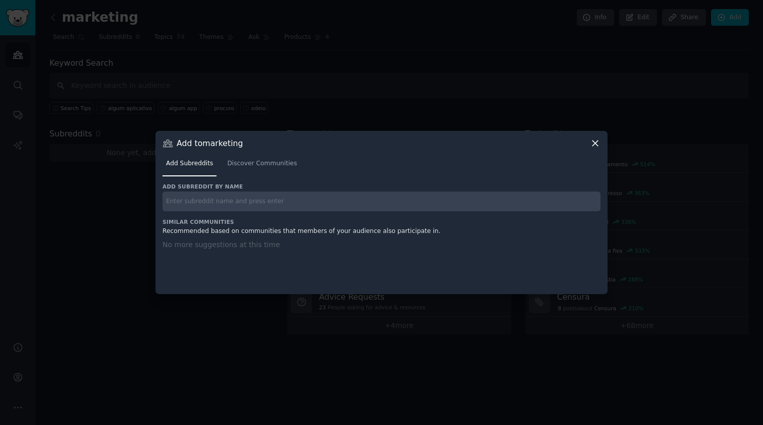
click at [355, 207] on input "text" at bounding box center [382, 201] width 438 height 20
type input "marketing"
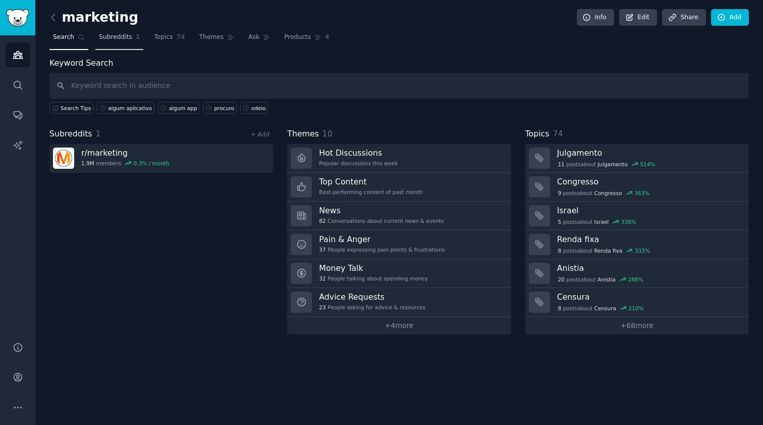
click at [105, 35] on span "Subreddits" at bounding box center [115, 37] width 33 height 9
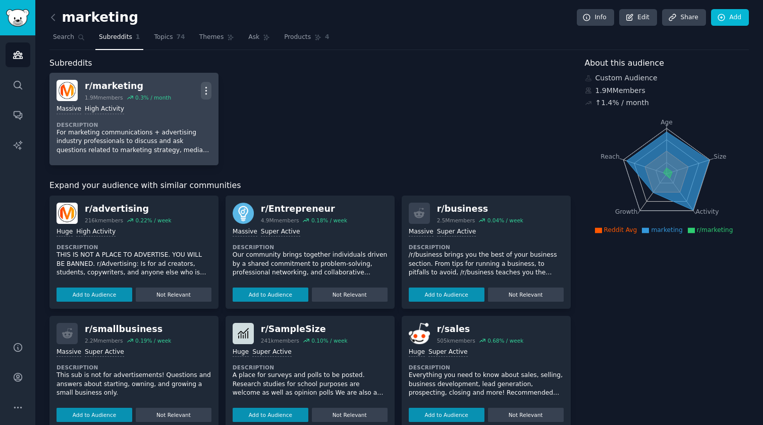
click at [204, 87] on icon "button" at bounding box center [206, 90] width 11 height 11
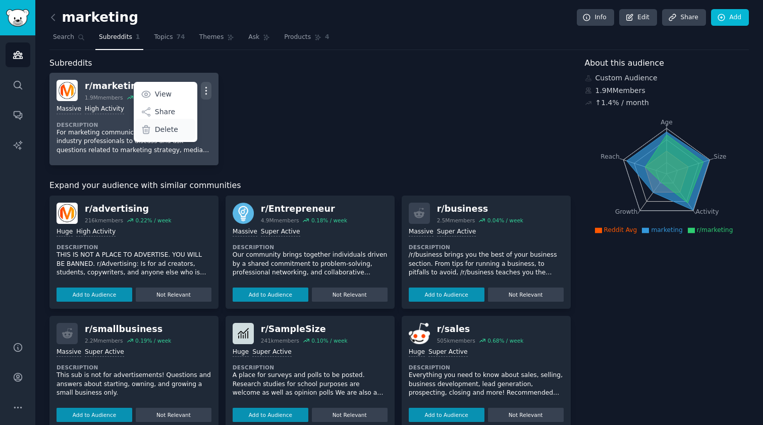
click at [165, 126] on p "Delete" at bounding box center [166, 129] width 23 height 11
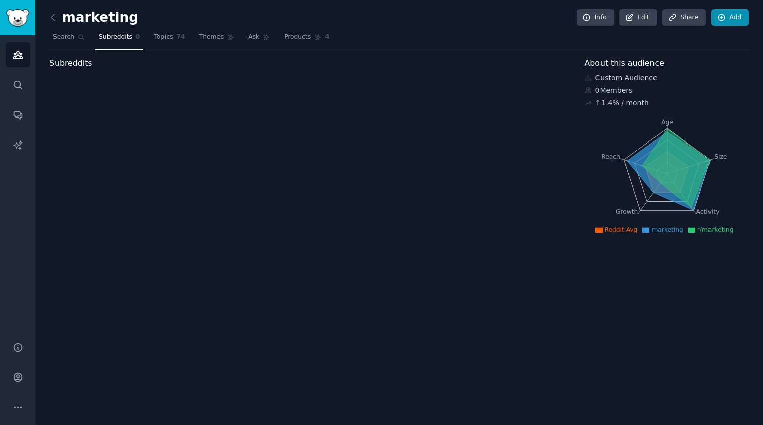
click at [713, 19] on link "Add" at bounding box center [730, 17] width 38 height 17
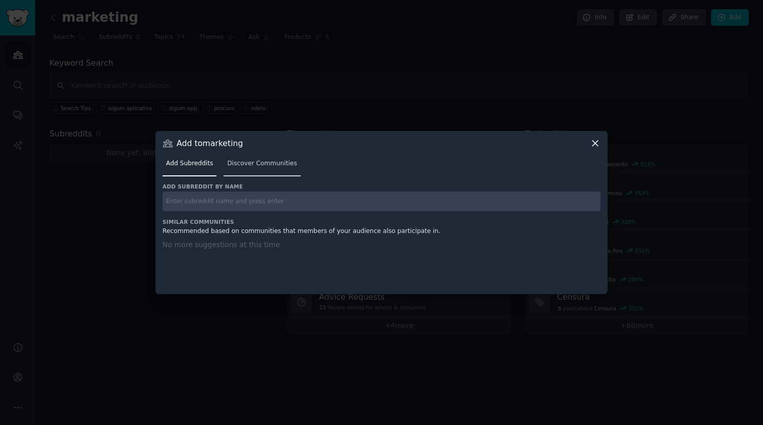
click at [251, 161] on span "Discover Communities" at bounding box center [262, 163] width 70 height 9
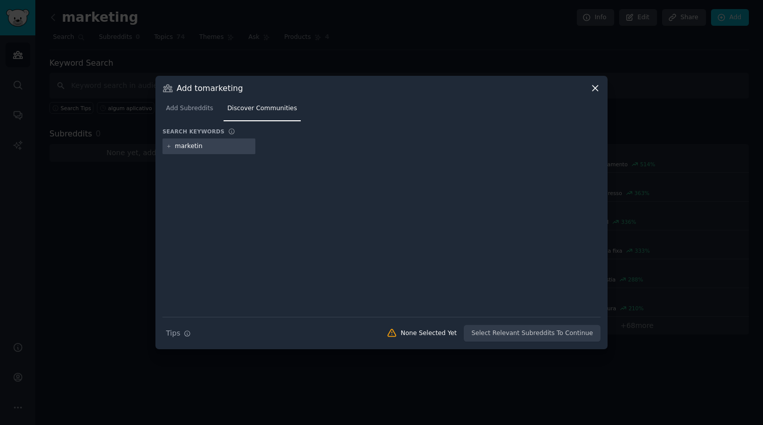
type input "marketing"
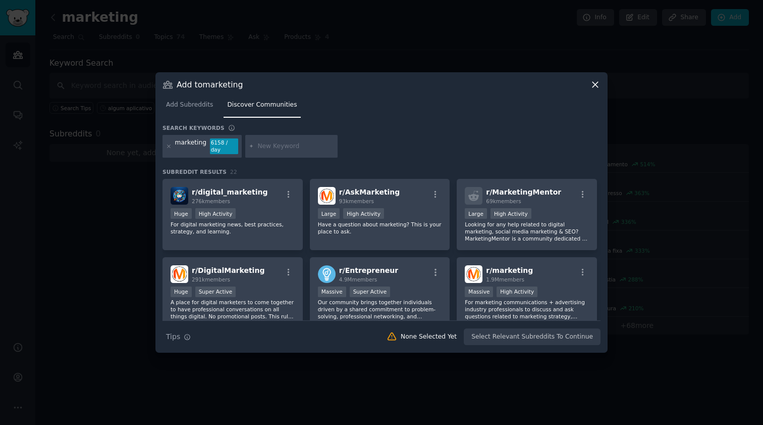
click at [290, 150] on input "text" at bounding box center [295, 146] width 77 height 9
type input "marketing digital"
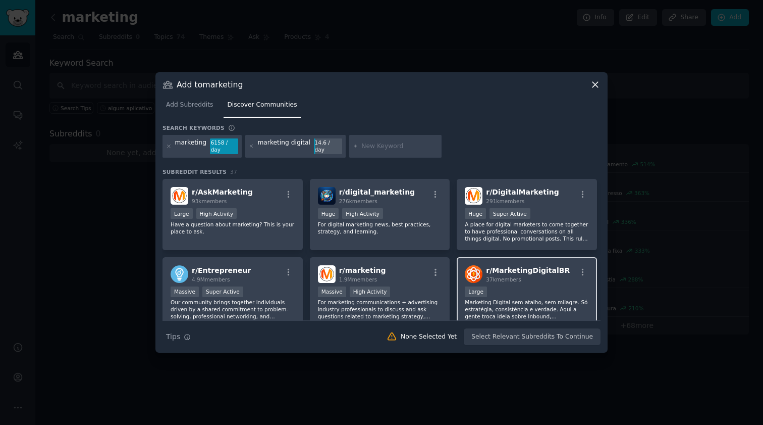
click at [506, 278] on span "37k members" at bounding box center [503, 279] width 35 height 6
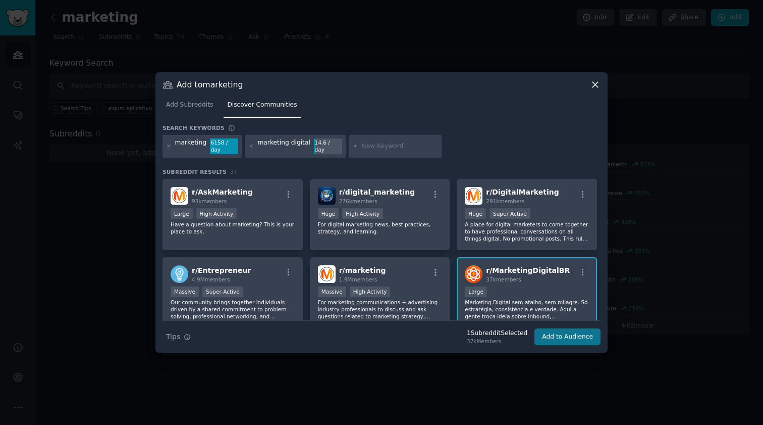
click at [585, 338] on button "Add to Audience" at bounding box center [568, 336] width 66 height 17
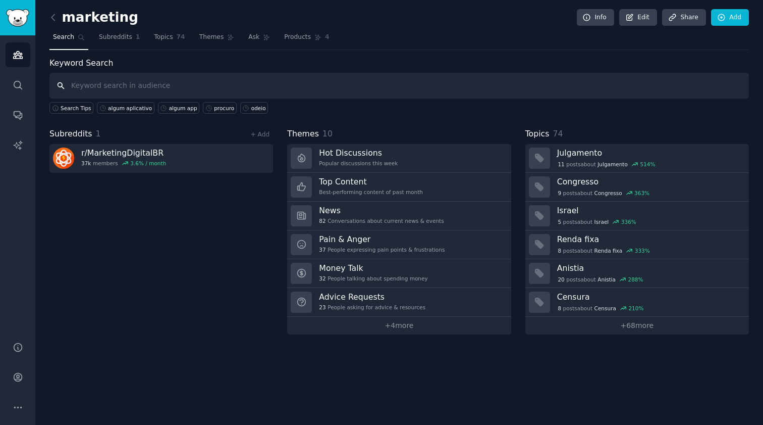
click at [195, 86] on input "text" at bounding box center [399, 86] width 700 height 26
type input "algum aplicativo"
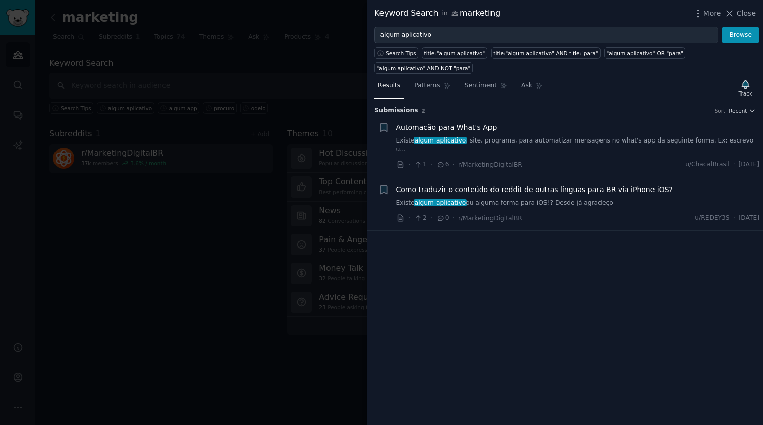
click at [612, 136] on link "Existe algum aplicativo , site, programa, para automatizar mensagens no what's …" at bounding box center [578, 145] width 364 height 18
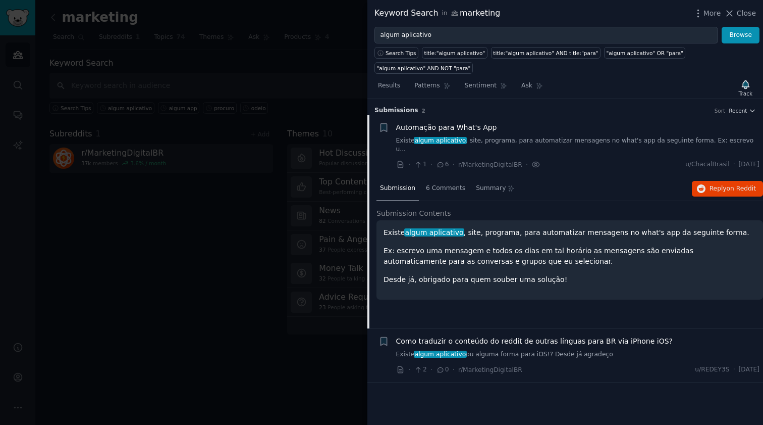
click at [583, 141] on link "Existe algum aplicativo , site, programa, para automatizar mensagens no what's …" at bounding box center [578, 145] width 364 height 18
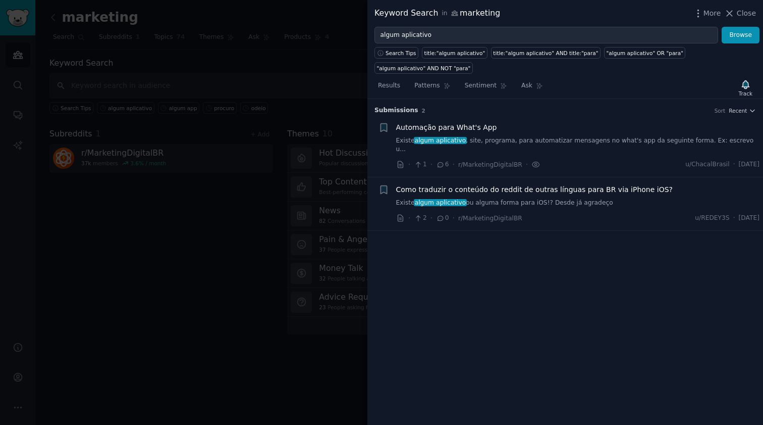
click at [588, 198] on link "Existe algum aplicativo ou alguma forma para iOS!? Desde já agradeço" at bounding box center [578, 202] width 364 height 9
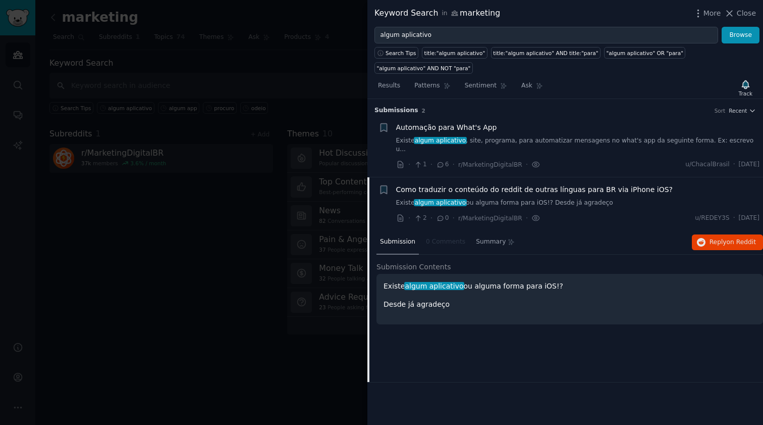
click at [588, 199] on div "Como traduzir o conteúdo do reddit de outras línguas para BR via iPhone iOS? Ex…" at bounding box center [578, 203] width 364 height 39
click at [588, 148] on div "Automação para What's App Existe algum aplicativo , site, programa, para automa…" at bounding box center [578, 146] width 364 height 48
click at [562, 138] on link "Existe algum aplicativo , site, programa, para automatizar mensagens no what's …" at bounding box center [578, 145] width 364 height 18
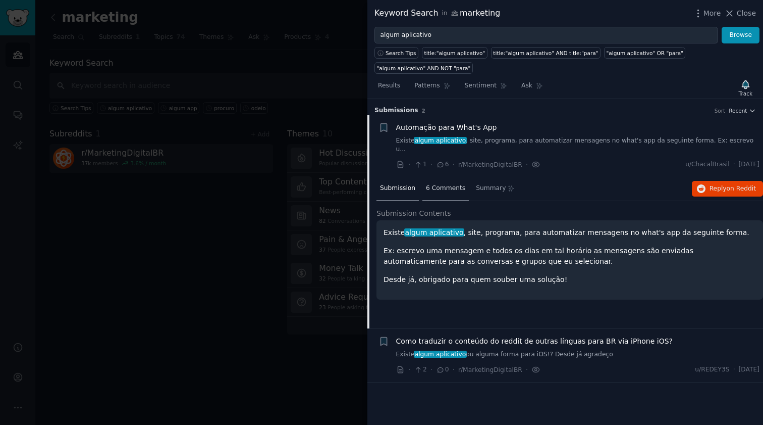
click at [450, 184] on span "6 Comments" at bounding box center [445, 188] width 39 height 9
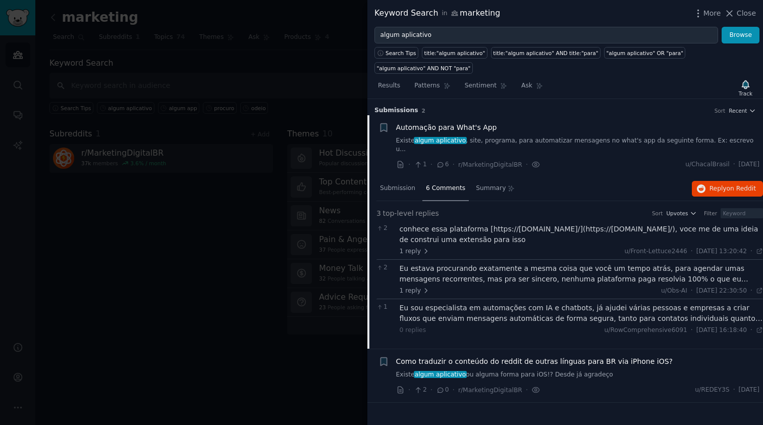
click at [529, 274] on div "Eu estava procurando exatamente a mesma coisa que você um tempo atrás, para age…" at bounding box center [582, 273] width 364 height 21
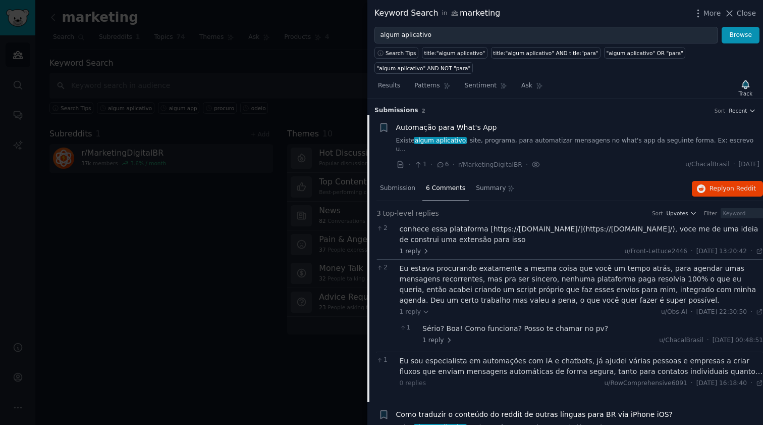
scroll to position [20, 0]
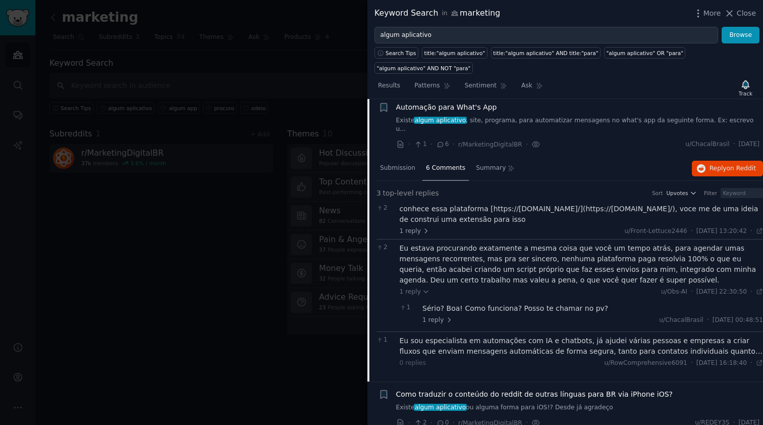
click at [541, 339] on div "Eu sou especialista em automações com IA e chatbots, já ajudei várias pessoas e…" at bounding box center [582, 345] width 364 height 21
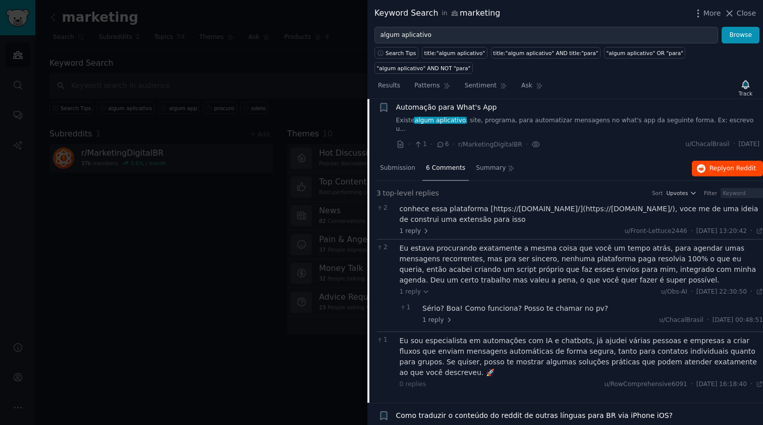
click at [728, 165] on span "on Reddit" at bounding box center [741, 168] width 29 height 7
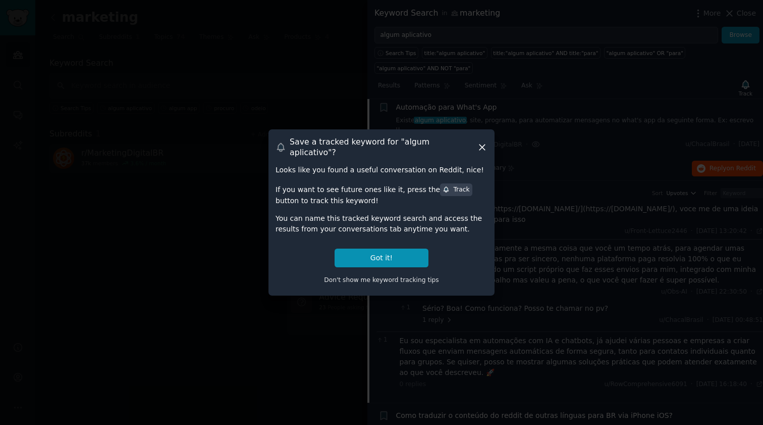
click at [480, 147] on icon at bounding box center [482, 147] width 11 height 11
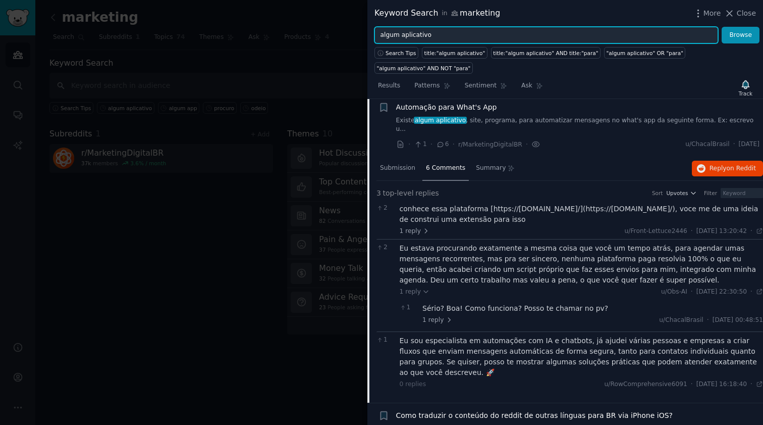
click at [420, 33] on input "algum aplicativo" at bounding box center [547, 35] width 344 height 17
click at [741, 35] on button "Browse" at bounding box center [741, 35] width 38 height 17
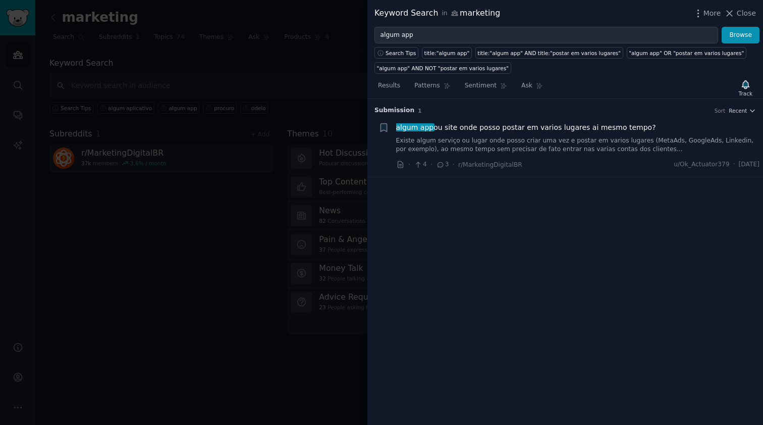
click at [537, 148] on link "Existe algum serviço ou lugar onde posso criar uma vez e postar em varios lugar…" at bounding box center [578, 145] width 364 height 18
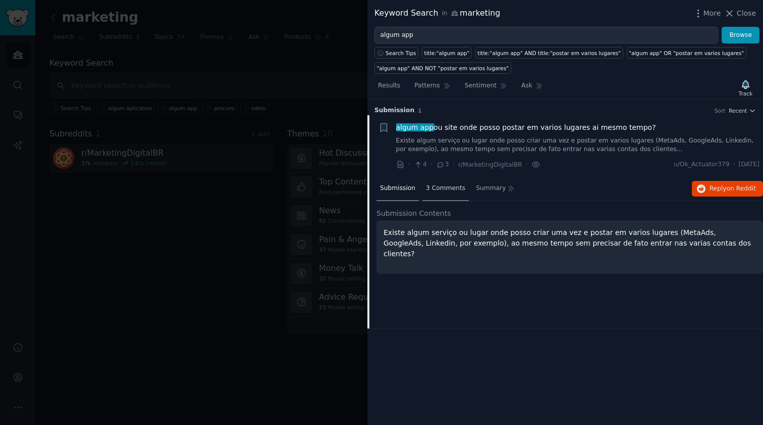
click at [438, 184] on span "3 Comments" at bounding box center [445, 188] width 39 height 9
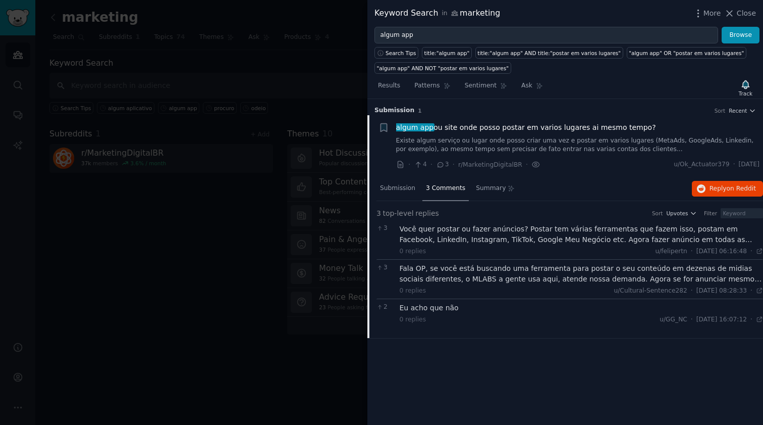
click at [519, 239] on div "Você quer postar ou fazer anúncios? Postar tem várias ferramentas que fazem iss…" at bounding box center [582, 234] width 364 height 21
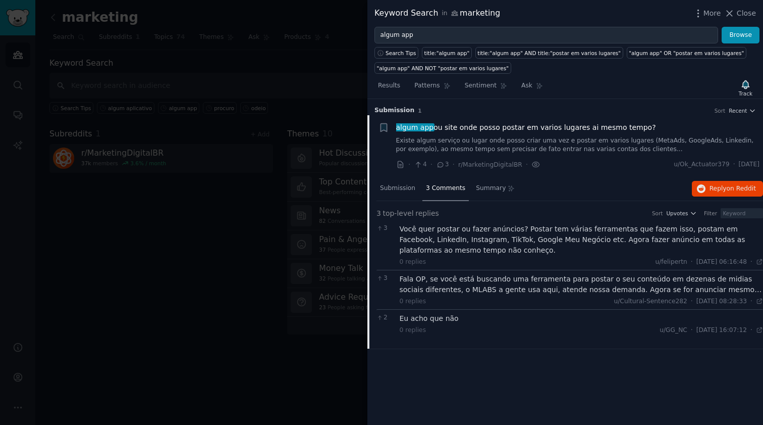
click at [549, 292] on div "Fala OP, se você está buscando uma ferramenta para postar o seu conteúdo em dez…" at bounding box center [582, 284] width 364 height 21
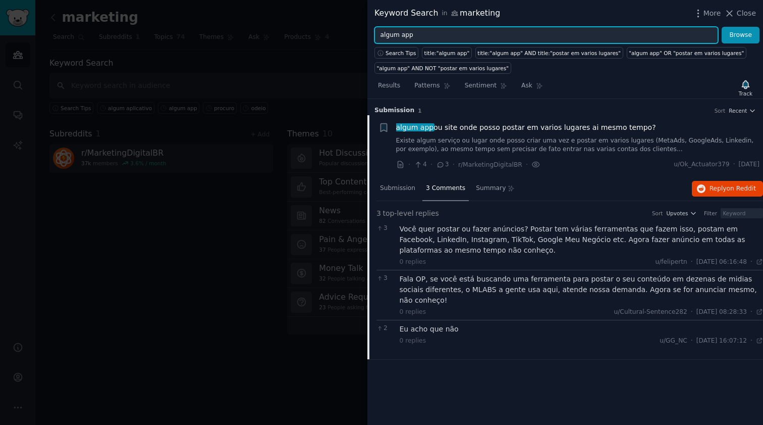
drag, startPoint x: 441, startPoint y: 31, endPoint x: 365, endPoint y: 30, distance: 75.7
click at [365, 30] on div "Keyword Search in marketing More Close algum app Browse Search Tips title:"algu…" at bounding box center [381, 212] width 763 height 425
click at [423, 37] on input "algum app" at bounding box center [547, 35] width 344 height 17
click at [741, 35] on button "Browse" at bounding box center [741, 35] width 38 height 17
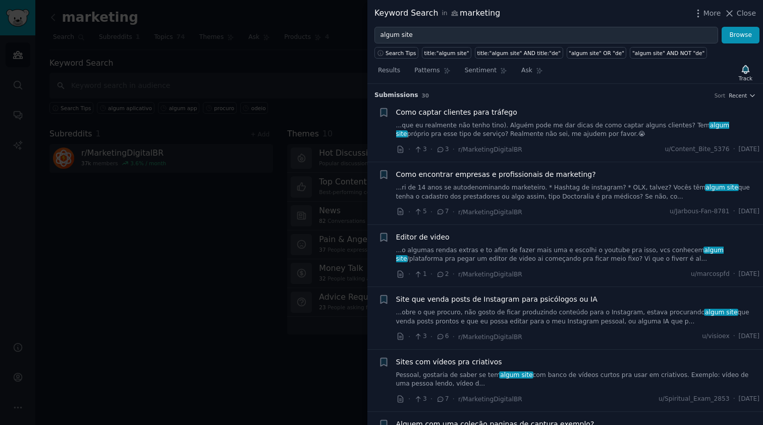
click at [552, 133] on link "...que eu realmente não tenho tino). Alguém pode me dar dicas de como captar al…" at bounding box center [578, 130] width 364 height 18
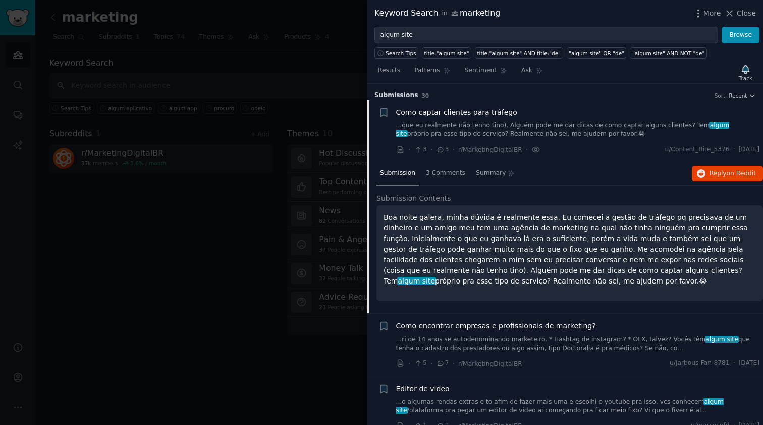
scroll to position [16, 0]
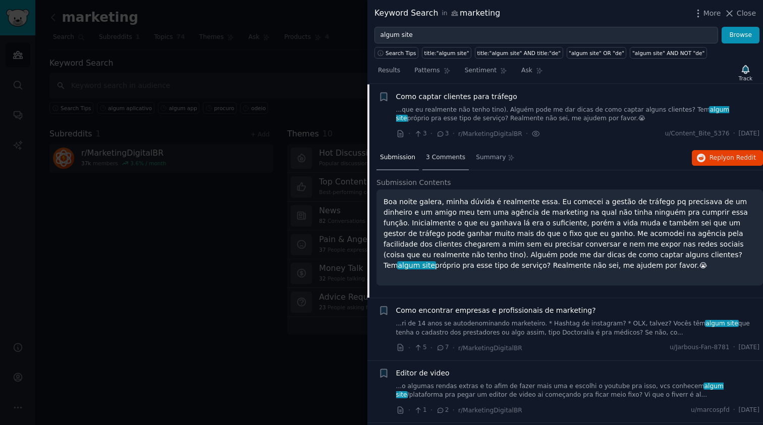
click at [443, 160] on span "3 Comments" at bounding box center [445, 157] width 39 height 9
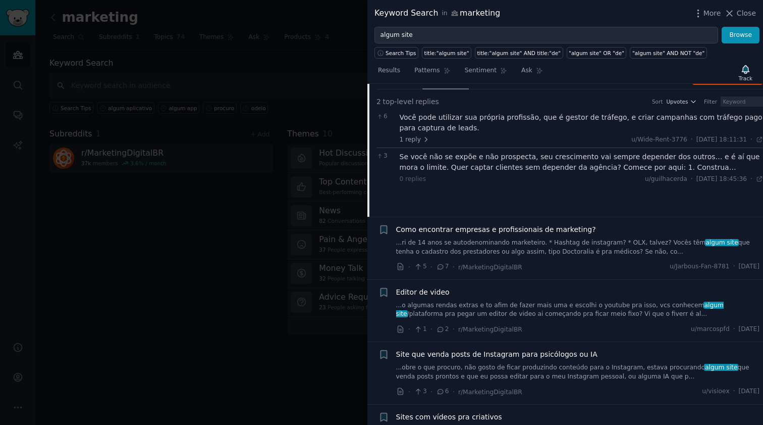
scroll to position [177, 0]
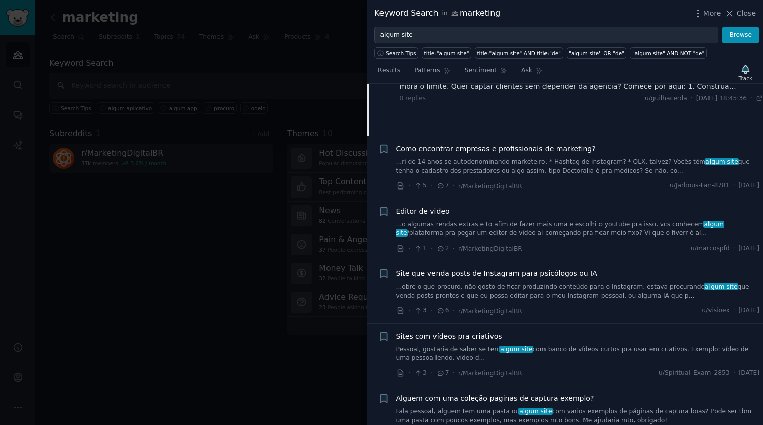
click at [559, 172] on link "...ri de 14 anos se autodenominando marketeiro. * Hashtag de instagram? * OLX, …" at bounding box center [578, 166] width 364 height 18
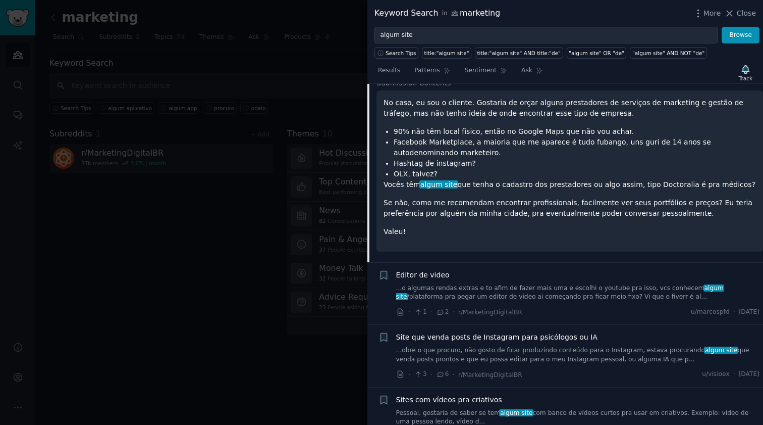
scroll to position [77, 0]
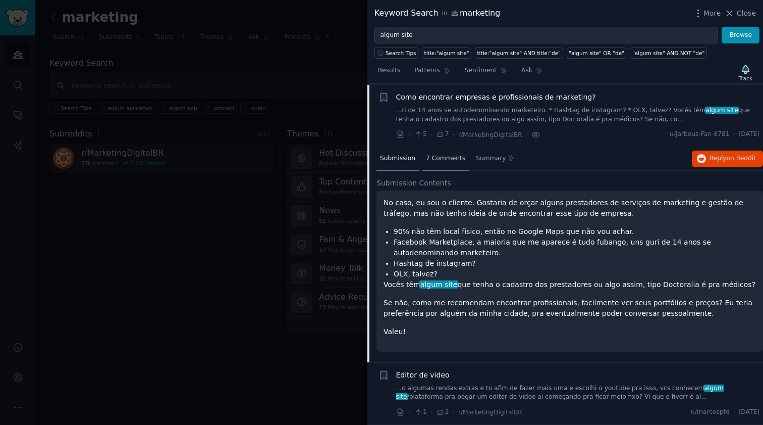
click at [454, 156] on span "7 Comments" at bounding box center [445, 158] width 39 height 9
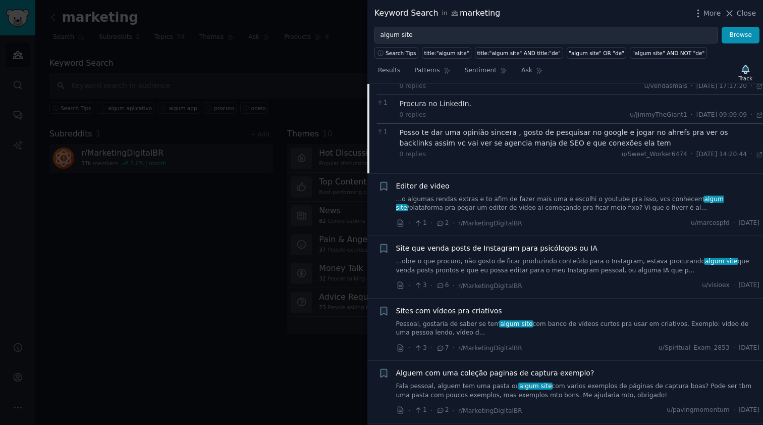
scroll to position [400, 0]
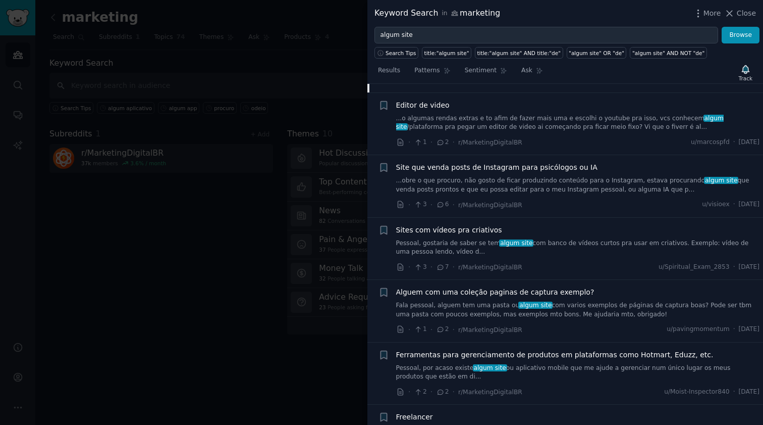
click at [541, 121] on link "...o algumas rendas extras e to afim de fazer mais uma e escolhi o youtube pra …" at bounding box center [578, 123] width 364 height 18
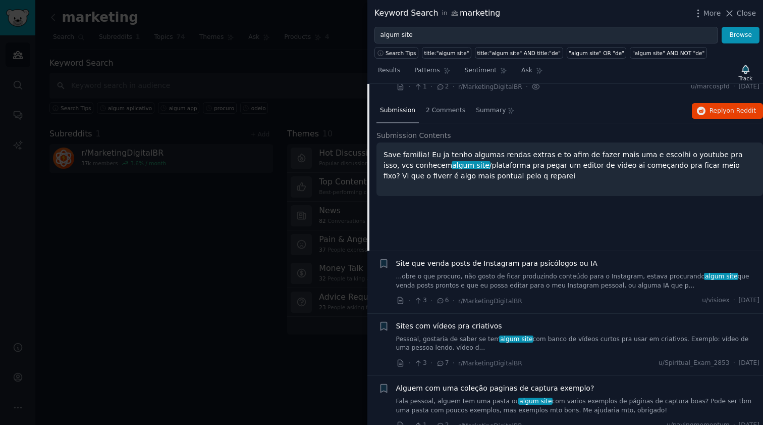
scroll to position [139, 0]
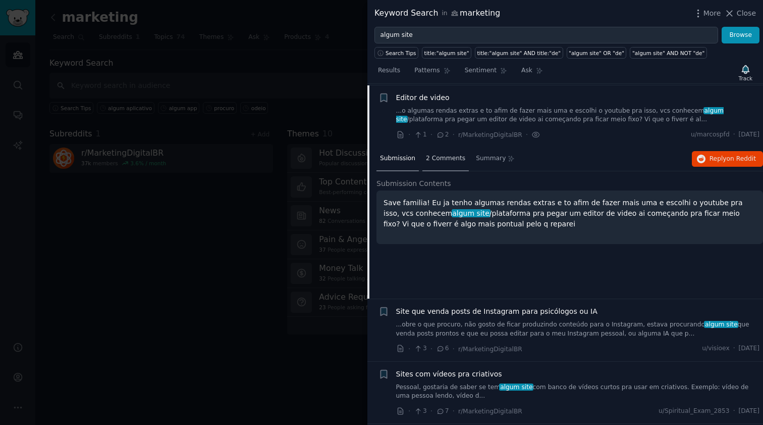
click at [441, 165] on div "2 Comments" at bounding box center [446, 159] width 46 height 24
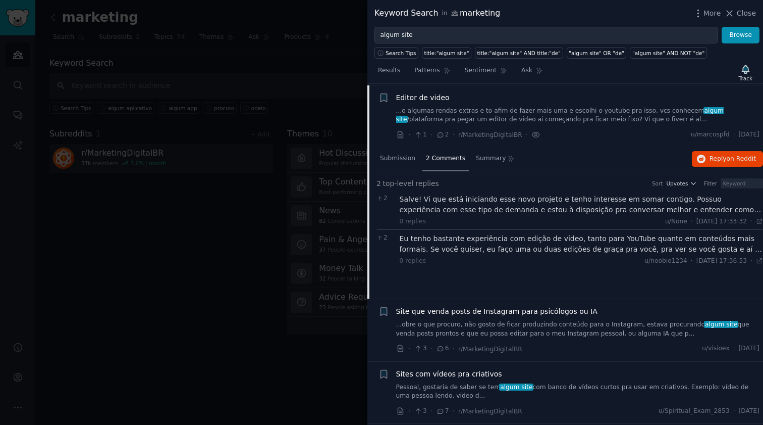
click at [477, 207] on div "Salve! Vi que está iniciando esse novo projeto e tenho interesse em somar conti…" at bounding box center [582, 204] width 364 height 21
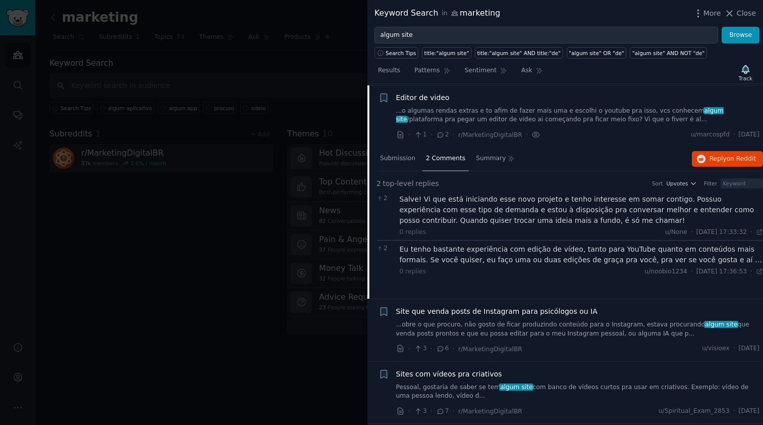
click at [452, 260] on div "Eu tenho bastante experiência com edição de vídeo, tanto para YouTube quanto em…" at bounding box center [582, 254] width 364 height 21
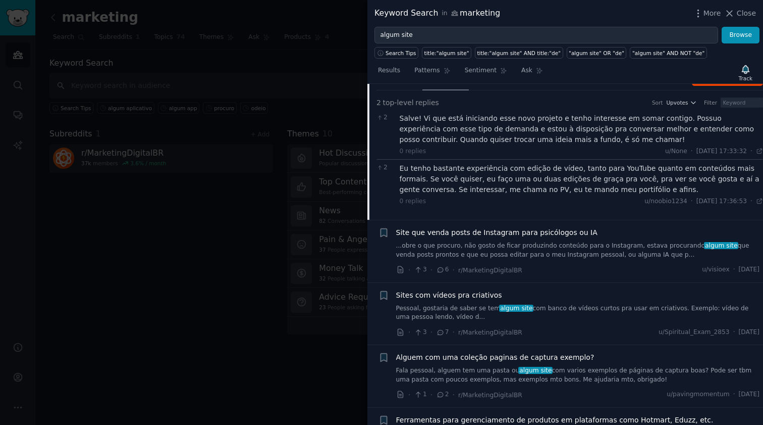
scroll to position [301, 0]
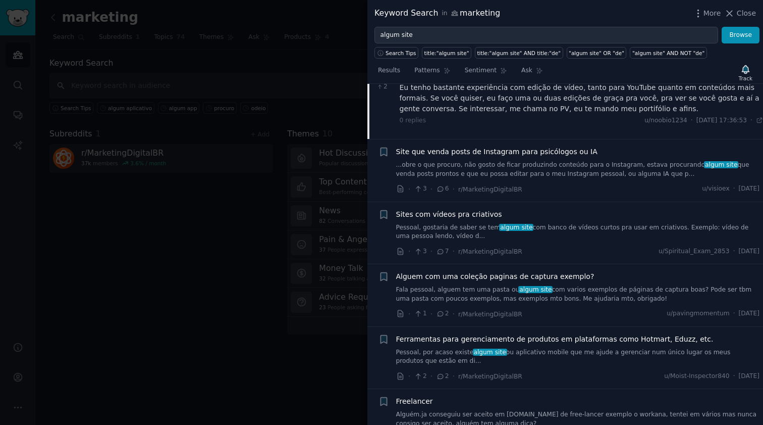
click at [493, 226] on link "Pessoal, gostaria de saber se tem algum site com banco de vídeos curtos pra usa…" at bounding box center [578, 232] width 364 height 18
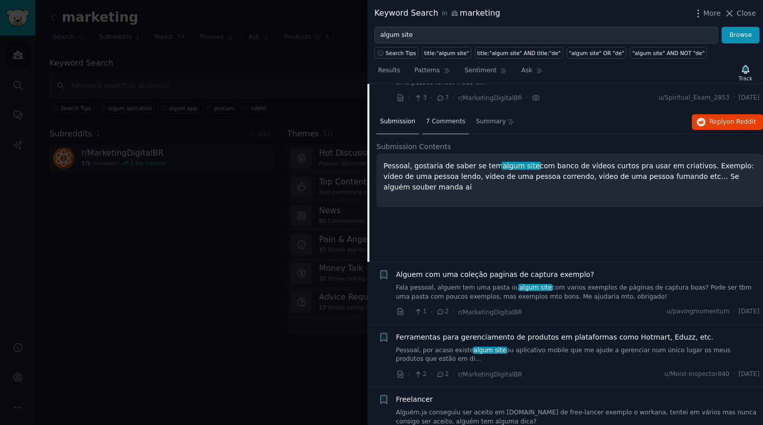
scroll to position [263, 0]
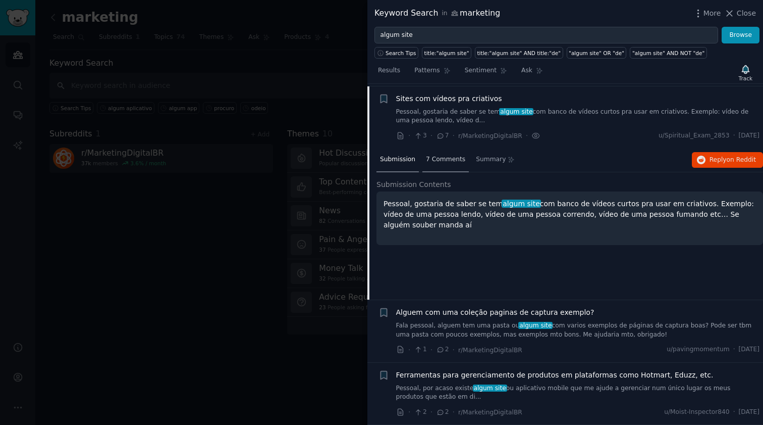
click at [449, 157] on span "7 Comments" at bounding box center [445, 159] width 39 height 9
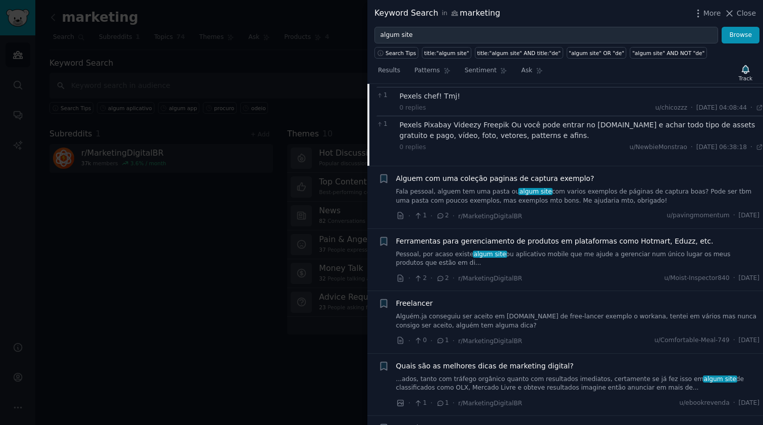
scroll to position [505, 0]
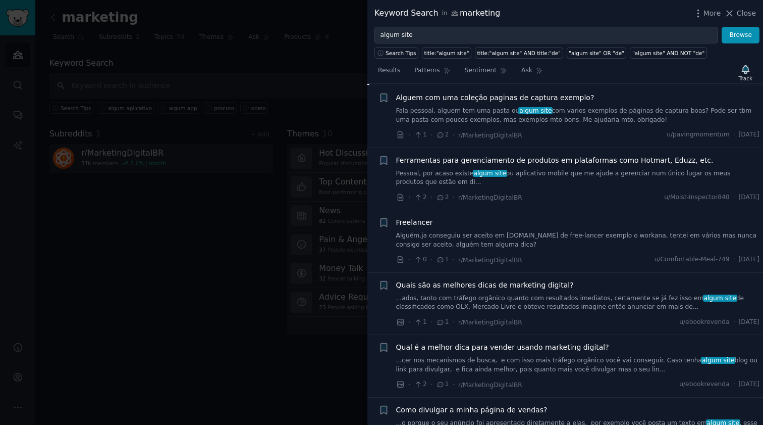
click at [549, 169] on link "Pessoal, por acaso existe algum site ou aplicativo mobile que me ajude a gerenc…" at bounding box center [578, 178] width 364 height 18
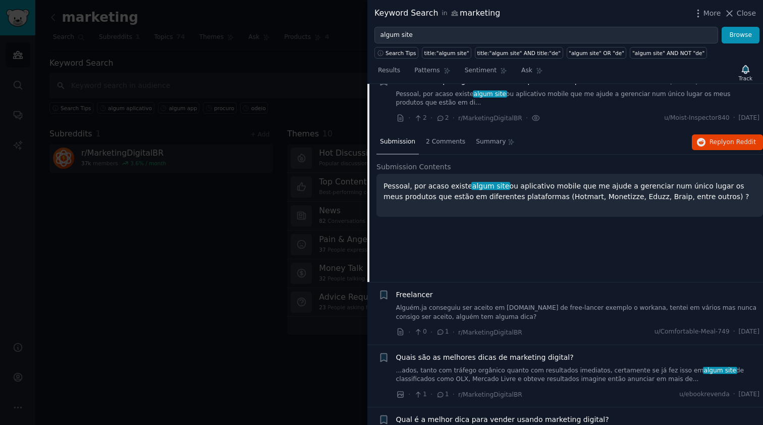
scroll to position [387, 0]
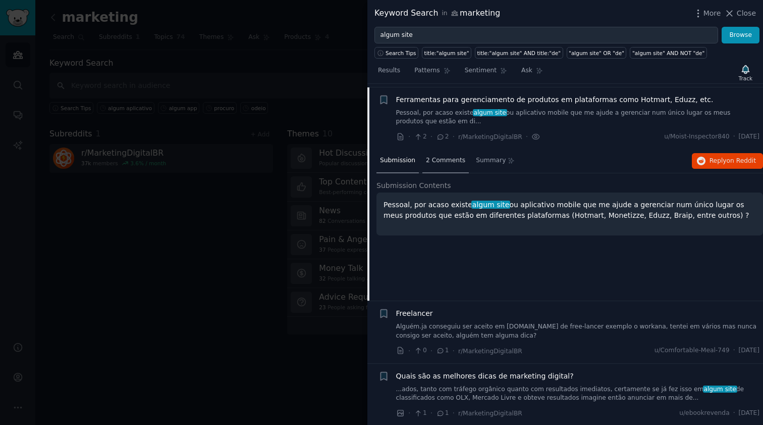
click at [443, 157] on span "2 Comments" at bounding box center [445, 160] width 39 height 9
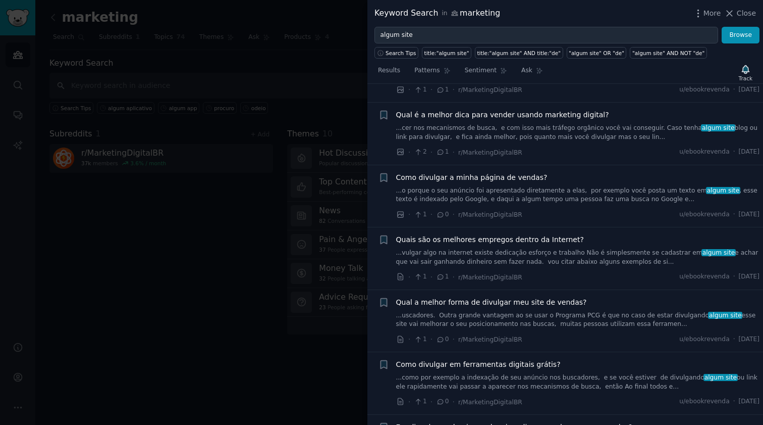
scroll to position [790, 0]
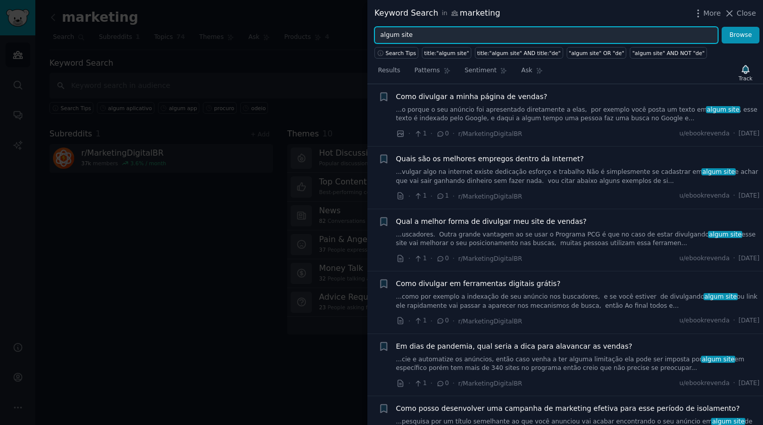
click at [441, 39] on input "algum site" at bounding box center [547, 35] width 344 height 17
type input "algum app"
click at [741, 35] on button "Browse" at bounding box center [741, 35] width 38 height 17
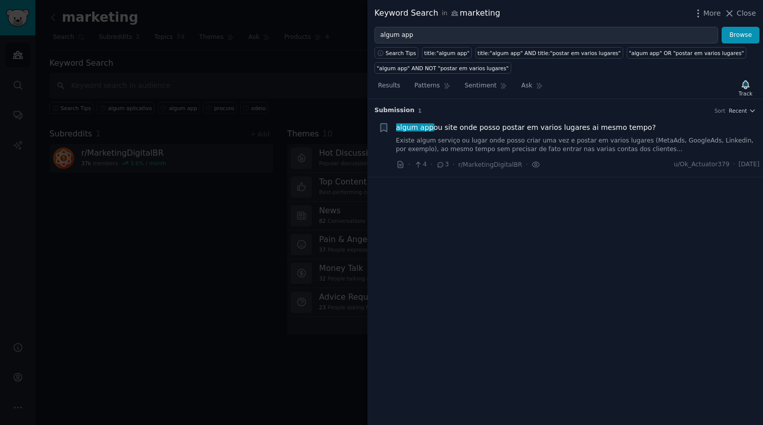
click at [306, 85] on div at bounding box center [381, 212] width 763 height 425
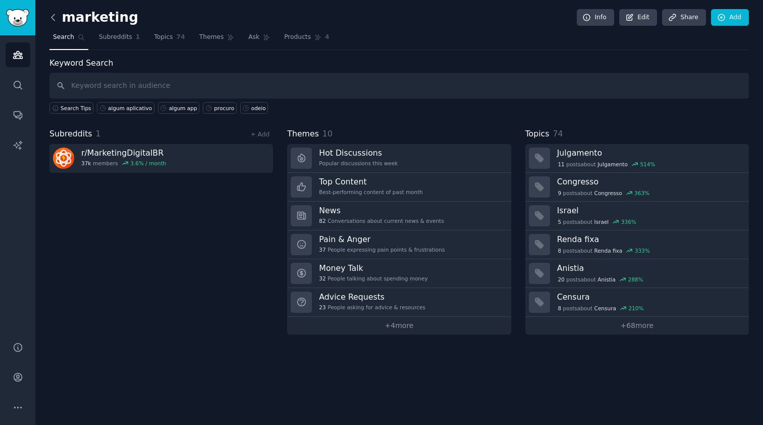
click at [55, 16] on icon at bounding box center [53, 17] width 11 height 11
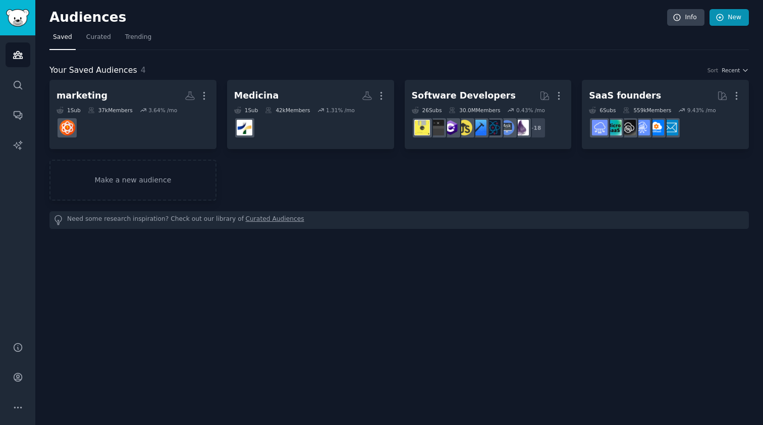
click at [743, 17] on link "New" at bounding box center [729, 17] width 39 height 17
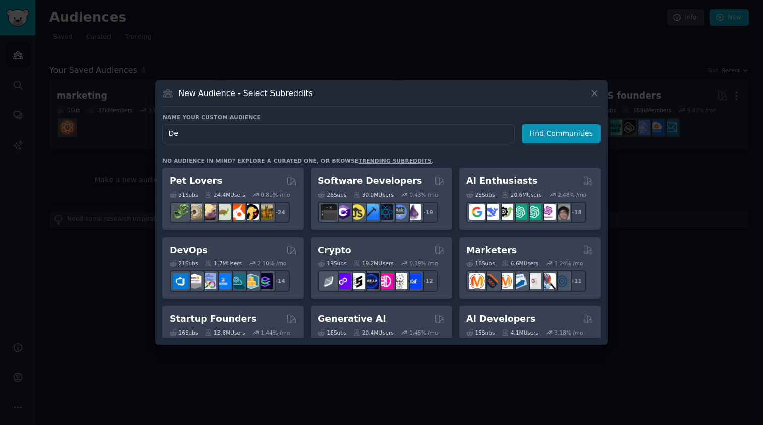
type input "Dev"
click at [563, 133] on button "Find Communities" at bounding box center [561, 133] width 79 height 19
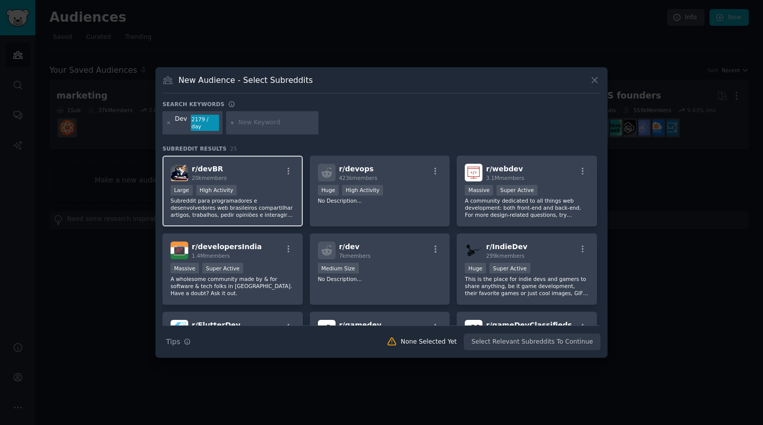
click at [223, 164] on h2 "r/ devBR 20k members" at bounding box center [209, 173] width 35 height 18
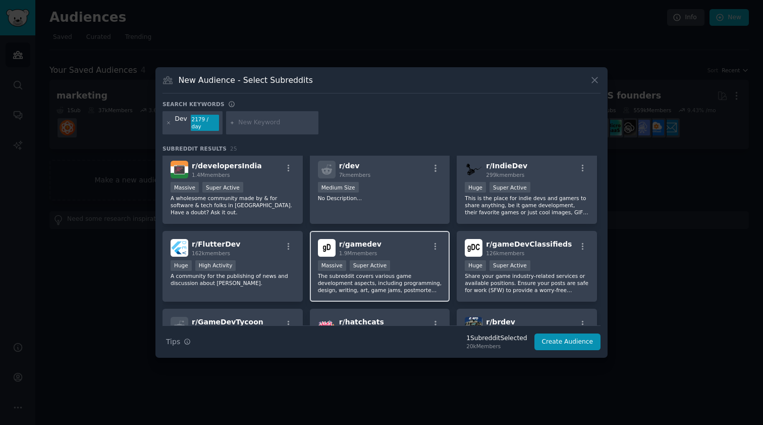
scroll to position [162, 0]
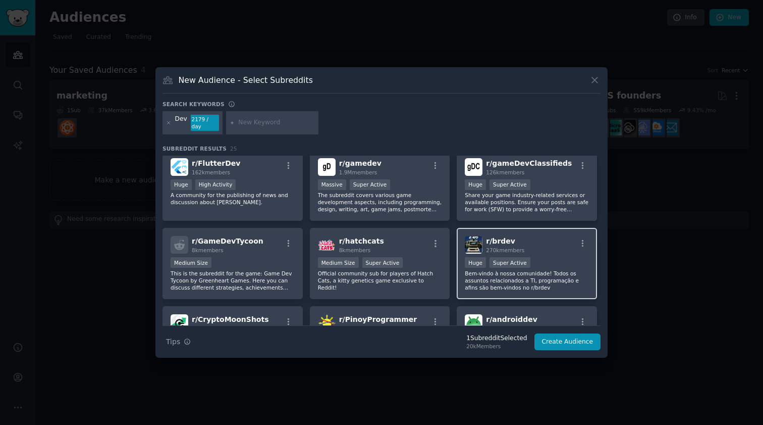
click at [539, 245] on div "r/ brdev 270k members" at bounding box center [527, 245] width 124 height 18
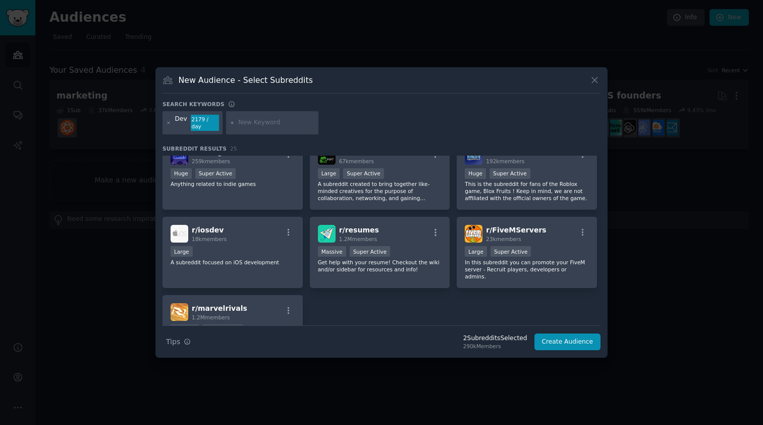
scroll to position [0, 0]
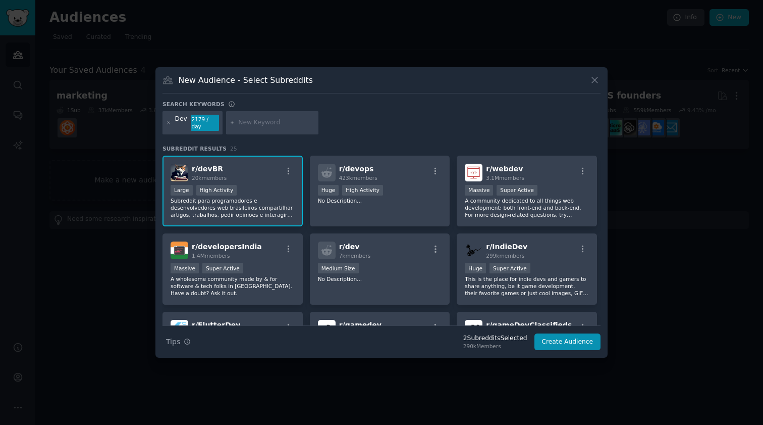
click at [251, 125] on input "text" at bounding box center [276, 122] width 77 height 9
type input "devops"
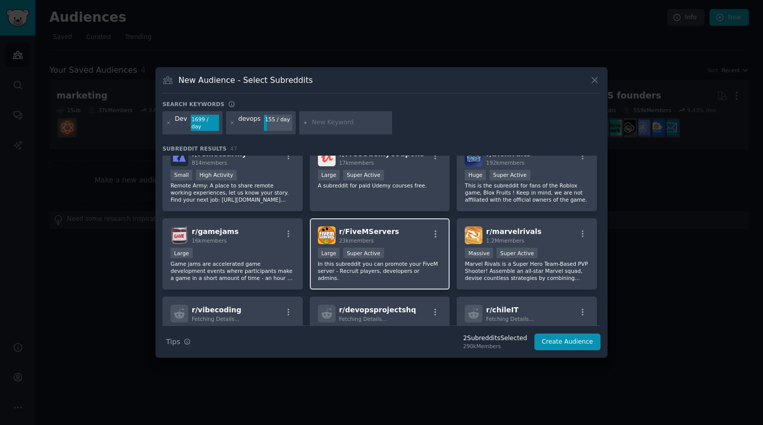
scroll to position [1081, 0]
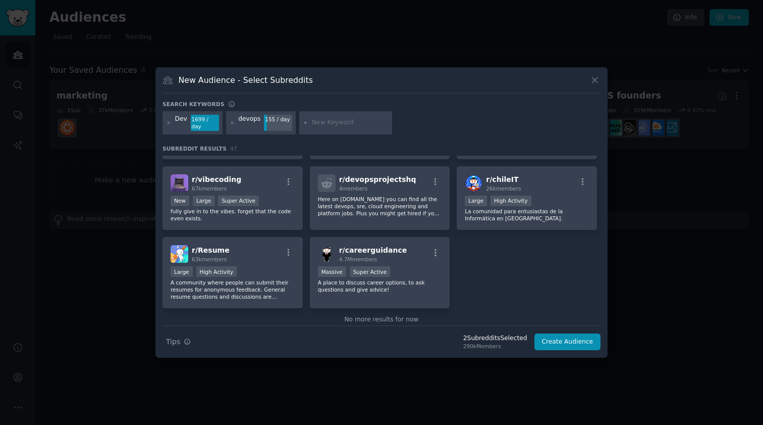
click at [345, 127] on input "text" at bounding box center [350, 122] width 77 height 9
type input "br"
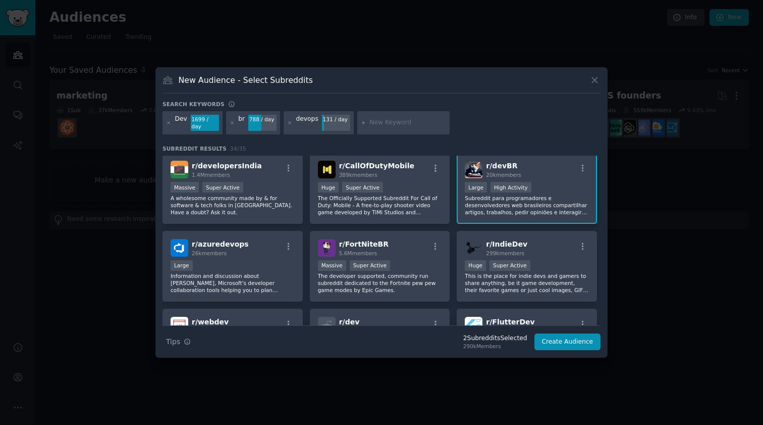
scroll to position [242, 0]
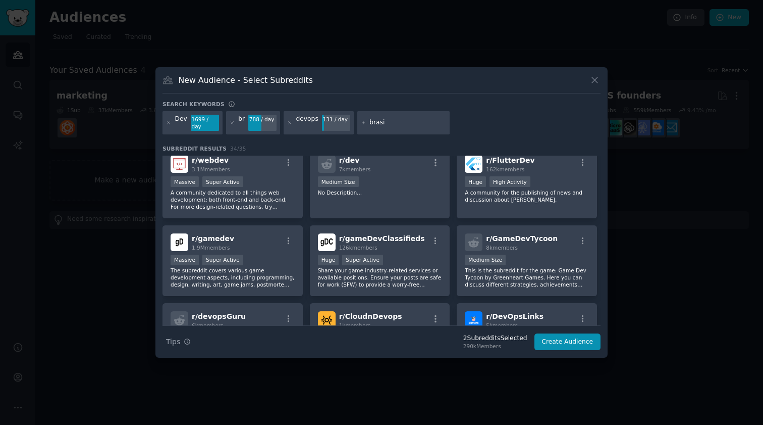
type input "[GEOGRAPHIC_DATA]"
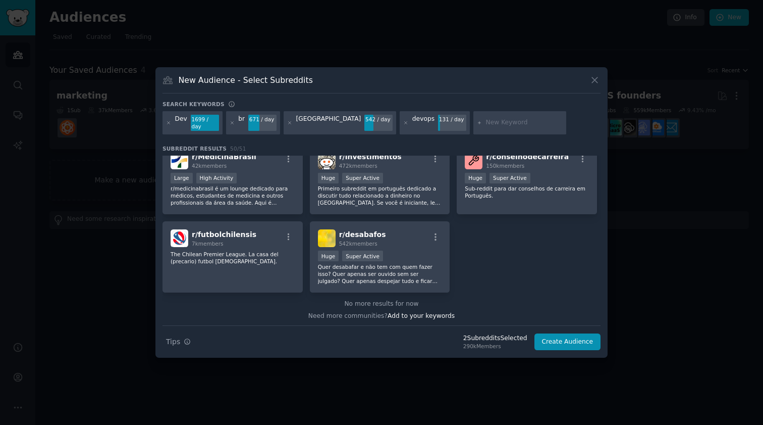
scroll to position [1172, 0]
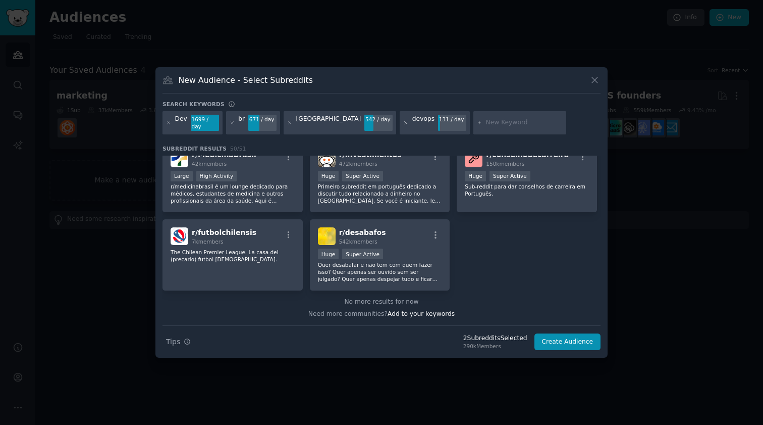
click at [403, 124] on icon at bounding box center [406, 123] width 6 height 6
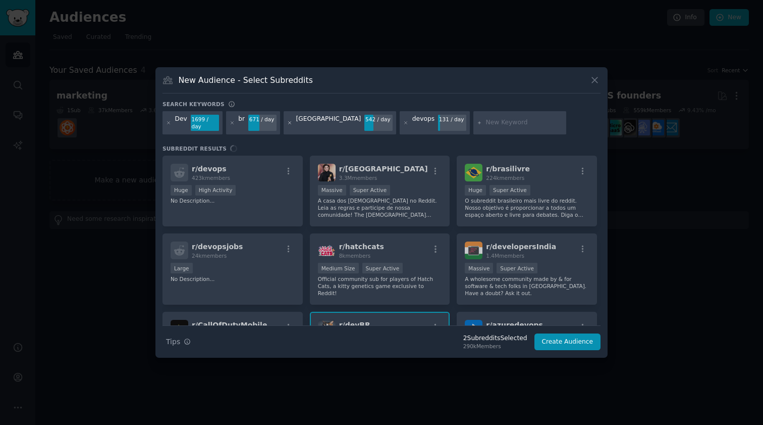
click at [287, 121] on icon at bounding box center [290, 123] width 6 height 6
click at [231, 123] on icon at bounding box center [233, 123] width 6 height 6
click at [290, 126] on div at bounding box center [290, 123] width 6 height 16
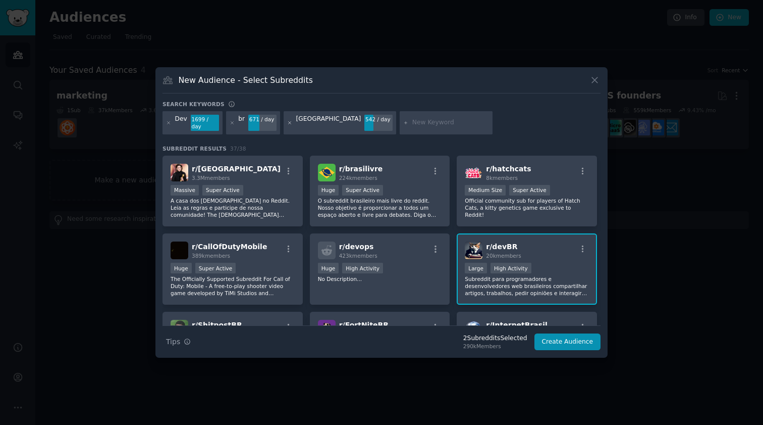
click at [289, 125] on icon at bounding box center [290, 123] width 6 height 6
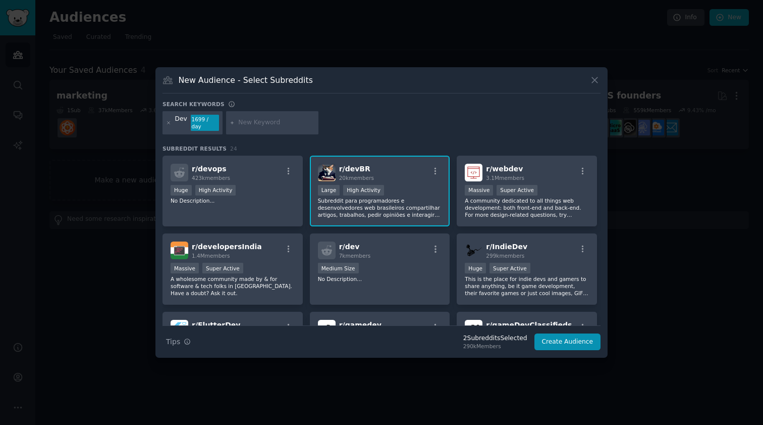
click at [296, 127] on input "text" at bounding box center [276, 122] width 77 height 9
type input "infra"
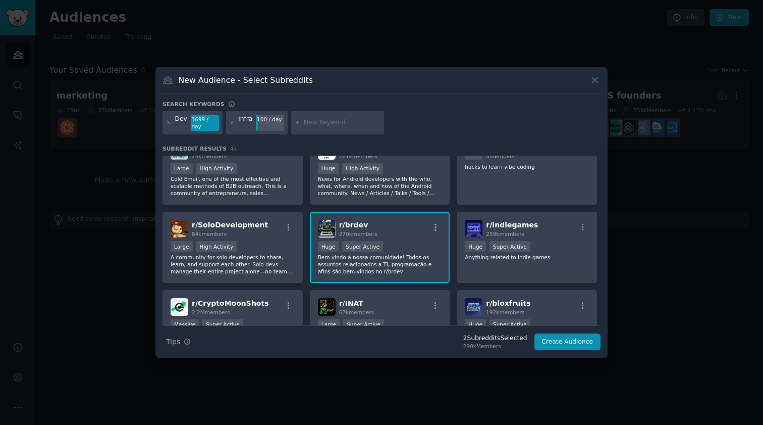
scroll to position [802, 0]
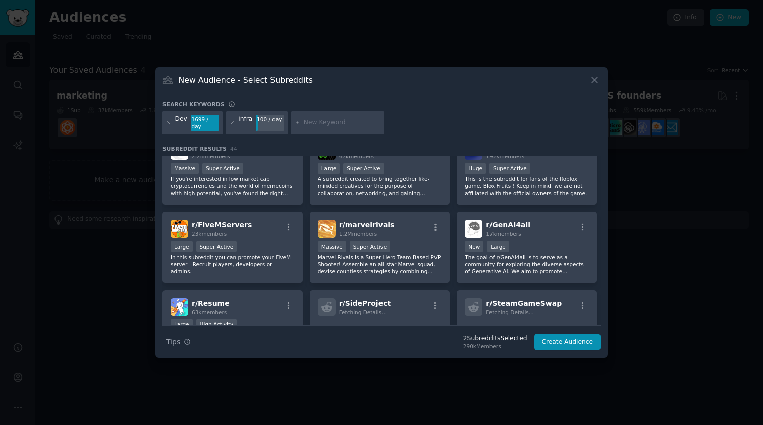
click at [342, 125] on input "text" at bounding box center [342, 122] width 77 height 9
type input "nodebr"
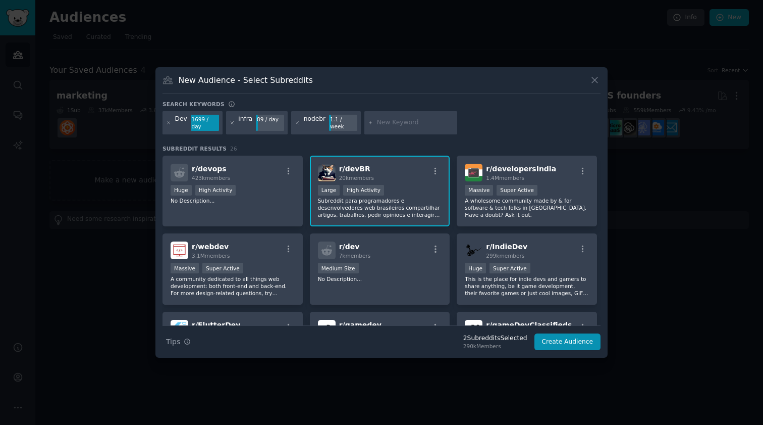
click at [231, 122] on icon at bounding box center [233, 123] width 6 height 6
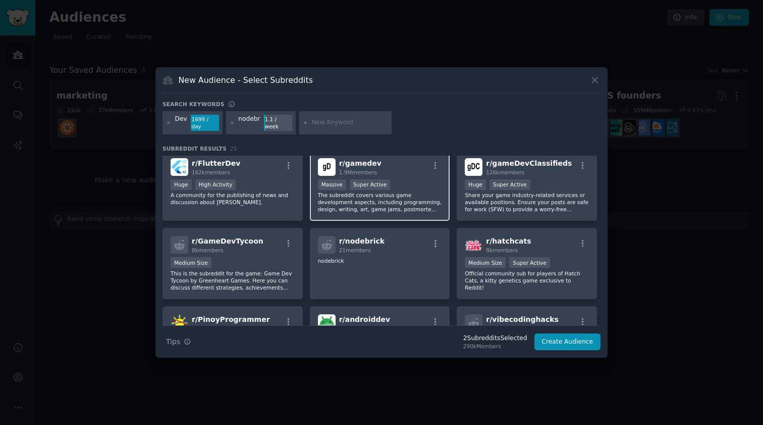
scroll to position [242, 0]
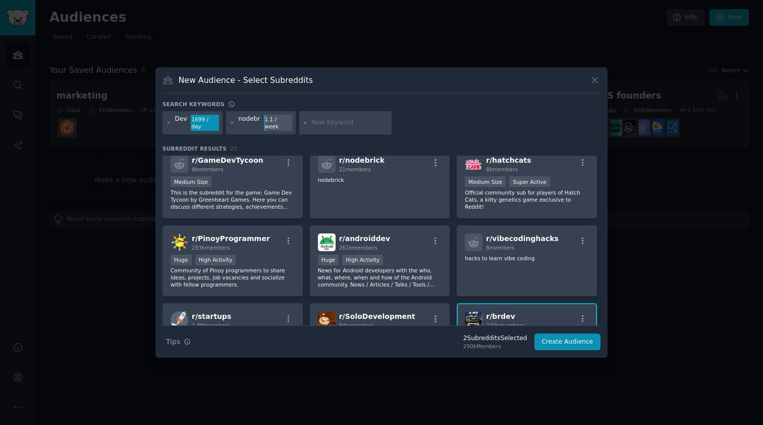
click at [343, 128] on div at bounding box center [345, 122] width 93 height 23
click at [339, 123] on input "text" at bounding box center [349, 122] width 77 height 9
type input "nodejs"
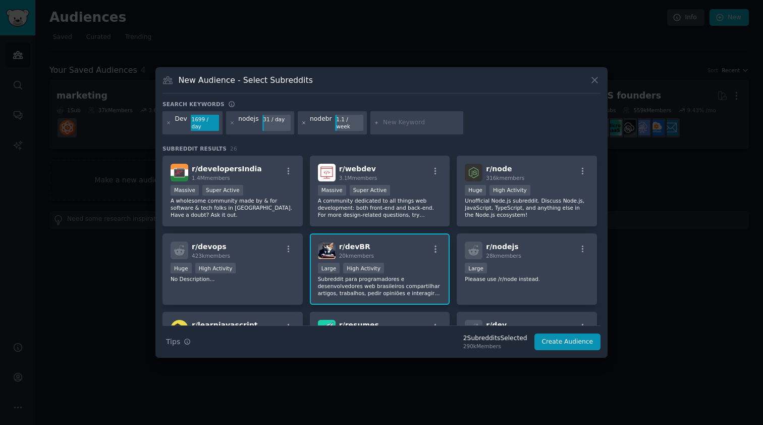
click at [302, 124] on icon at bounding box center [304, 123] width 6 height 6
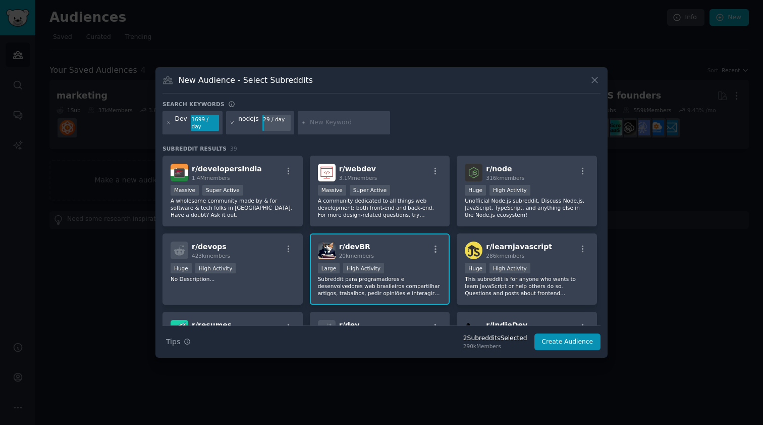
click at [232, 124] on icon at bounding box center [233, 123] width 6 height 6
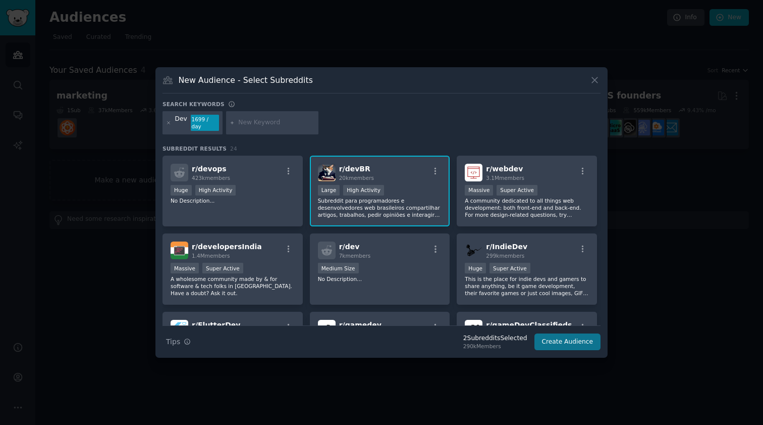
click at [570, 343] on button "Create Audience" at bounding box center [568, 341] width 67 height 17
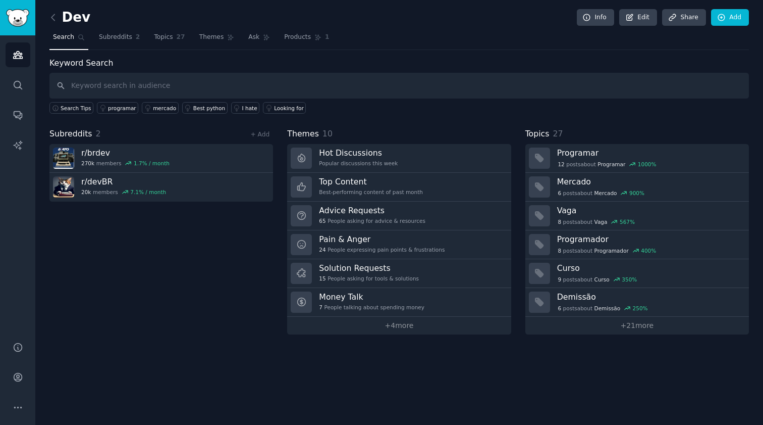
click at [236, 85] on input "text" at bounding box center [399, 86] width 700 height 26
type input "algum app"
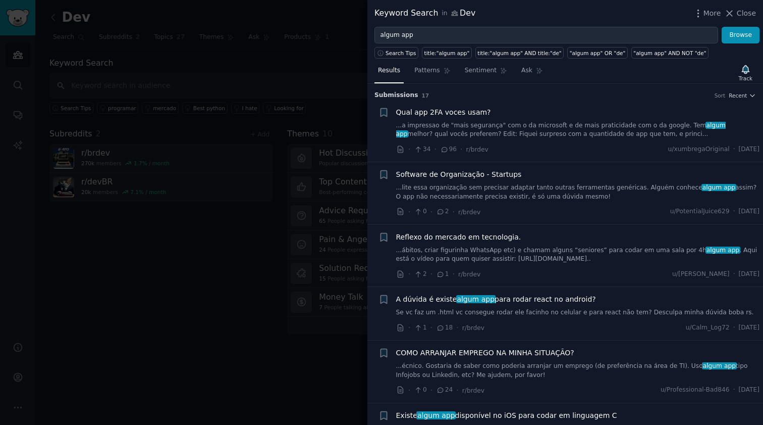
click at [541, 193] on link "...lite essa organização sem precisar adaptar tanto outras ferramentas genérica…" at bounding box center [578, 192] width 364 height 18
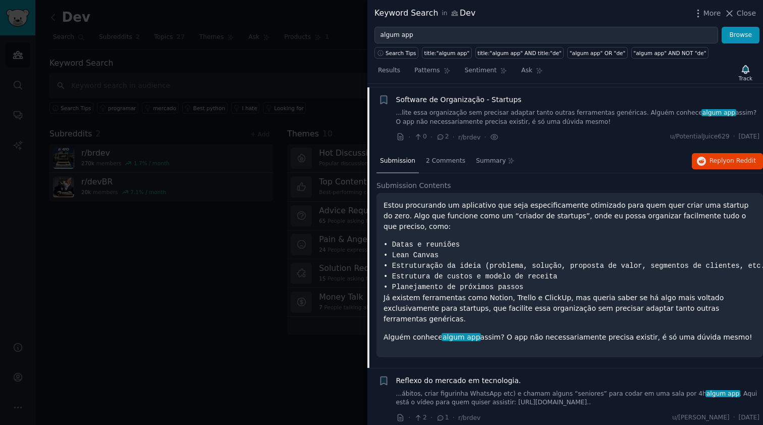
scroll to position [78, 0]
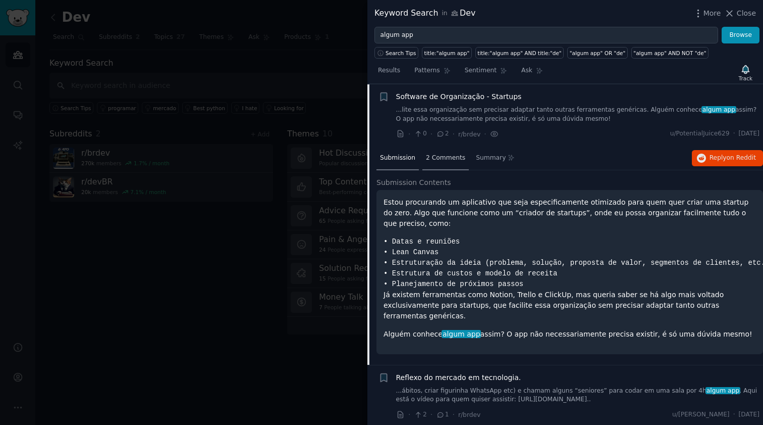
click at [442, 164] on div "2 Comments" at bounding box center [446, 158] width 46 height 24
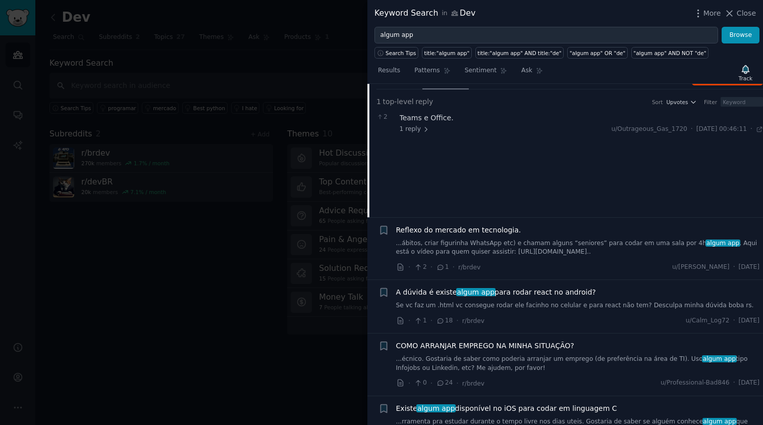
scroll to position [239, 0]
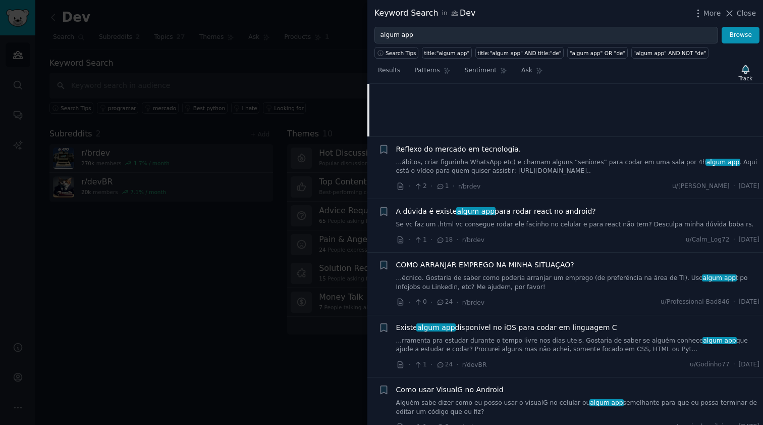
click at [593, 215] on div "A dúvida é existe algum app para rodar react no android? Se vc faz um .html vc …" at bounding box center [578, 217] width 364 height 23
click at [583, 223] on link "Se vc faz um .html vc consegue rodar ele facinho no celular e para react não te…" at bounding box center [578, 224] width 364 height 9
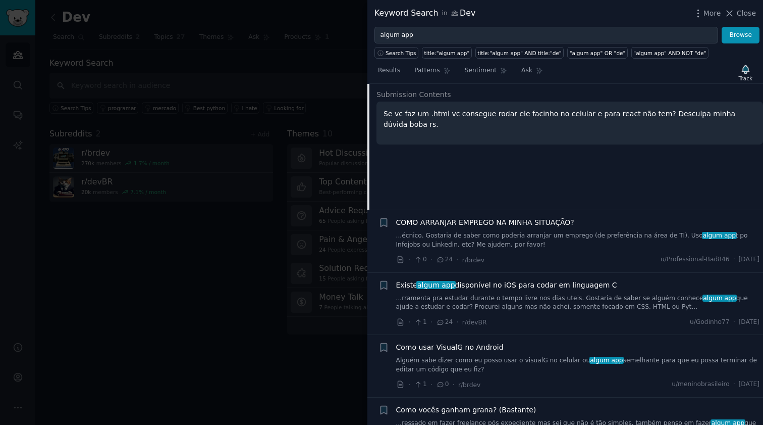
scroll to position [362, 0]
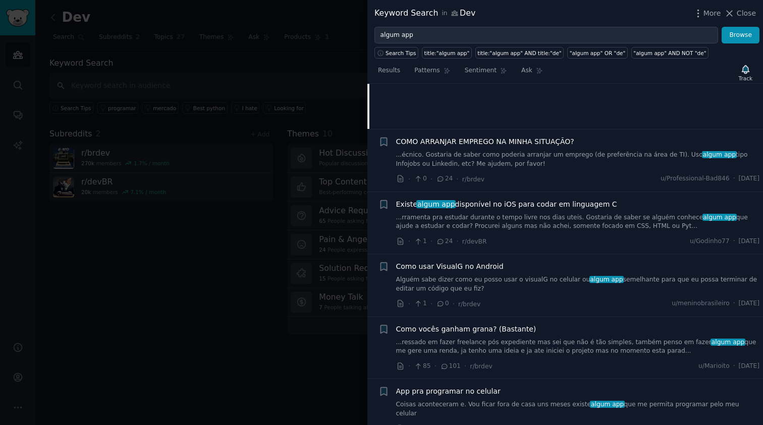
click at [556, 218] on link "...rramenta pra estudar durante o tempo livre nos dias uteis. Gostaria de saber…" at bounding box center [578, 222] width 364 height 18
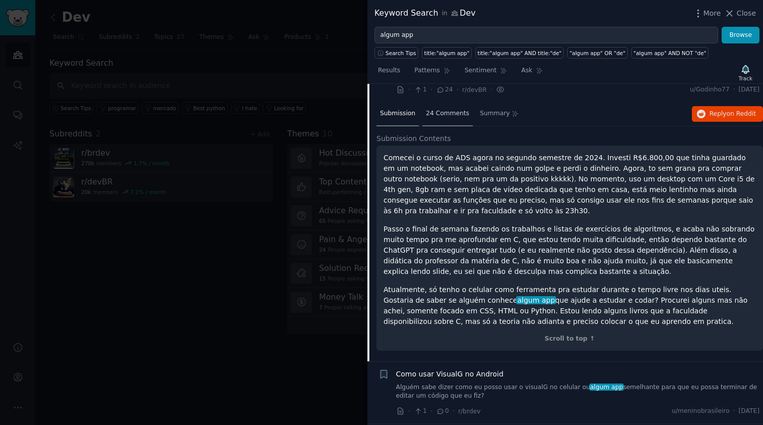
scroll to position [316, 0]
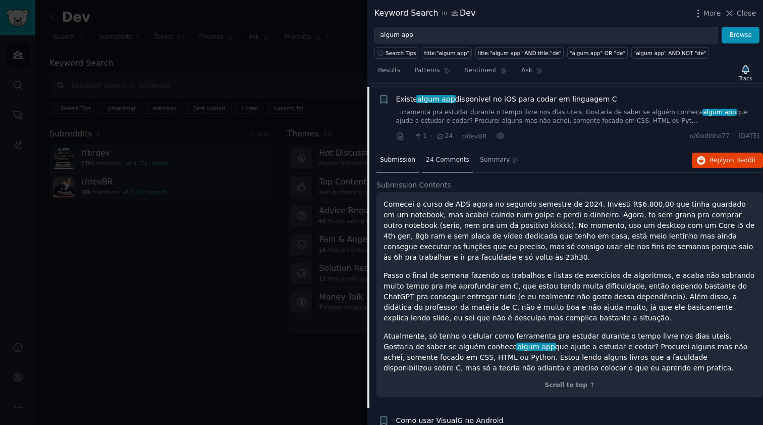
click at [450, 168] on div "24 Comments" at bounding box center [448, 160] width 50 height 24
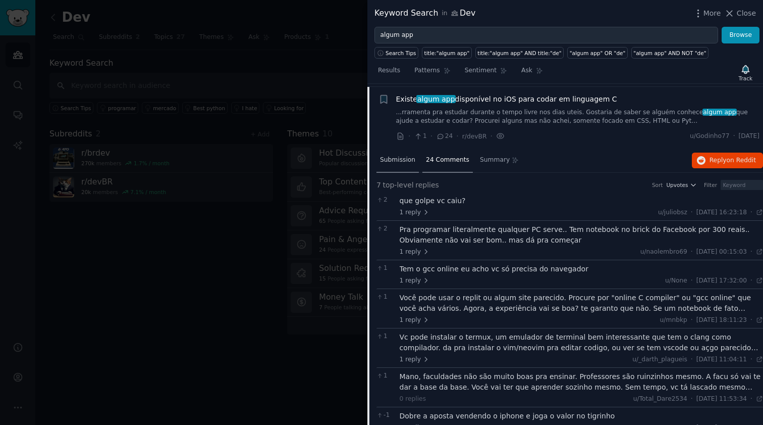
click at [404, 158] on span "Submission" at bounding box center [397, 159] width 35 height 9
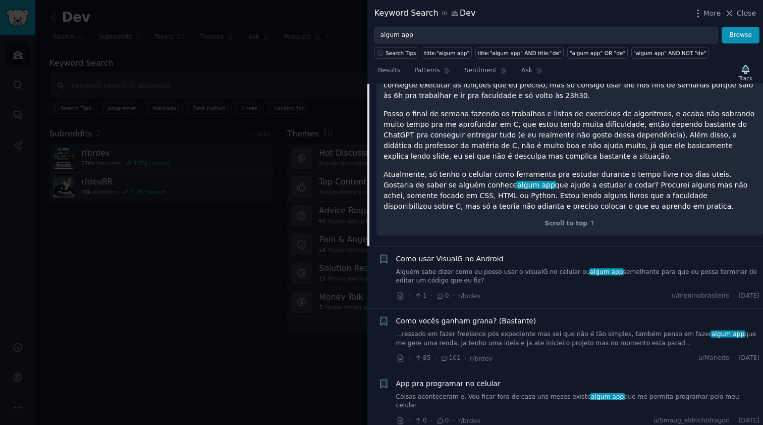
scroll to position [558, 0]
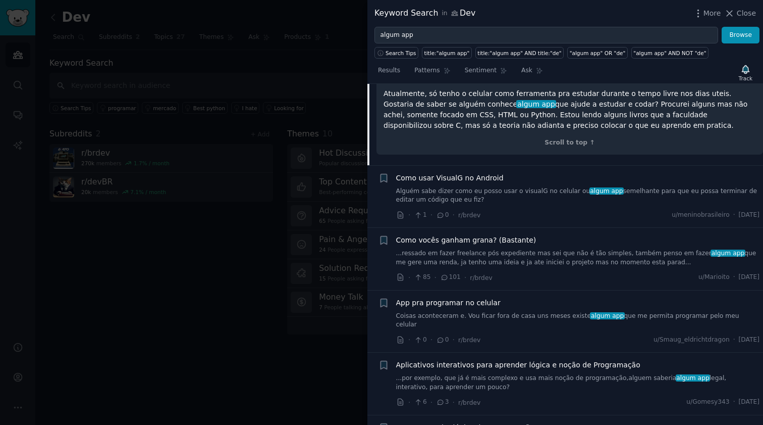
click at [531, 249] on link "...ressado em fazer freelance pós expediente mas sei que não é tão simples, tam…" at bounding box center [578, 258] width 364 height 18
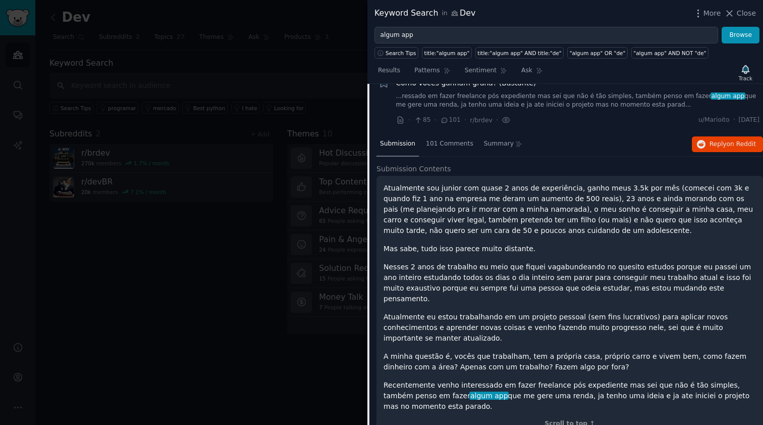
scroll to position [440, 0]
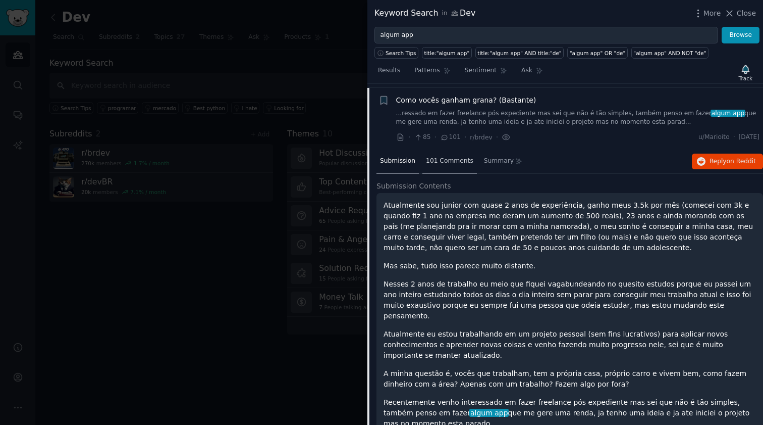
click at [444, 156] on span "101 Comments" at bounding box center [449, 160] width 47 height 9
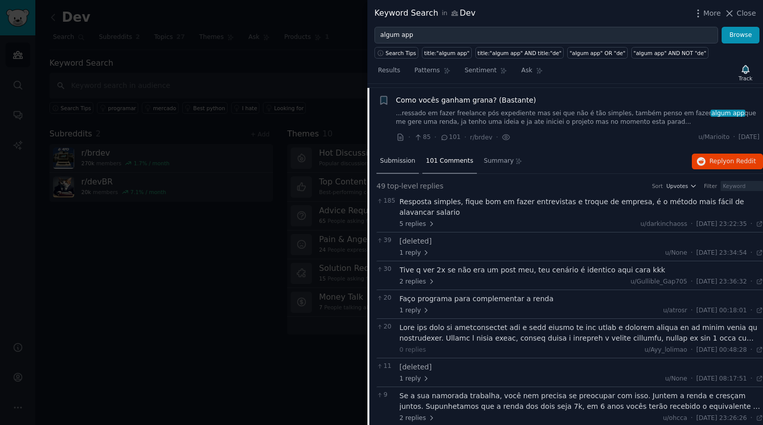
click at [393, 156] on span "Submission" at bounding box center [397, 160] width 35 height 9
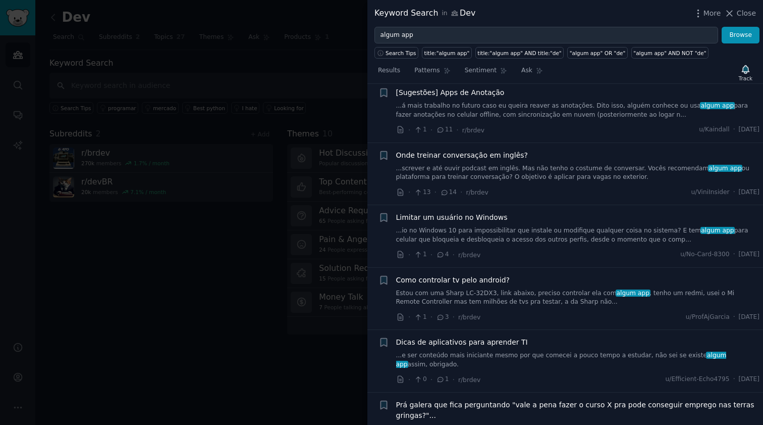
scroll to position [1011, 0]
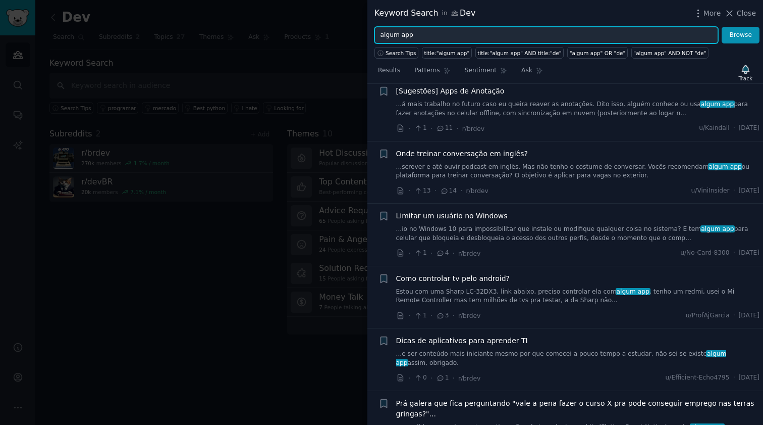
click at [416, 34] on input "algum app" at bounding box center [547, 35] width 344 height 17
click at [741, 35] on button "Browse" at bounding box center [741, 35] width 38 height 17
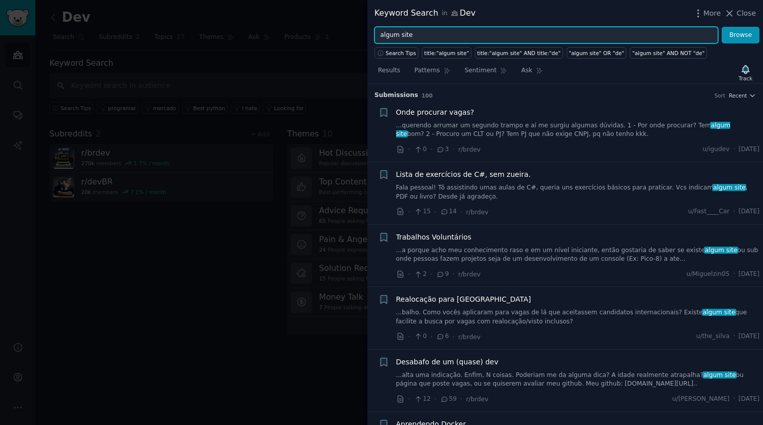
click at [502, 34] on input "algum site" at bounding box center [547, 35] width 344 height 17
type input "odeio"
click at [741, 35] on button "Browse" at bounding box center [741, 35] width 38 height 17
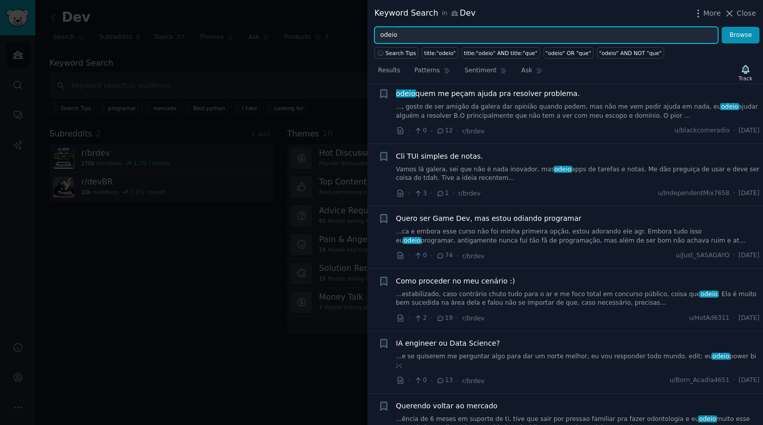
scroll to position [162, 0]
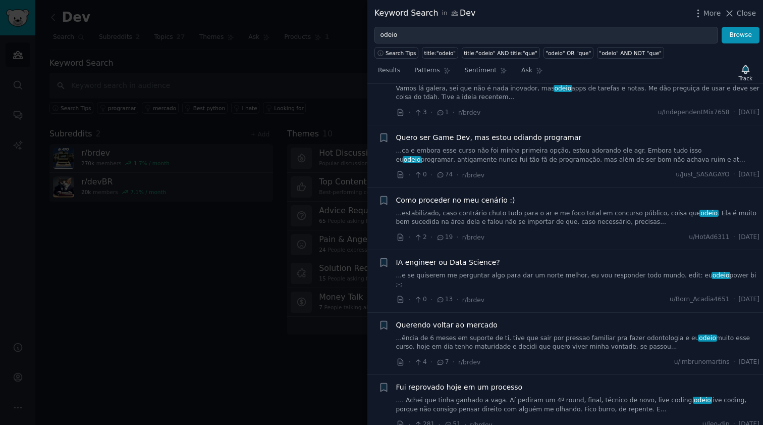
click at [481, 150] on link "...ca e embora esse curso não foi minha primeira opção, estou adorando ele agr.…" at bounding box center [578, 155] width 364 height 18
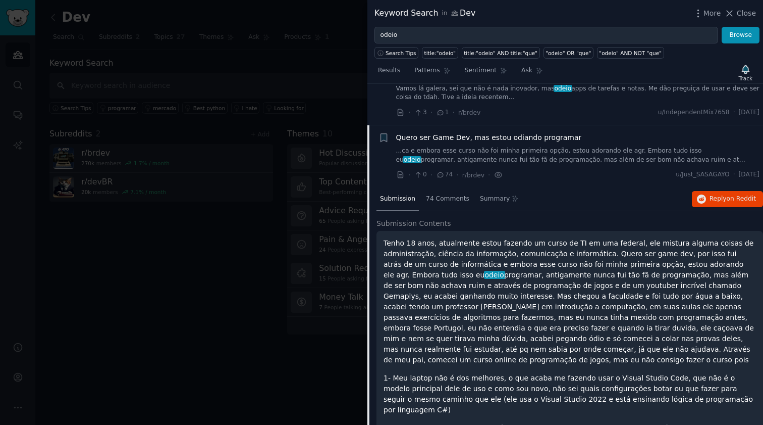
scroll to position [201, 0]
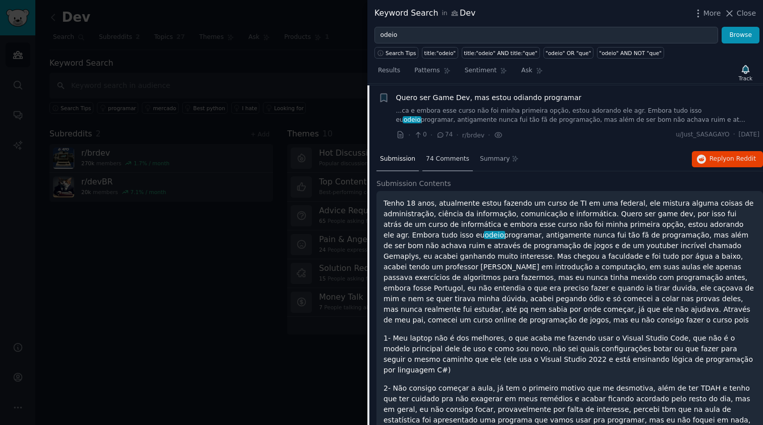
click at [440, 162] on div "74 Comments" at bounding box center [448, 159] width 50 height 24
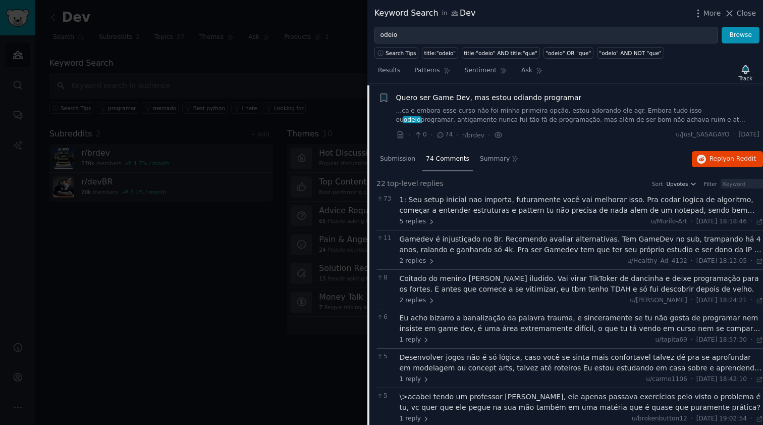
click at [589, 247] on div "Gamedev é injustiçado no Br. Recomendo avaliar alternativas. Tem GameDev no sub…" at bounding box center [582, 244] width 364 height 21
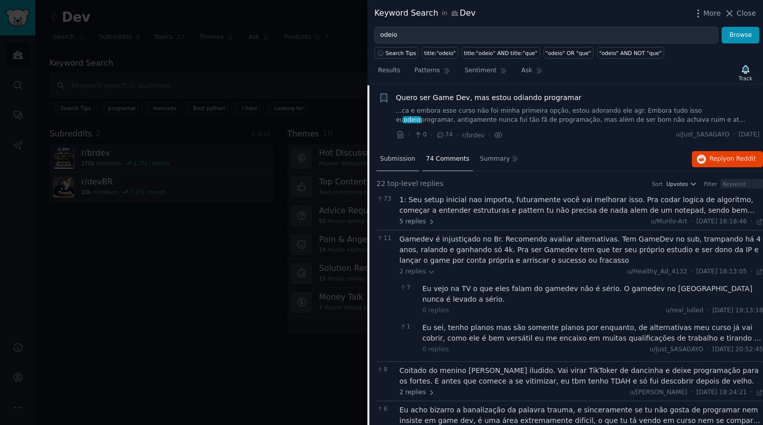
click at [408, 163] on div "Submission" at bounding box center [398, 159] width 42 height 24
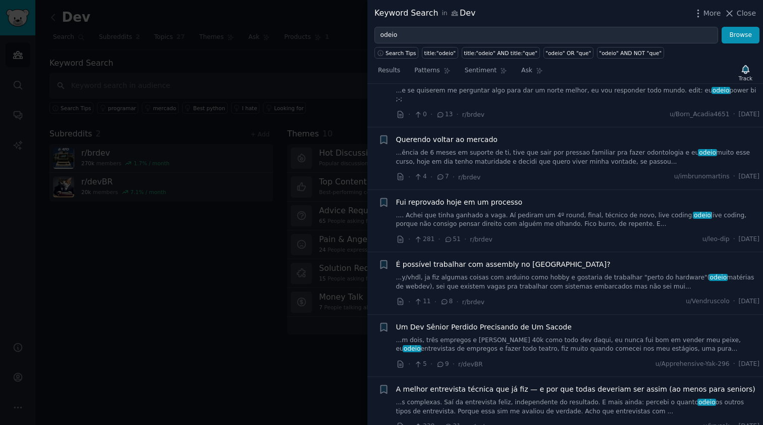
scroll to position [928, 0]
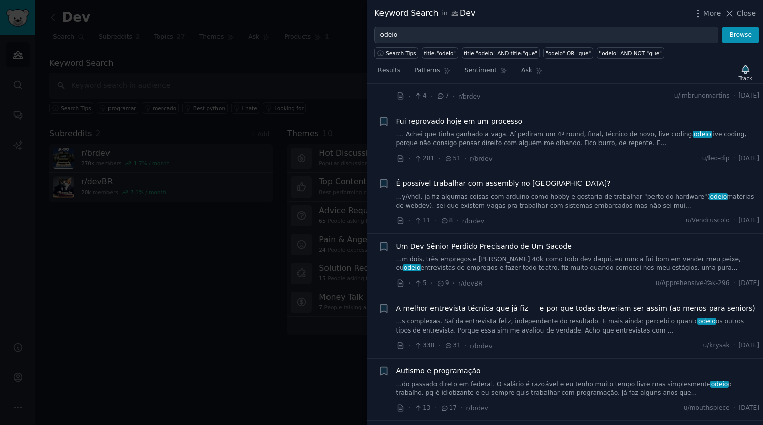
click at [524, 255] on link "...m dois, três empregos e [PERSON_NAME] 40k como todo dev daqui, eu nunca fui …" at bounding box center [578, 264] width 364 height 18
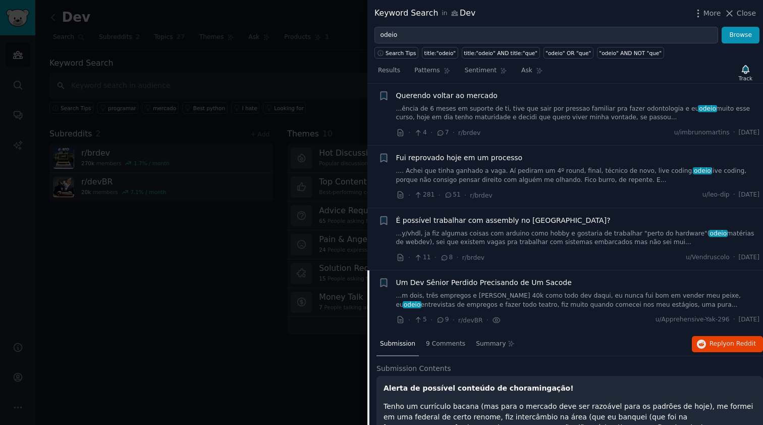
scroll to position [471, 0]
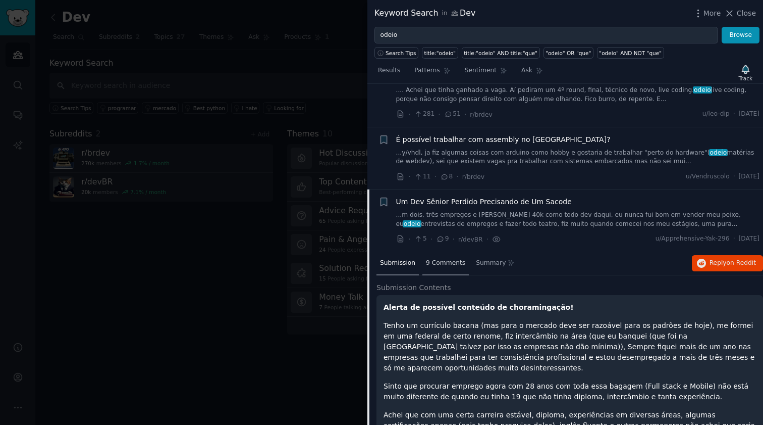
click at [446, 251] on div "9 Comments" at bounding box center [446, 263] width 46 height 24
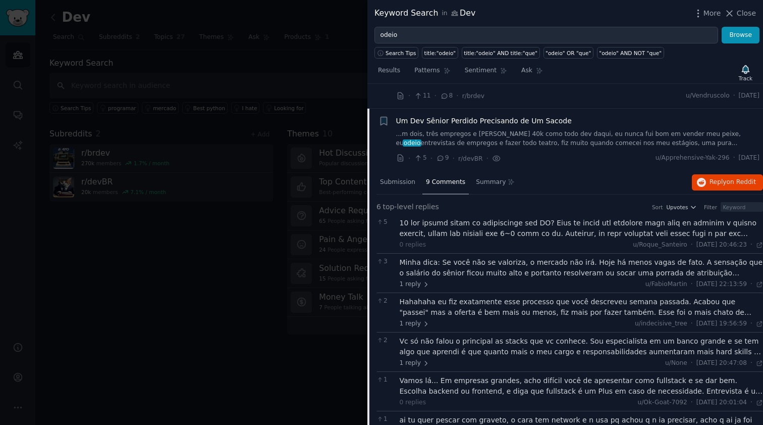
scroll to position [633, 0]
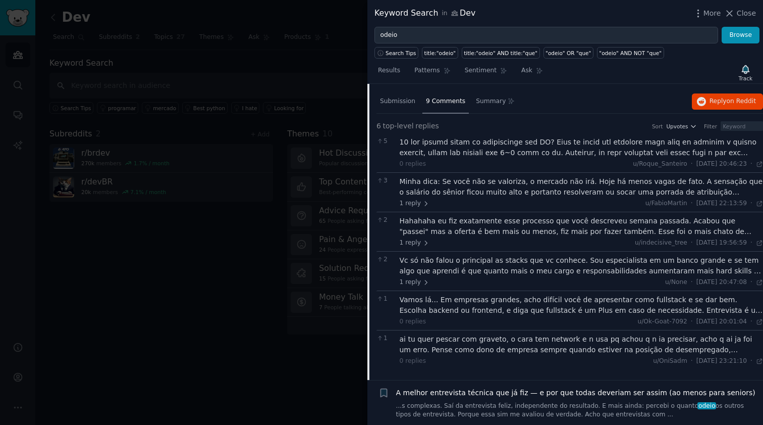
click at [538, 140] on div at bounding box center [582, 147] width 364 height 21
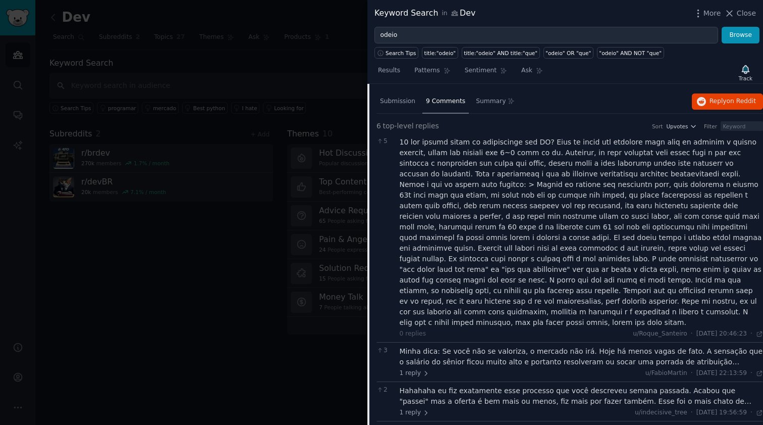
click at [538, 140] on div at bounding box center [582, 232] width 364 height 191
click at [495, 137] on div at bounding box center [582, 232] width 364 height 191
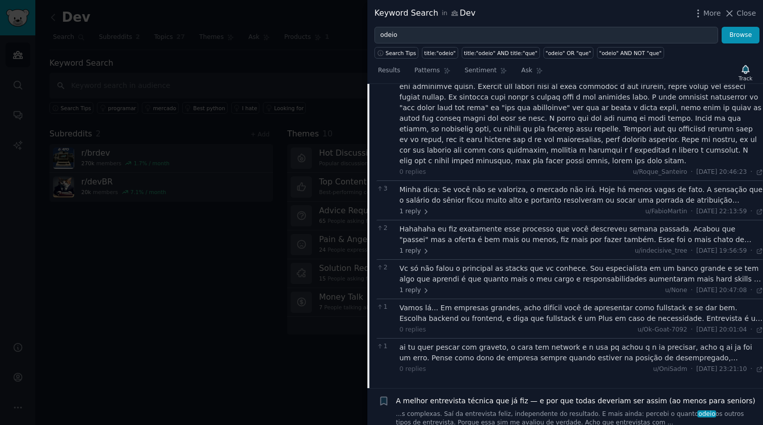
scroll to position [837, 0]
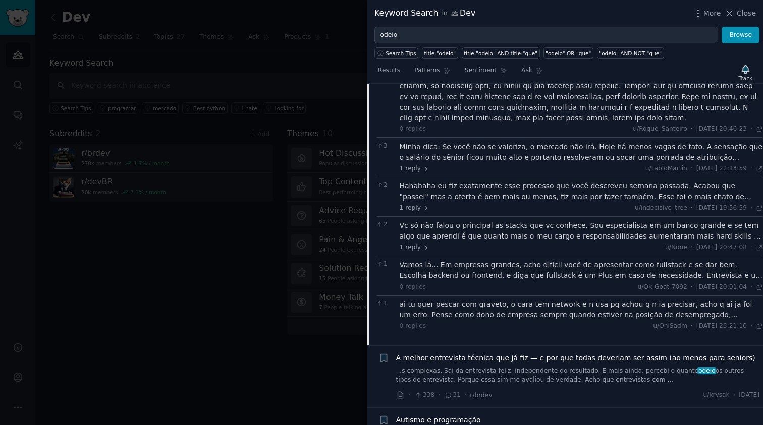
click at [505, 181] on div "Hahahaha eu fiz exatamente esse processo que você descreveu semana passada. Aca…" at bounding box center [582, 191] width 364 height 21
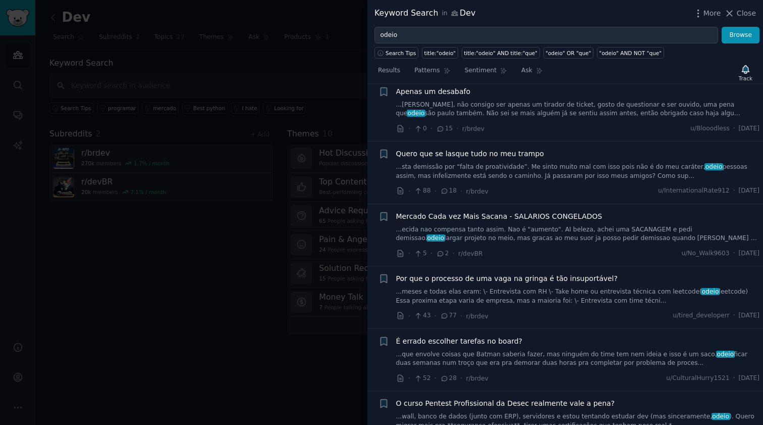
scroll to position [1540, 0]
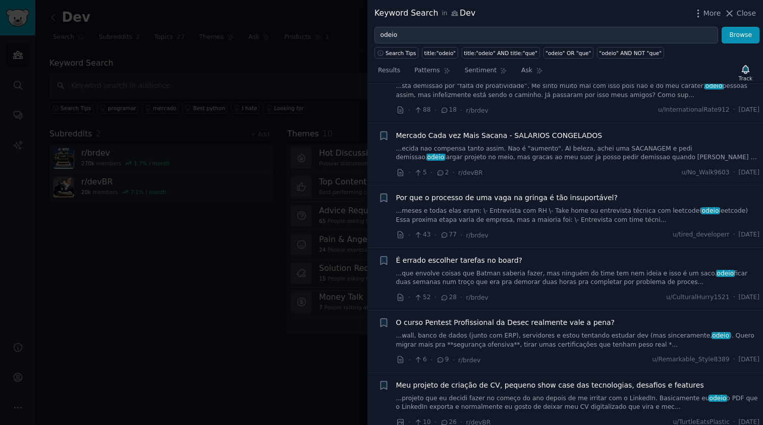
click at [604, 206] on link "...meses e todas elas eram: \- Entrevista com RH \- Take home ou entrevista téc…" at bounding box center [578, 215] width 364 height 18
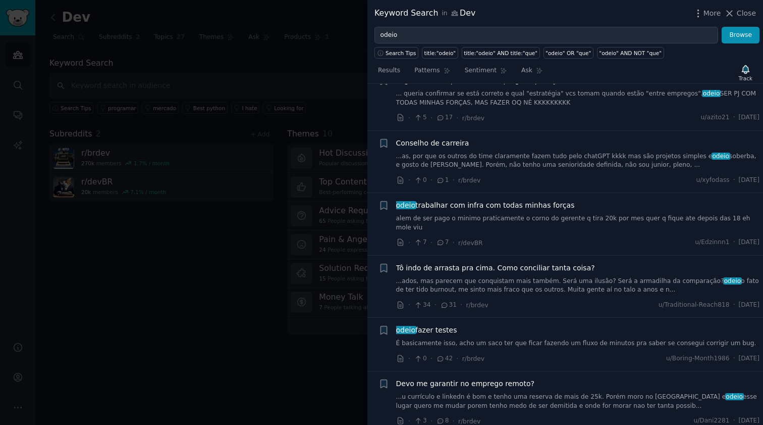
scroll to position [1909, 0]
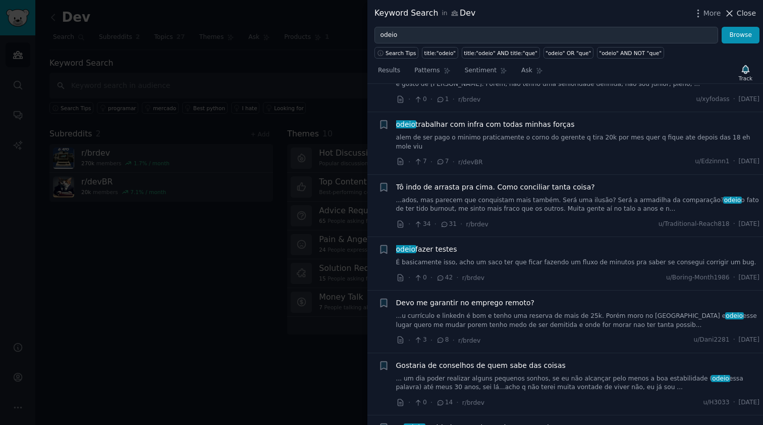
click at [745, 13] on span "Close" at bounding box center [746, 13] width 19 height 11
